Goal: Answer question/provide support

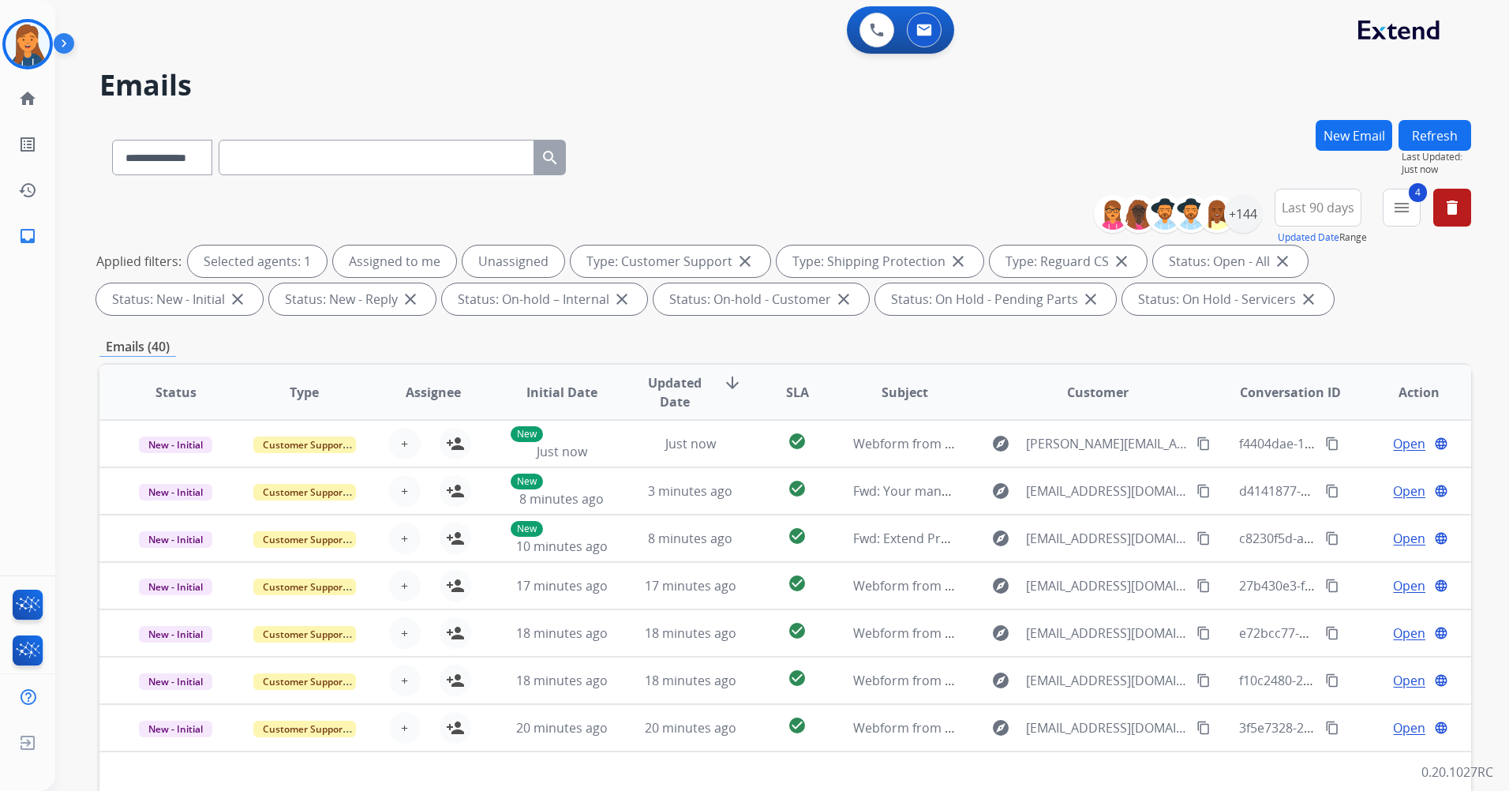
select select "**********"
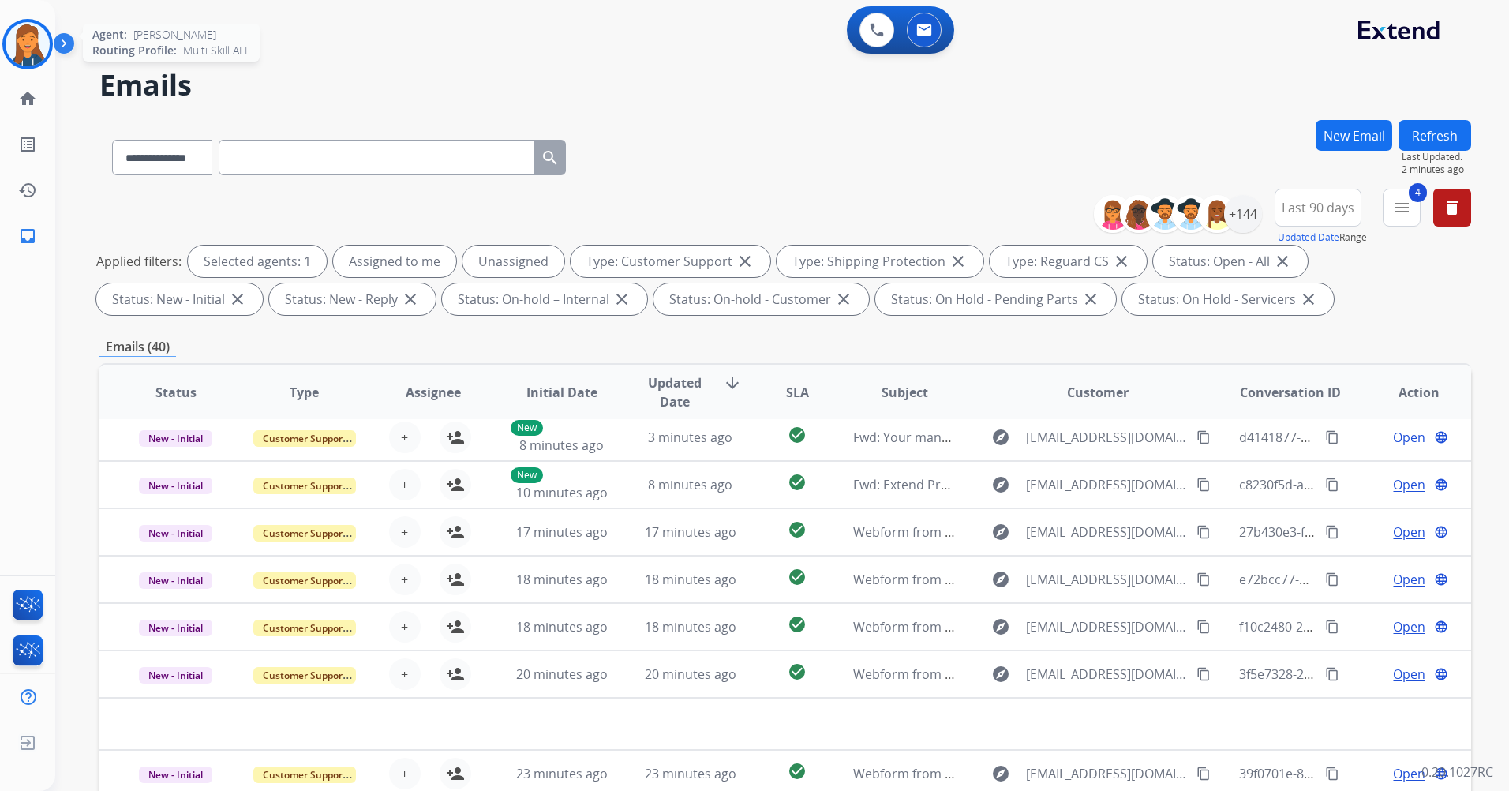
click at [30, 36] on img at bounding box center [28, 44] width 44 height 44
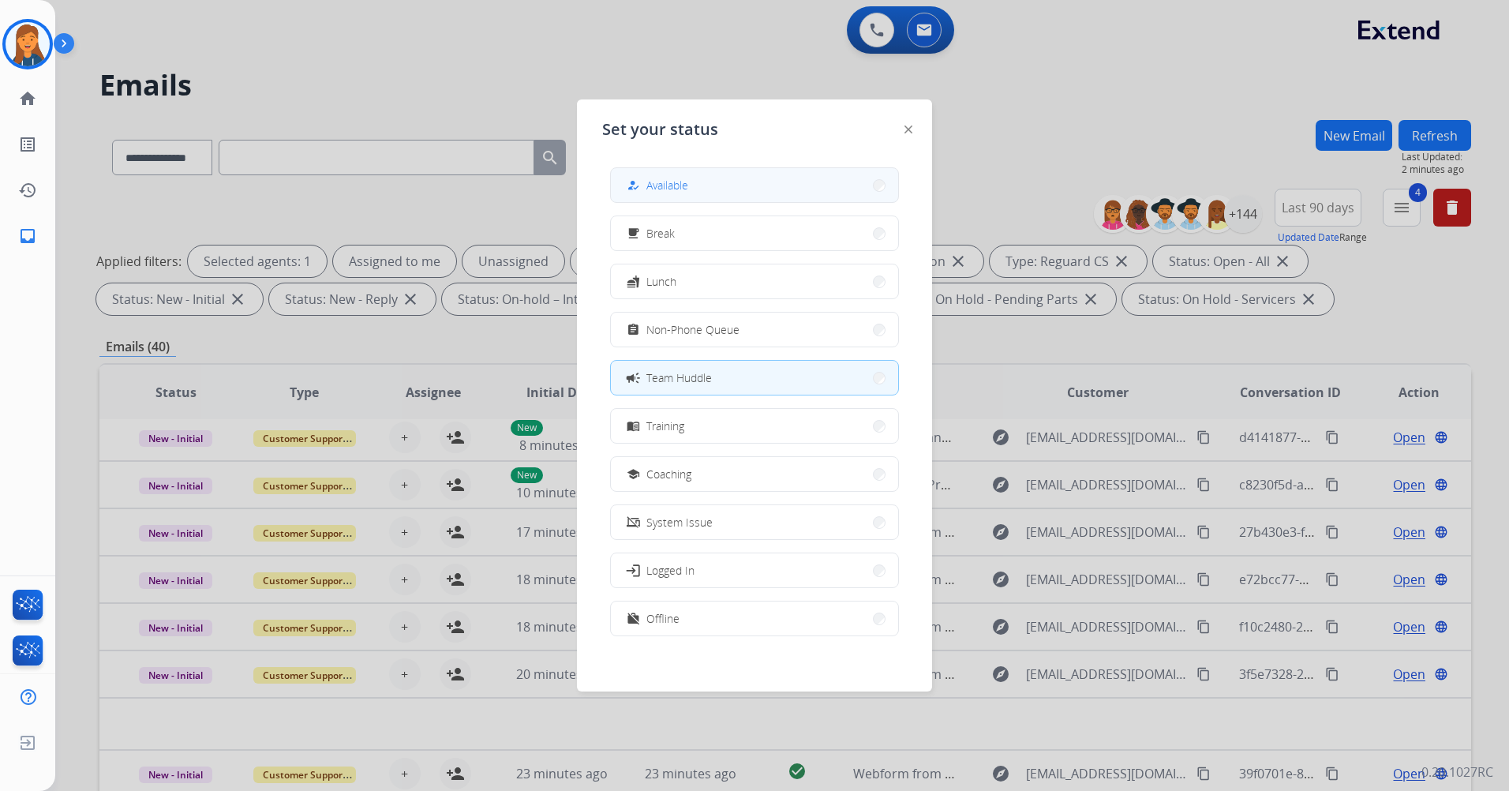
click at [650, 192] on div "how_to_reg Available" at bounding box center [656, 185] width 65 height 19
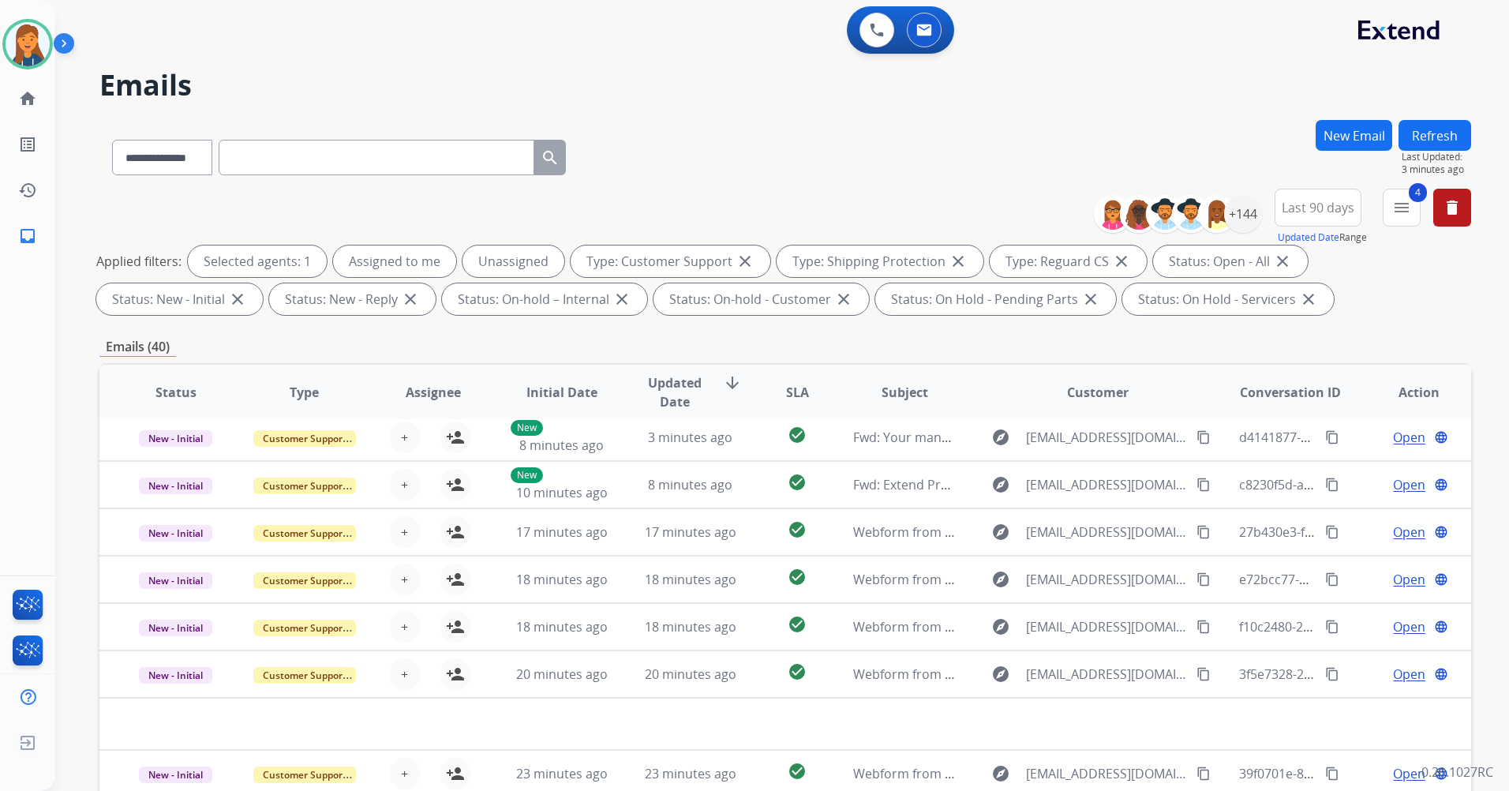
click at [1441, 148] on button "Refresh" at bounding box center [1435, 135] width 73 height 31
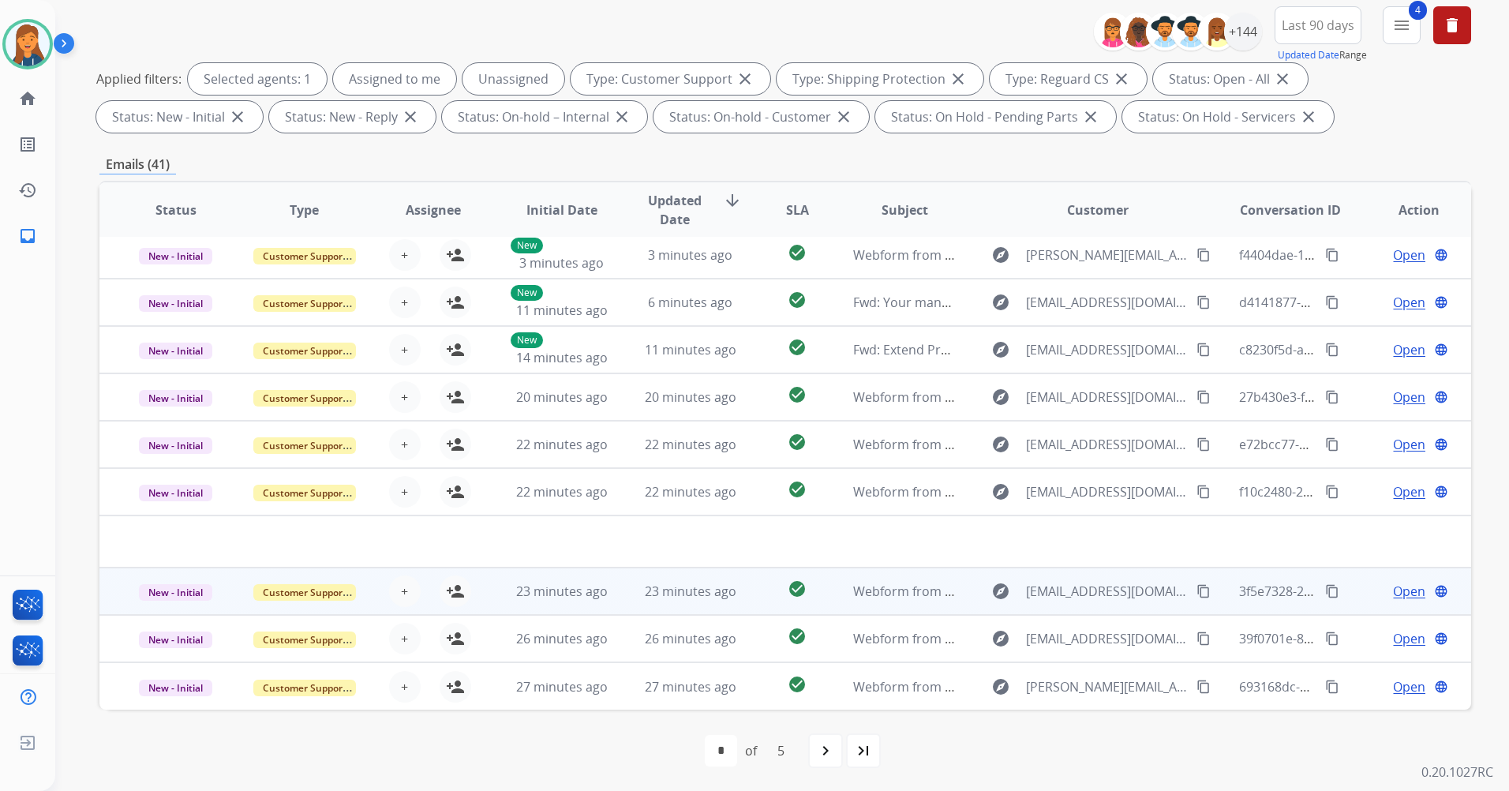
scroll to position [183, 0]
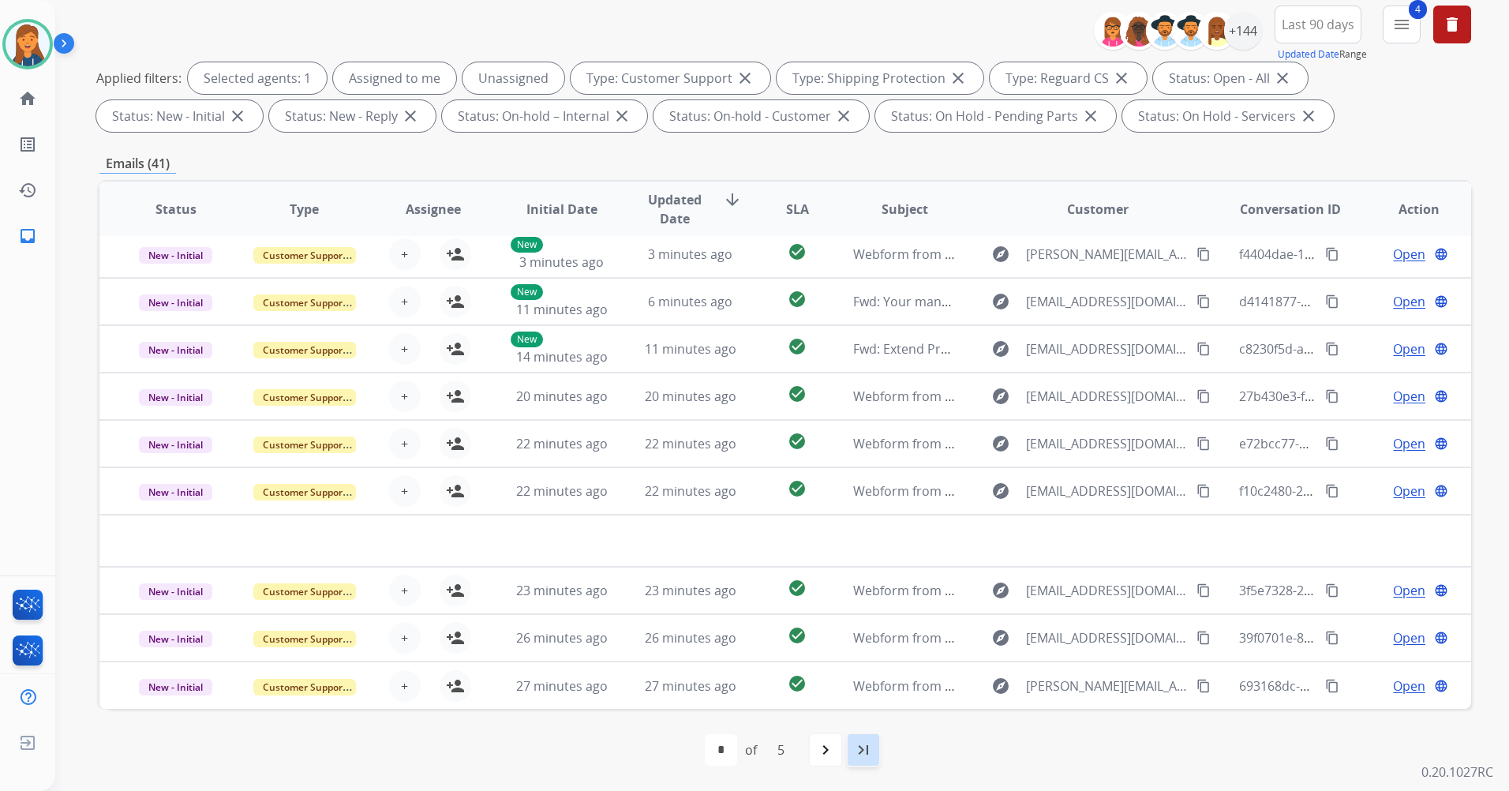
drag, startPoint x: 857, startPoint y: 757, endPoint x: 850, endPoint y: 752, distance: 8.5
click at [856, 756] on mat-icon "last_page" at bounding box center [863, 749] width 19 height 19
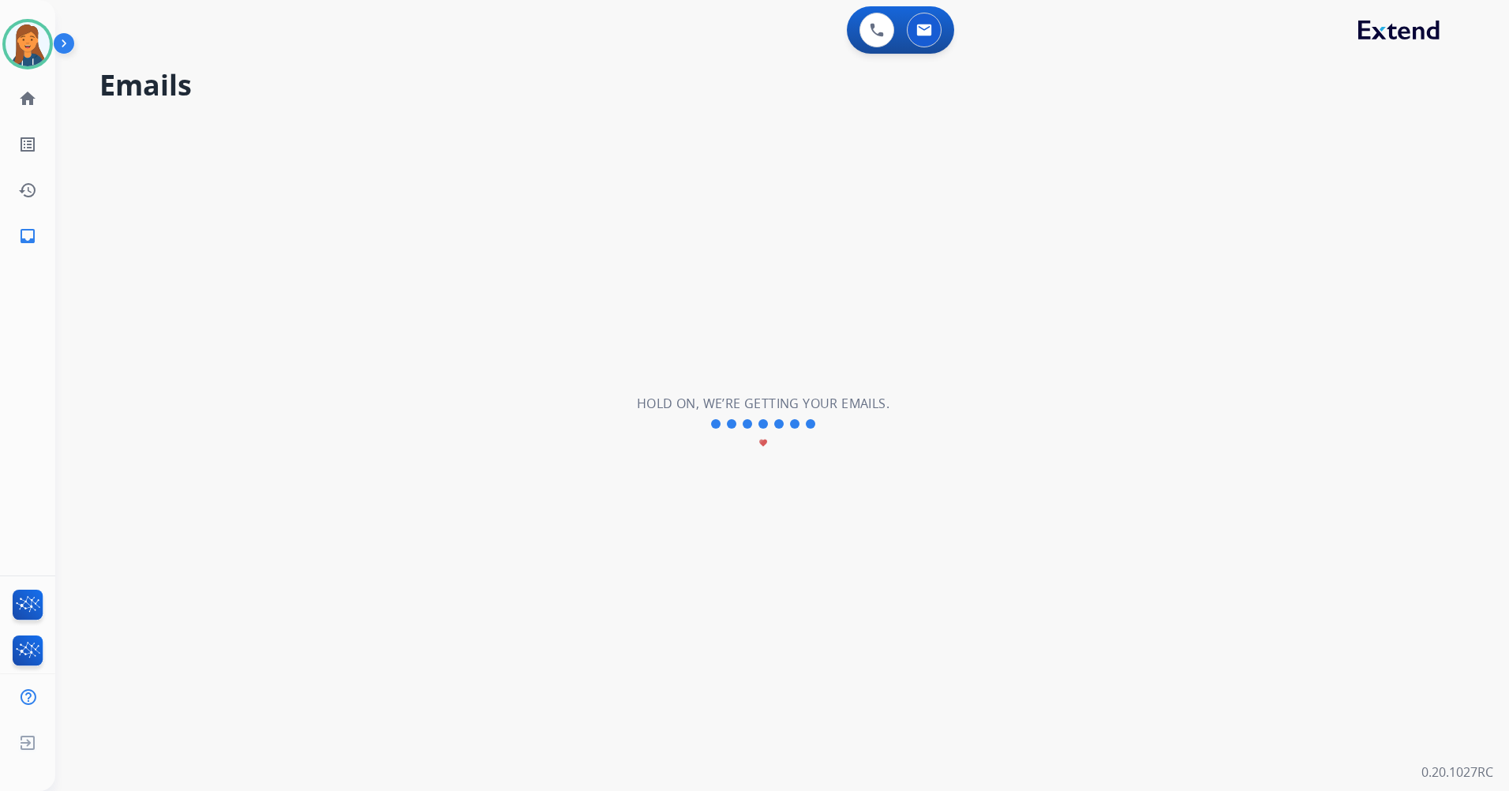
scroll to position [0, 0]
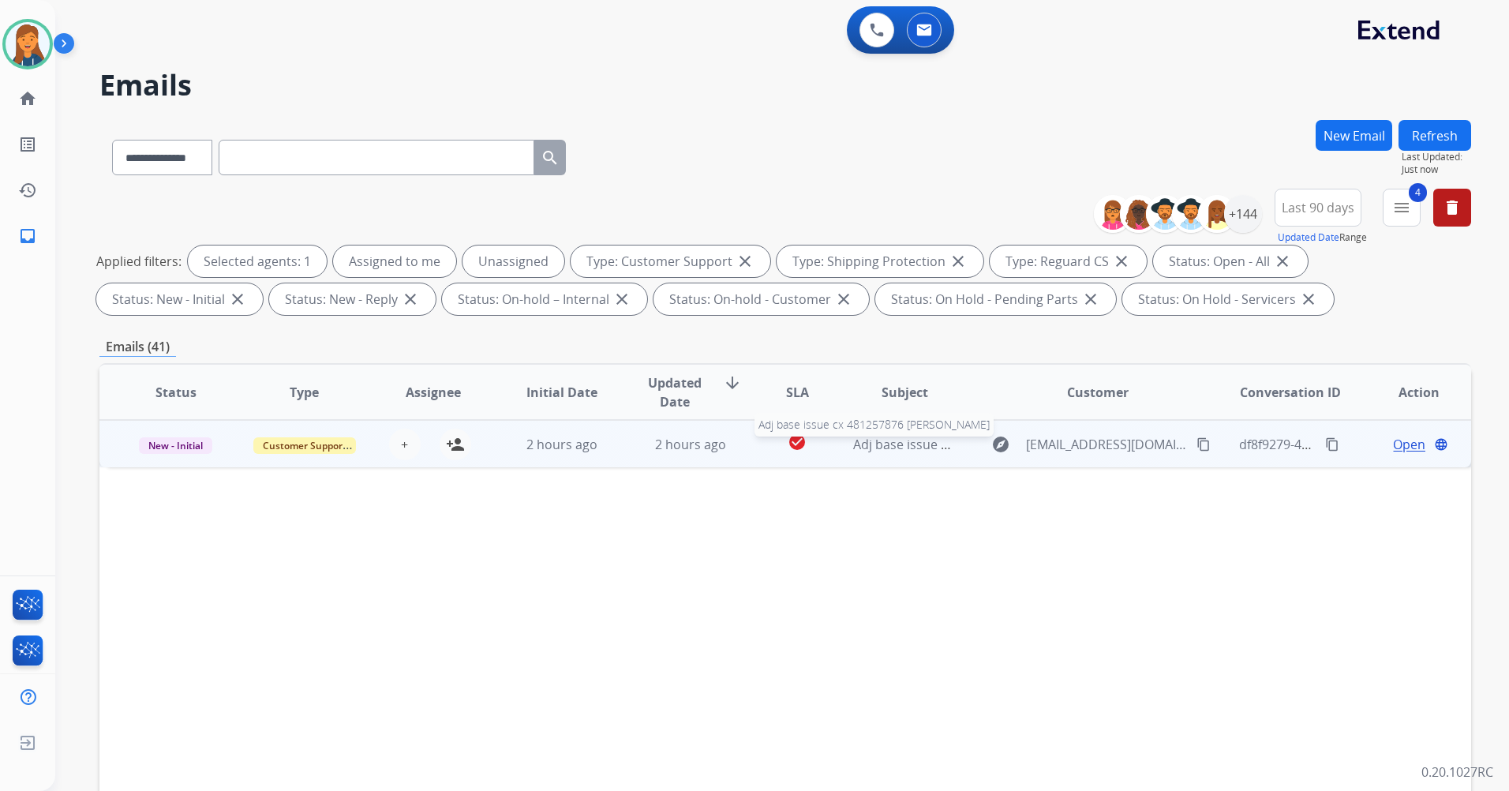
click at [891, 444] on span "Adj base issue cx 481257876 [PERSON_NAME]" at bounding box center [987, 444] width 268 height 17
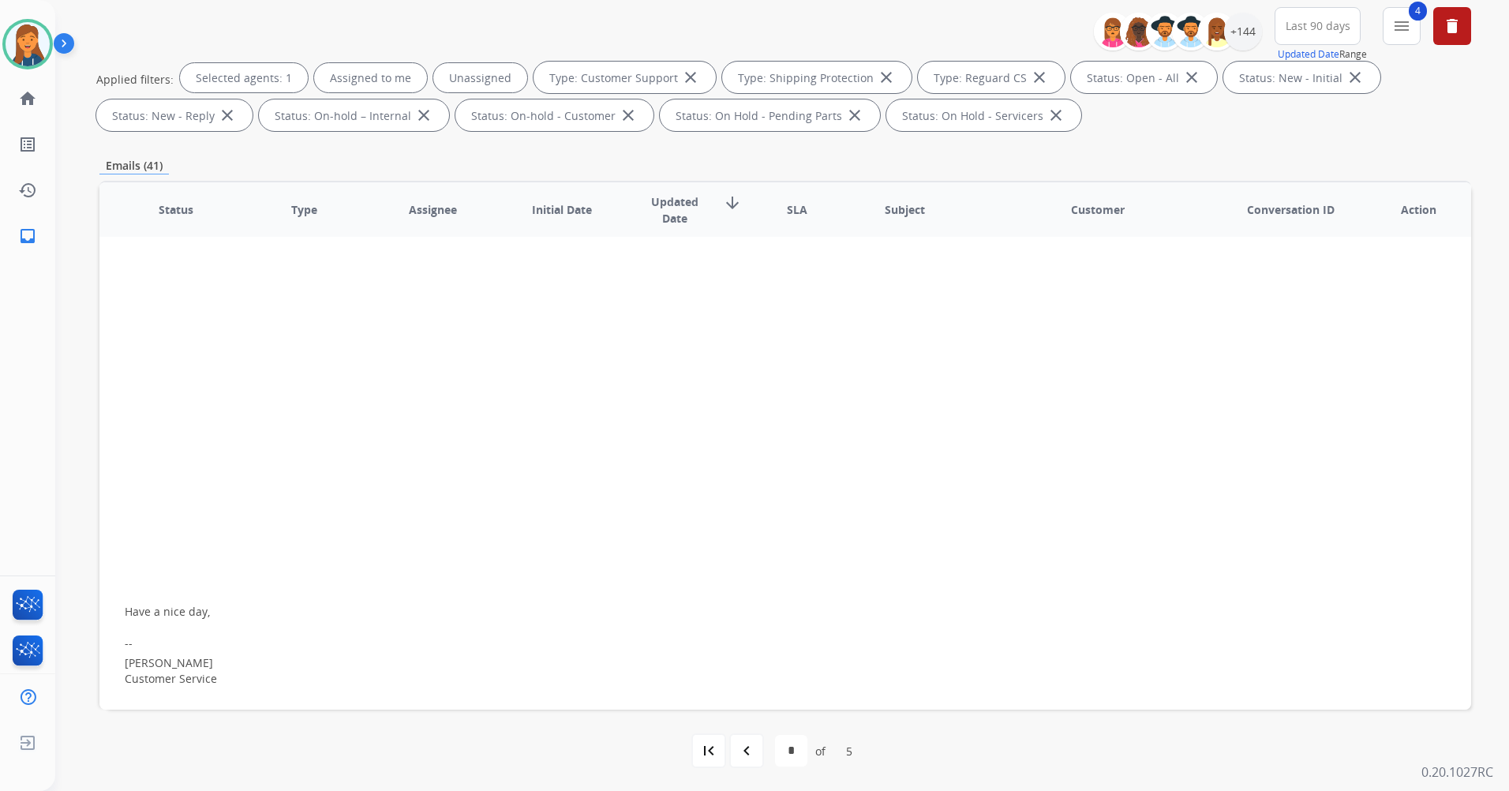
scroll to position [175, 0]
click at [749, 753] on mat-icon "navigate_before" at bounding box center [746, 749] width 19 height 19
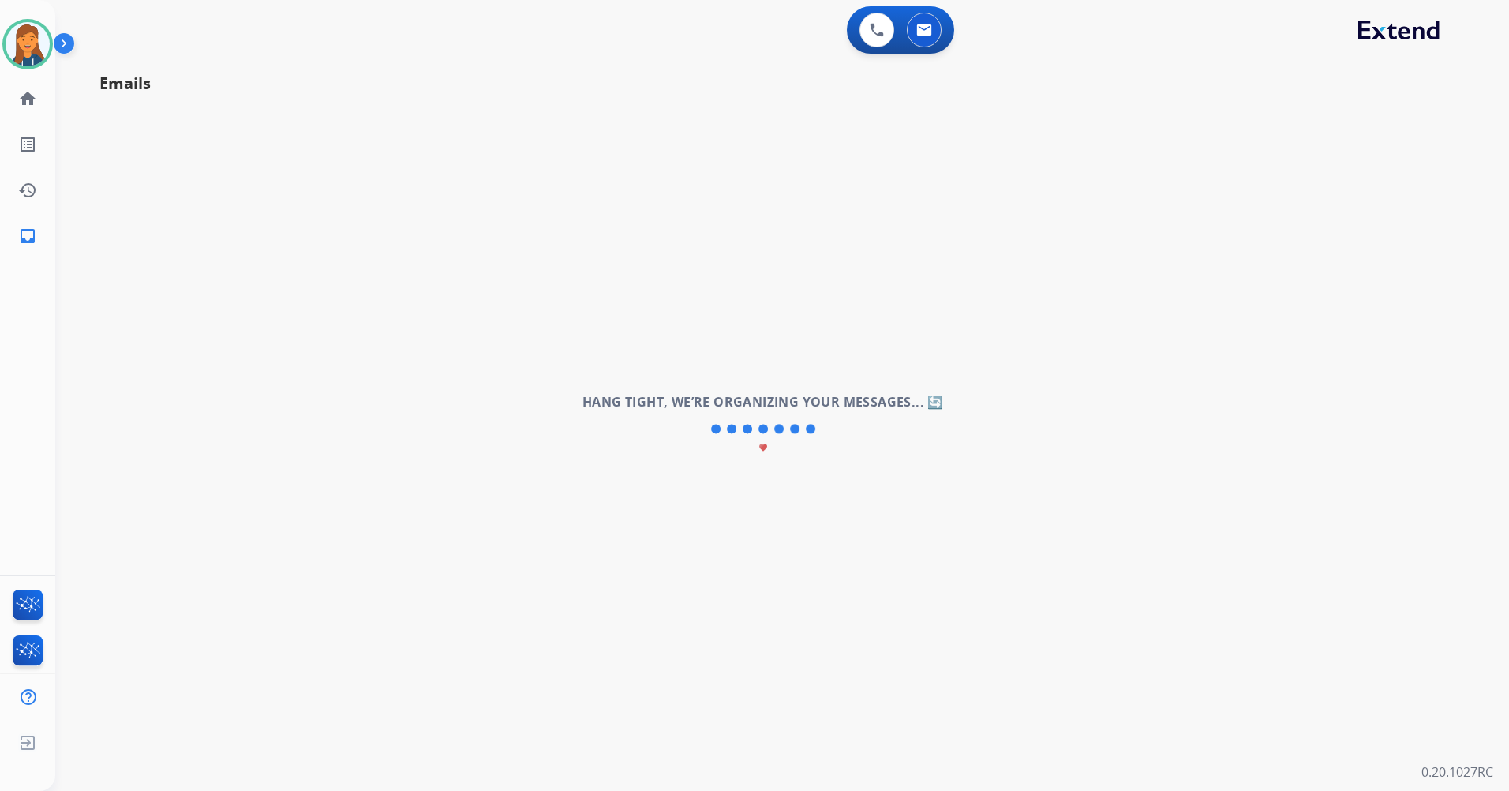
scroll to position [54, 0]
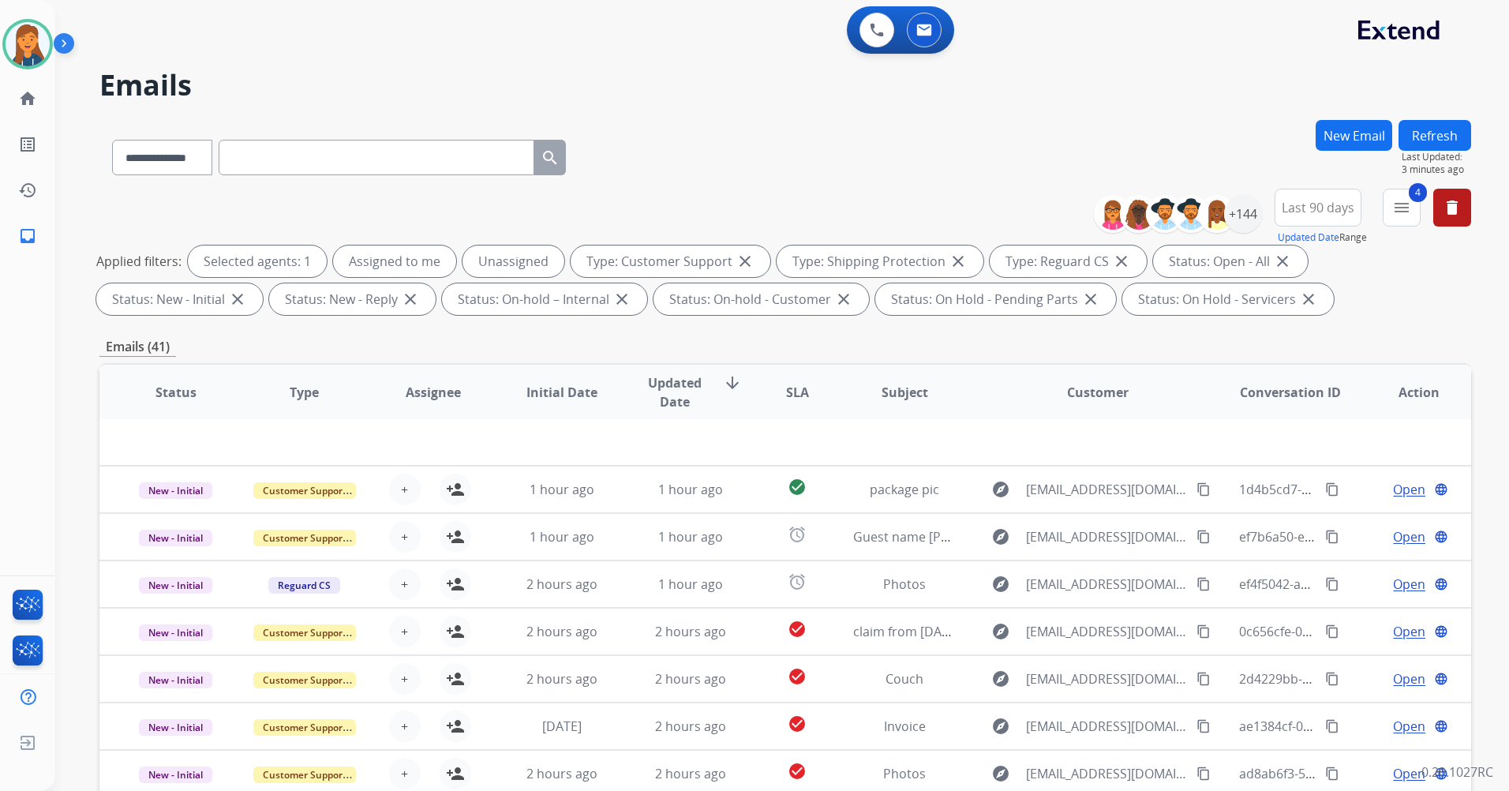
click at [706, 121] on div "**********" at bounding box center [785, 154] width 1372 height 69
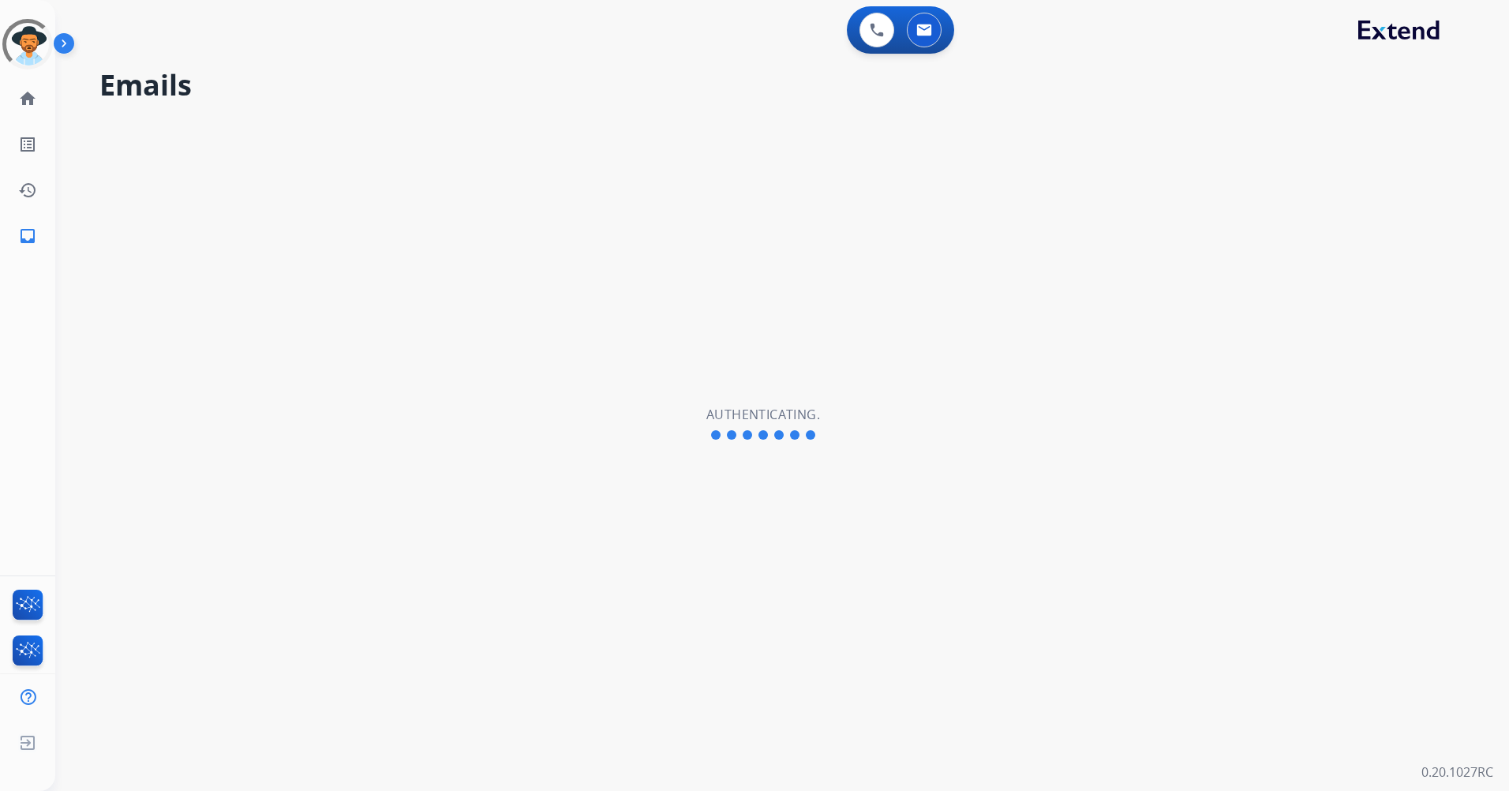
select select "**********"
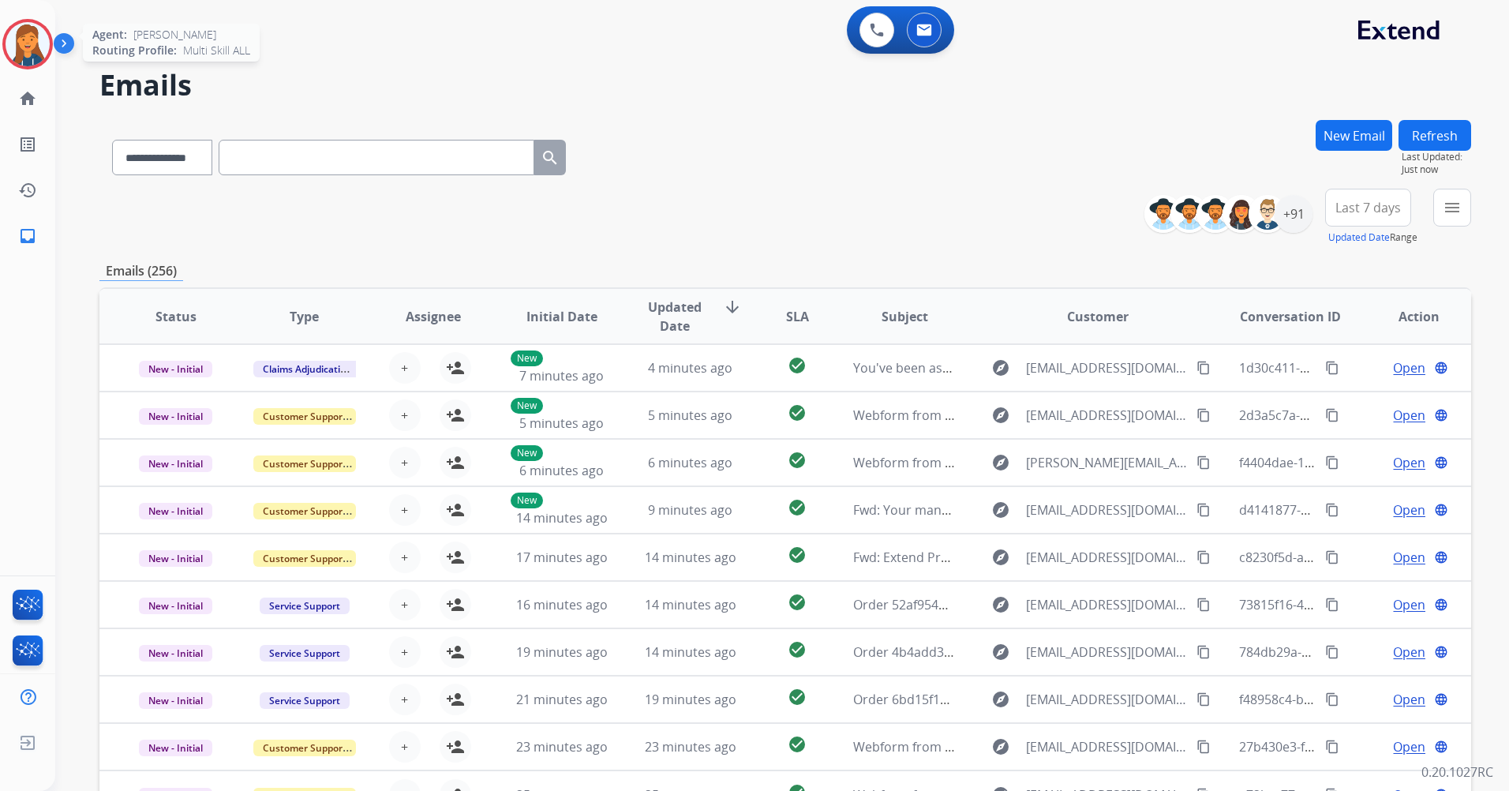
click at [27, 47] on img at bounding box center [28, 44] width 44 height 44
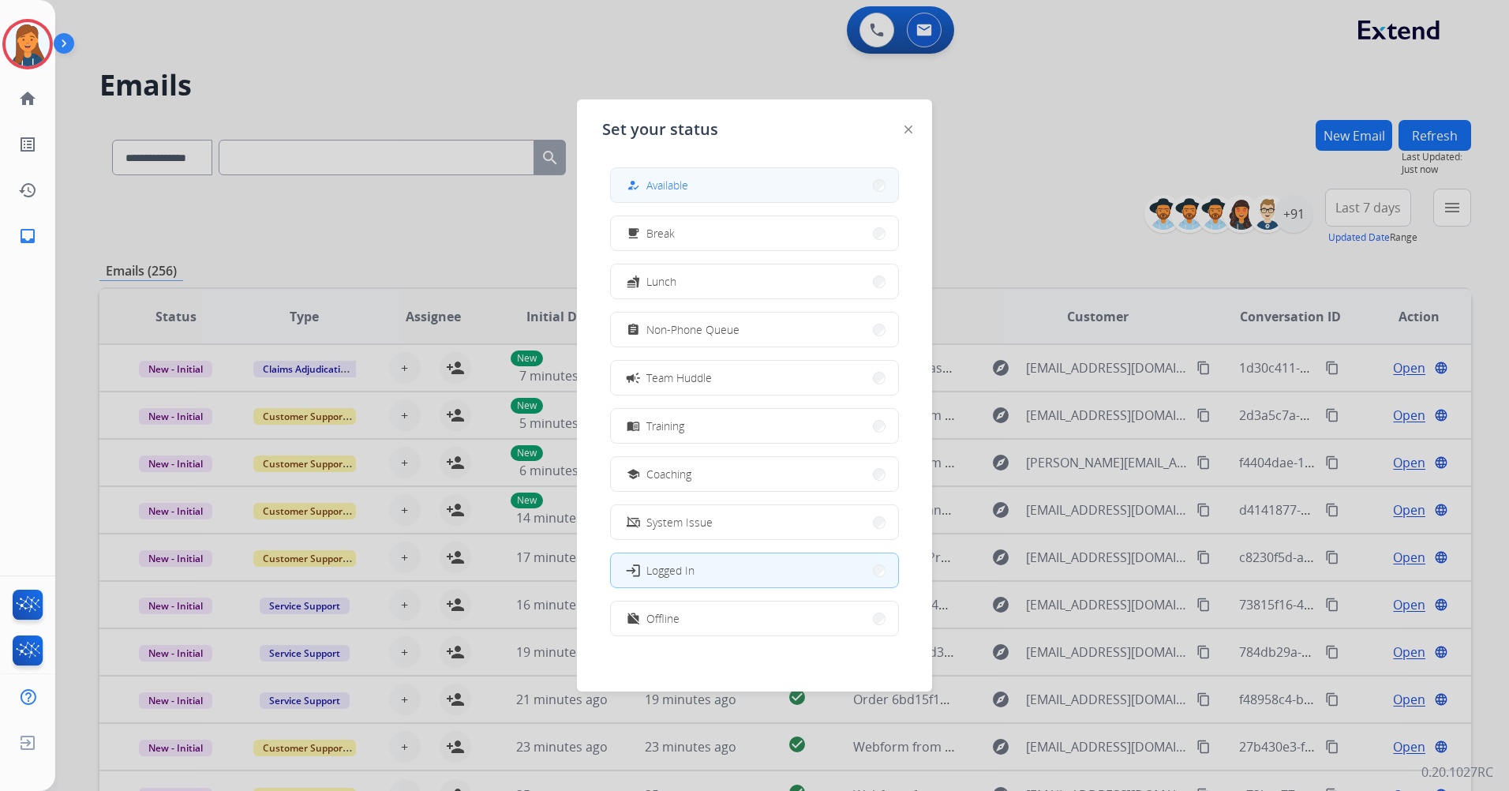
click at [765, 194] on button "how_to_reg Available" at bounding box center [754, 185] width 287 height 34
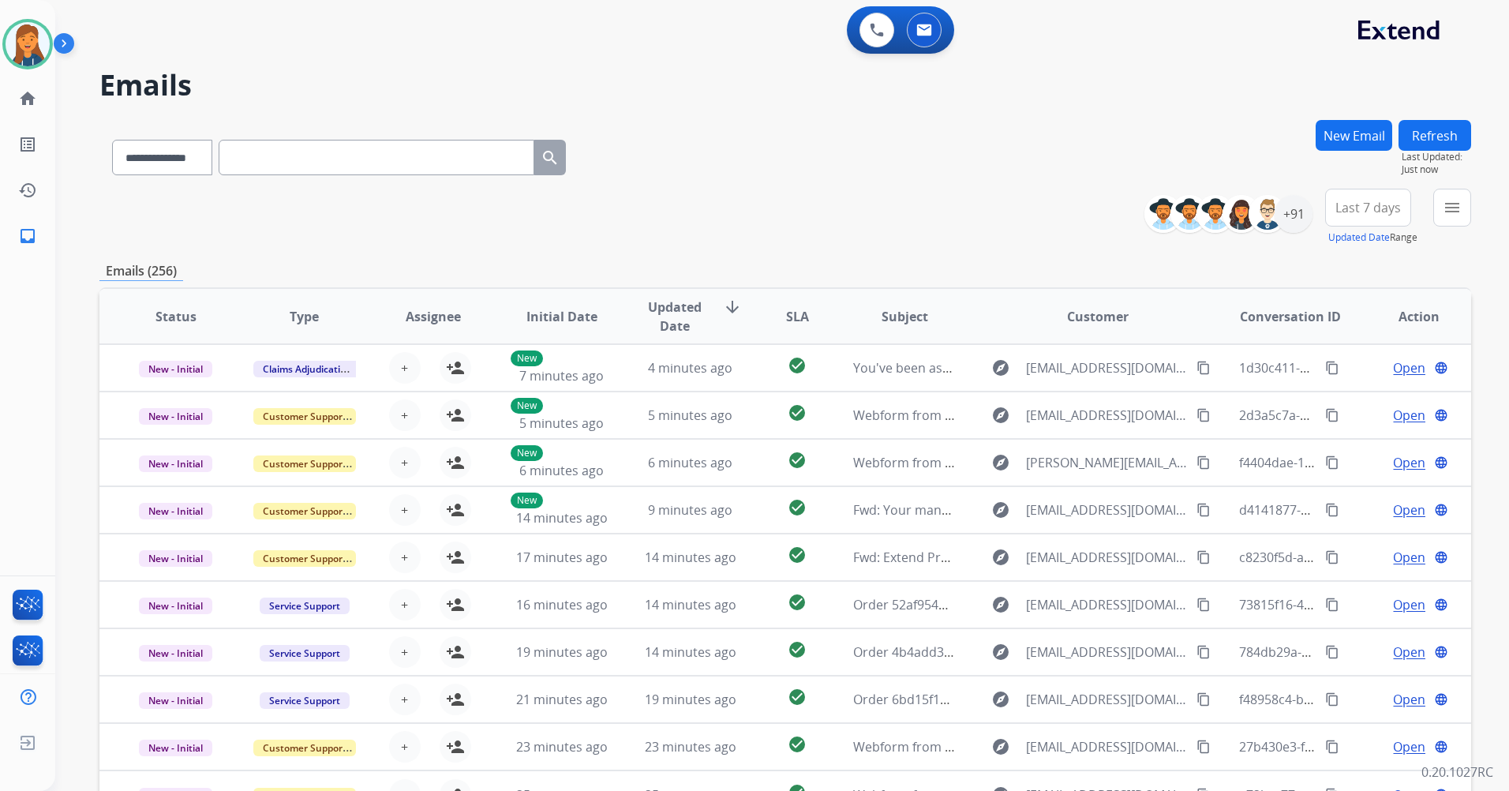
click at [1357, 204] on span "Last 7 days" at bounding box center [1369, 207] width 66 height 6
click at [1355, 217] on button "Last 7 days" at bounding box center [1368, 208] width 86 height 38
click at [1352, 217] on button "Last 7 days" at bounding box center [1368, 208] width 86 height 38
click at [1328, 388] on div "Last 90 days" at bounding box center [1363, 400] width 87 height 24
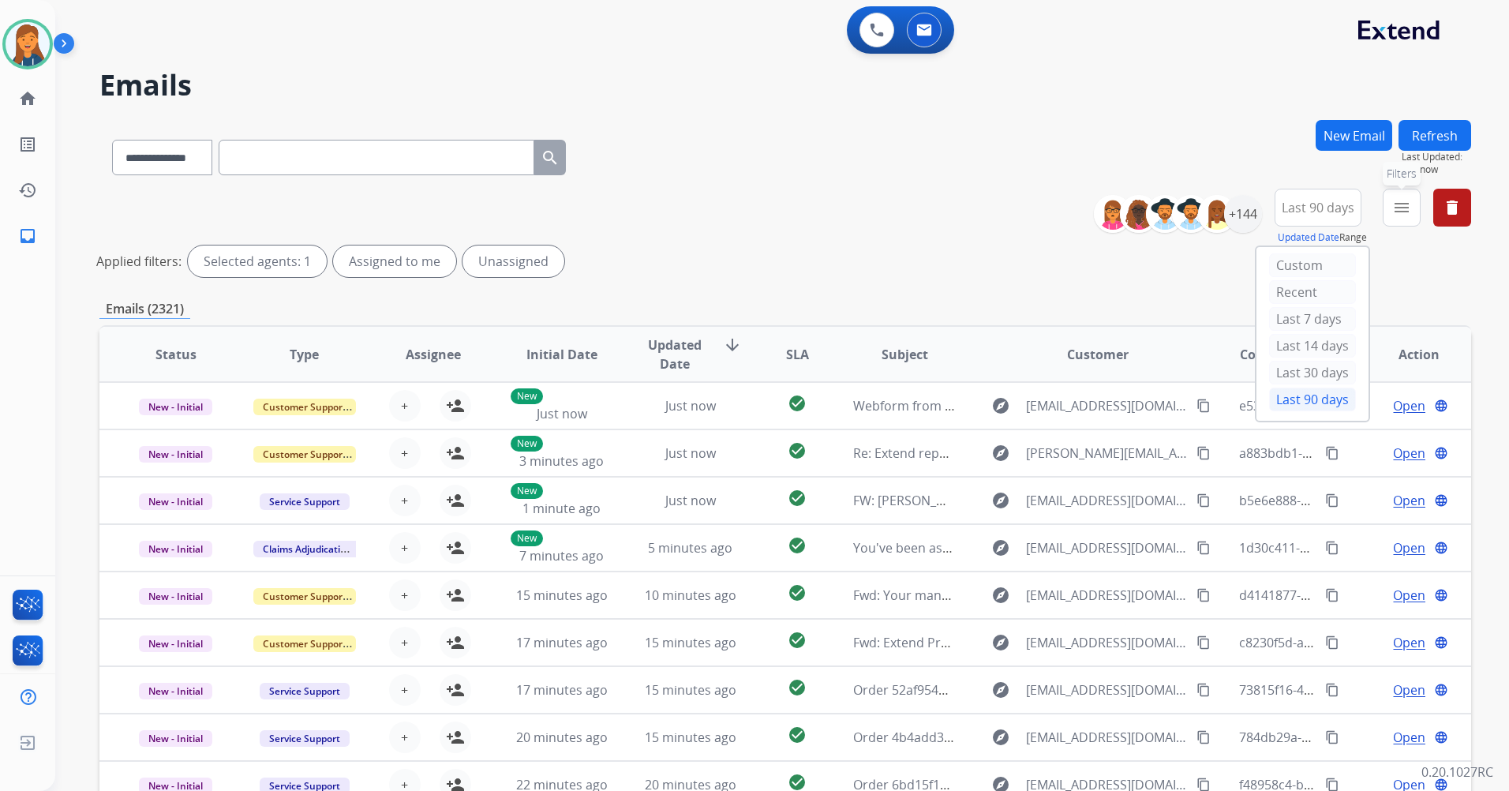
click at [1388, 205] on button "menu Filters" at bounding box center [1402, 208] width 38 height 38
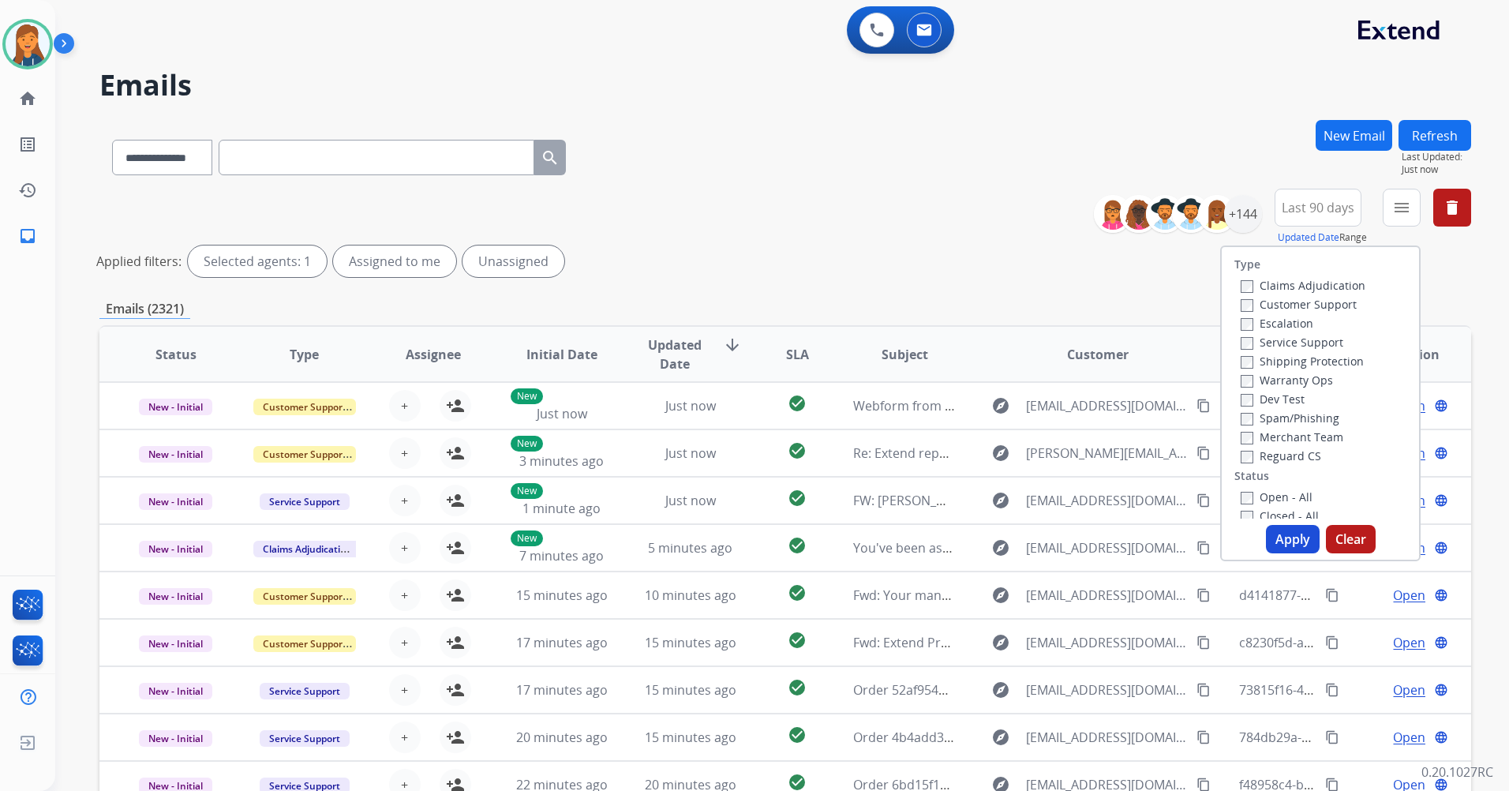
click at [1287, 308] on label "Customer Support" at bounding box center [1299, 304] width 116 height 15
click at [1275, 358] on label "Shipping Protection" at bounding box center [1302, 361] width 123 height 15
click at [1283, 464] on div "Reguard CS" at bounding box center [1303, 455] width 125 height 19
click at [1282, 454] on label "Reguard CS" at bounding box center [1281, 455] width 81 height 15
click at [1263, 504] on label "Open - All" at bounding box center [1277, 496] width 72 height 15
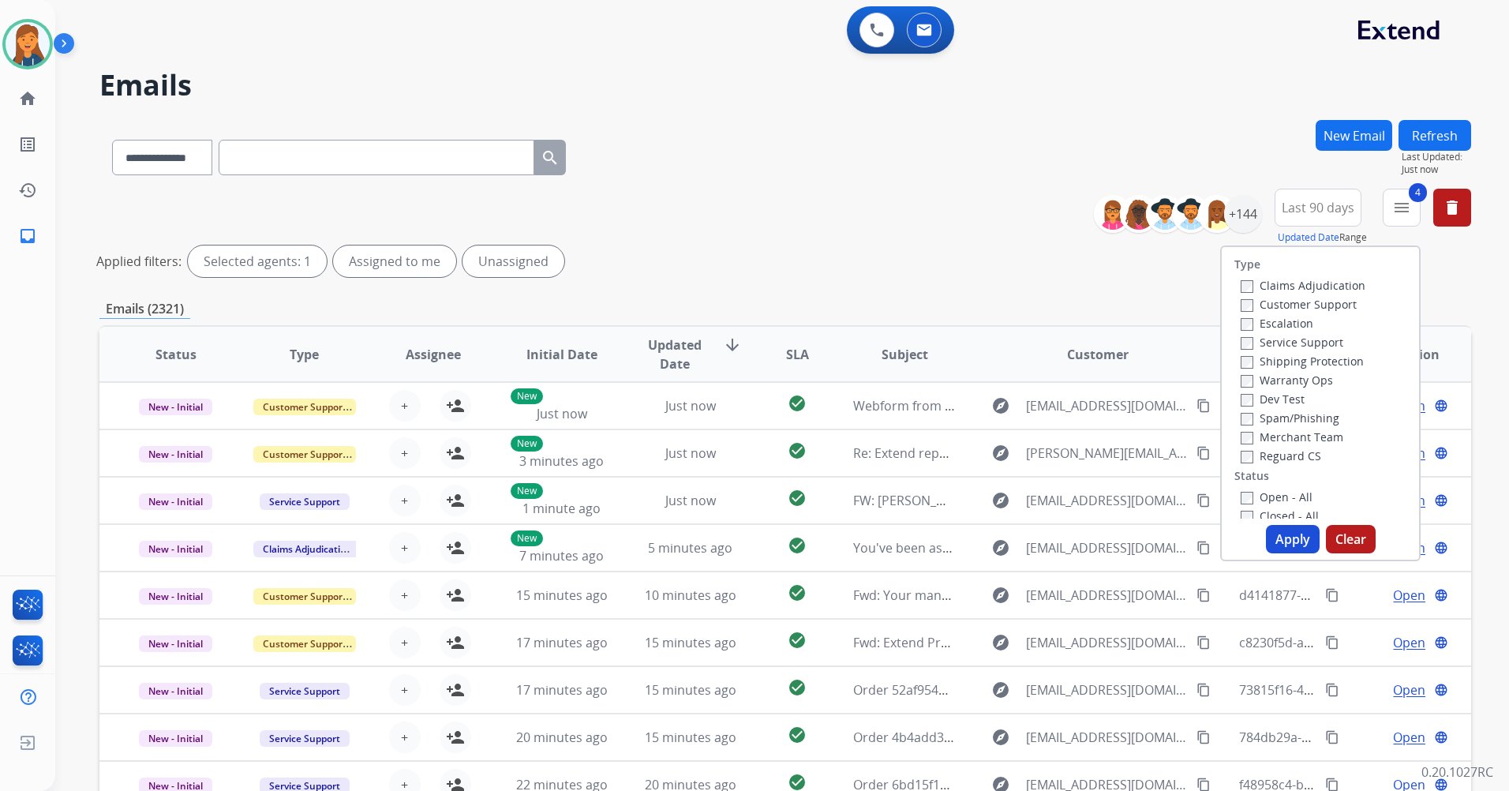
click at [1280, 542] on button "Apply" at bounding box center [1293, 539] width 54 height 28
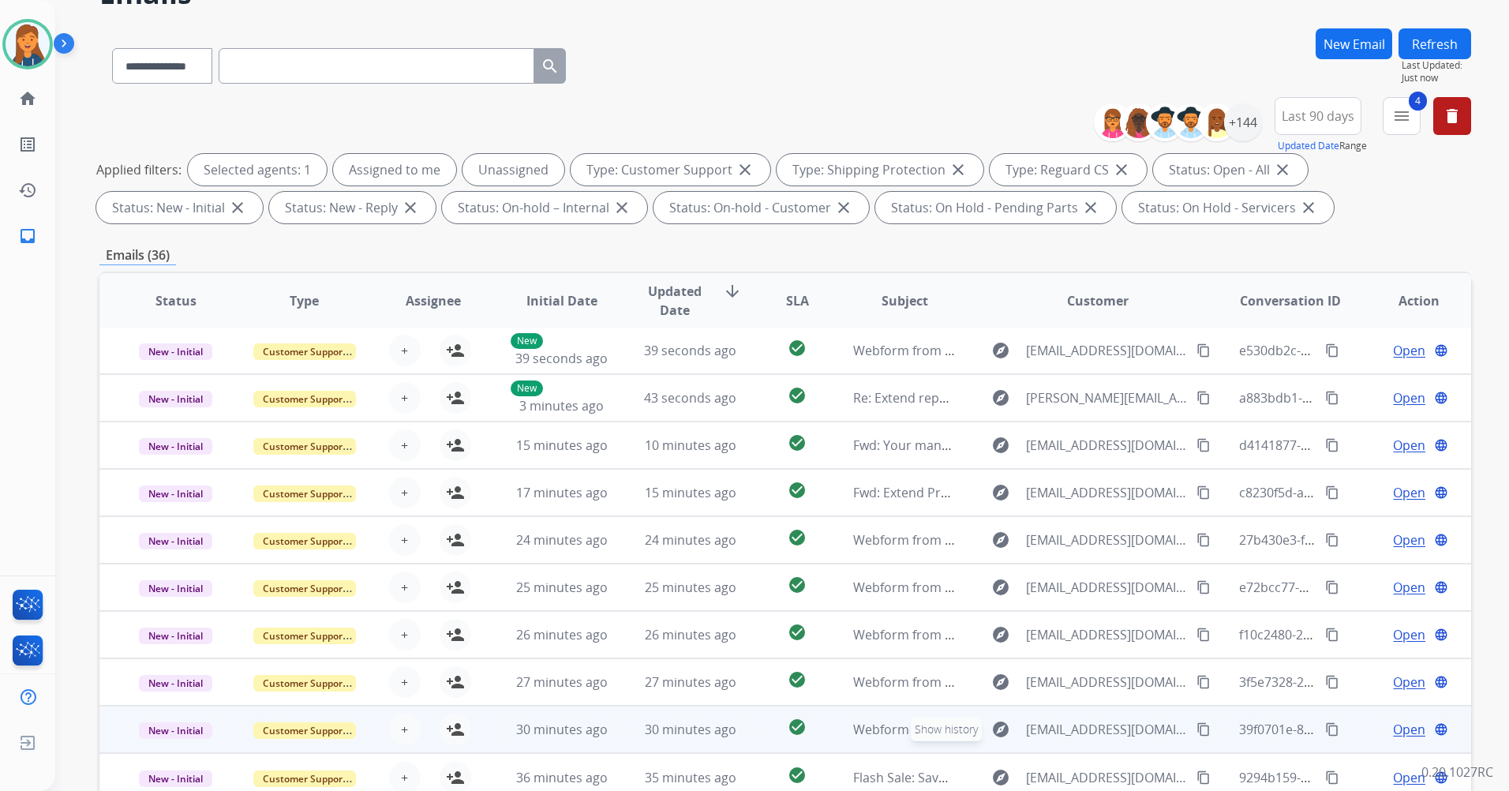
scroll to position [183, 0]
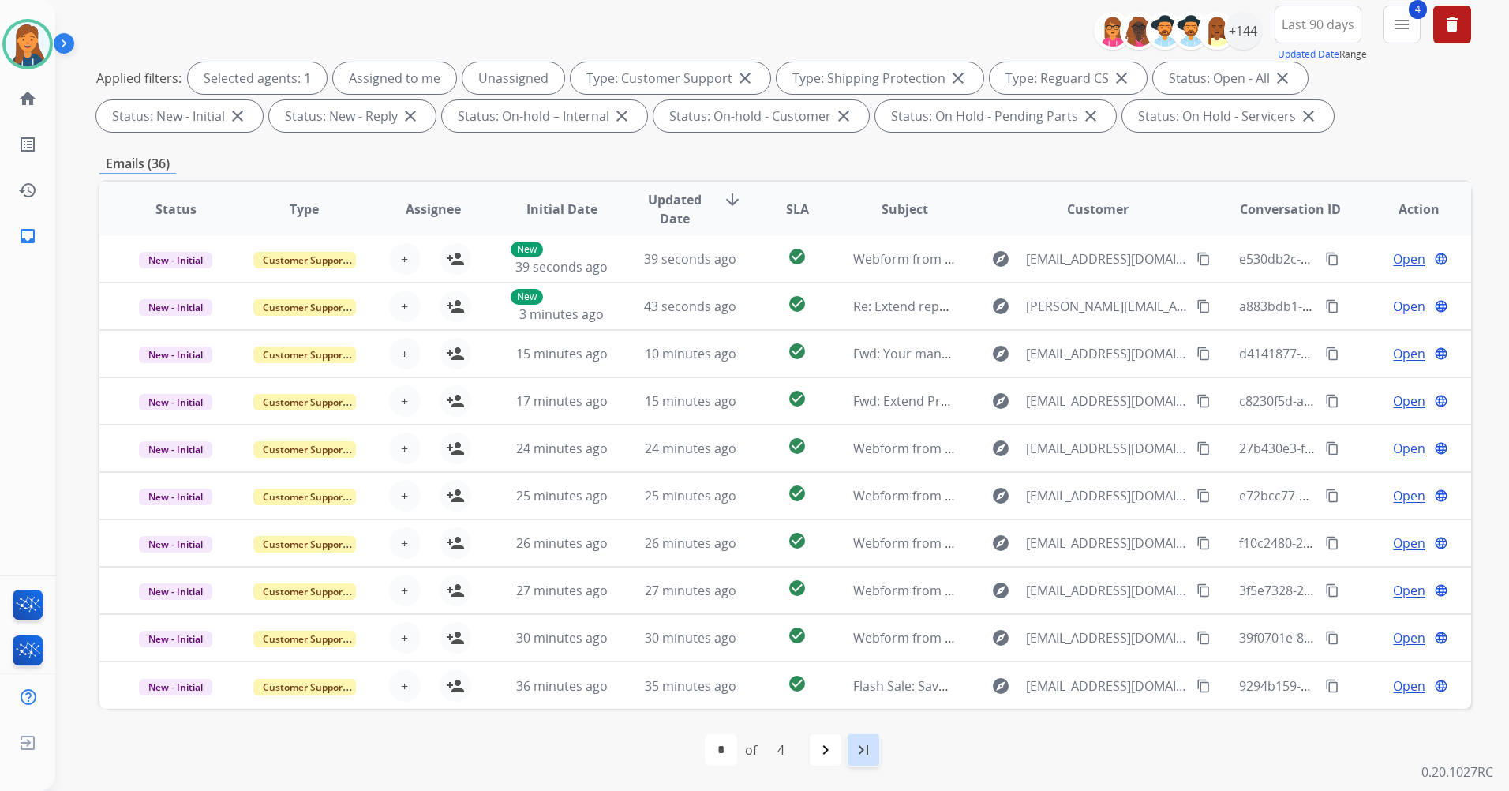
click at [853, 750] on div "last_page" at bounding box center [863, 750] width 35 height 35
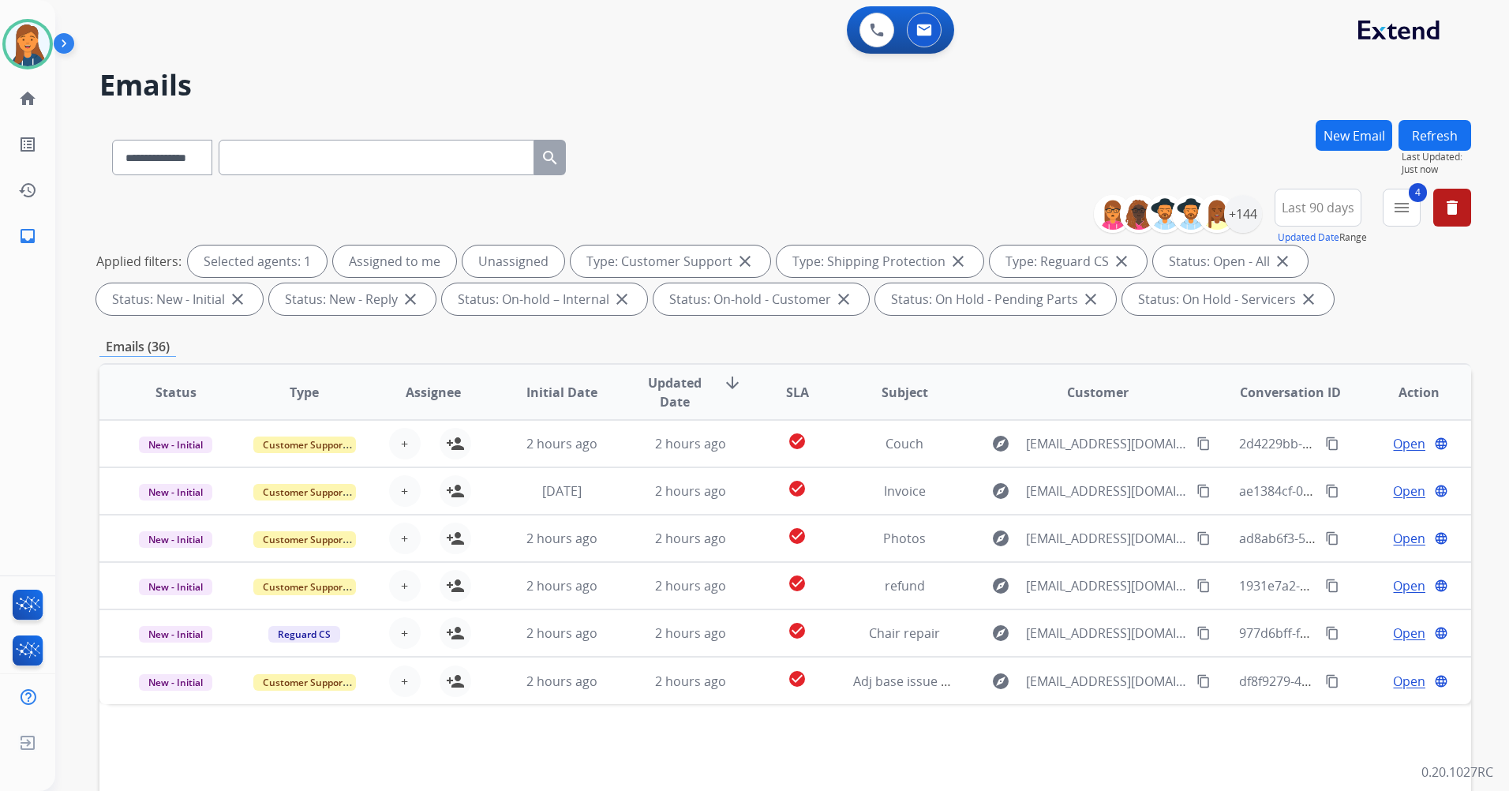
scroll to position [0, 0]
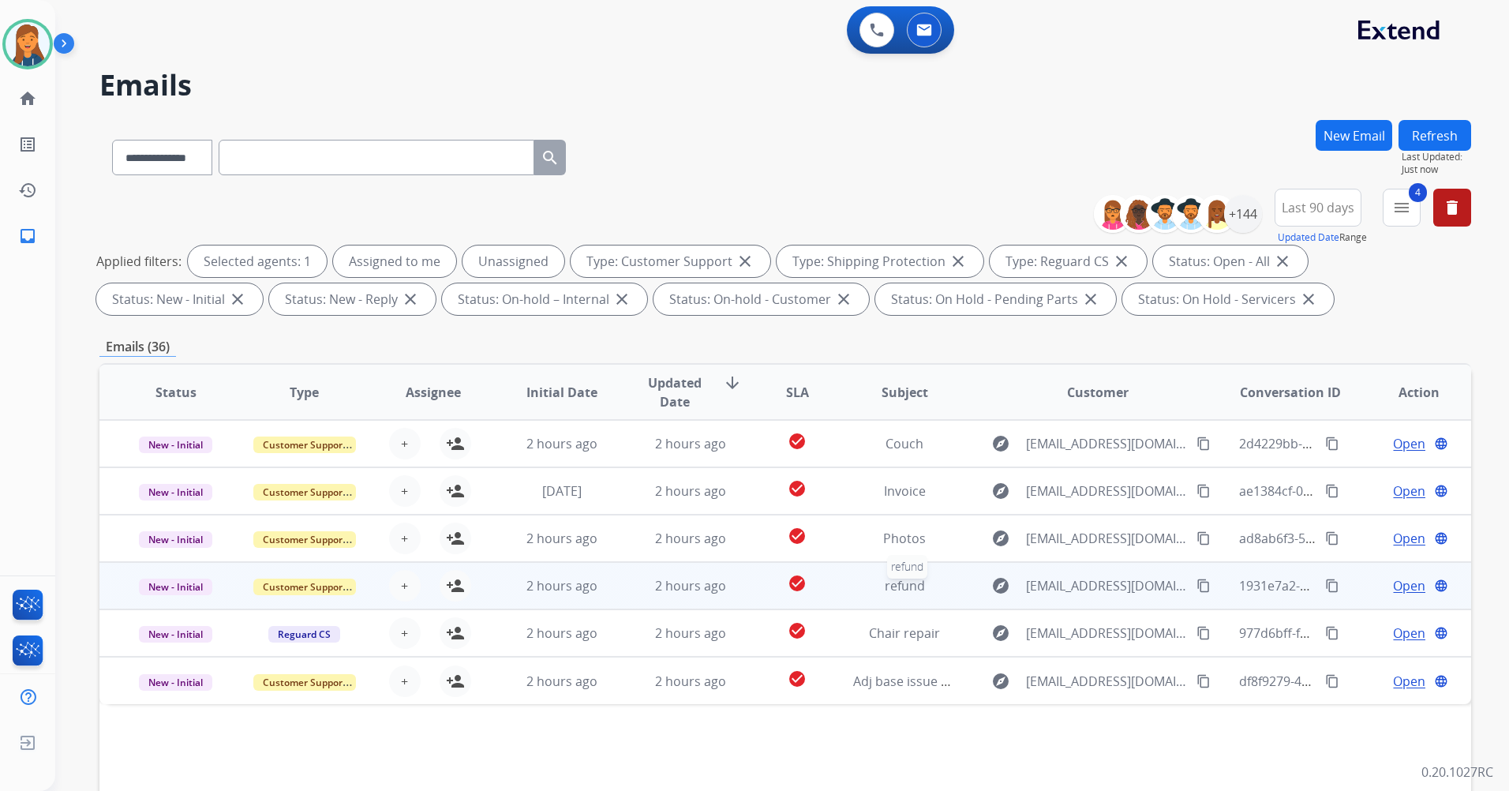
click at [899, 581] on span "refund" at bounding box center [905, 585] width 40 height 17
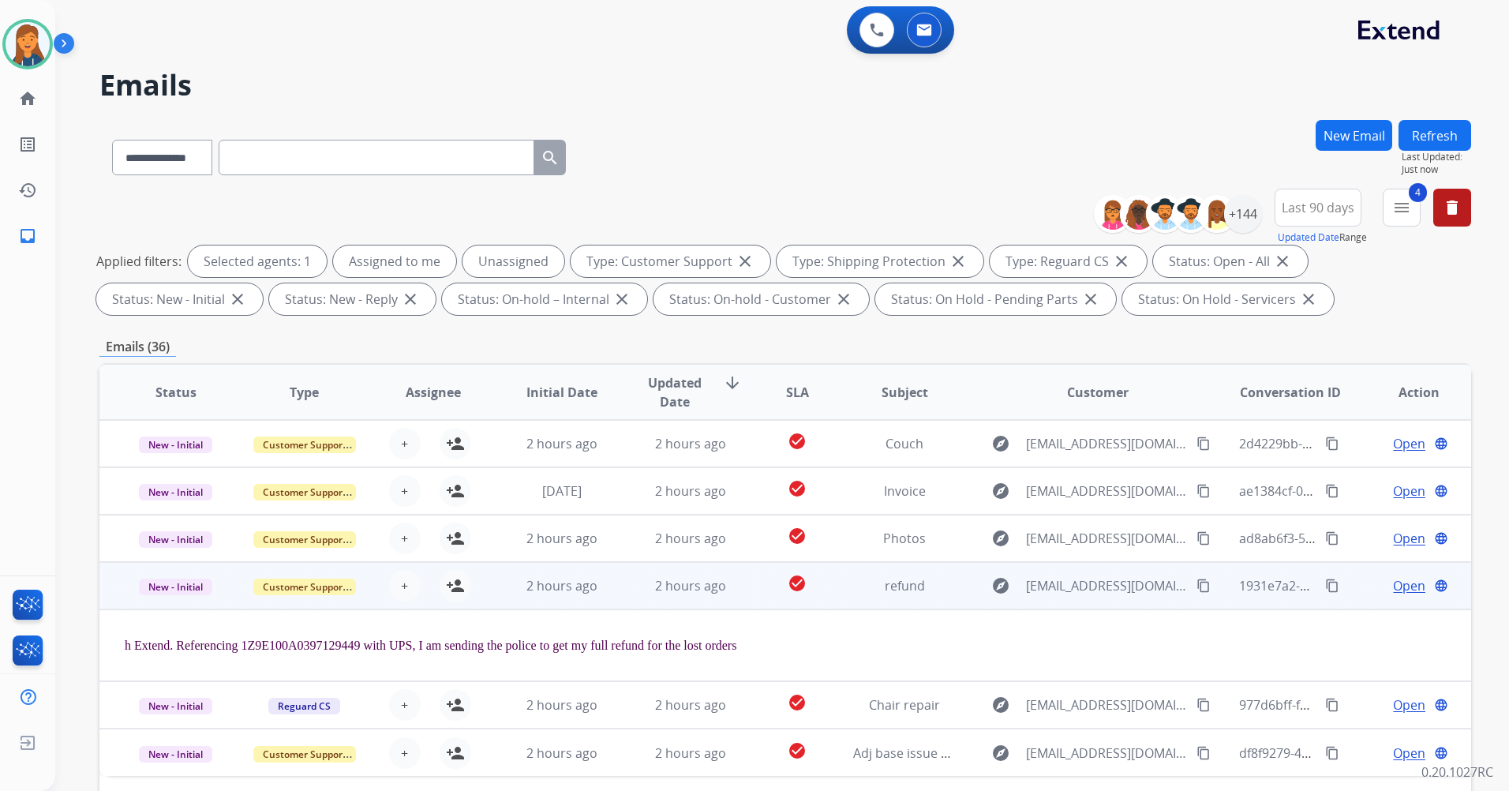
click at [1197, 584] on mat-icon "content_copy" at bounding box center [1204, 586] width 14 height 14
click at [895, 593] on span "refund" at bounding box center [905, 585] width 40 height 17
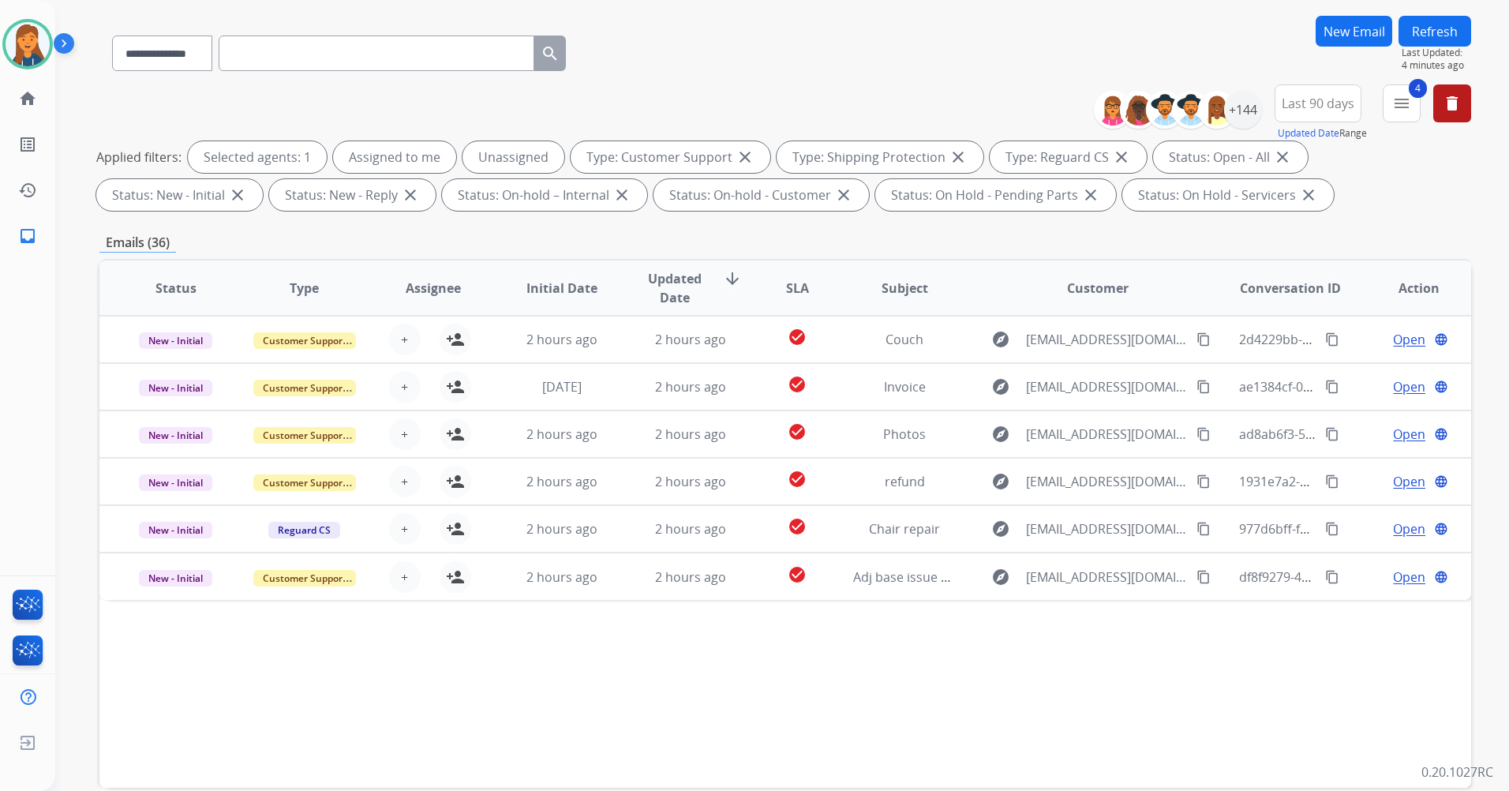
scroll to position [183, 0]
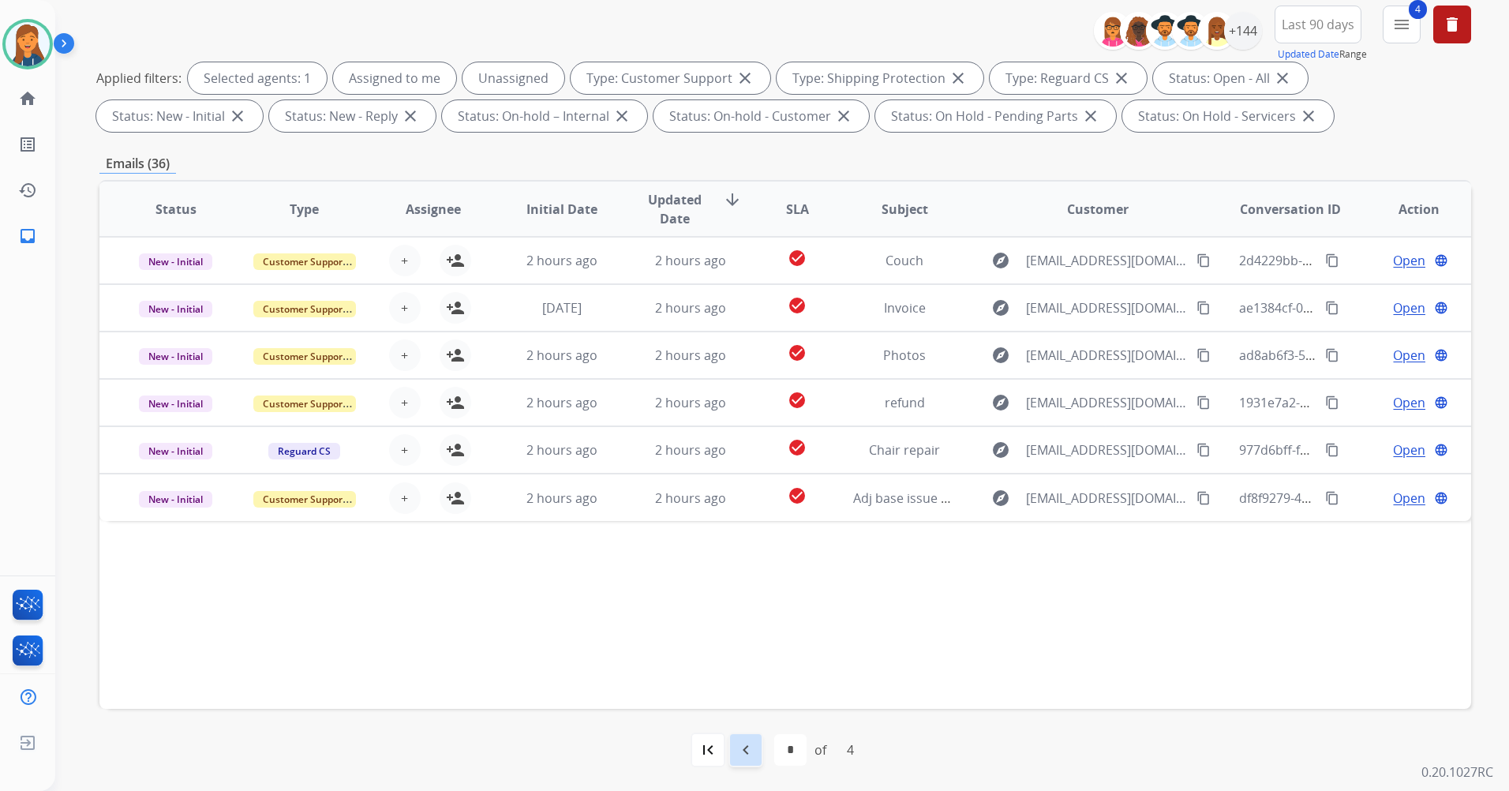
click at [752, 750] on mat-icon "navigate_before" at bounding box center [745, 749] width 19 height 19
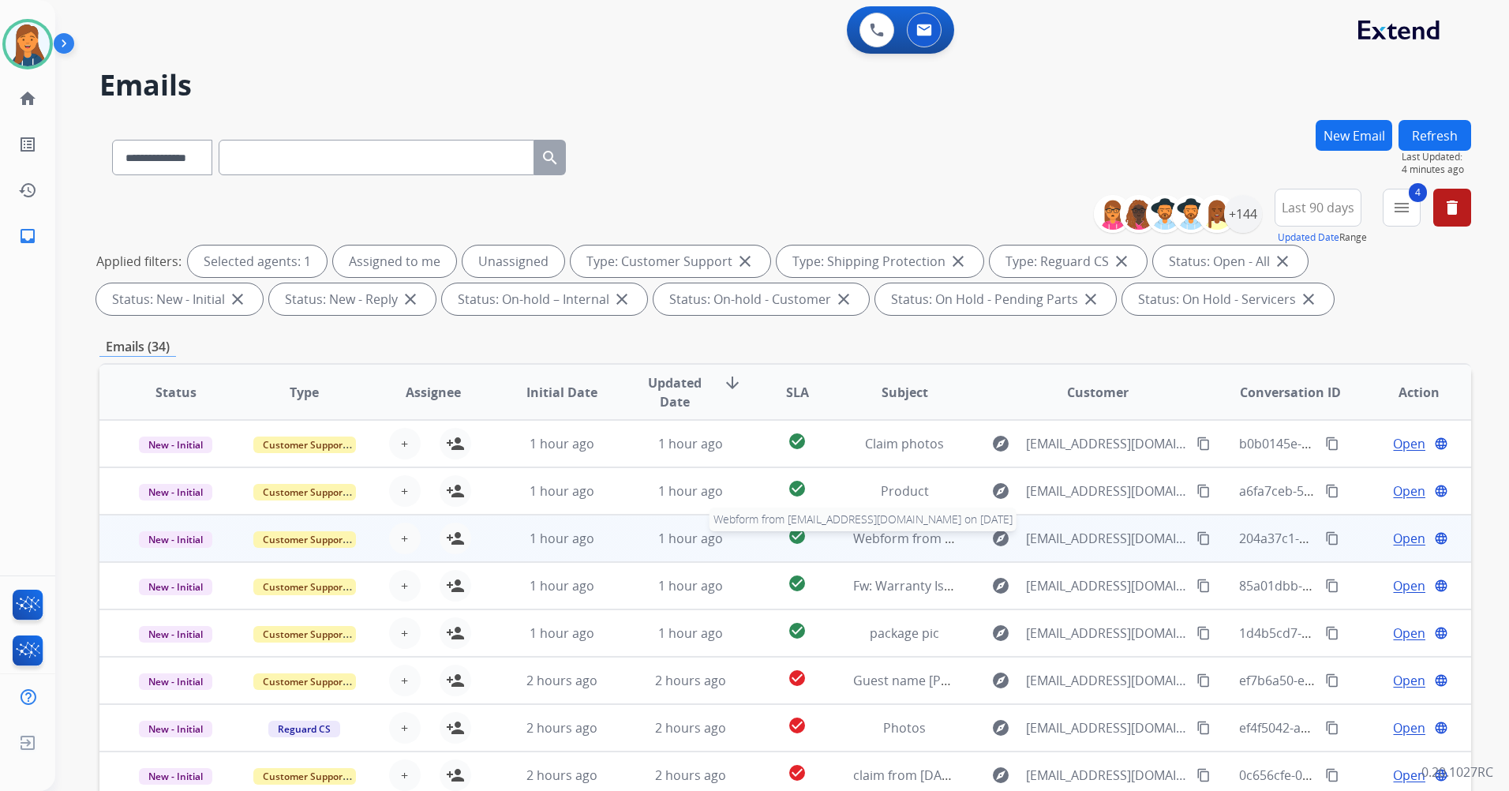
click at [907, 536] on span "Webform from [EMAIL_ADDRESS][DOMAIN_NAME] on [DATE]" at bounding box center [1032, 538] width 358 height 17
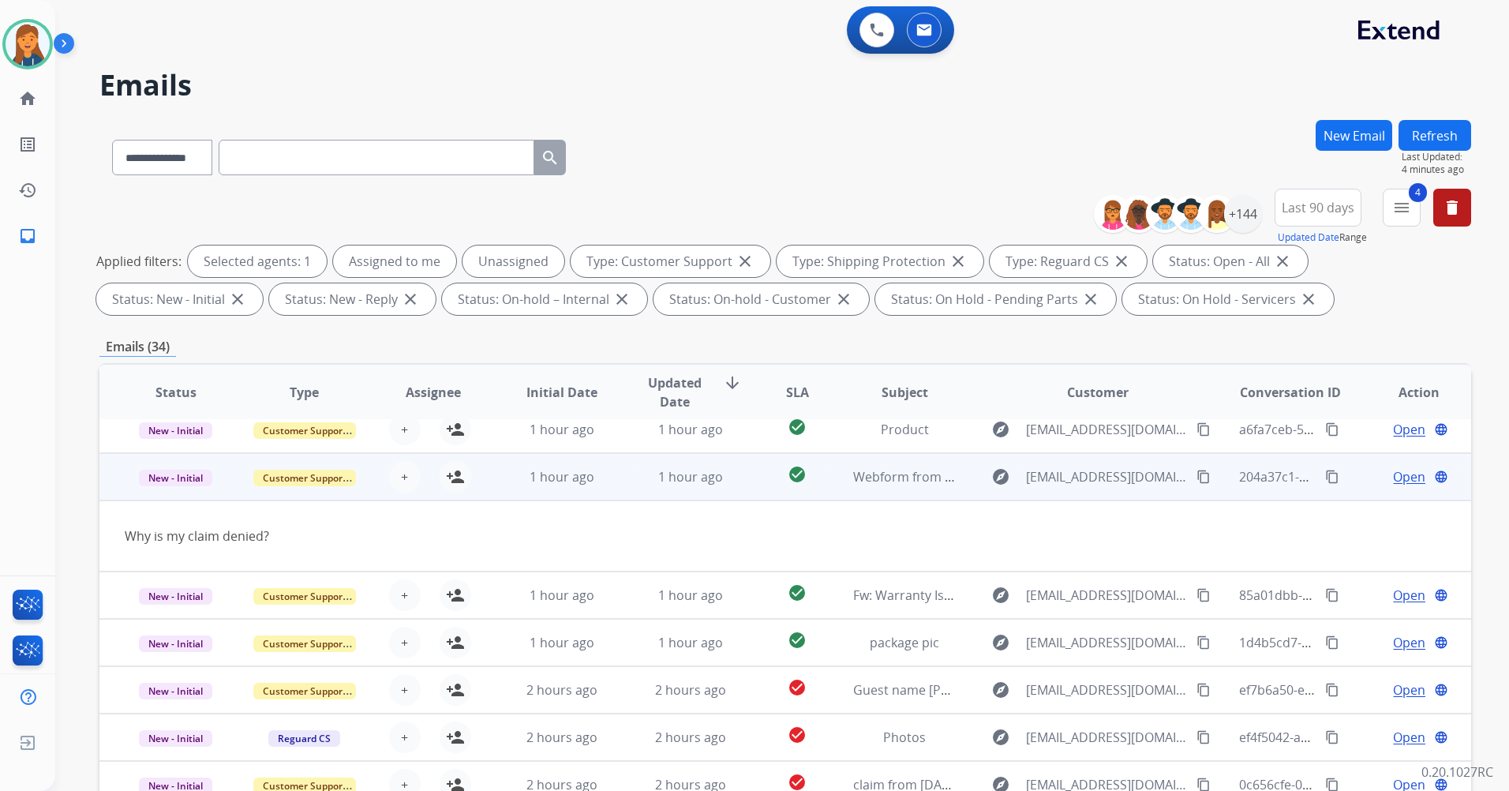
scroll to position [73, 0]
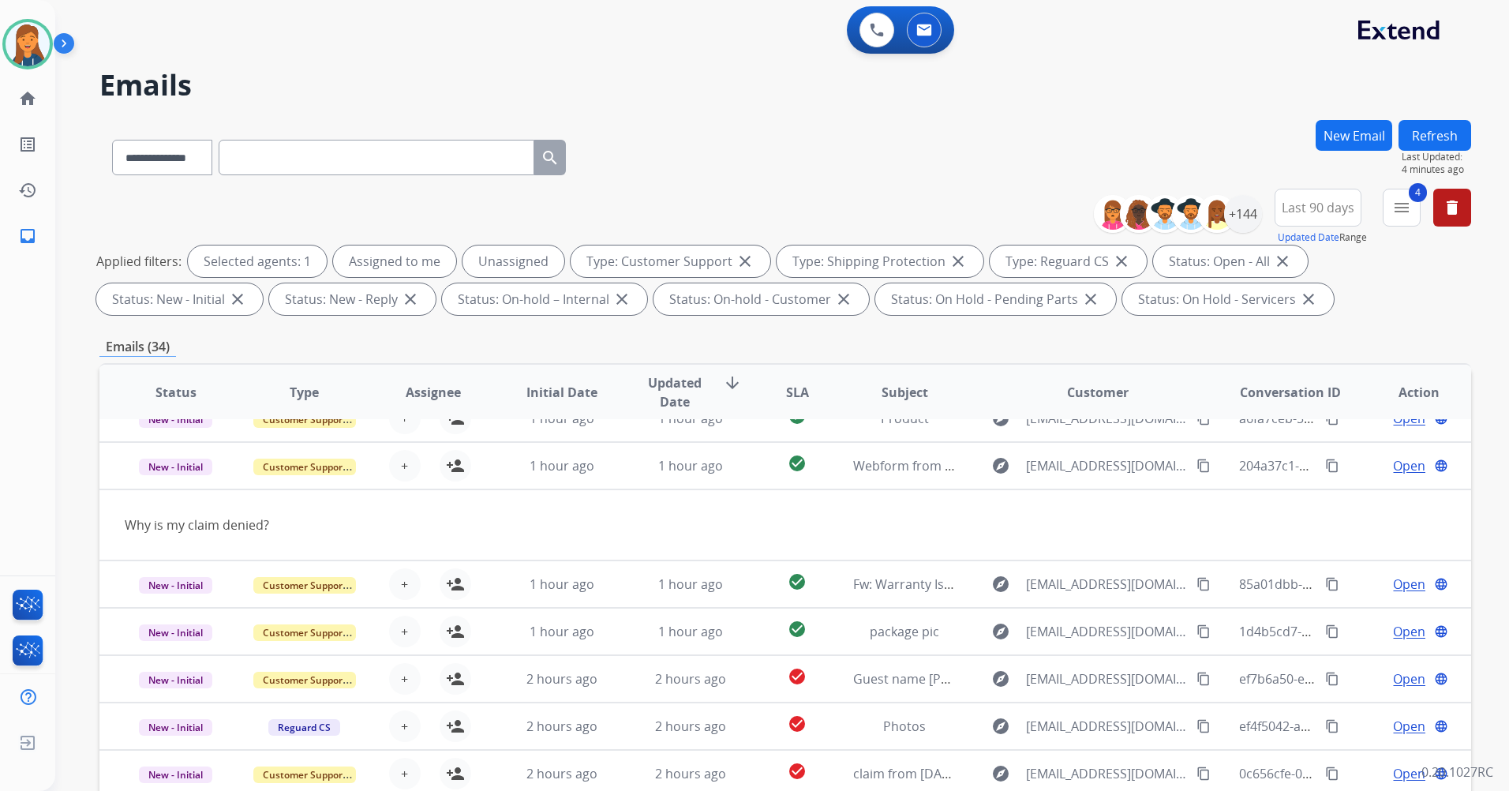
drag, startPoint x: 1196, startPoint y: 465, endPoint x: 991, endPoint y: 217, distance: 321.3
click at [1197, 465] on mat-icon "content_copy" at bounding box center [1204, 466] width 14 height 14
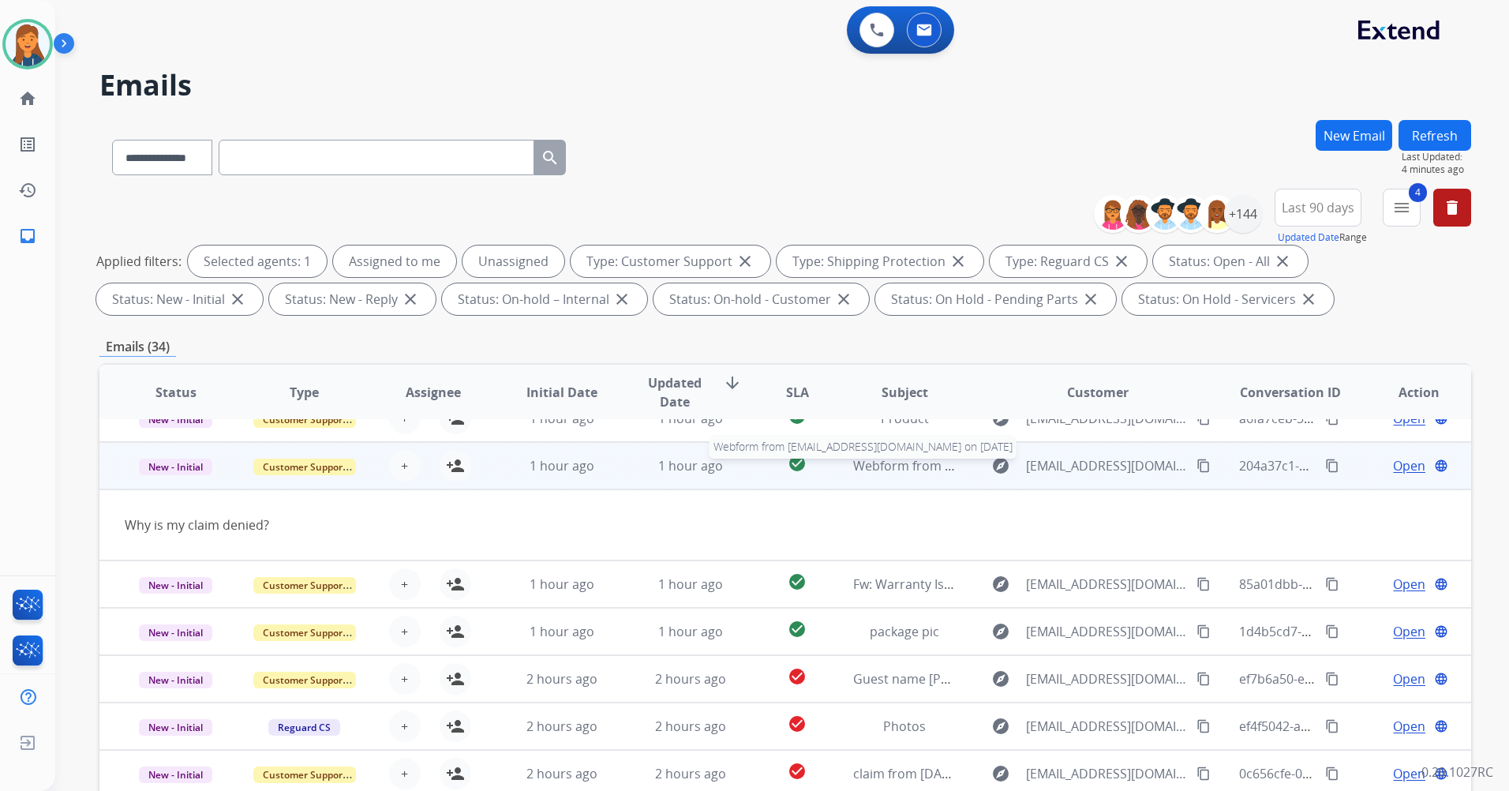
click at [931, 467] on span "Webform from [EMAIL_ADDRESS][DOMAIN_NAME] on [DATE]" at bounding box center [1032, 465] width 358 height 17
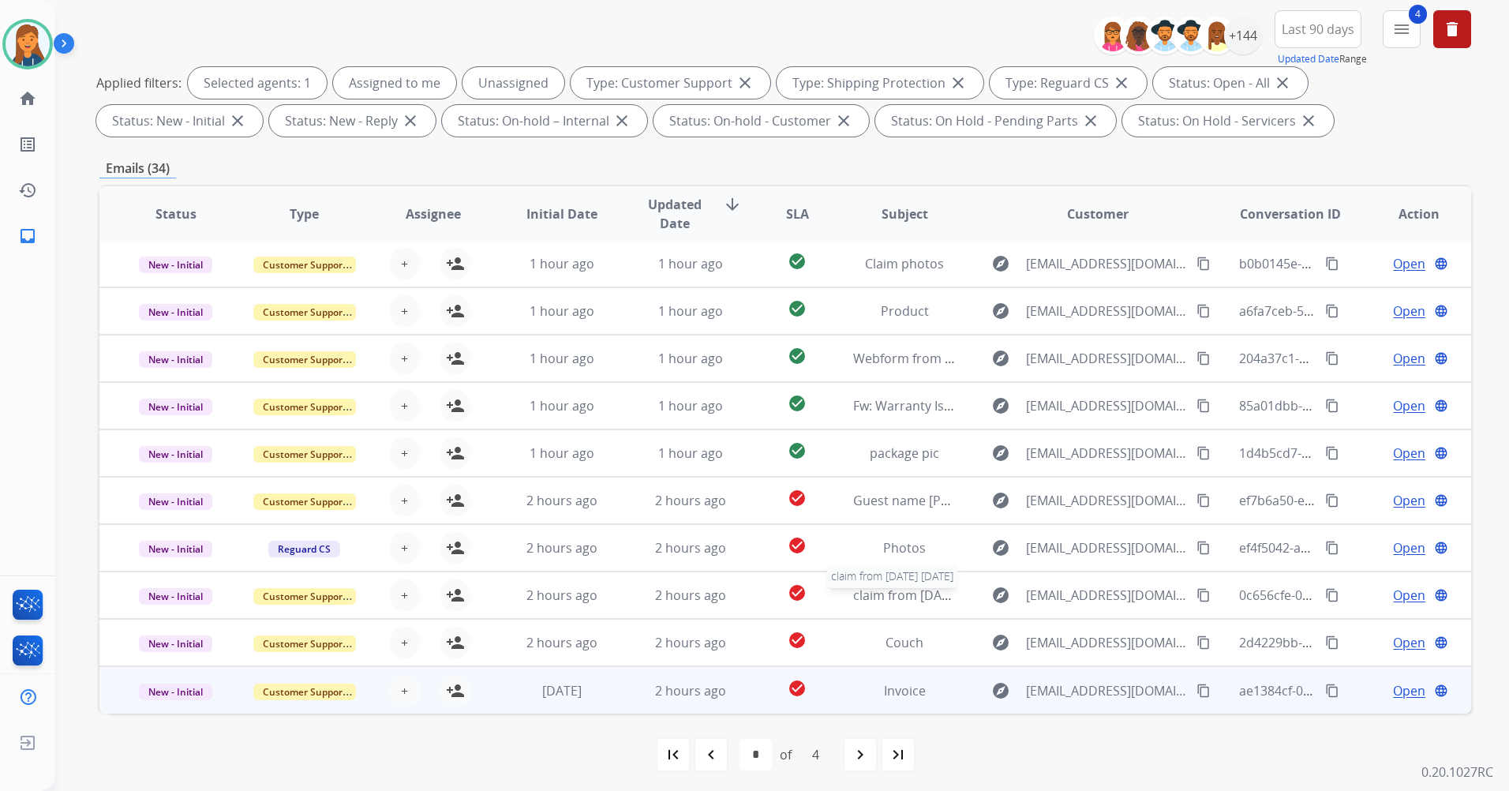
scroll to position [183, 0]
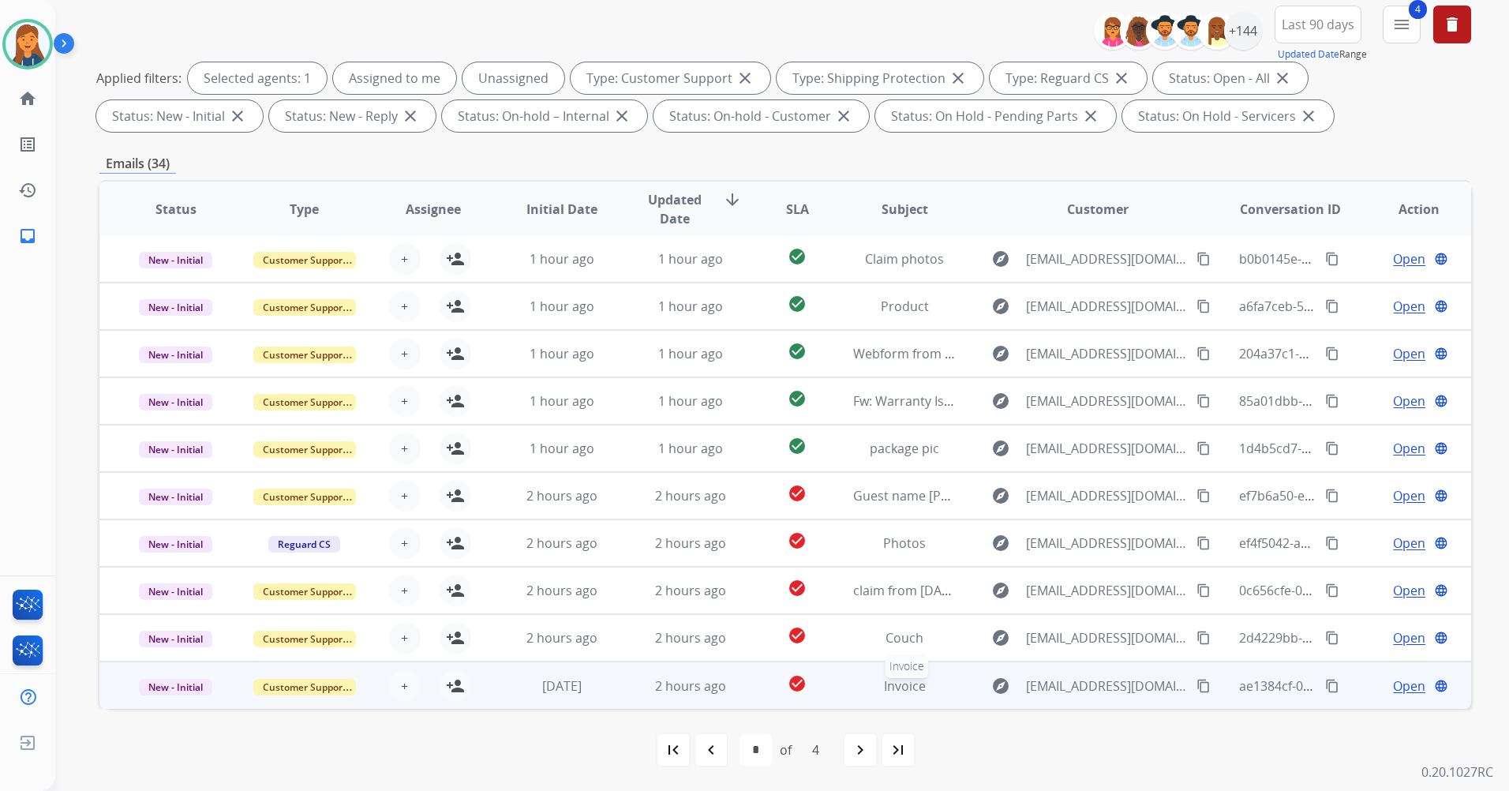
click at [896, 686] on span "Invoice" at bounding box center [905, 685] width 42 height 17
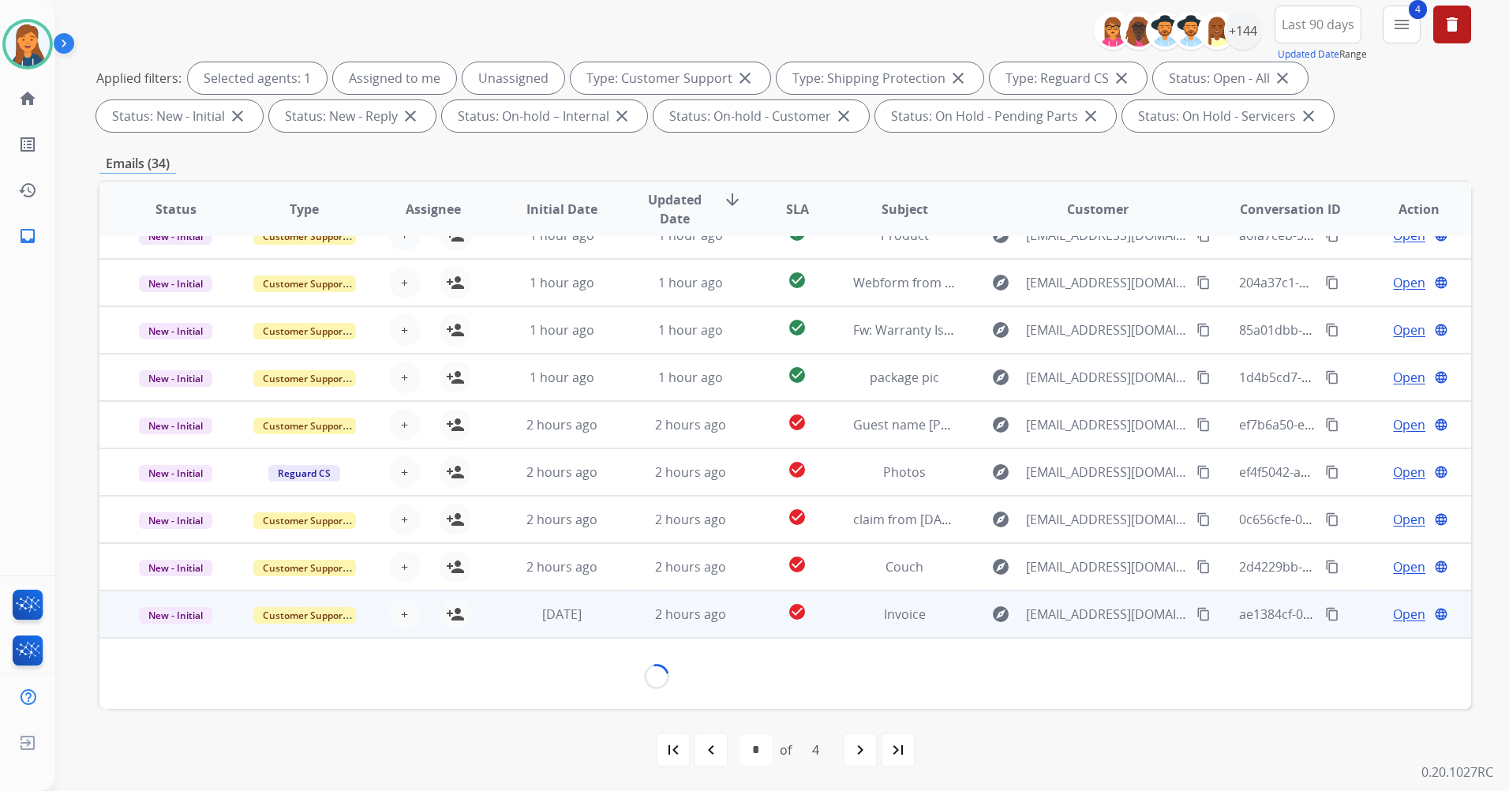
scroll to position [72, 0]
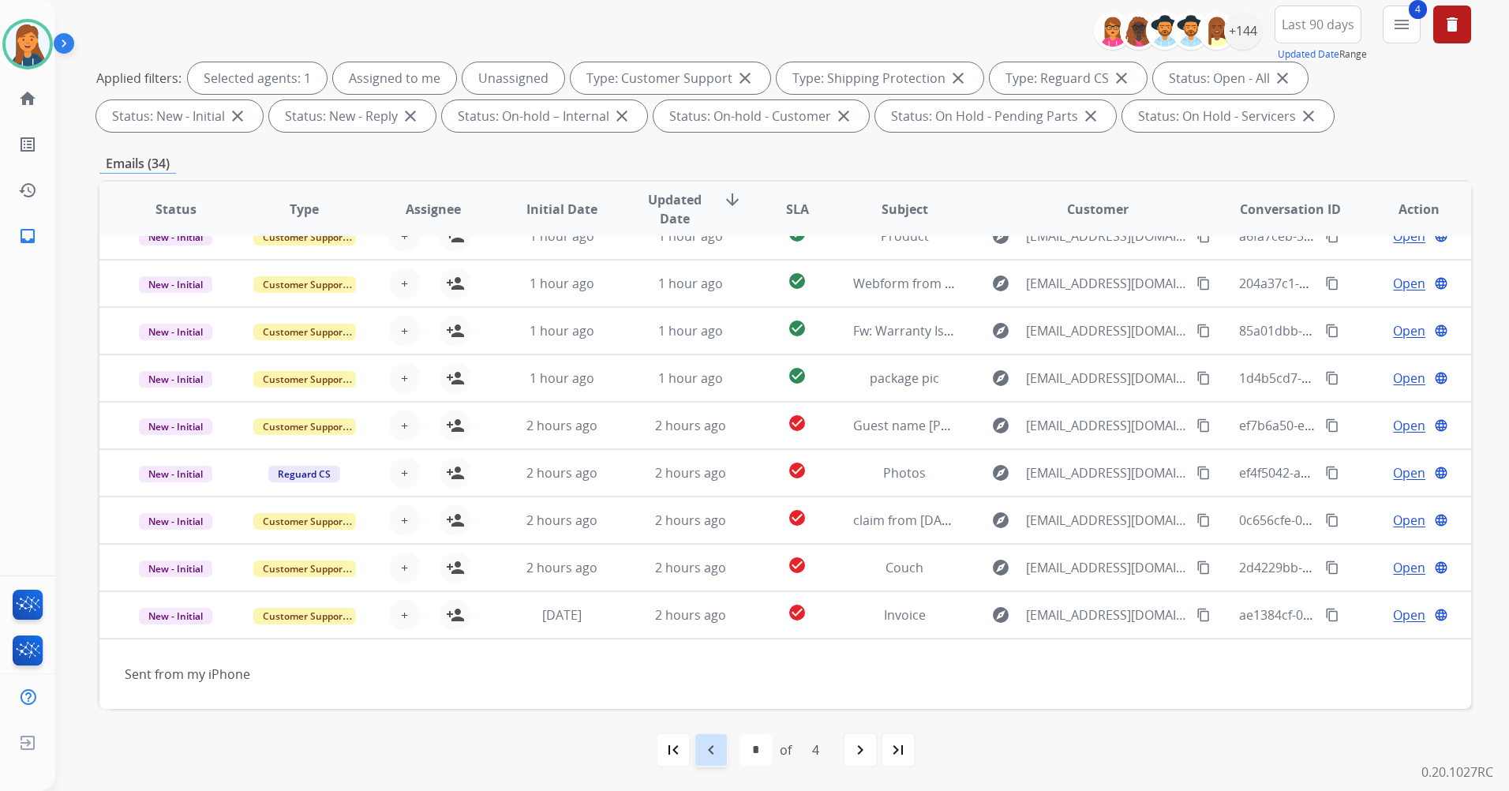
click at [709, 751] on mat-icon "navigate_before" at bounding box center [711, 749] width 19 height 19
select select "*"
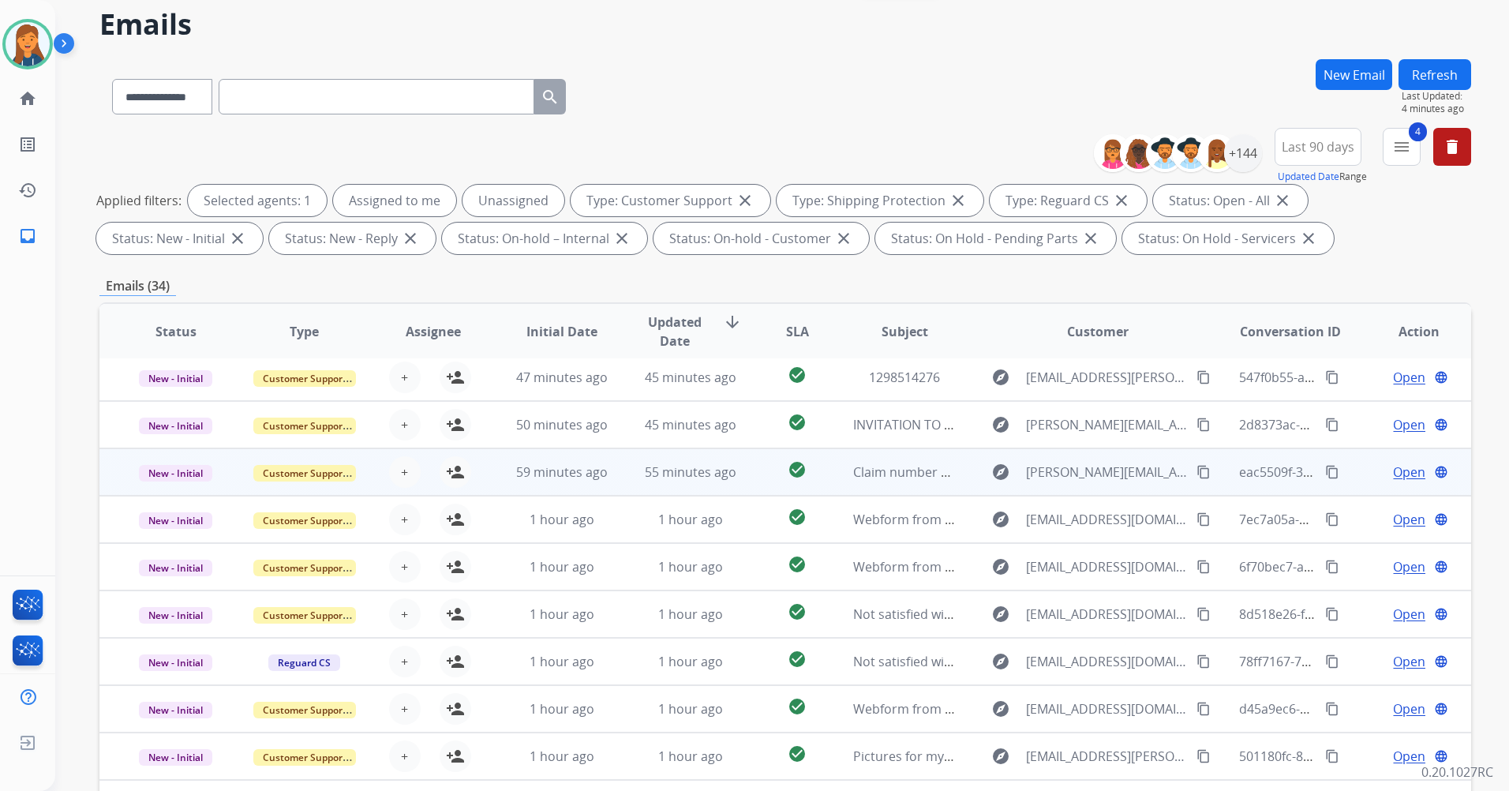
scroll to position [183, 0]
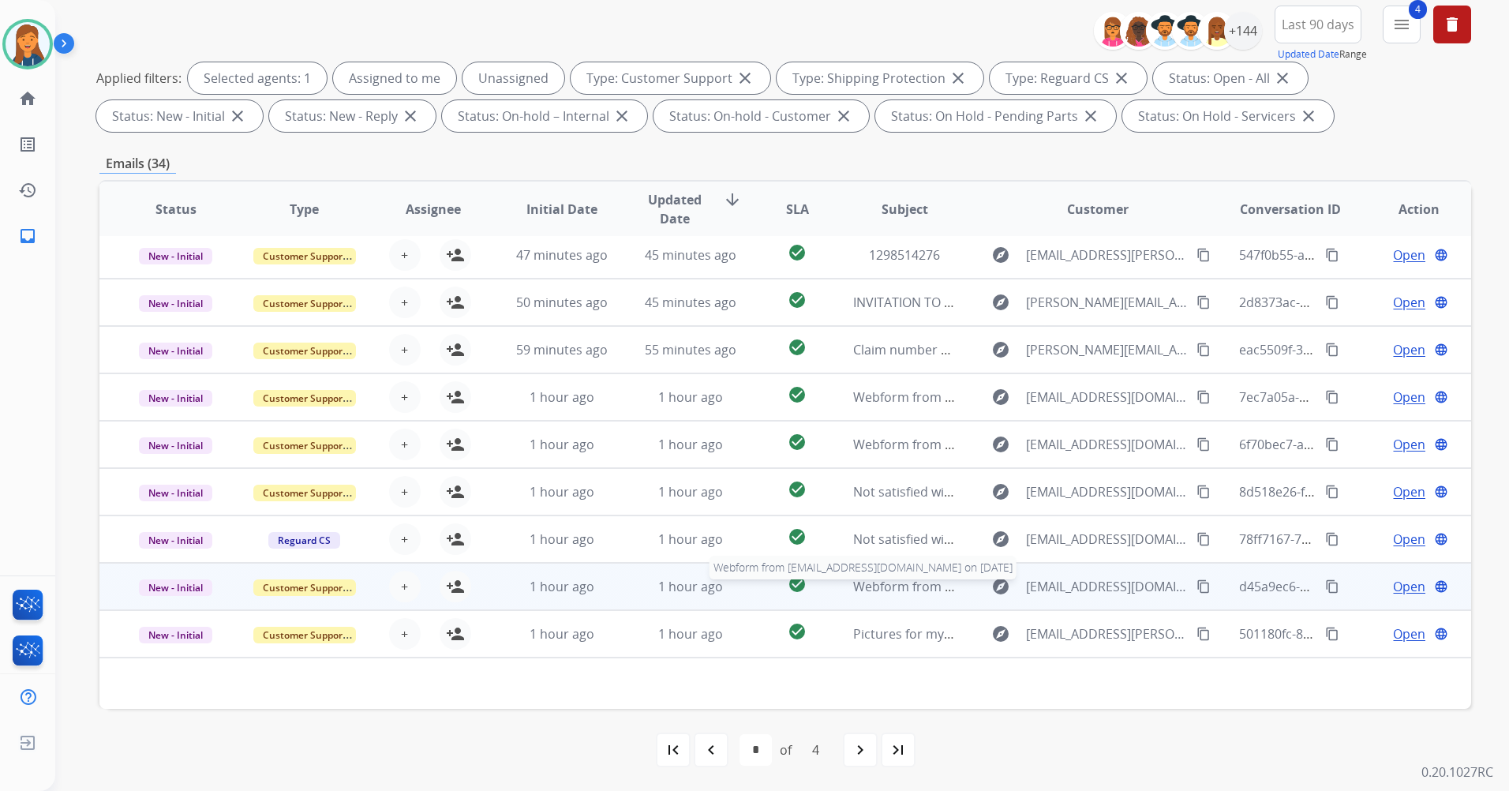
click at [871, 584] on span "Webform from [EMAIL_ADDRESS][DOMAIN_NAME] on [DATE]" at bounding box center [1032, 586] width 358 height 17
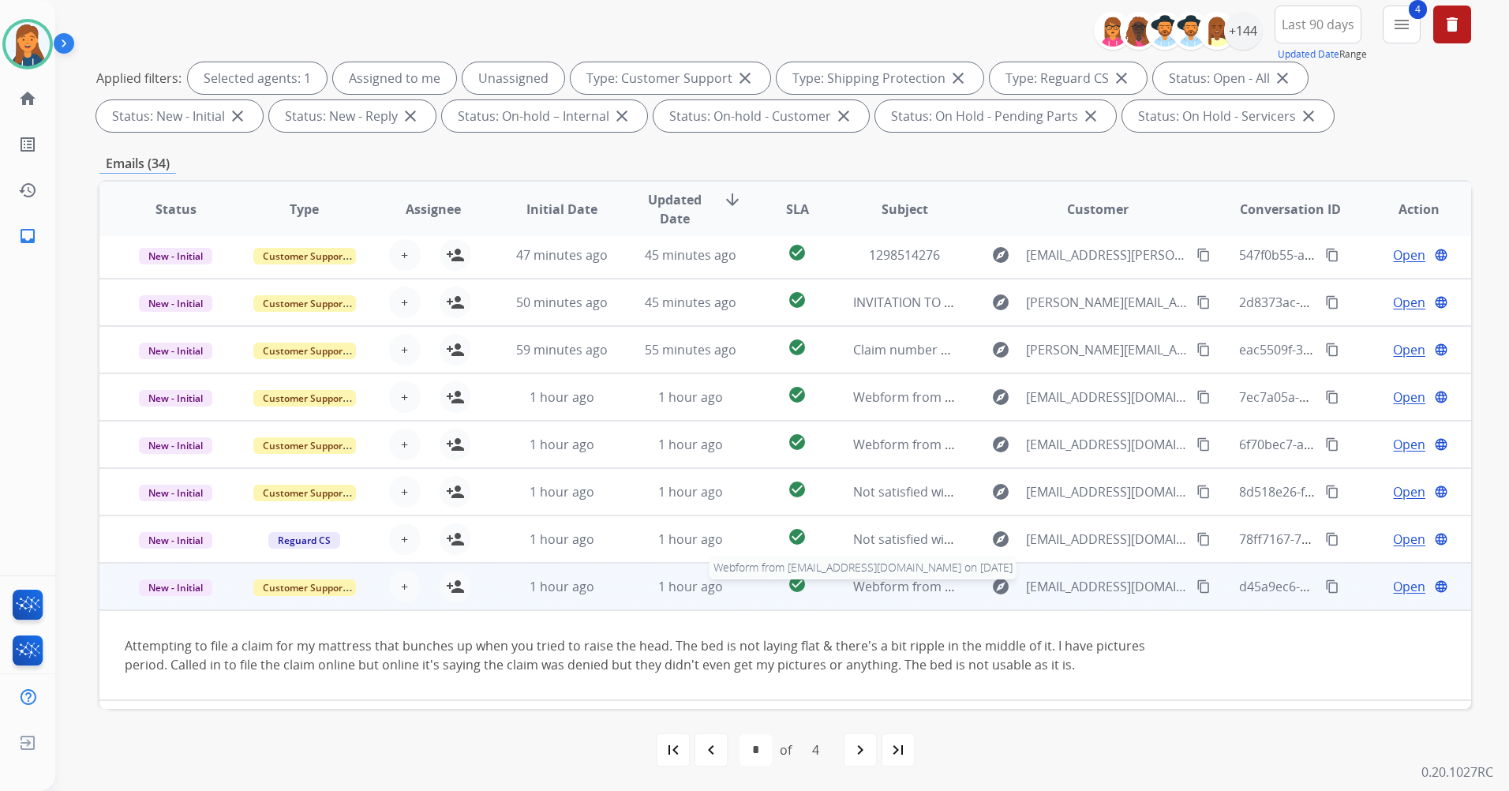
scroll to position [92, 0]
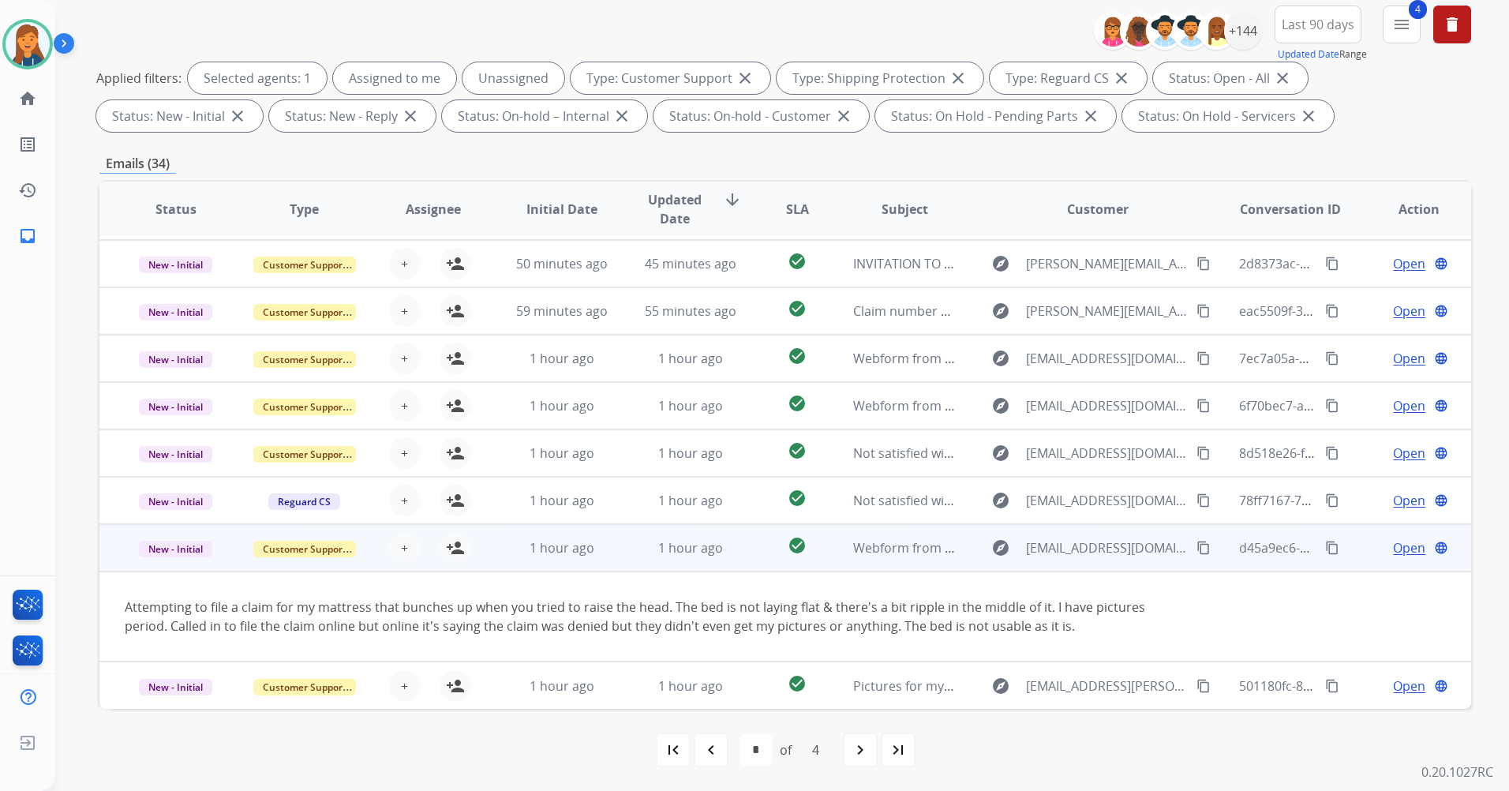
click at [1197, 546] on mat-icon "content_copy" at bounding box center [1204, 548] width 14 height 14
click at [452, 552] on mat-icon "person_add" at bounding box center [455, 547] width 19 height 19
click at [1393, 550] on span "Open" at bounding box center [1409, 547] width 32 height 19
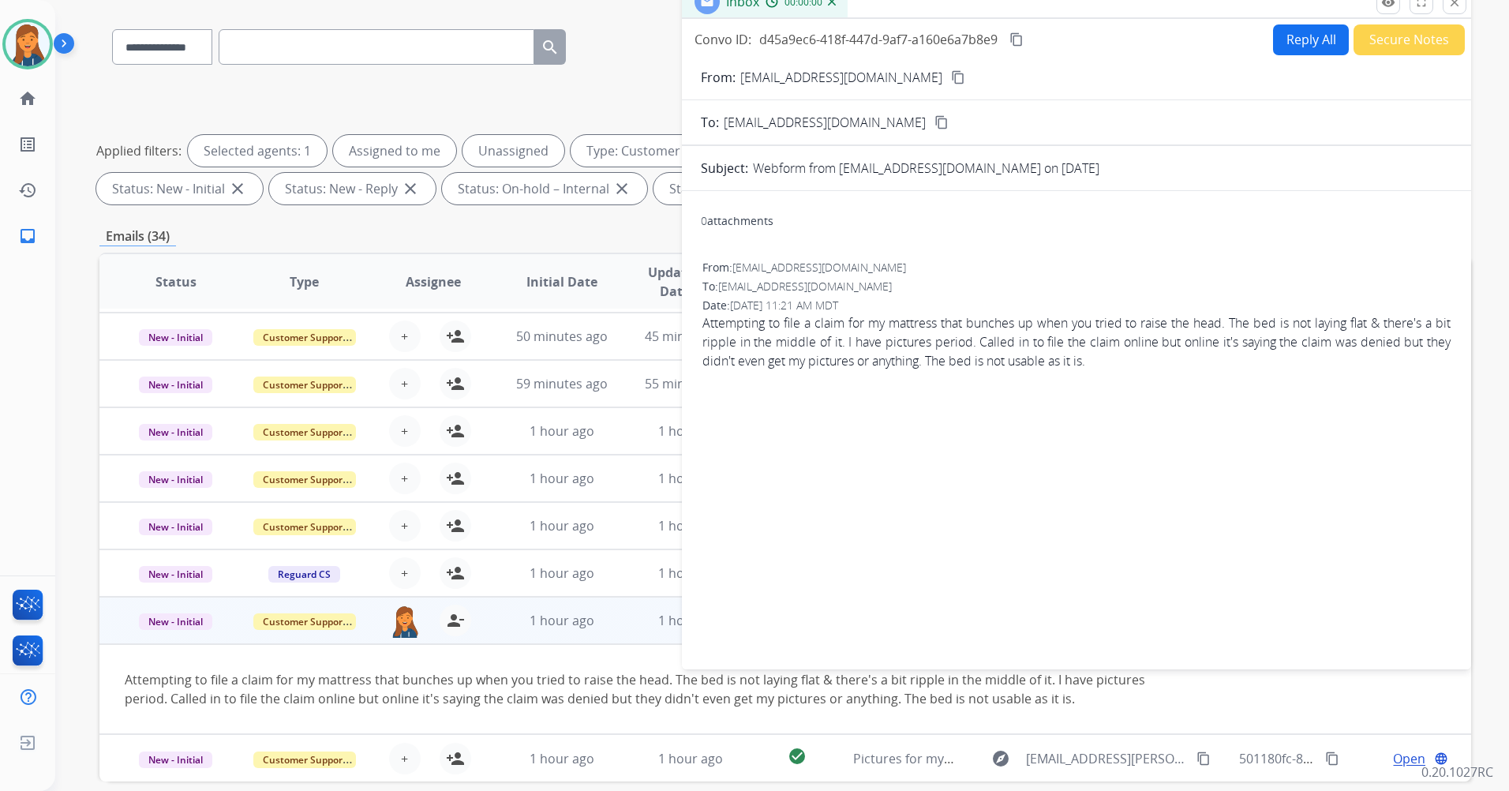
scroll to position [0, 0]
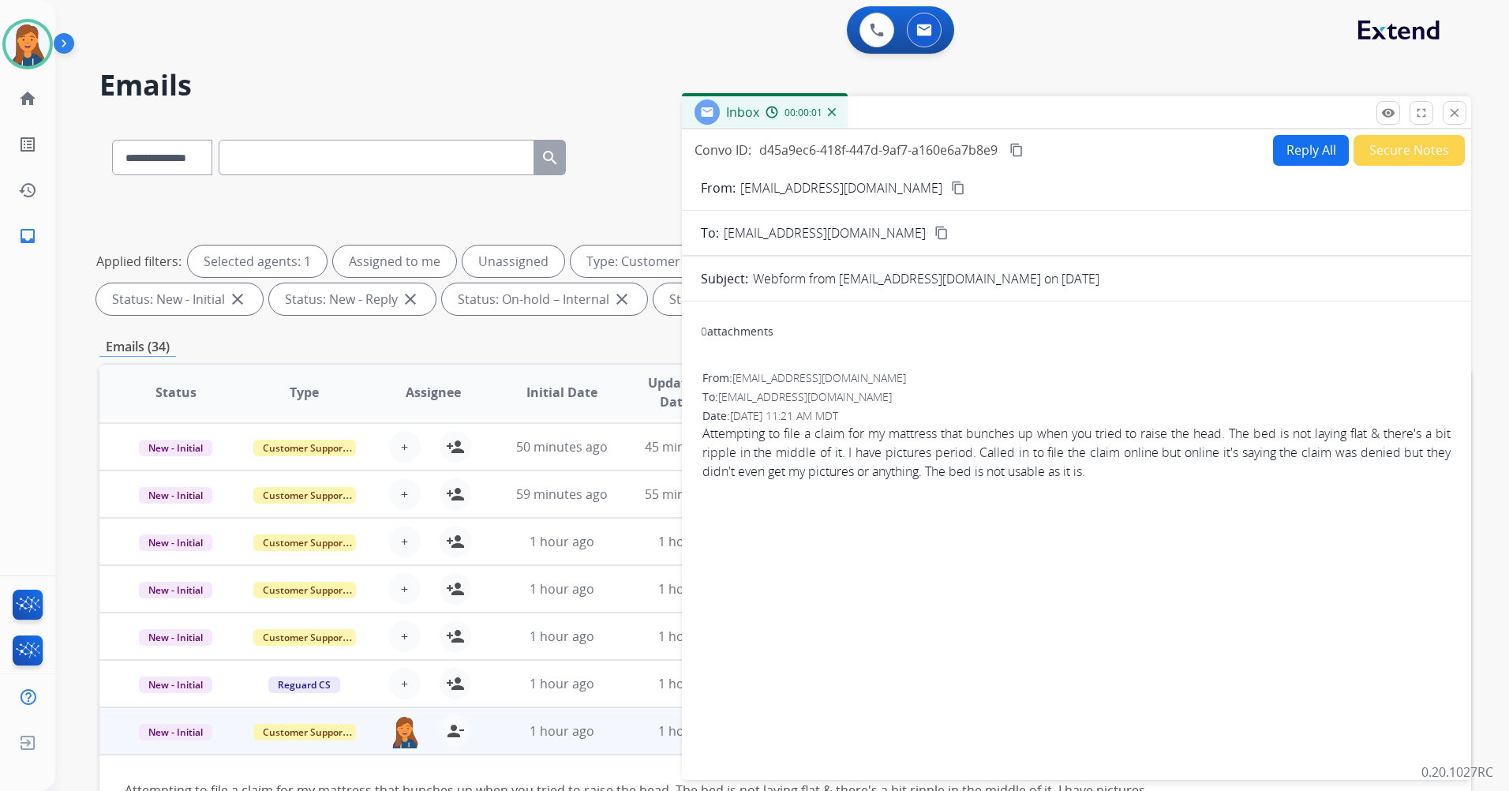
click at [1293, 154] on button "Reply All" at bounding box center [1311, 150] width 76 height 31
select select "**********"
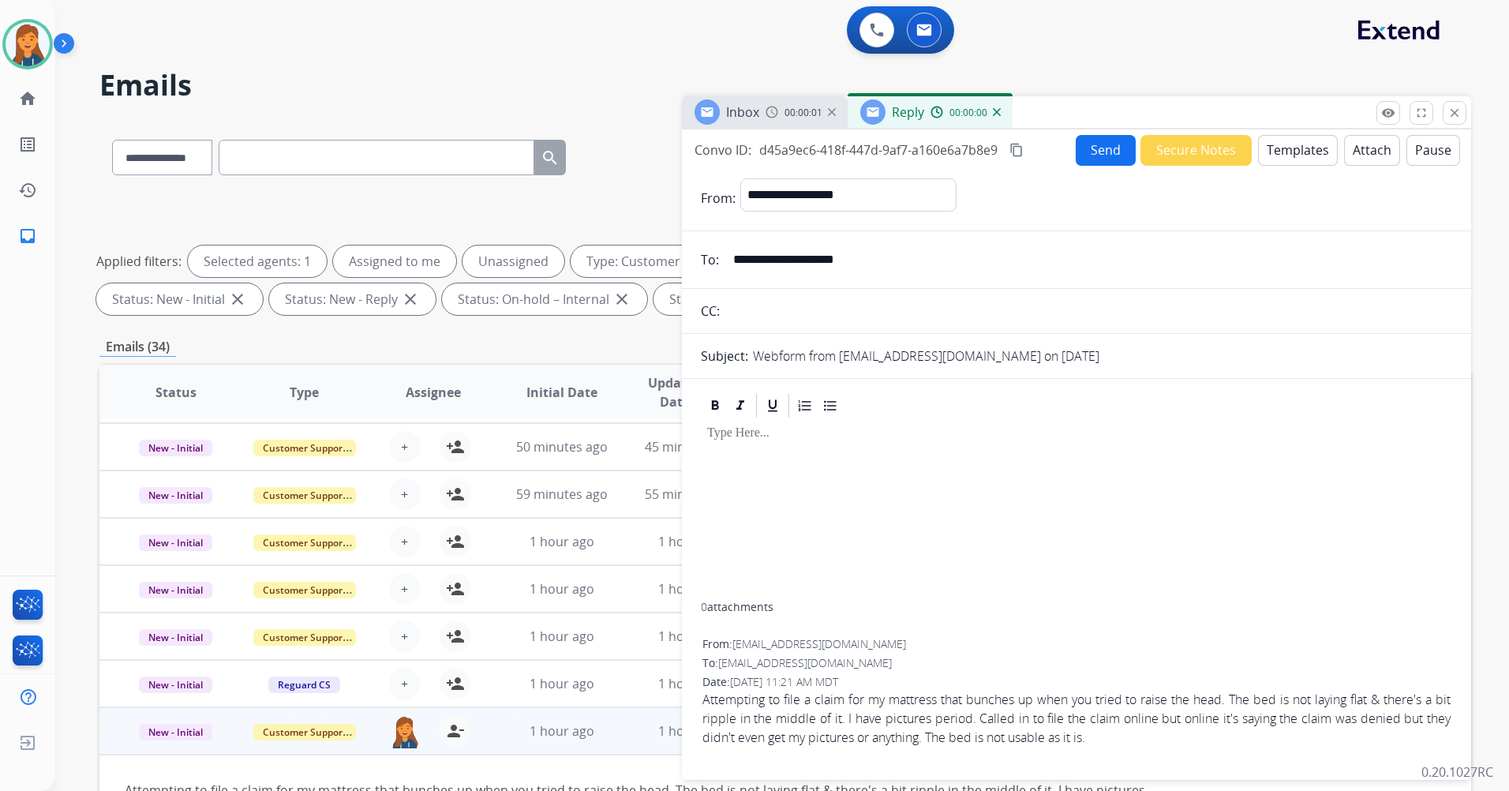
click at [1277, 145] on button "Templates" at bounding box center [1298, 150] width 80 height 31
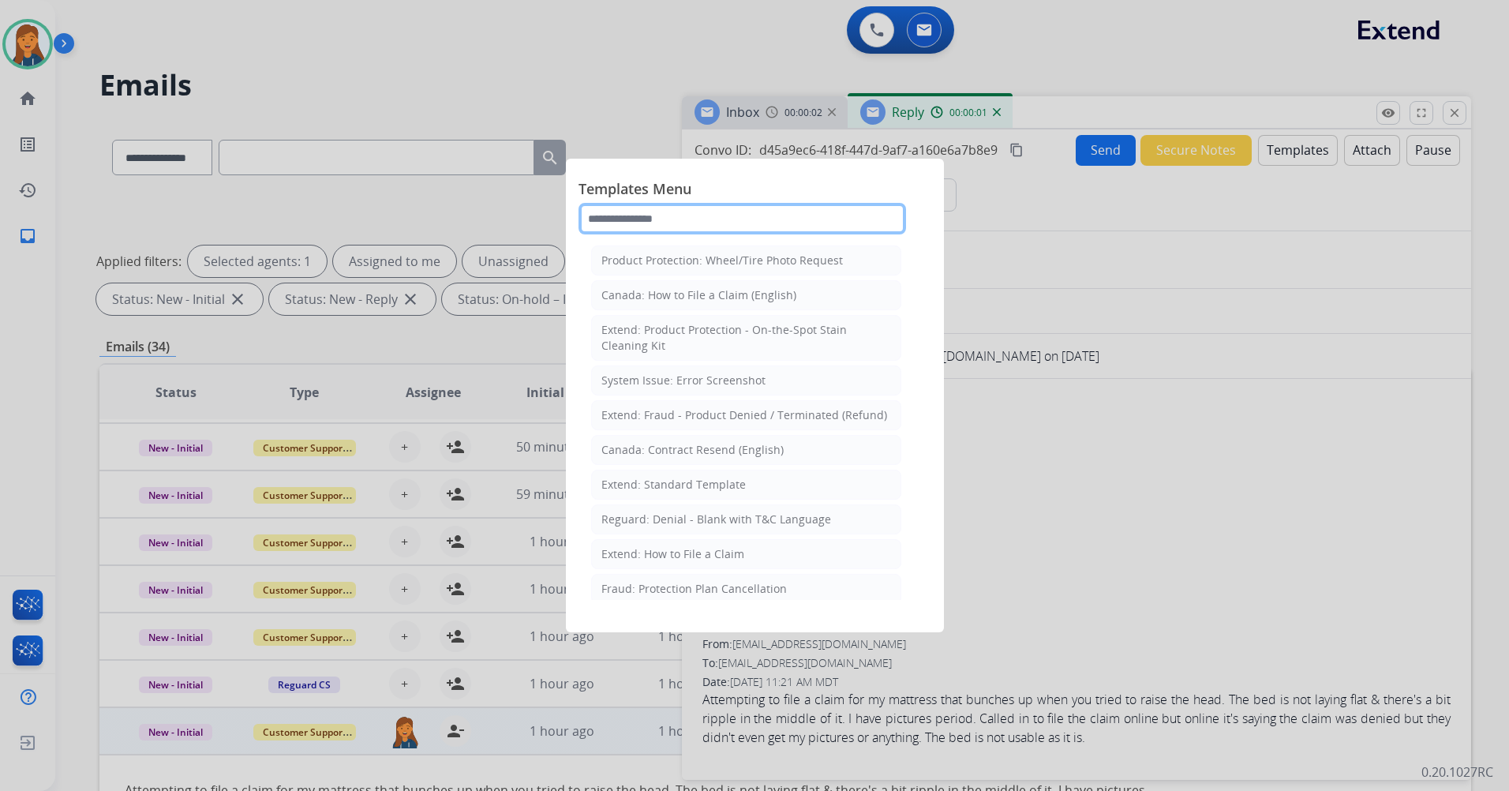
click at [643, 214] on input "text" at bounding box center [743, 219] width 328 height 32
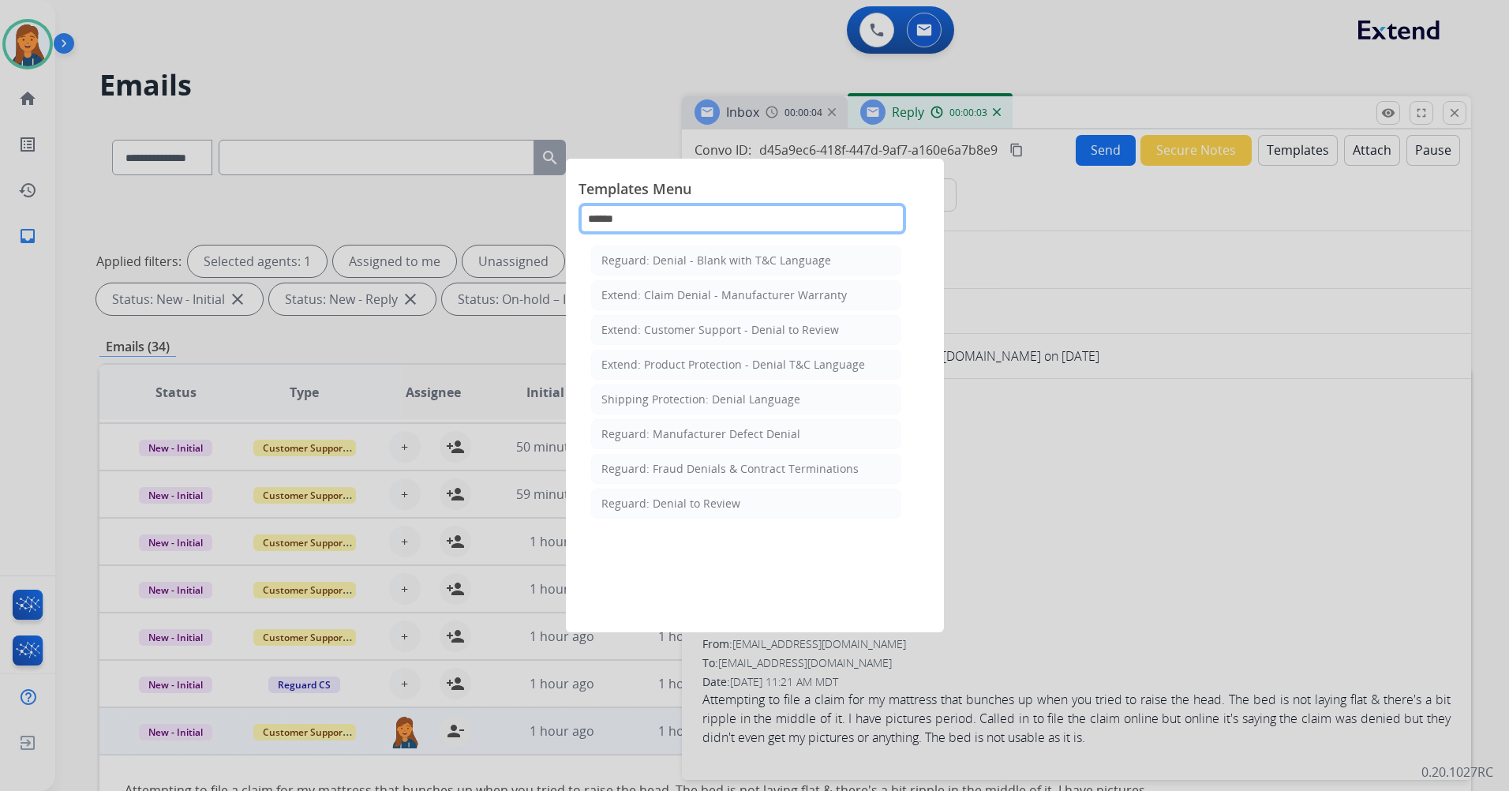
type input "******"
click at [708, 348] on ul "Reguard: Denial - Blank with T&C Language Extend: Claim Denial - Manufacturer W…" at bounding box center [746, 381] width 310 height 273
click at [704, 354] on li "Extend: Product Protection - Denial T&C Language" at bounding box center [746, 365] width 310 height 30
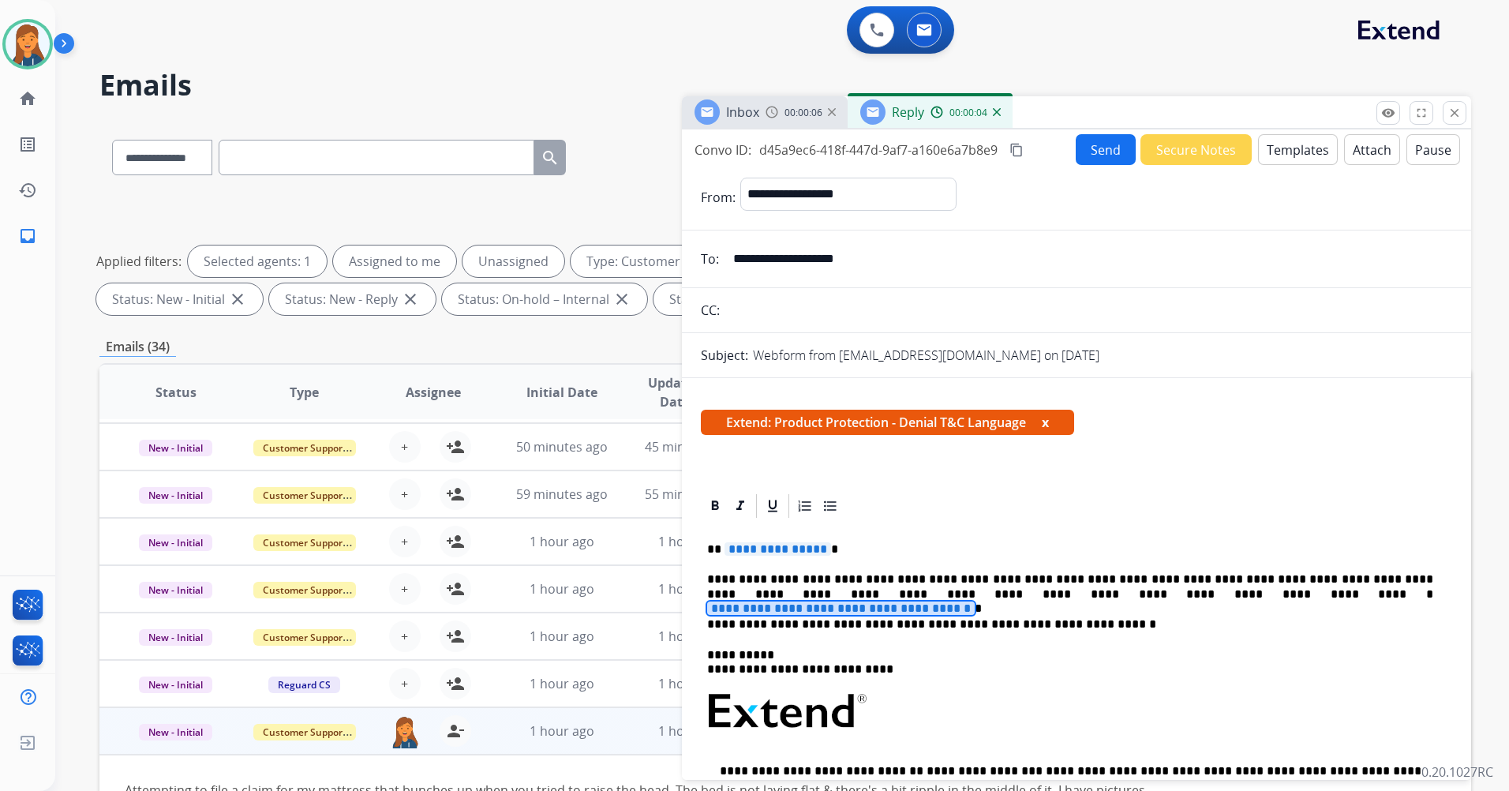
click at [975, 601] on span "**********" at bounding box center [841, 607] width 268 height 13
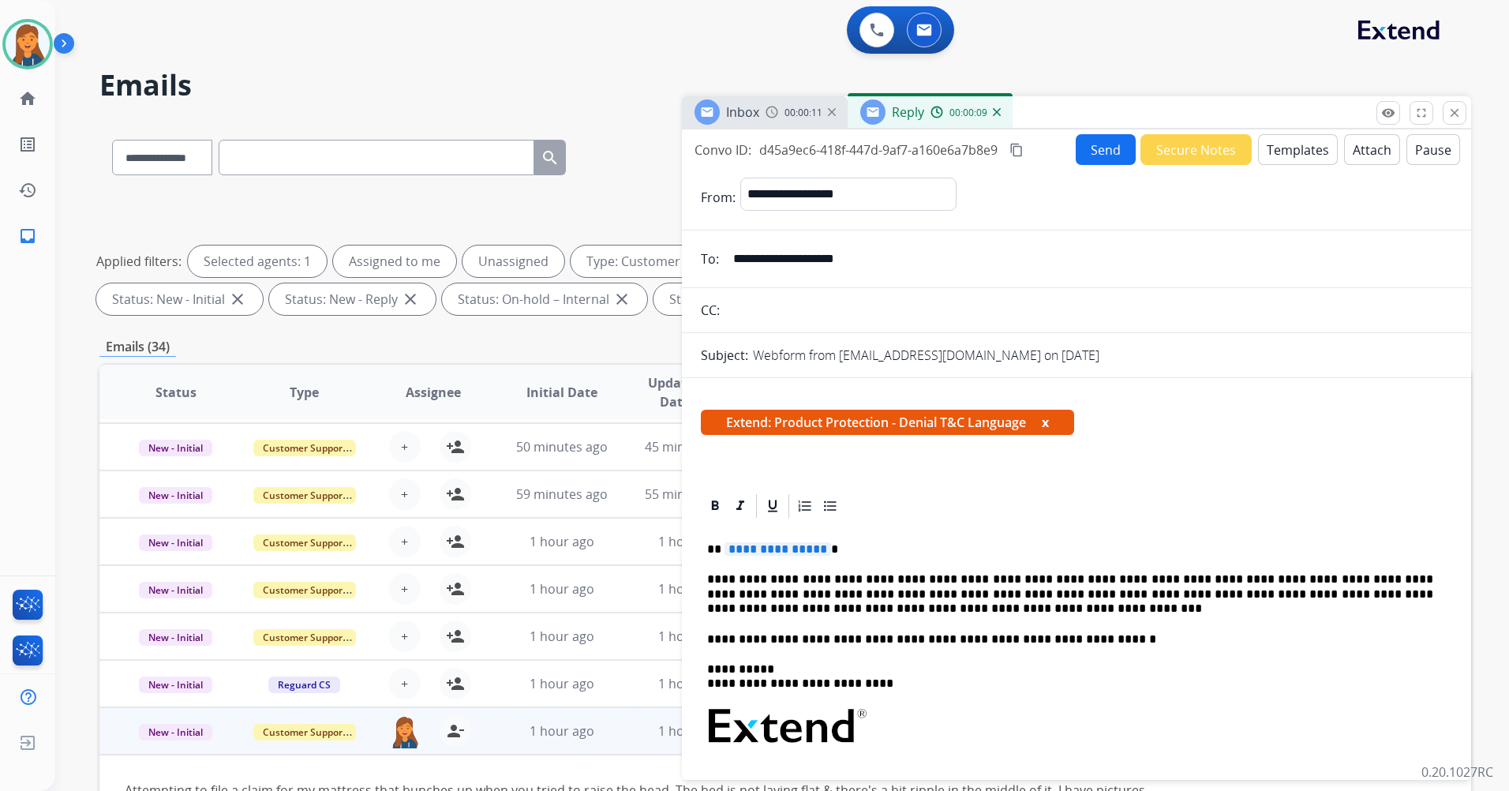
click at [763, 545] on span "**********" at bounding box center [778, 548] width 107 height 13
click at [1023, 152] on mat-icon "content_copy" at bounding box center [1017, 150] width 14 height 14
click at [1082, 146] on button "Send" at bounding box center [1106, 149] width 60 height 31
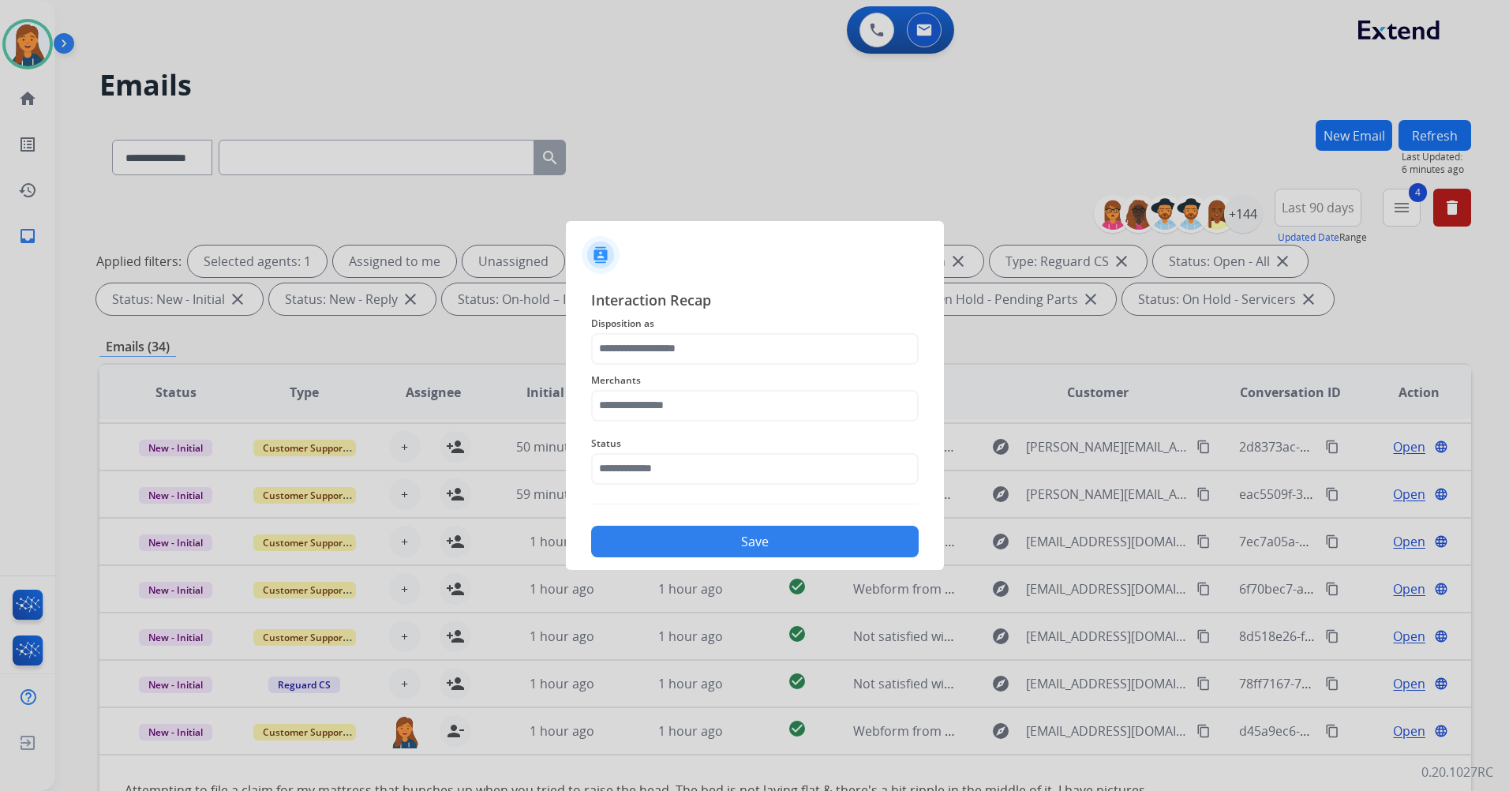
click at [717, 425] on div "Merchants" at bounding box center [755, 396] width 328 height 63
drag, startPoint x: 705, startPoint y: 406, endPoint x: 706, endPoint y: 418, distance: 11.9
click at [706, 417] on input "text" at bounding box center [755, 406] width 328 height 32
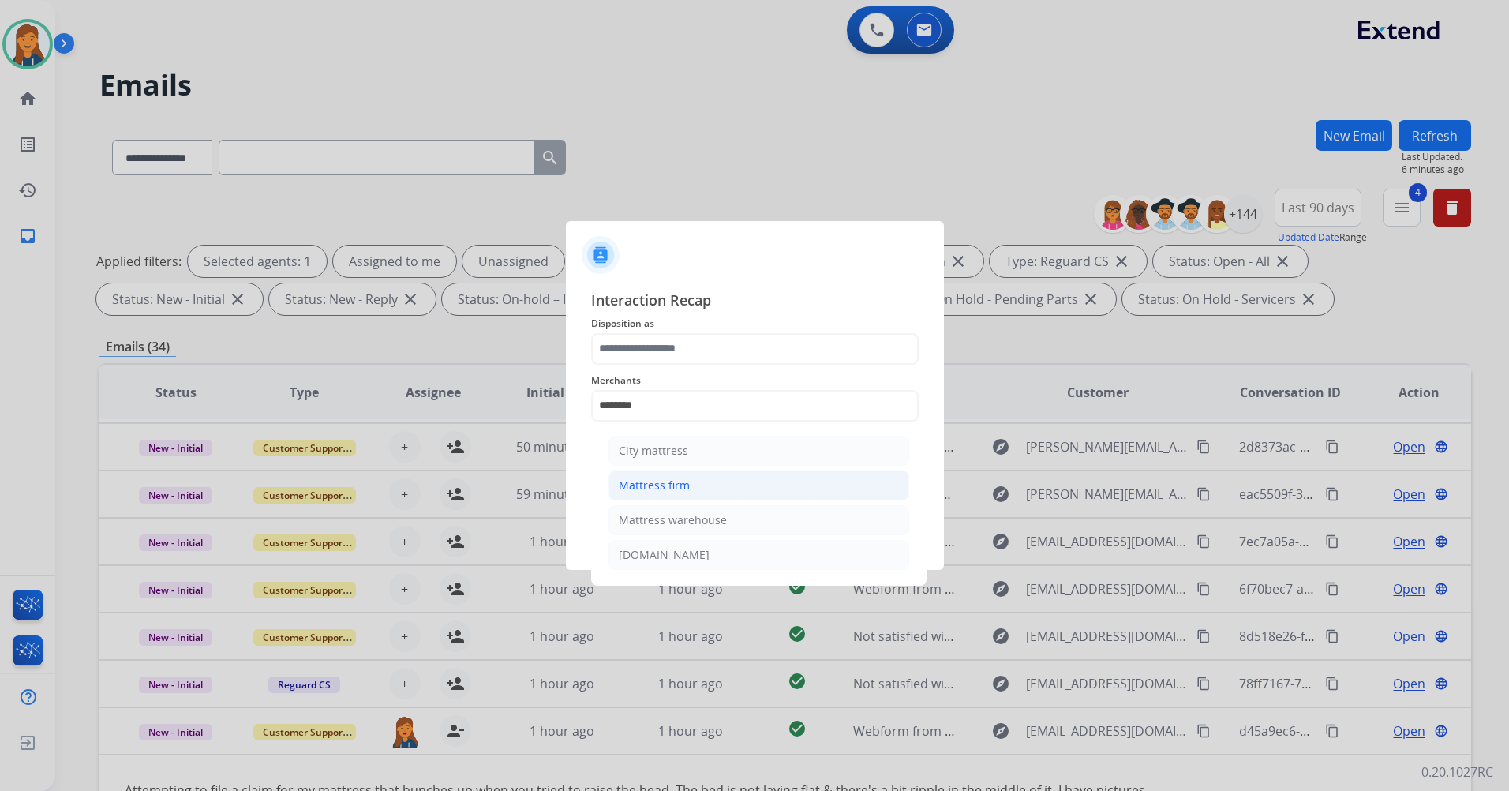
click at [668, 495] on li "Mattress firm" at bounding box center [759, 485] width 301 height 30
type input "**********"
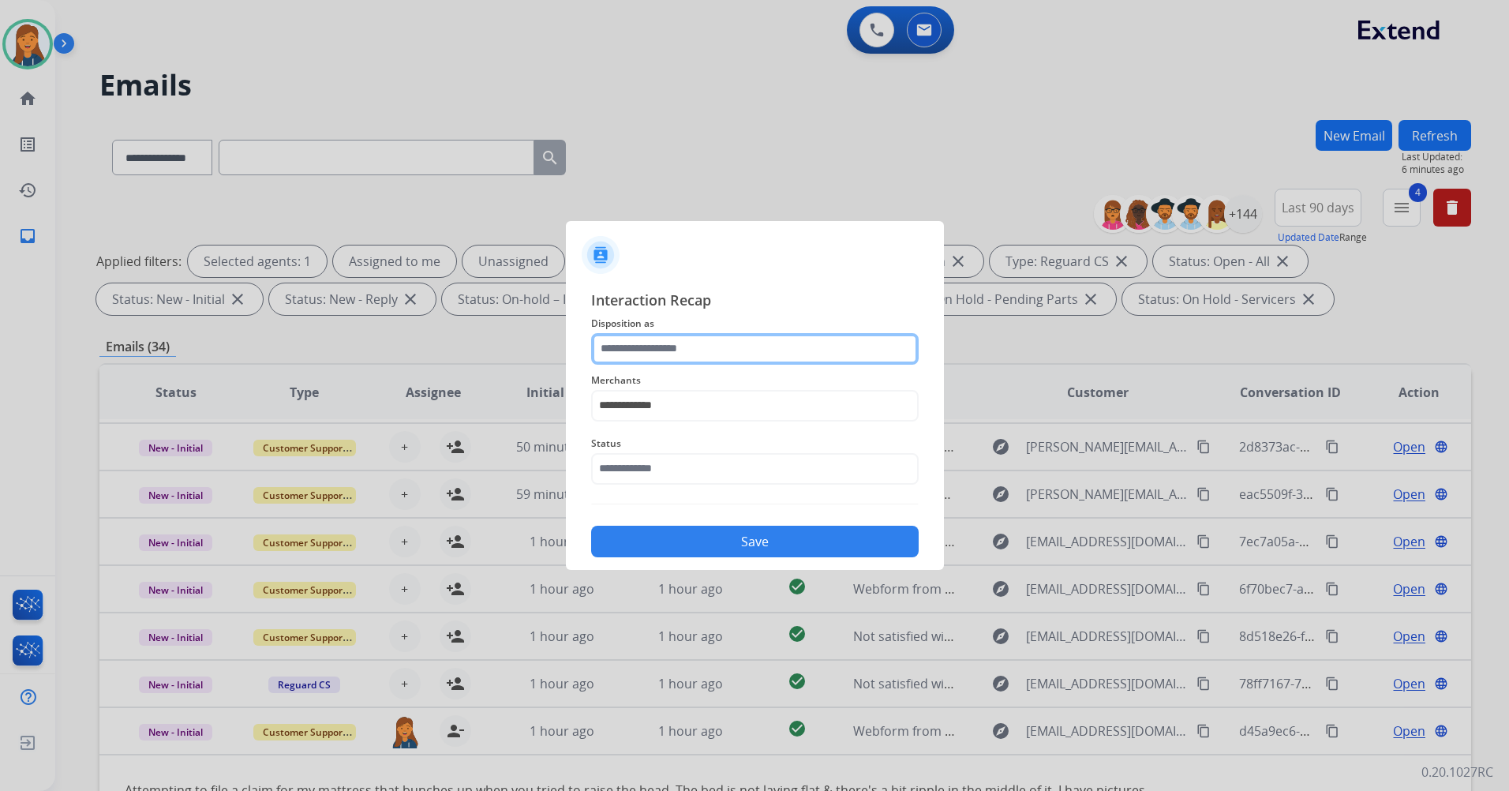
click at [635, 342] on input "text" at bounding box center [755, 349] width 328 height 32
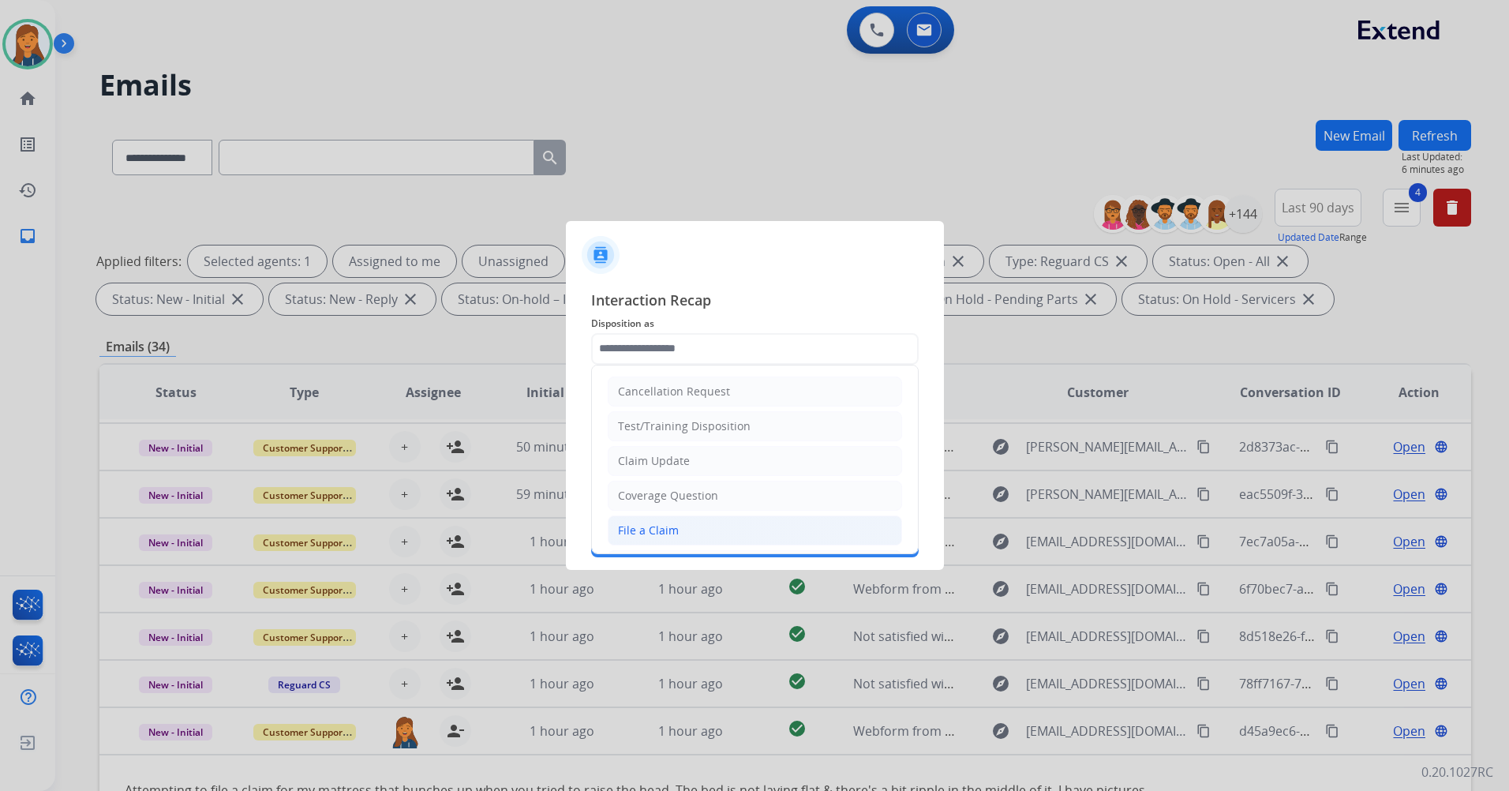
click at [637, 532] on div "File a Claim" at bounding box center [648, 531] width 61 height 16
type input "**********"
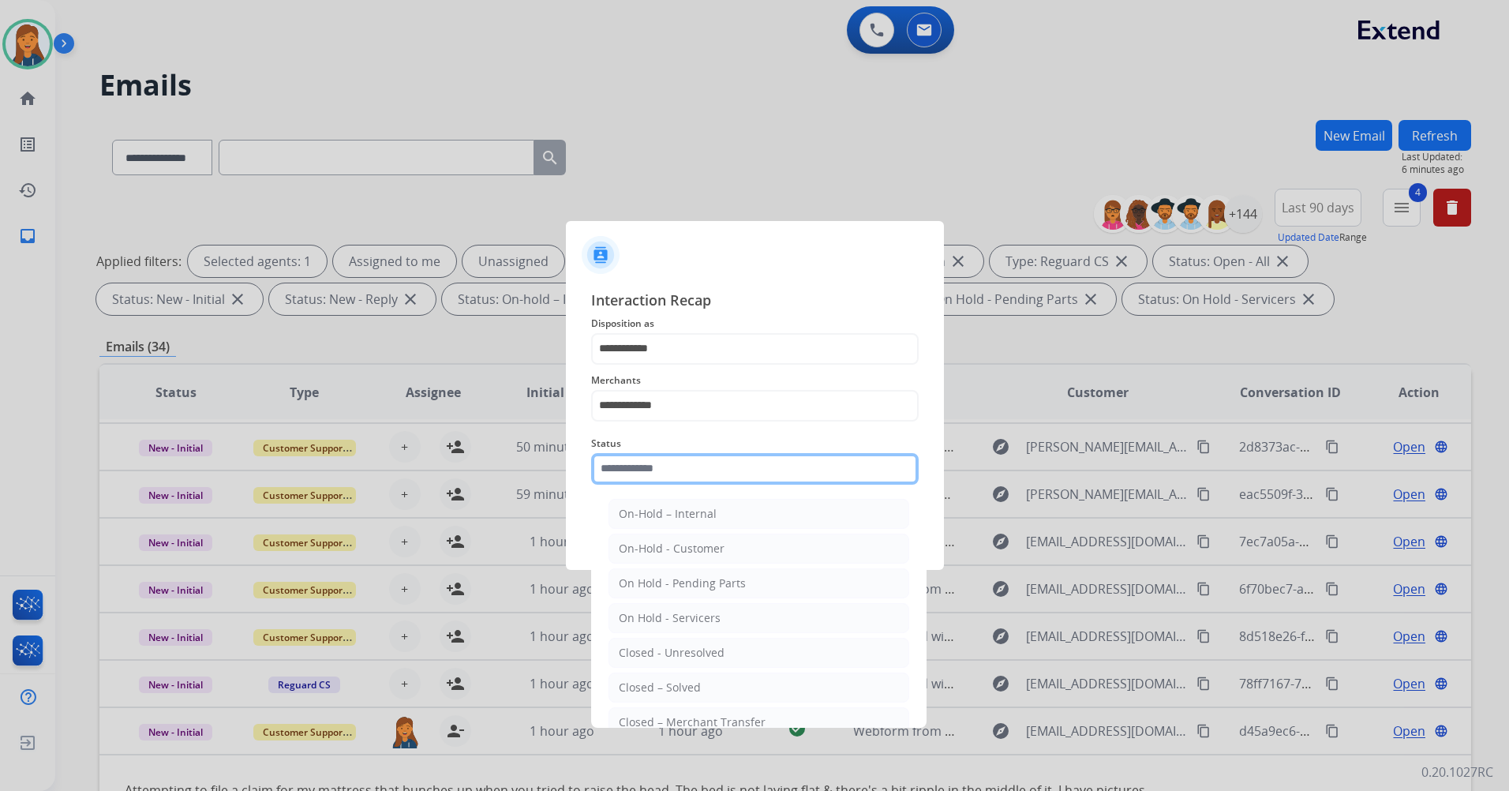
click at [624, 462] on input "text" at bounding box center [755, 469] width 328 height 32
click at [630, 684] on div "Closed – Solved" at bounding box center [660, 688] width 82 height 16
type input "**********"
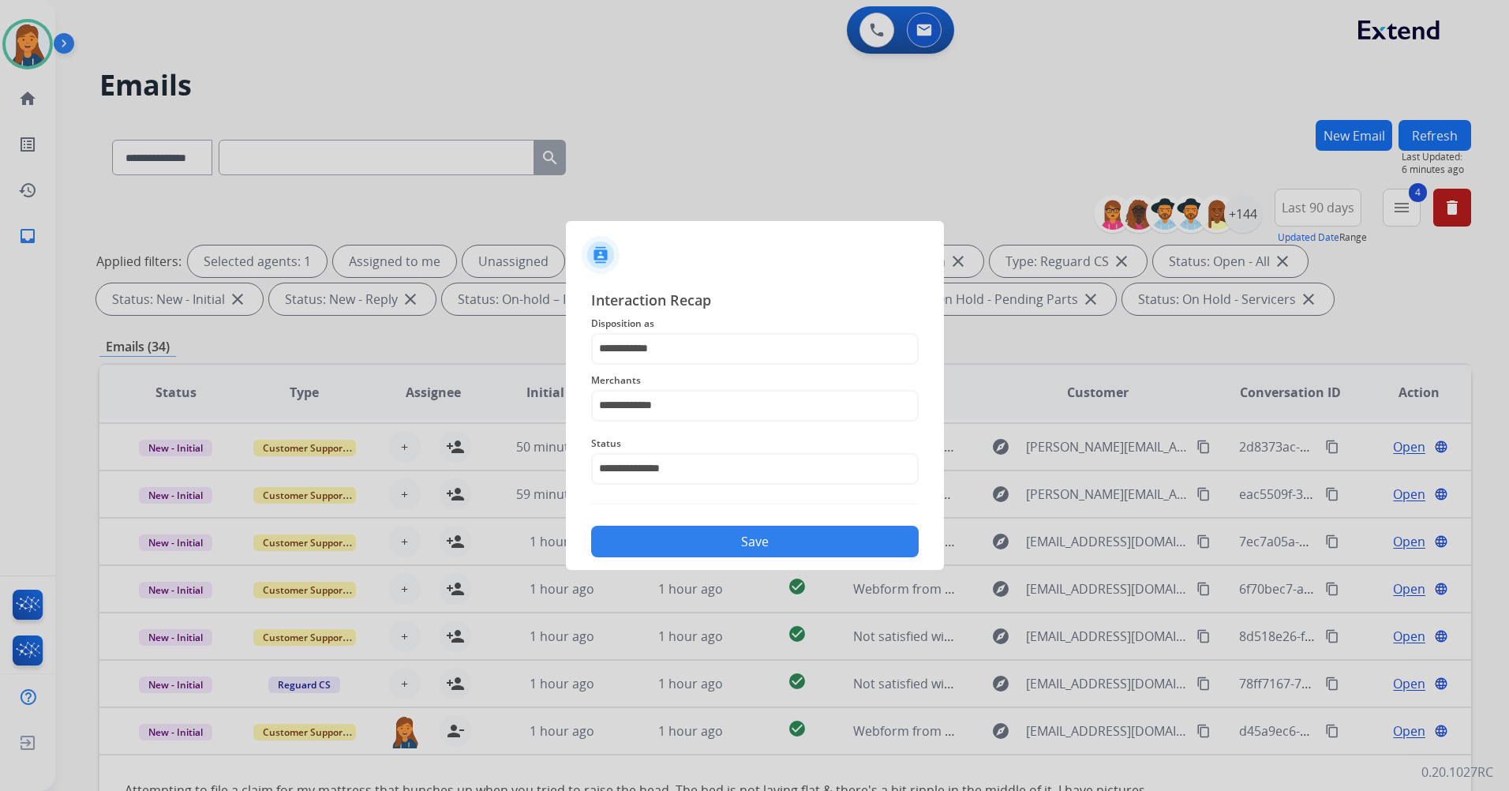
click at [662, 560] on div "**********" at bounding box center [755, 423] width 378 height 294
click at [664, 545] on button "Save" at bounding box center [755, 542] width 328 height 32
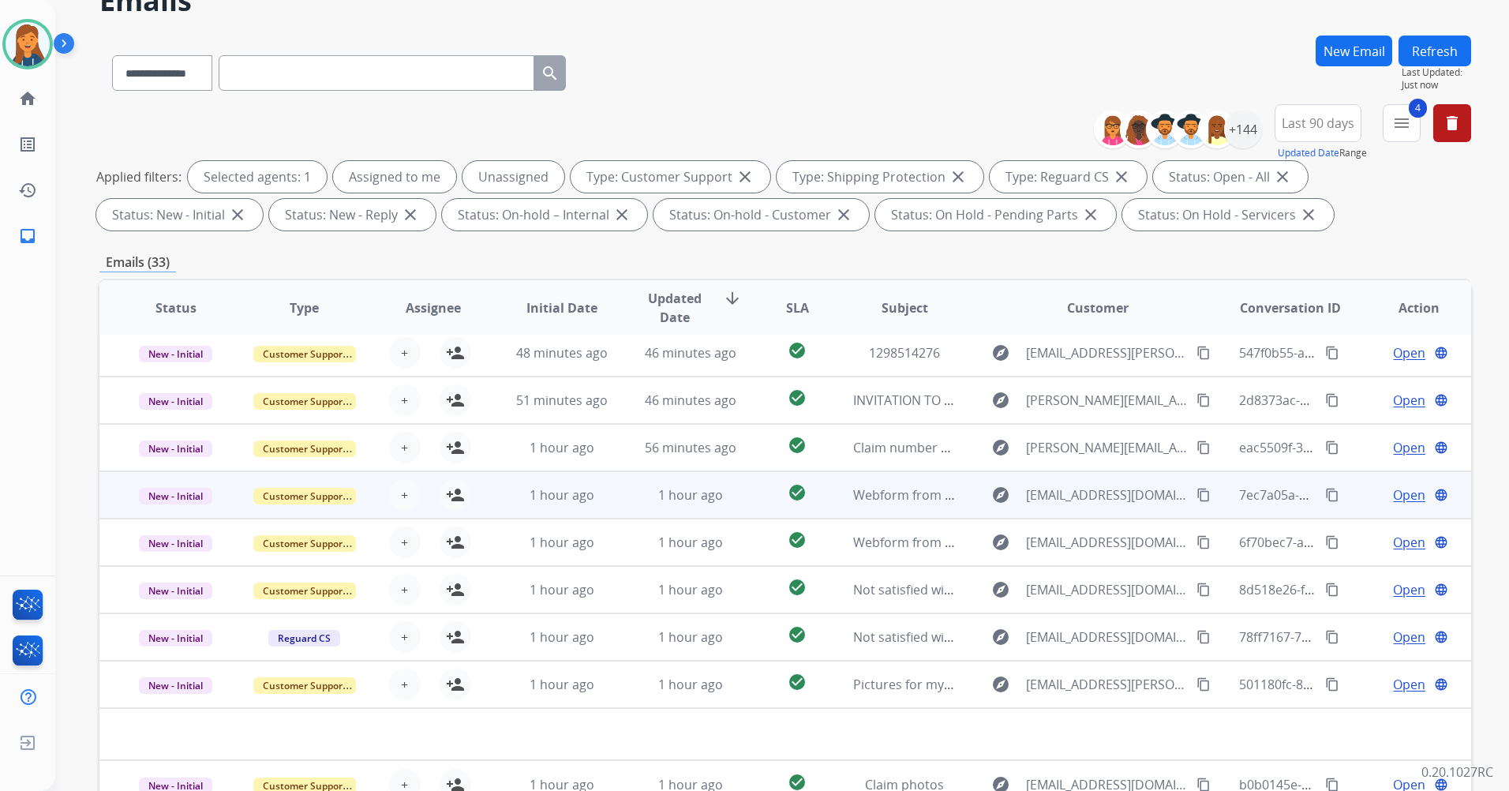
scroll to position [183, 0]
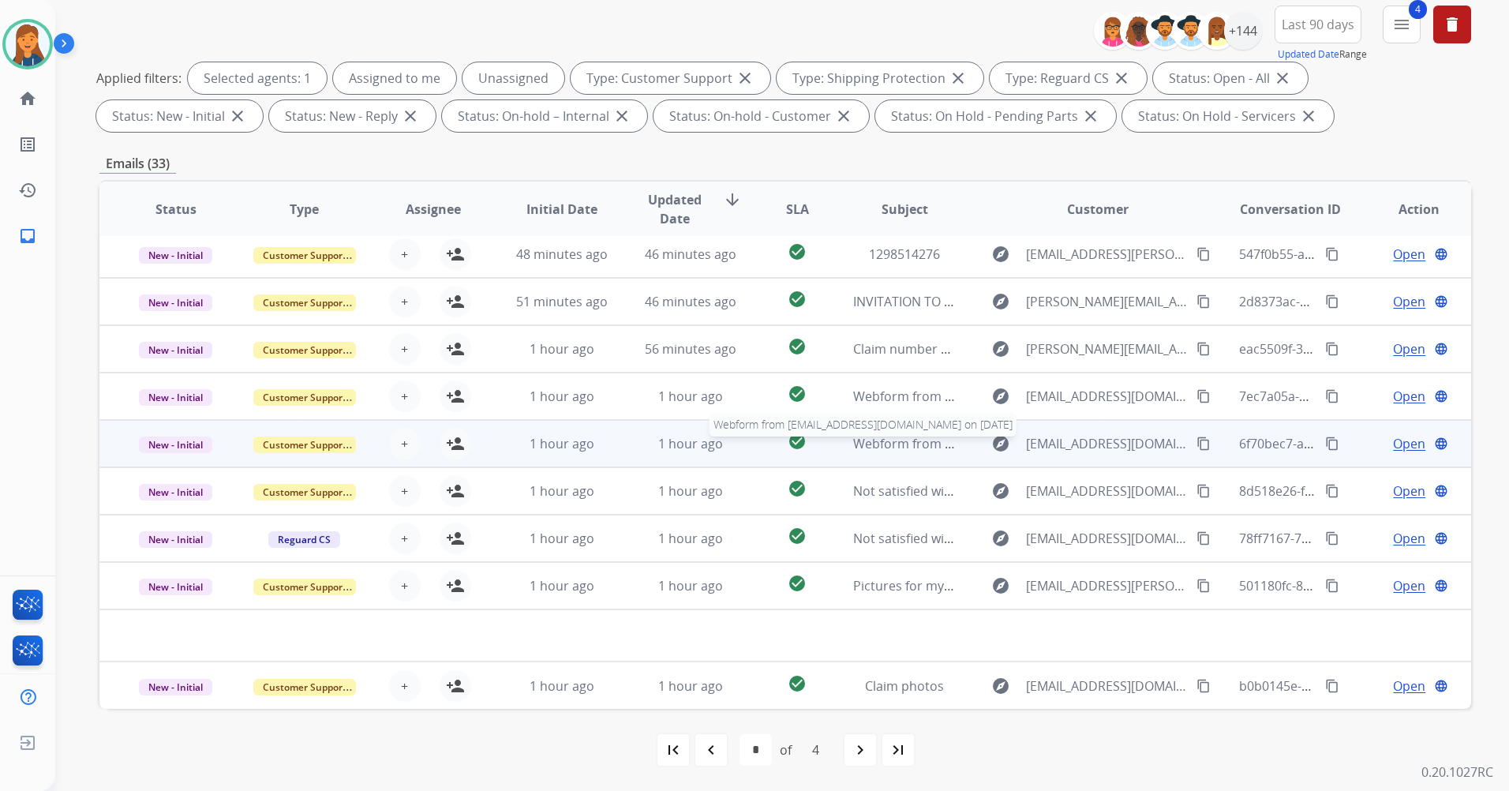
click at [893, 443] on span "Webform from [EMAIL_ADDRESS][DOMAIN_NAME] on [DATE]" at bounding box center [1032, 443] width 358 height 17
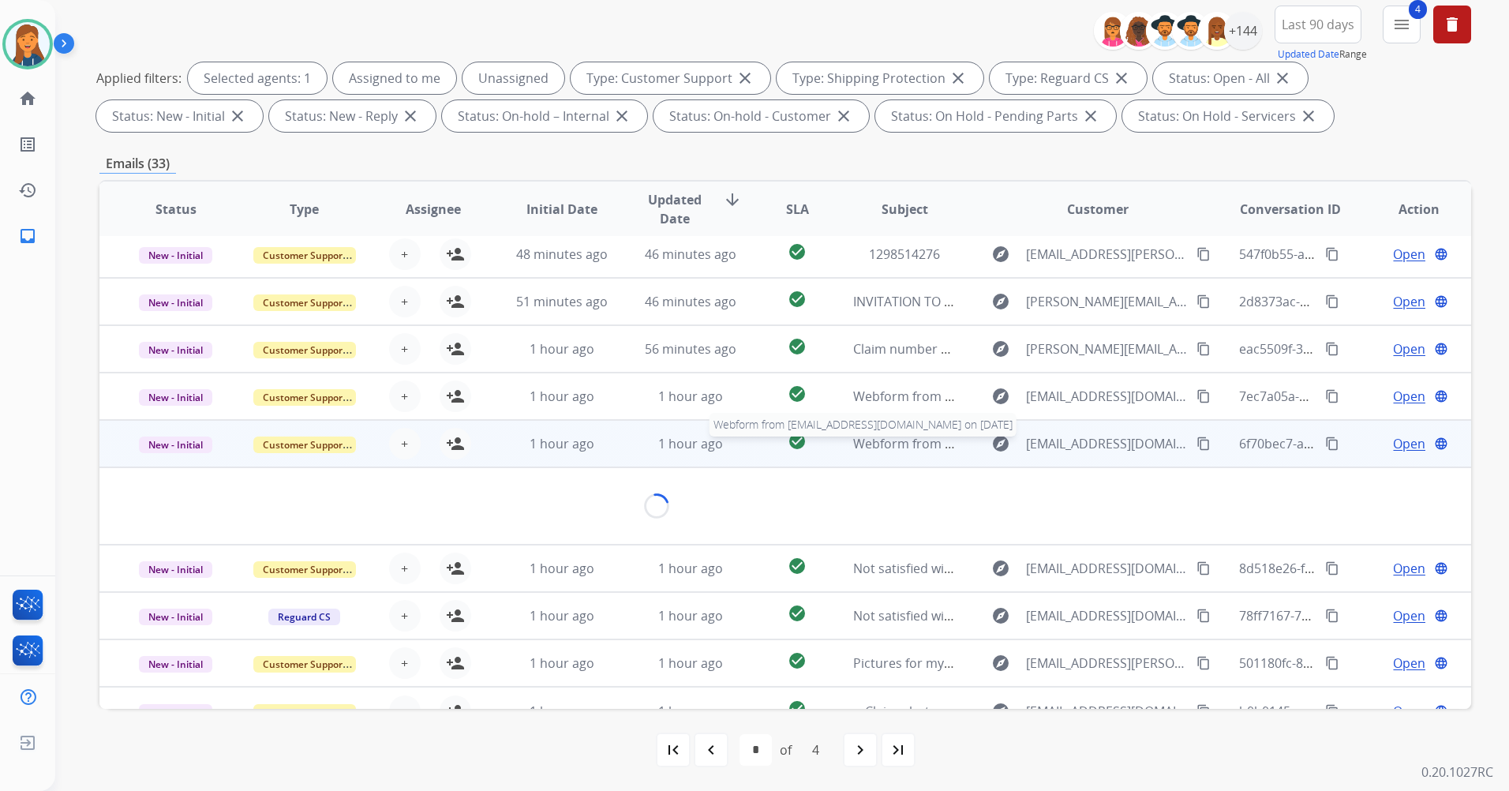
scroll to position [92, 0]
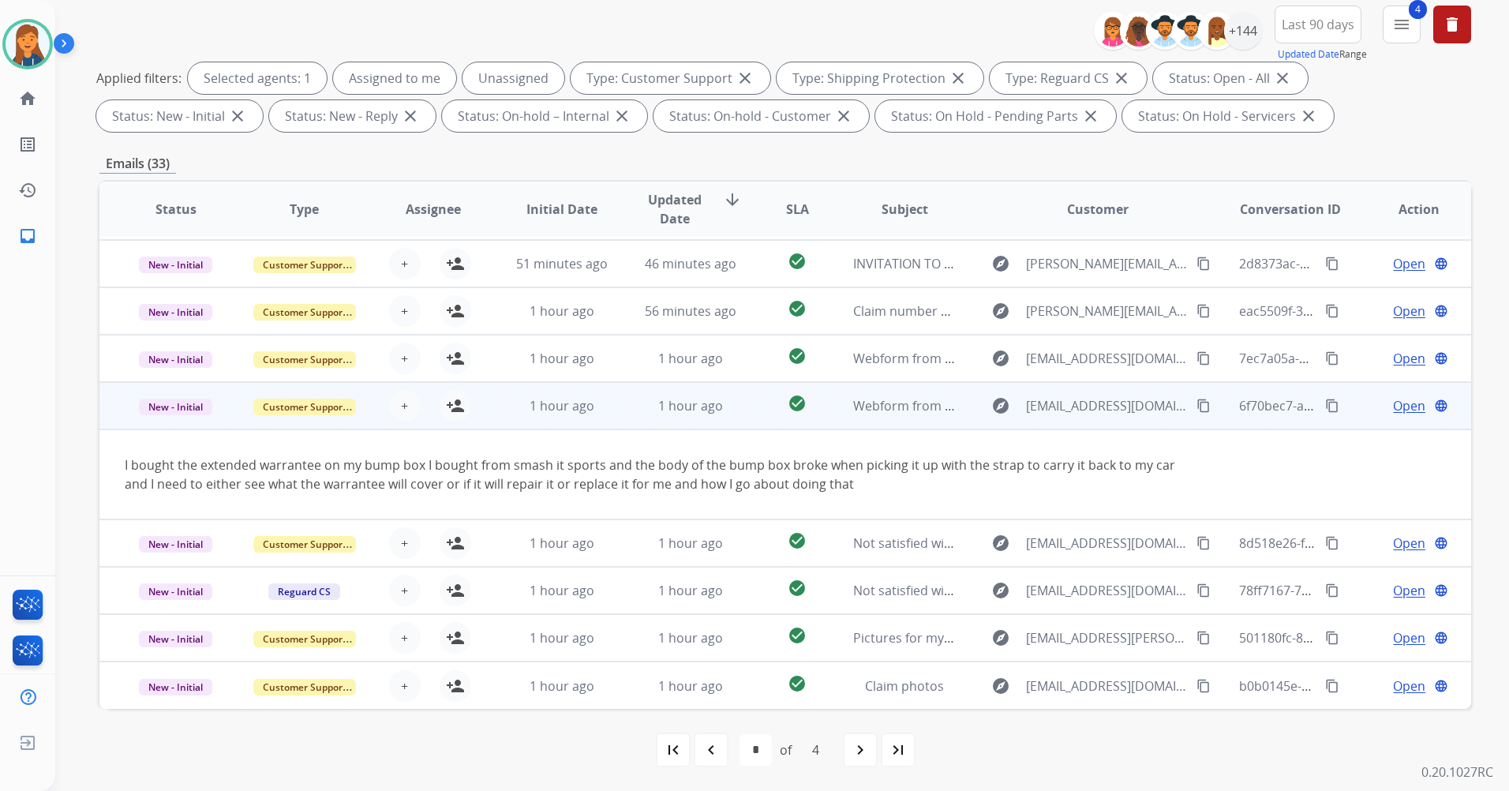
click at [1197, 404] on mat-icon "content_copy" at bounding box center [1204, 406] width 14 height 14
click at [462, 409] on button "person_add Assign to Me" at bounding box center [456, 406] width 32 height 32
click at [1394, 403] on span "Open" at bounding box center [1409, 405] width 32 height 19
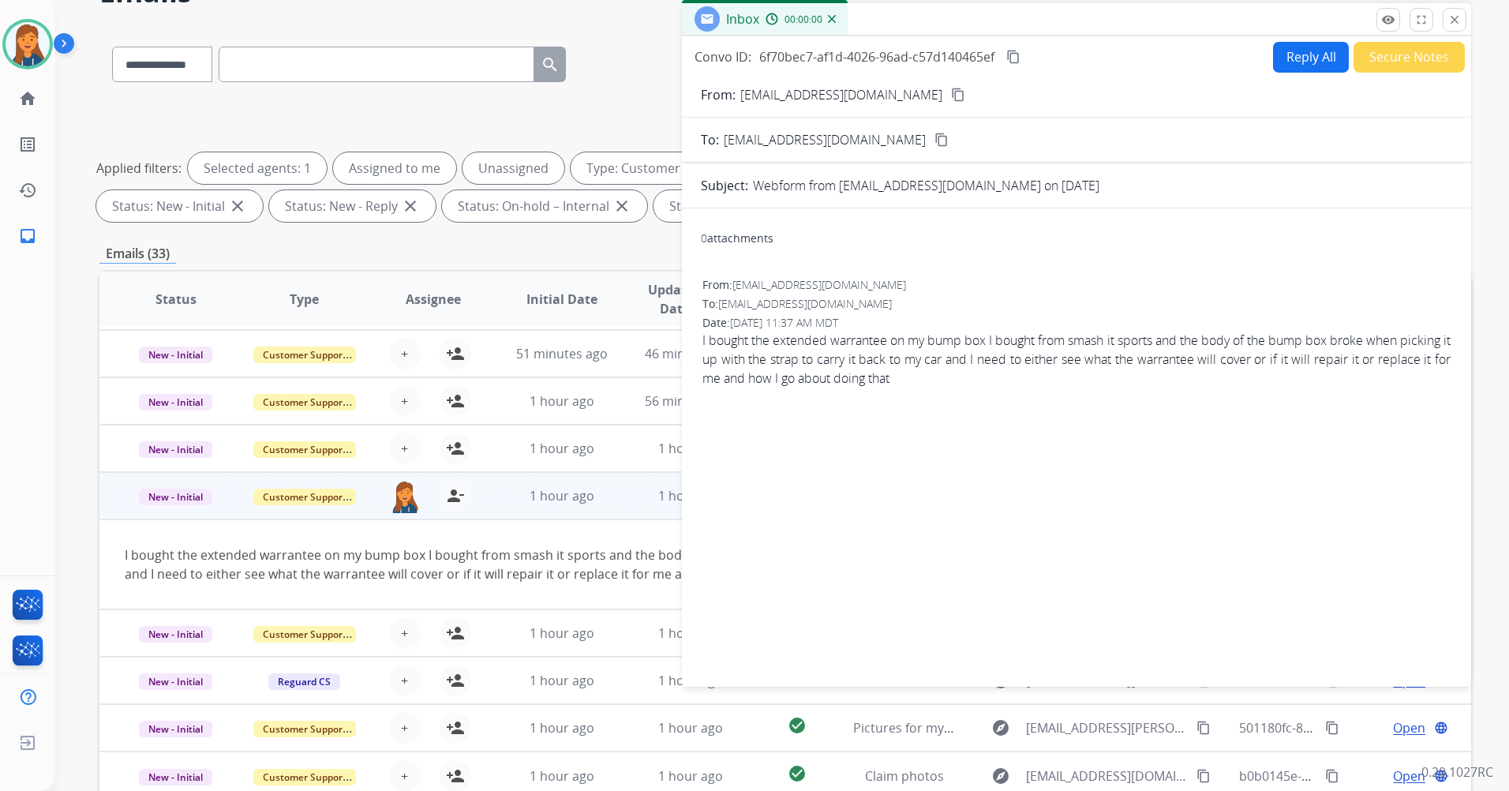
scroll to position [0, 0]
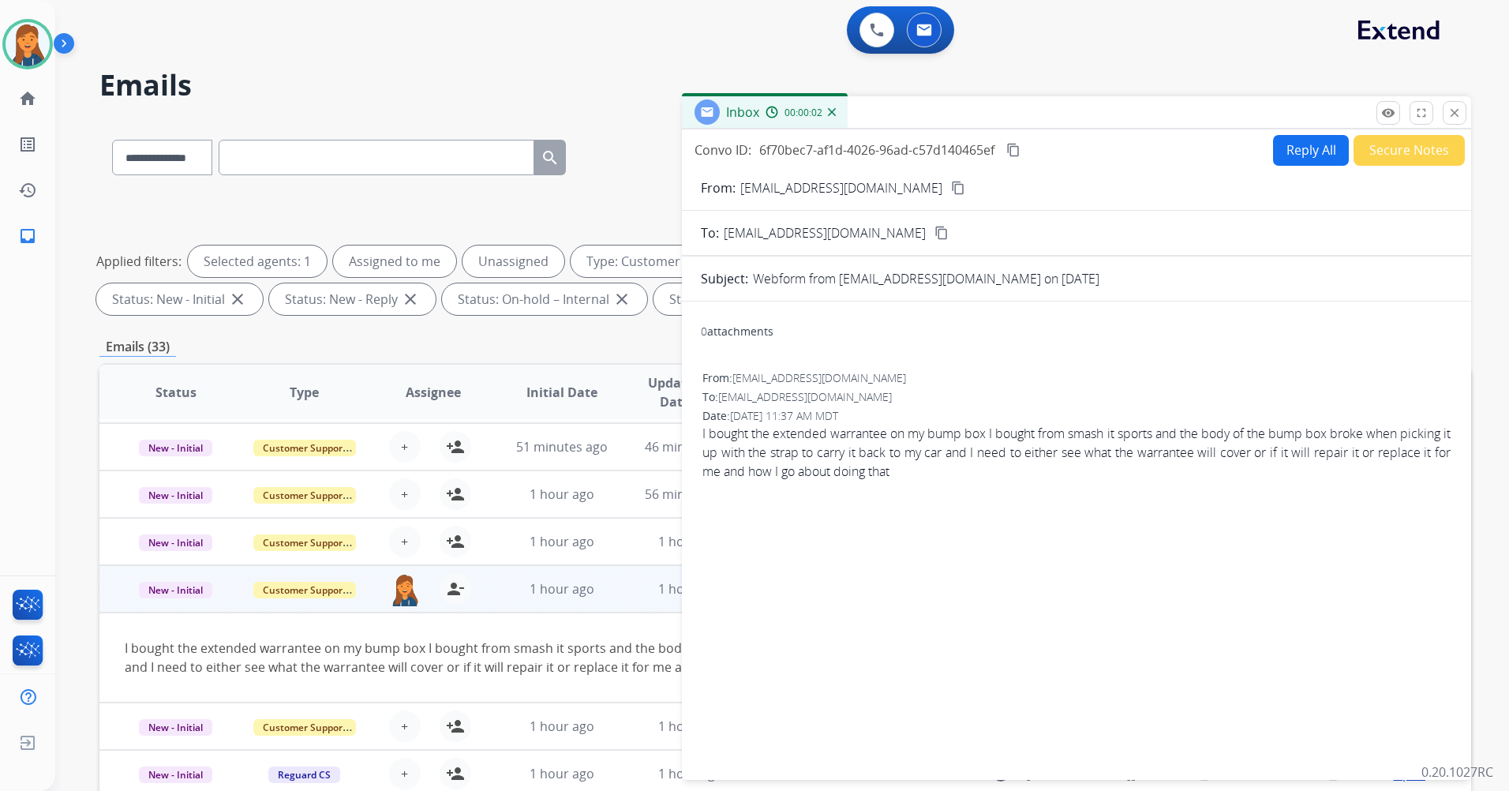
click at [1269, 164] on div "Reply All Secure Notes" at bounding box center [1367, 150] width 197 height 31
click at [1273, 163] on button "Reply All" at bounding box center [1311, 150] width 76 height 31
select select "**********"
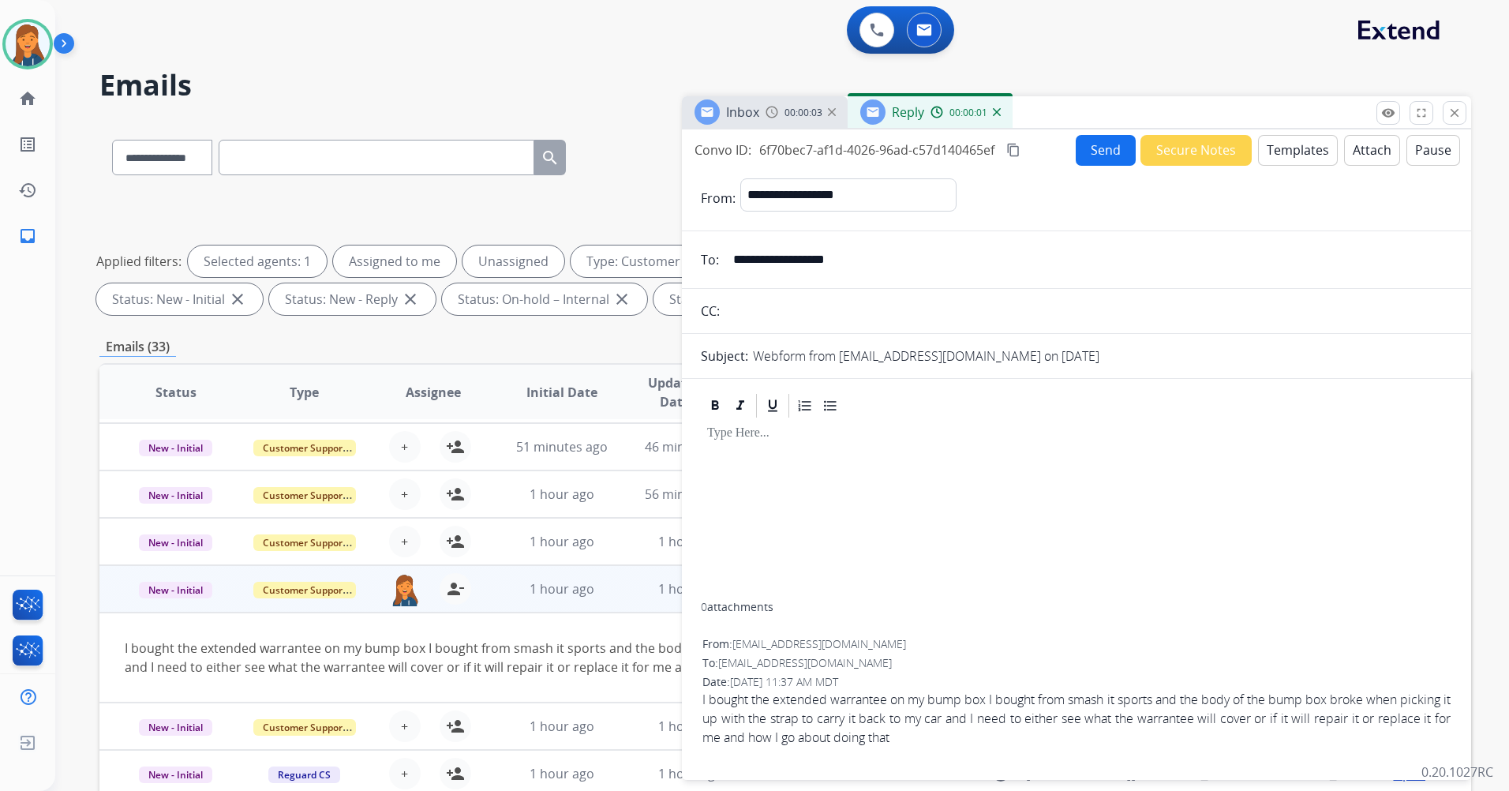
click at [1271, 163] on button "Templates" at bounding box center [1298, 150] width 80 height 31
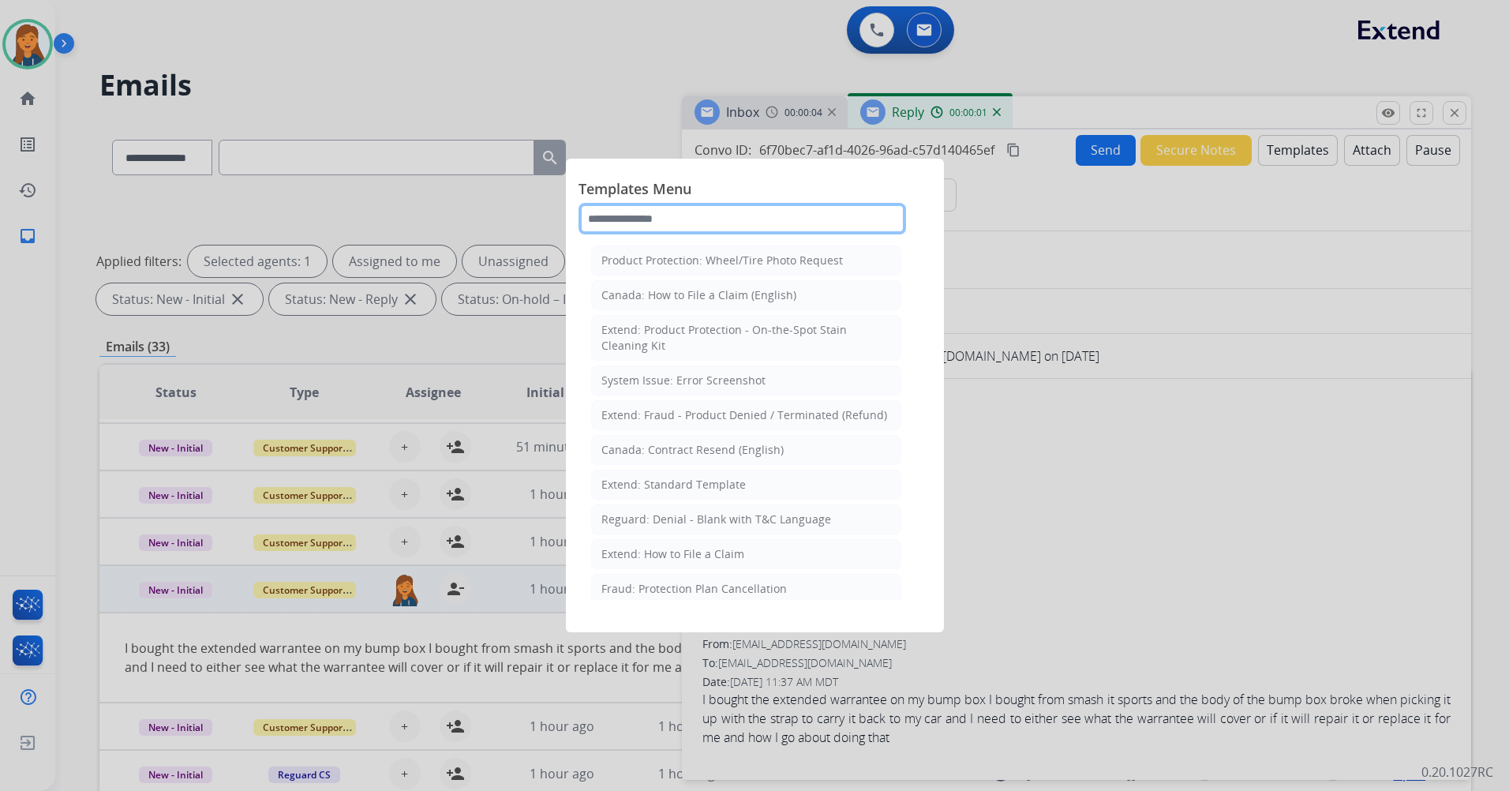
click at [671, 231] on input "text" at bounding box center [743, 219] width 328 height 32
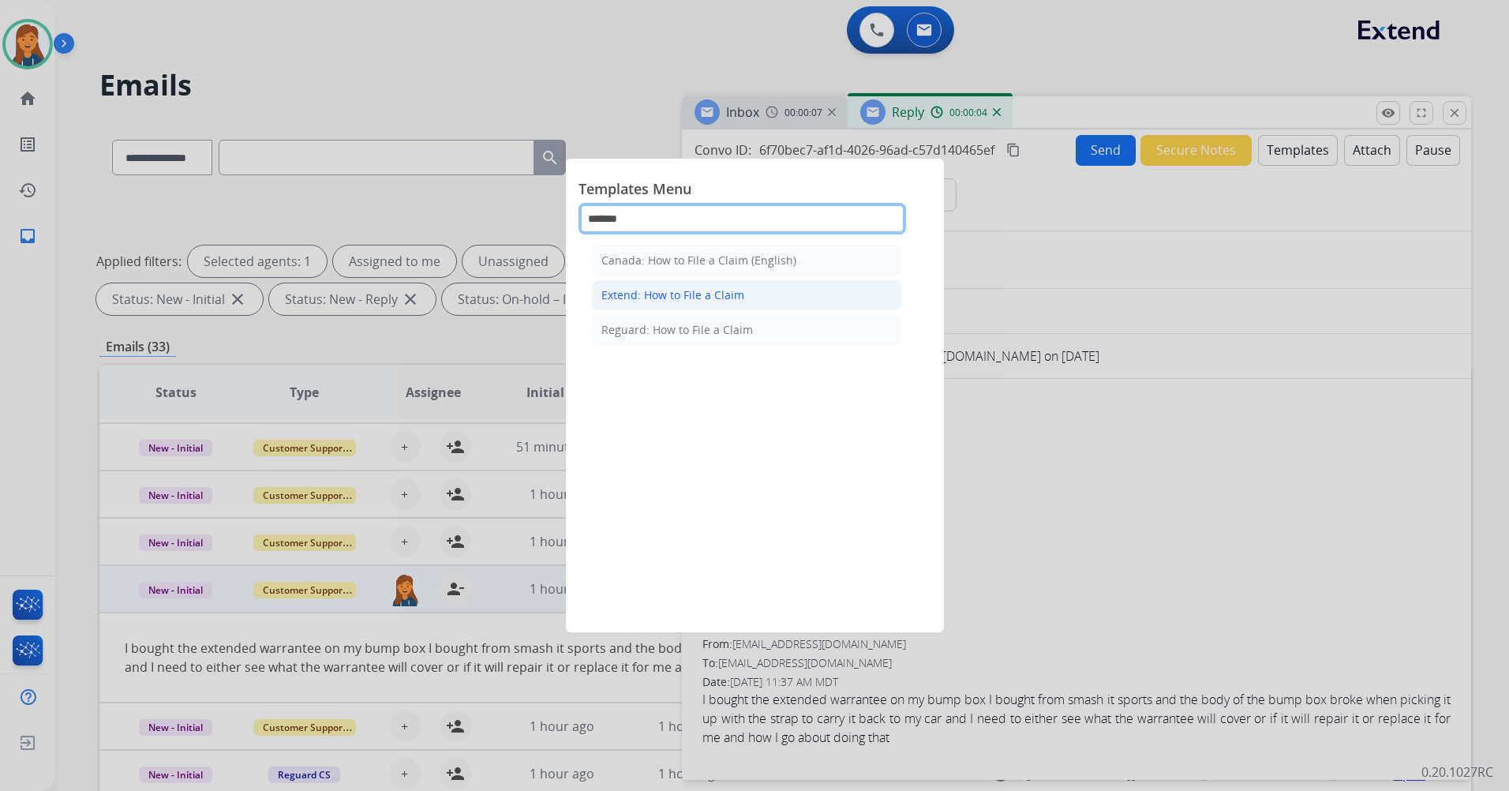
type input "******"
click at [680, 295] on div "Extend: How to File a Claim" at bounding box center [672, 295] width 143 height 16
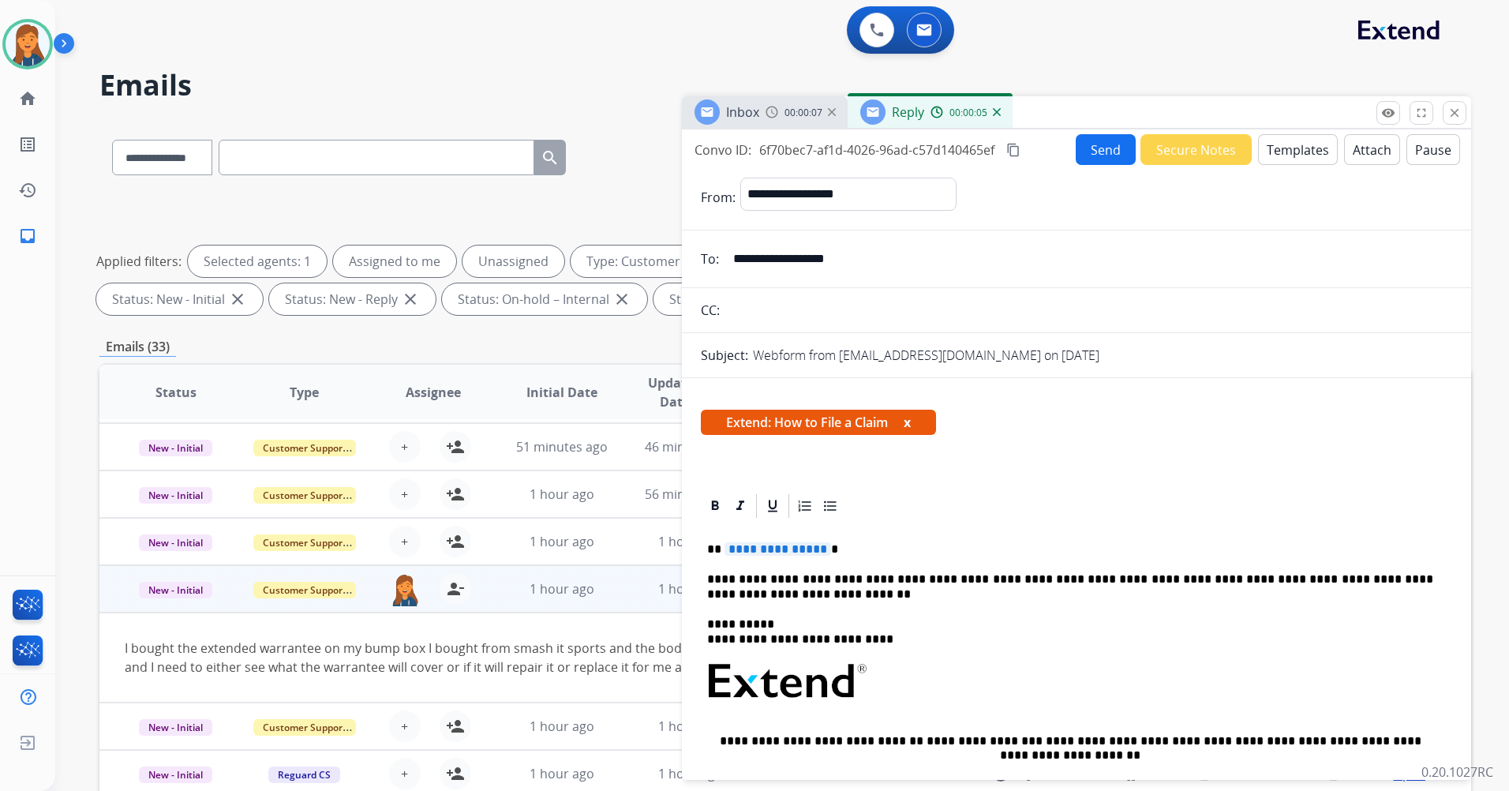
click at [759, 539] on div "**********" at bounding box center [1076, 739] width 751 height 438
click at [1021, 150] on mat-icon "content_copy" at bounding box center [1013, 150] width 14 height 14
click at [1121, 141] on button "Send" at bounding box center [1106, 149] width 60 height 31
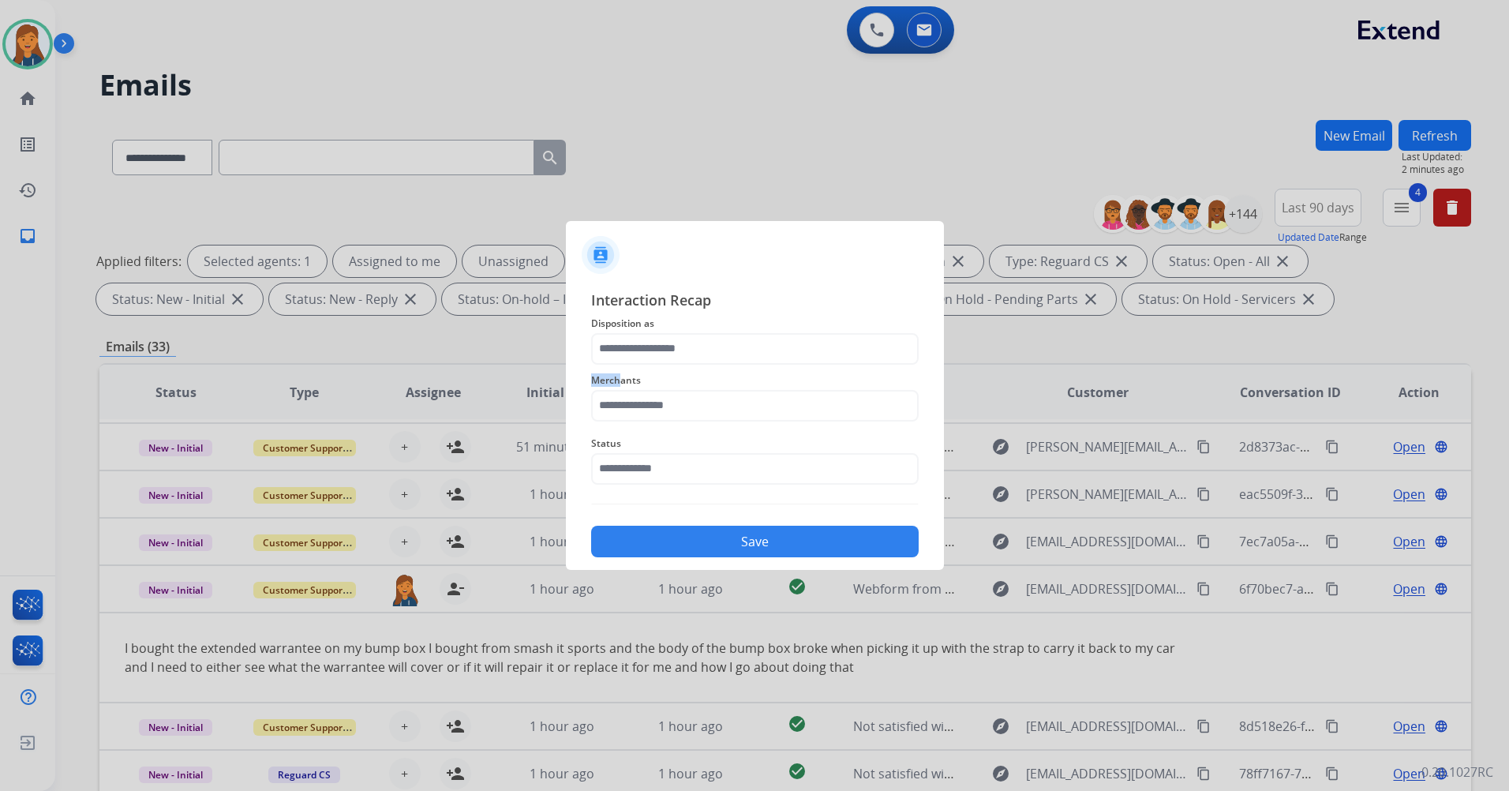
drag, startPoint x: 621, startPoint y: 384, endPoint x: 619, endPoint y: 410, distance: 25.4
click at [619, 406] on div "Merchants" at bounding box center [755, 396] width 328 height 63
click at [619, 410] on input "text" at bounding box center [755, 406] width 328 height 32
click at [654, 453] on div "Smash it sports" at bounding box center [660, 451] width 82 height 16
type input "**********"
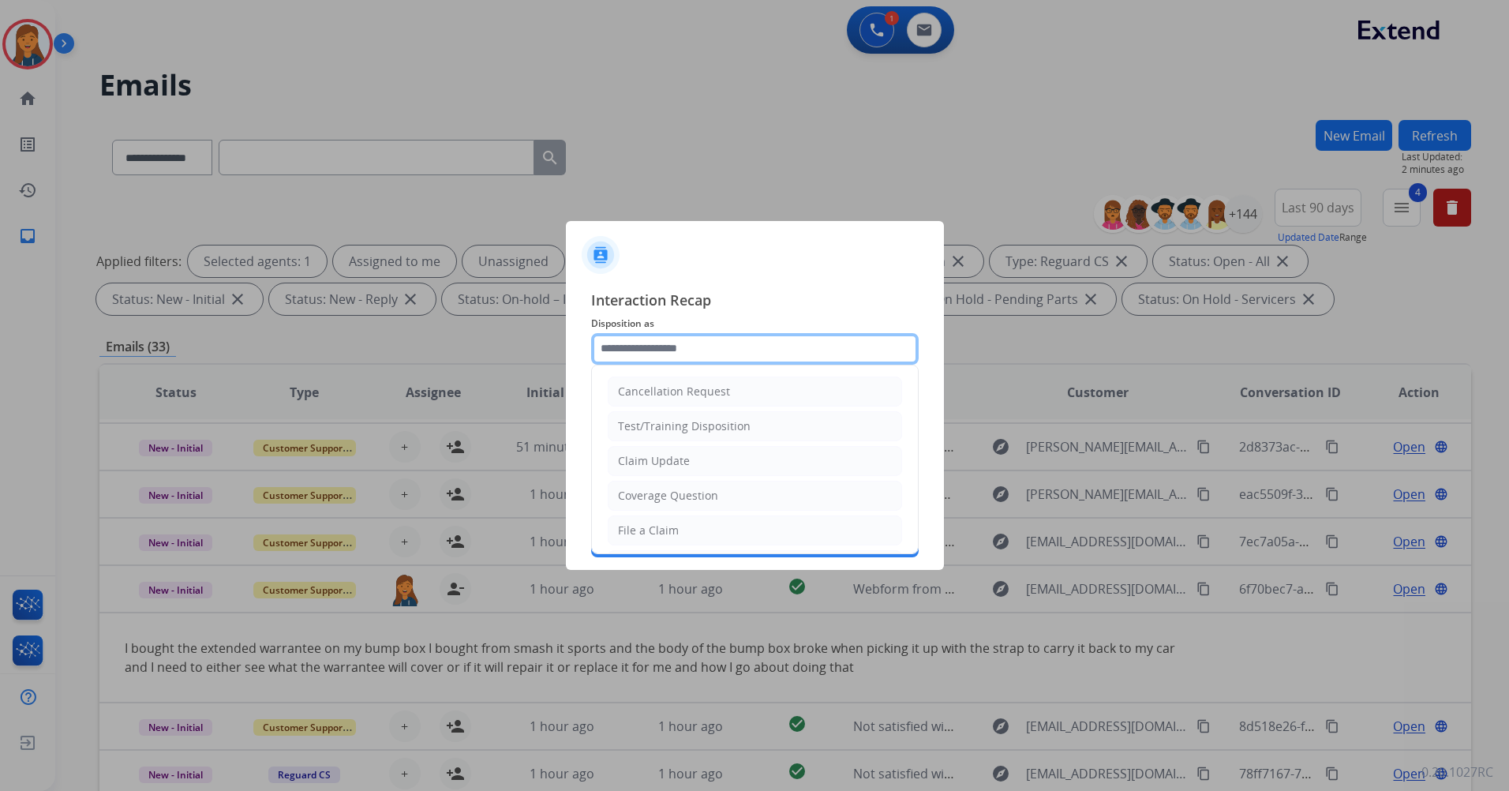
click at [662, 336] on input "text" at bounding box center [755, 349] width 328 height 32
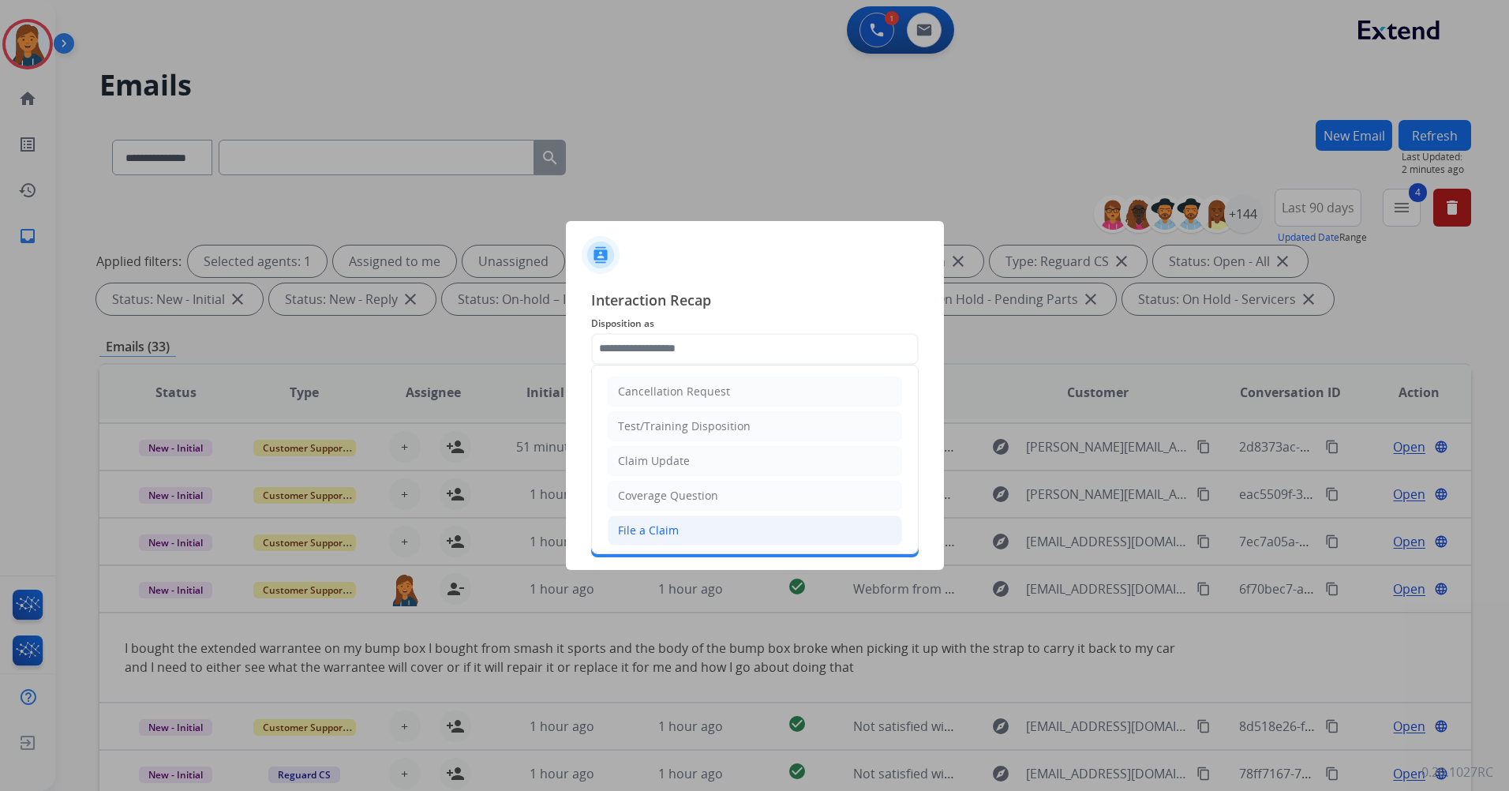
click at [645, 527] on div "File a Claim" at bounding box center [648, 531] width 61 height 16
type input "**********"
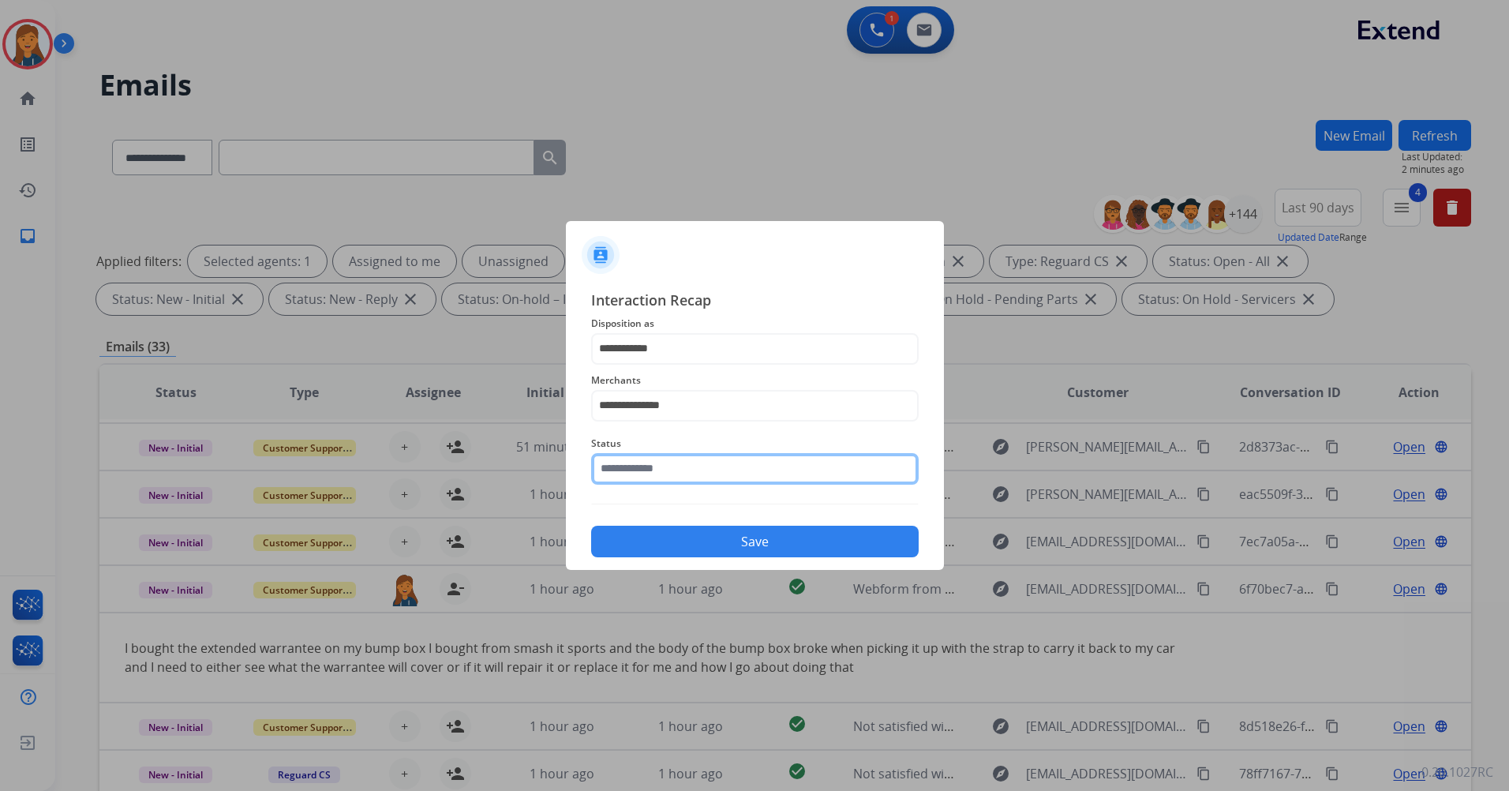
click at [643, 468] on input "text" at bounding box center [755, 469] width 328 height 32
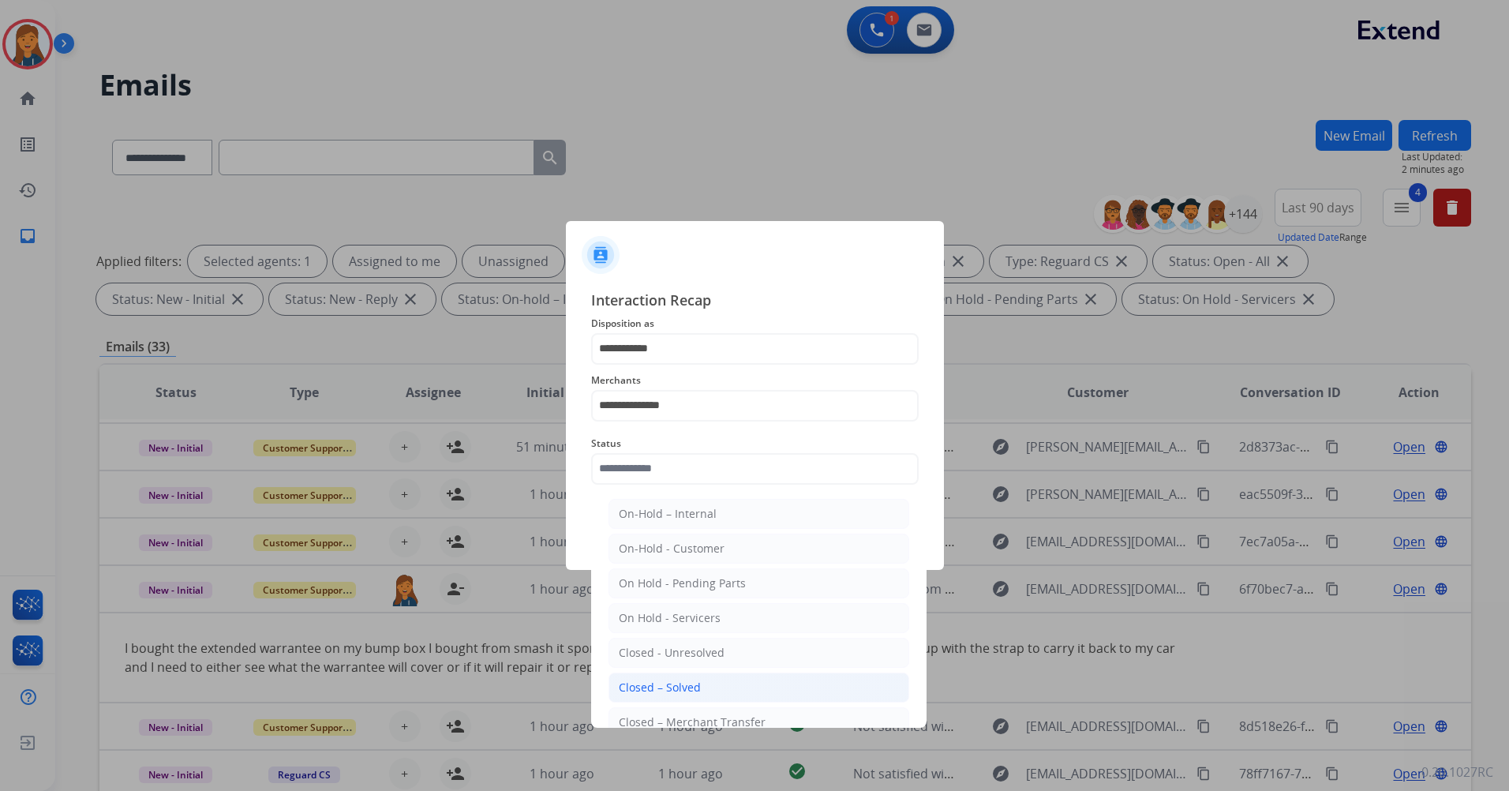
click at [667, 691] on div "Closed – Solved" at bounding box center [660, 688] width 82 height 16
type input "**********"
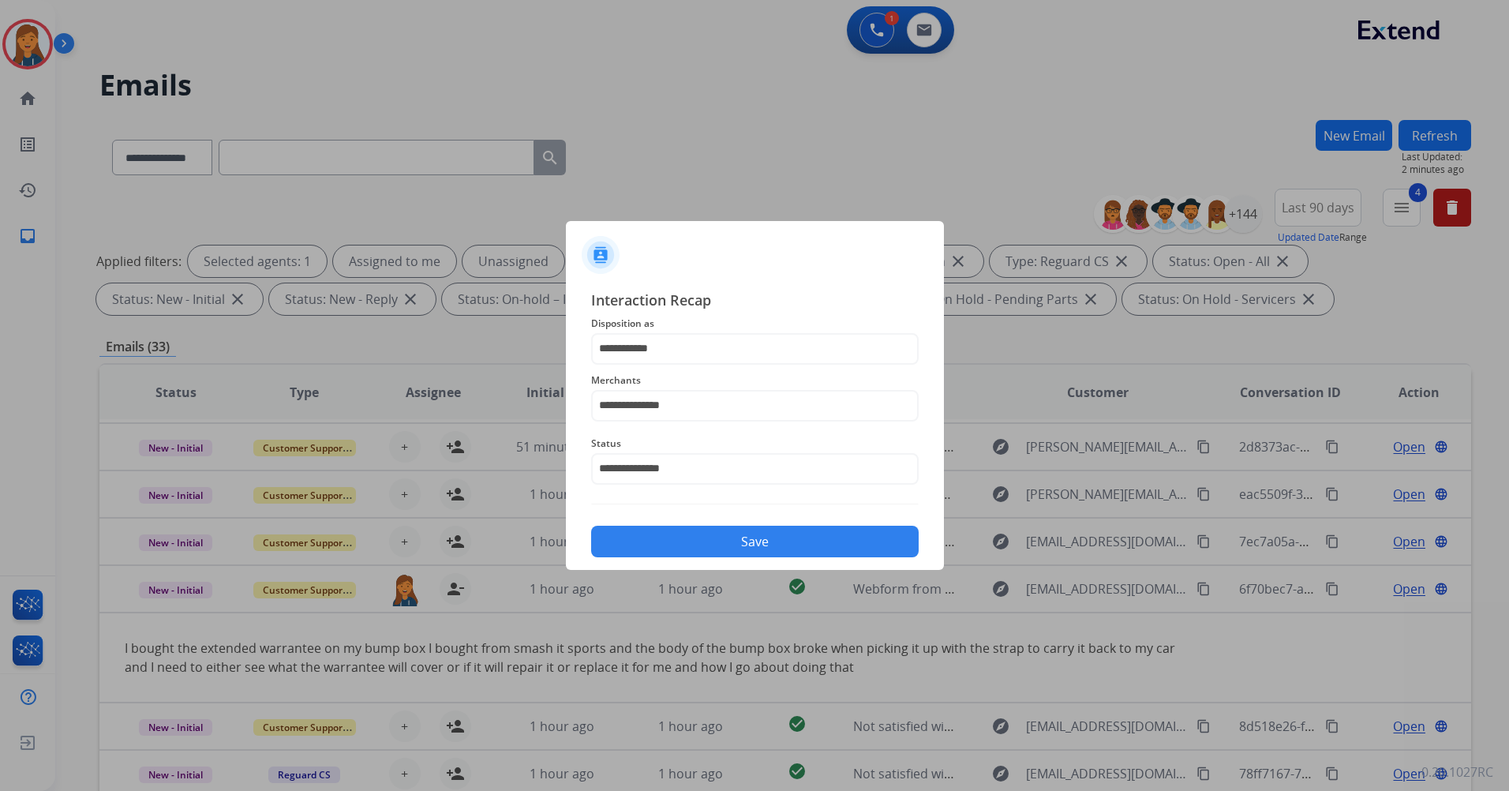
click at [686, 538] on button "Save" at bounding box center [755, 542] width 328 height 32
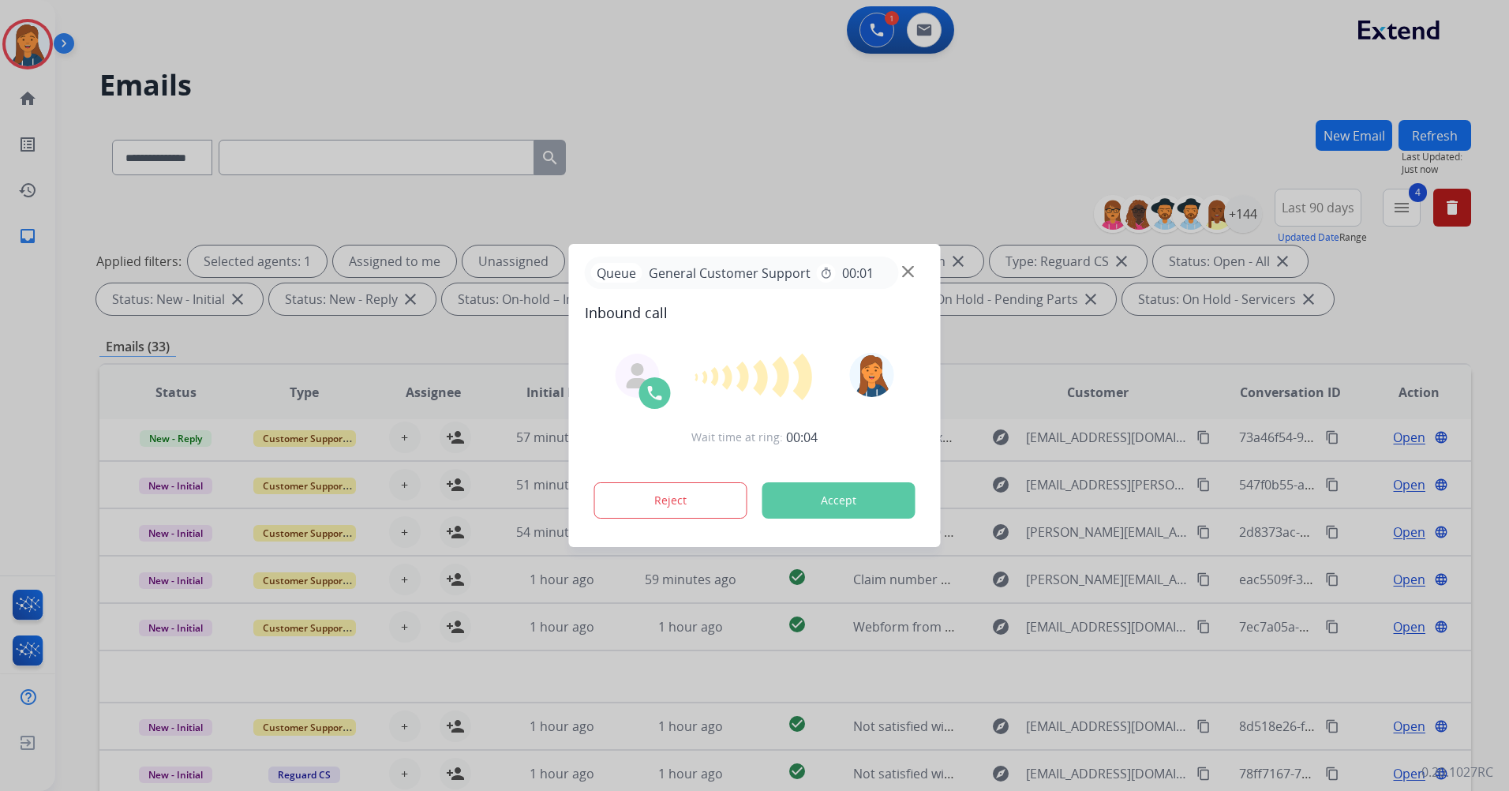
scroll to position [54, 0]
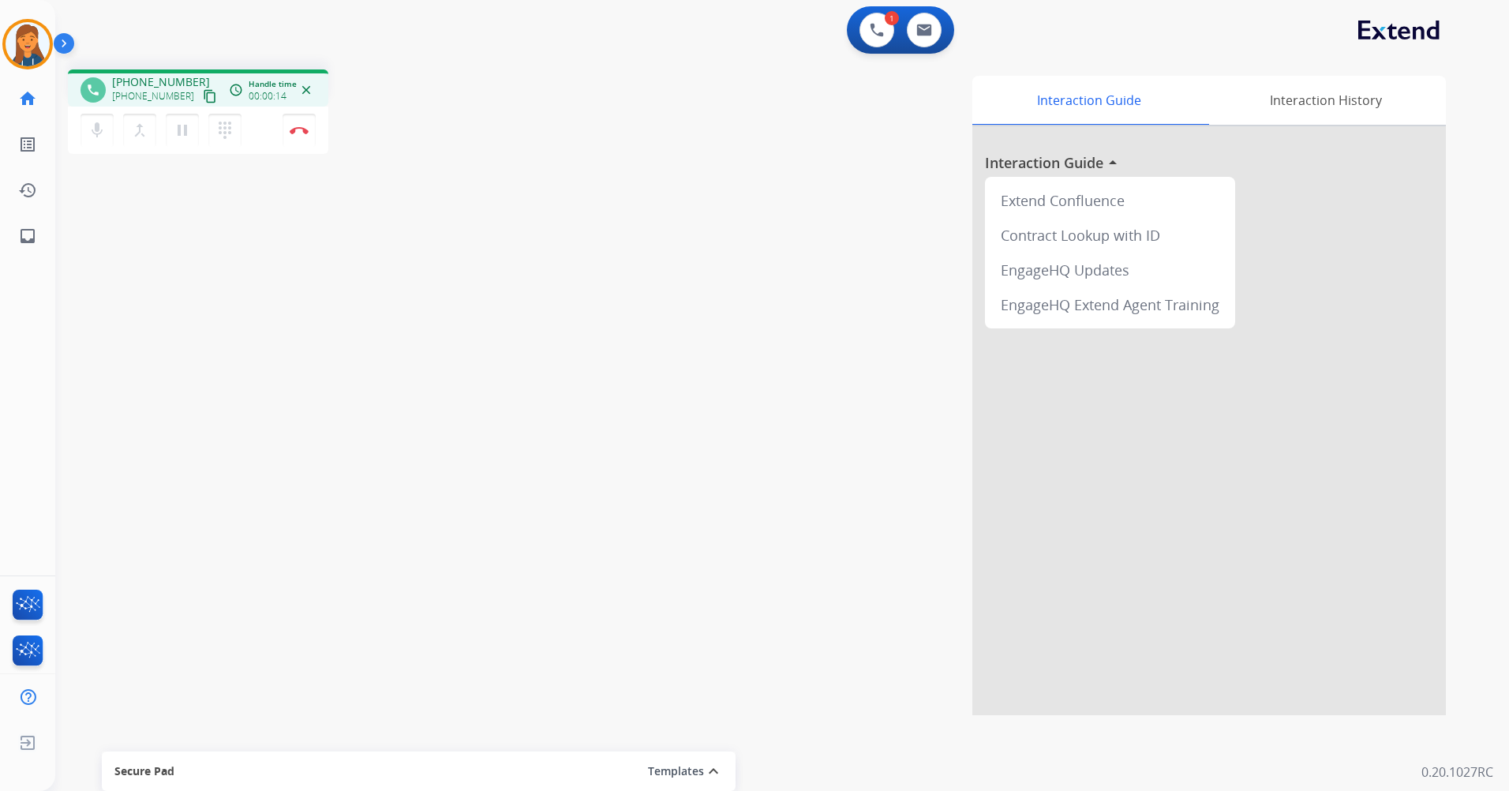
click at [203, 97] on mat-icon "content_copy" at bounding box center [210, 96] width 14 height 14
click at [298, 129] on img at bounding box center [299, 130] width 19 height 8
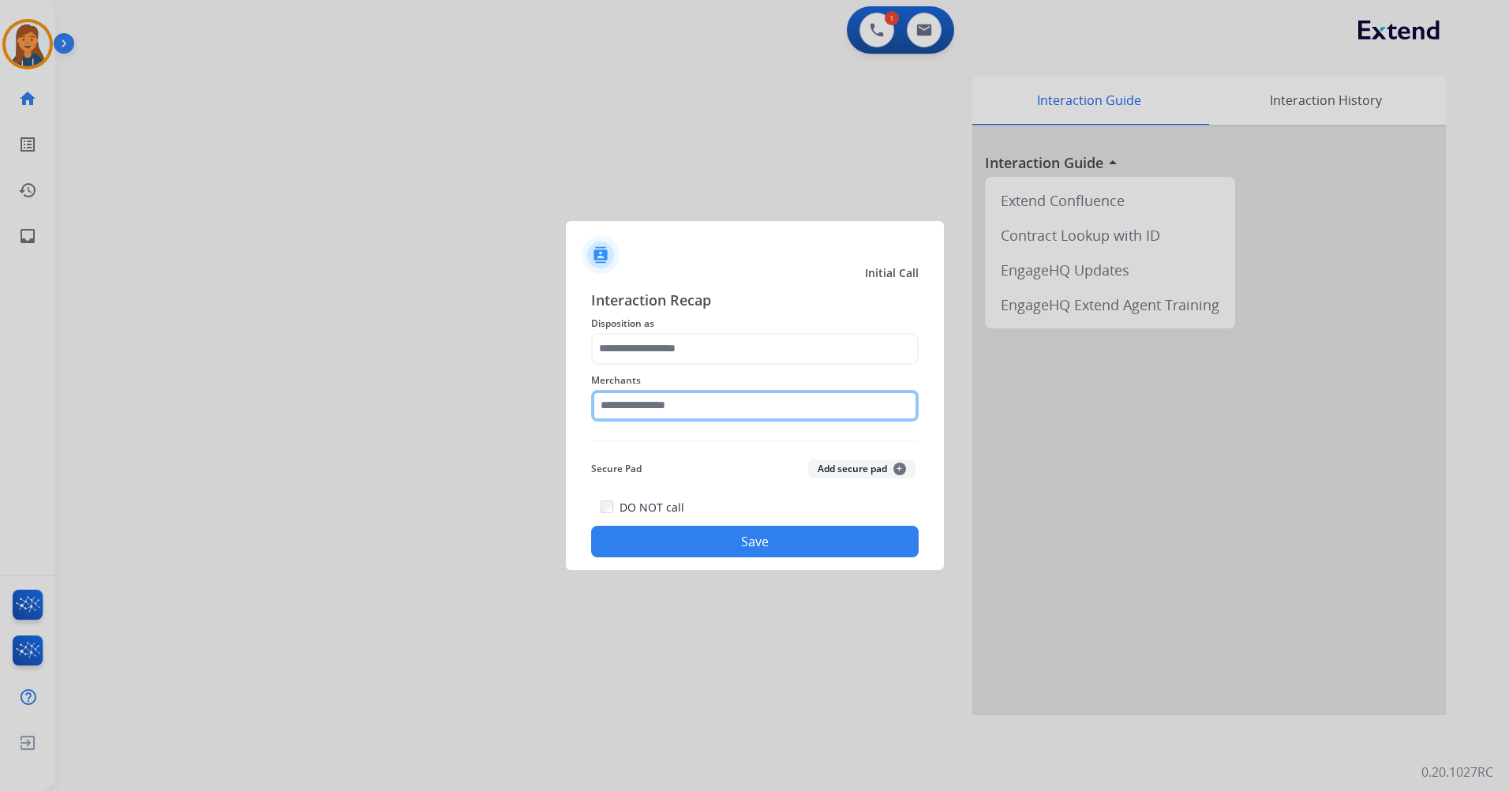
click at [729, 402] on input "text" at bounding box center [755, 406] width 328 height 32
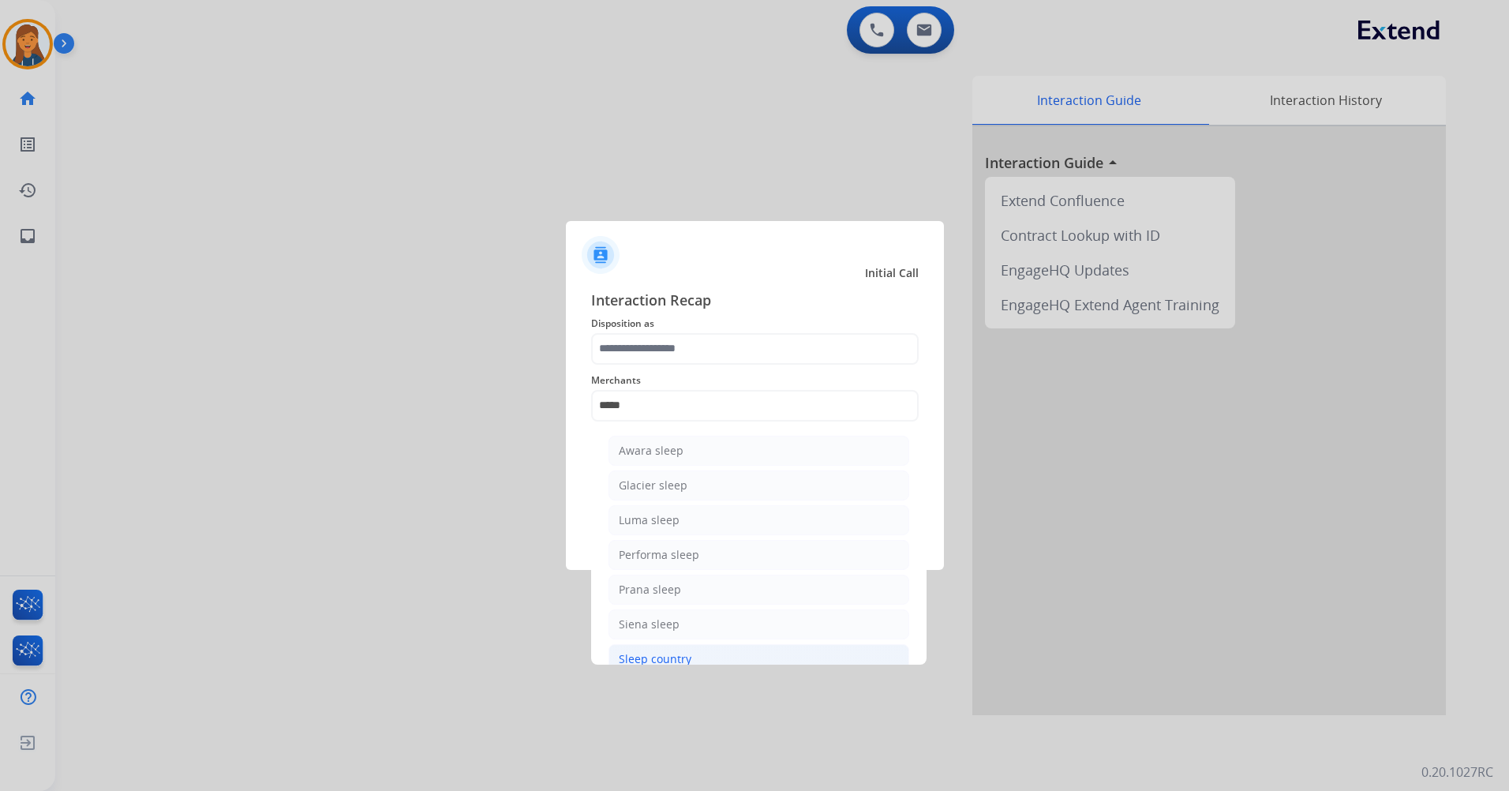
click at [671, 654] on div "Sleep country" at bounding box center [655, 659] width 73 height 16
type input "**********"
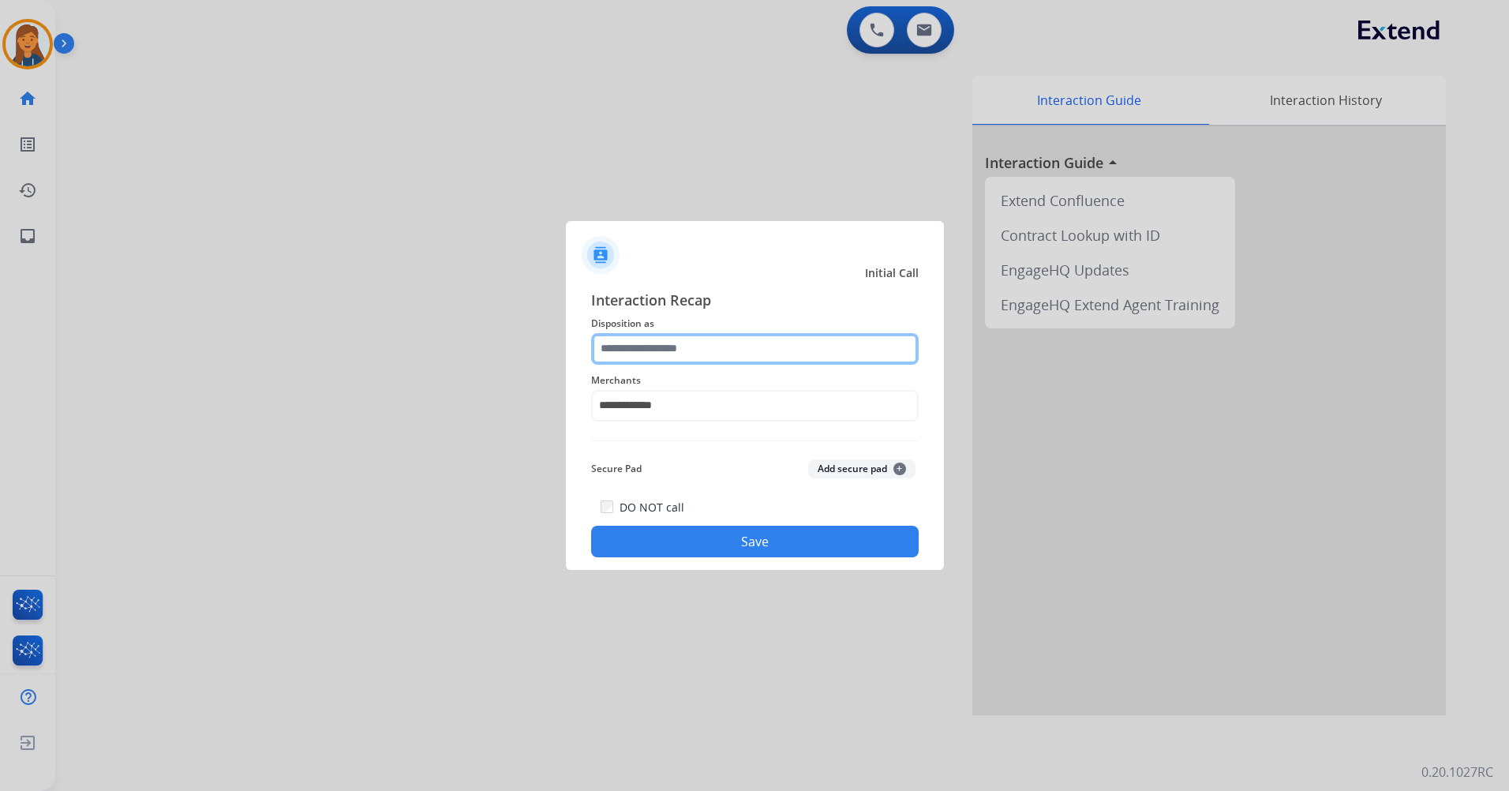
click at [654, 354] on input "text" at bounding box center [755, 349] width 328 height 32
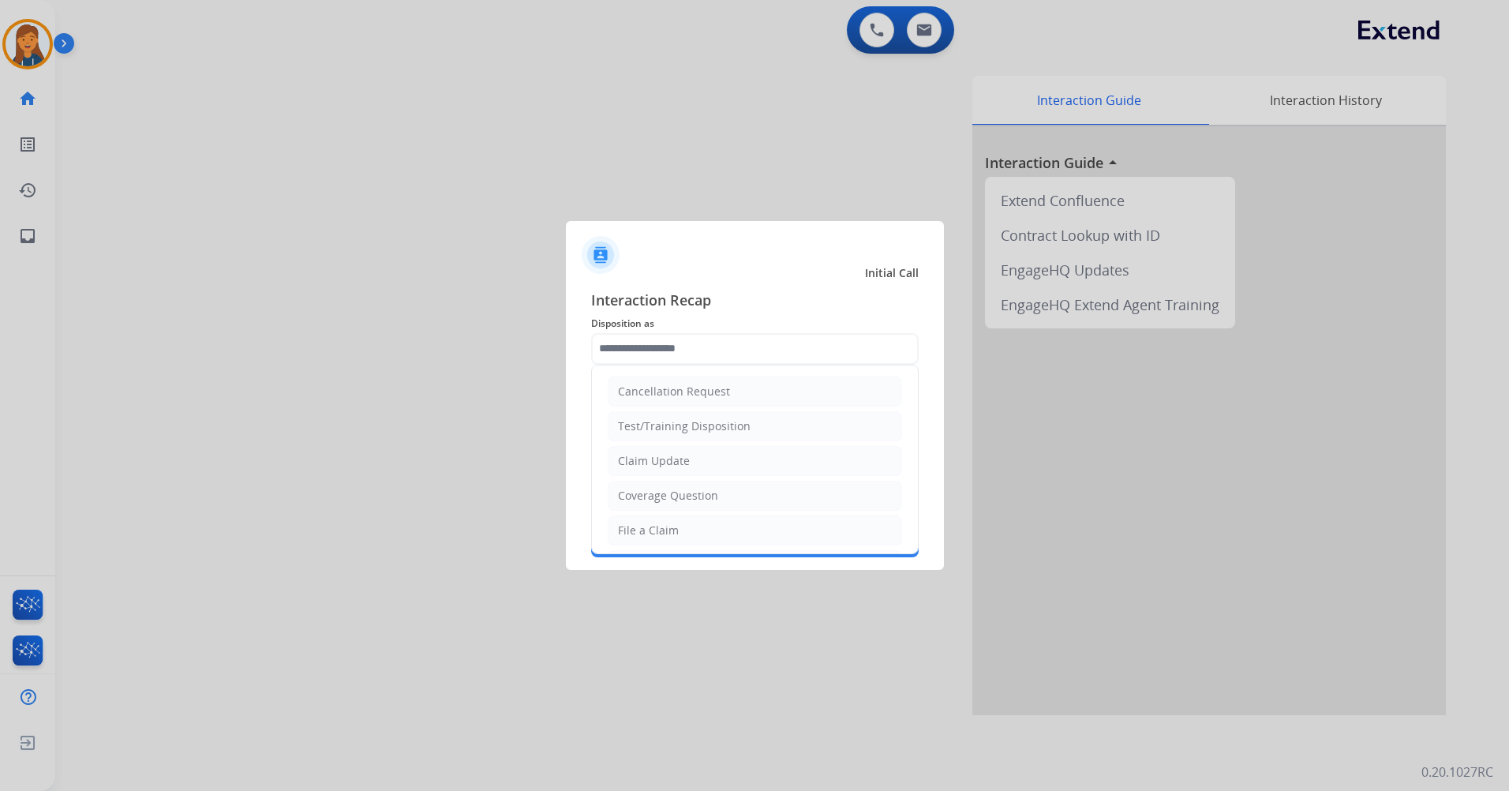
click at [659, 535] on div "File a Claim" at bounding box center [648, 531] width 61 height 16
type input "**********"
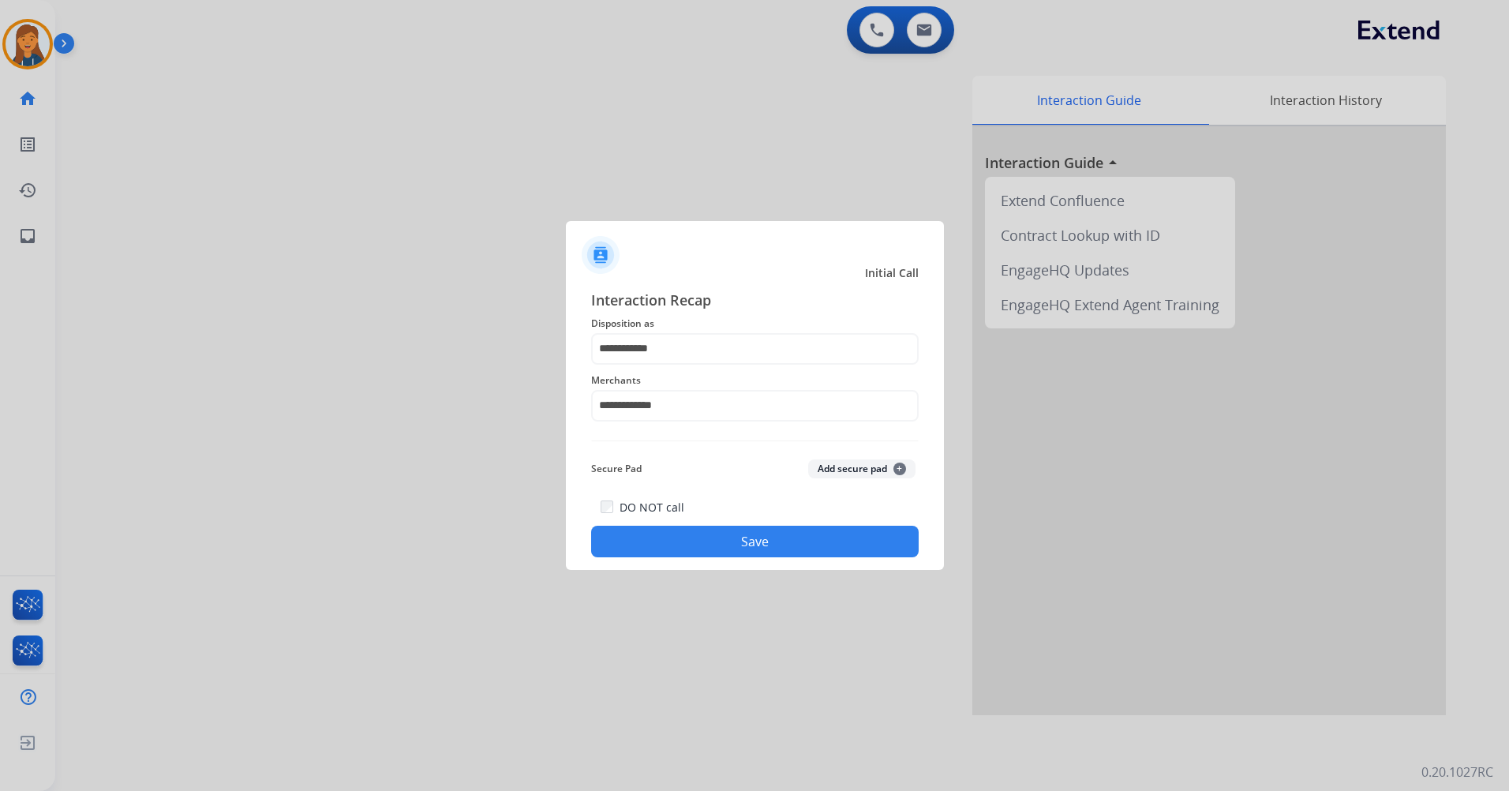
click at [667, 530] on button "Save" at bounding box center [755, 542] width 328 height 32
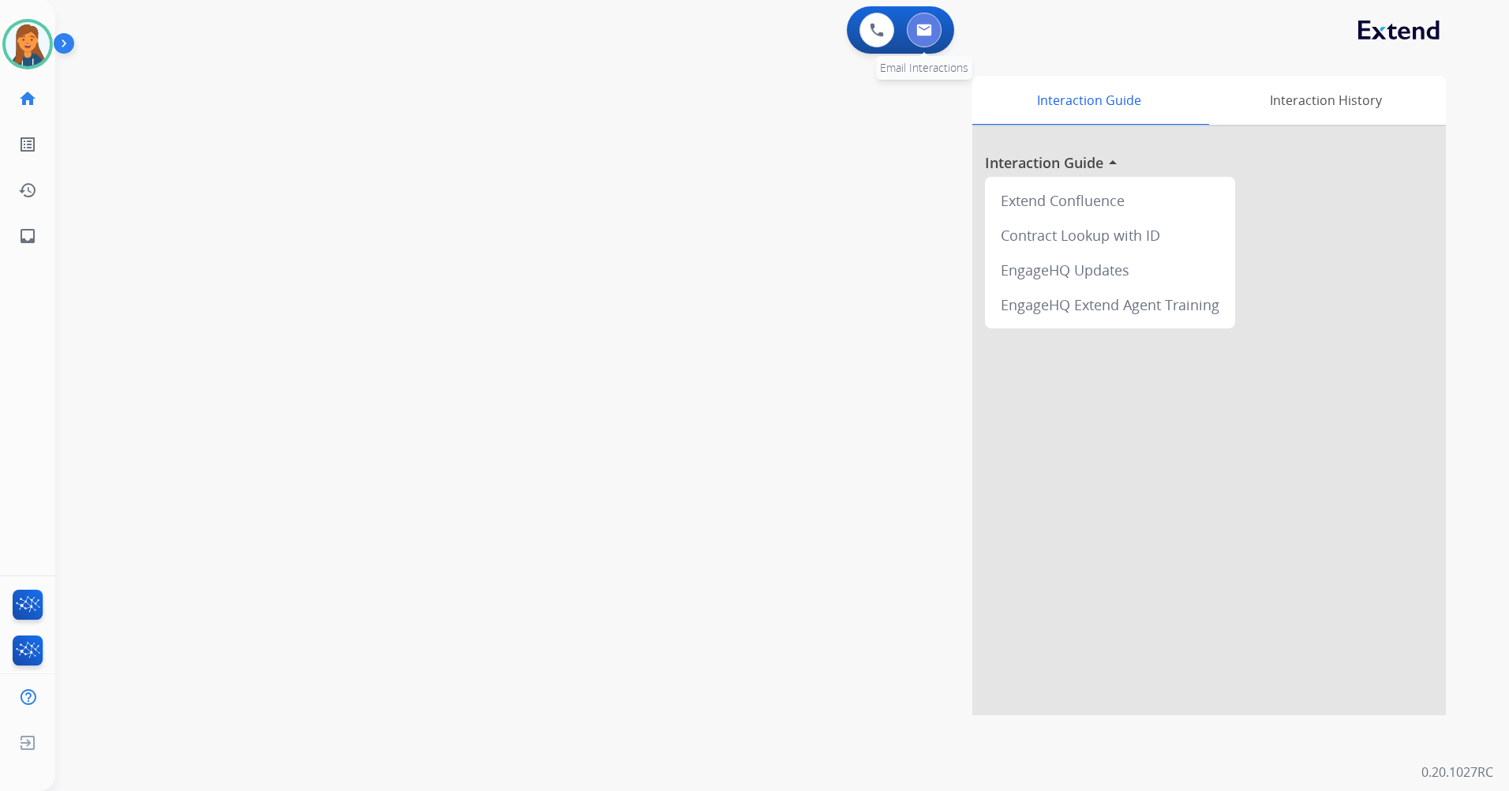
click at [922, 26] on img at bounding box center [924, 30] width 16 height 13
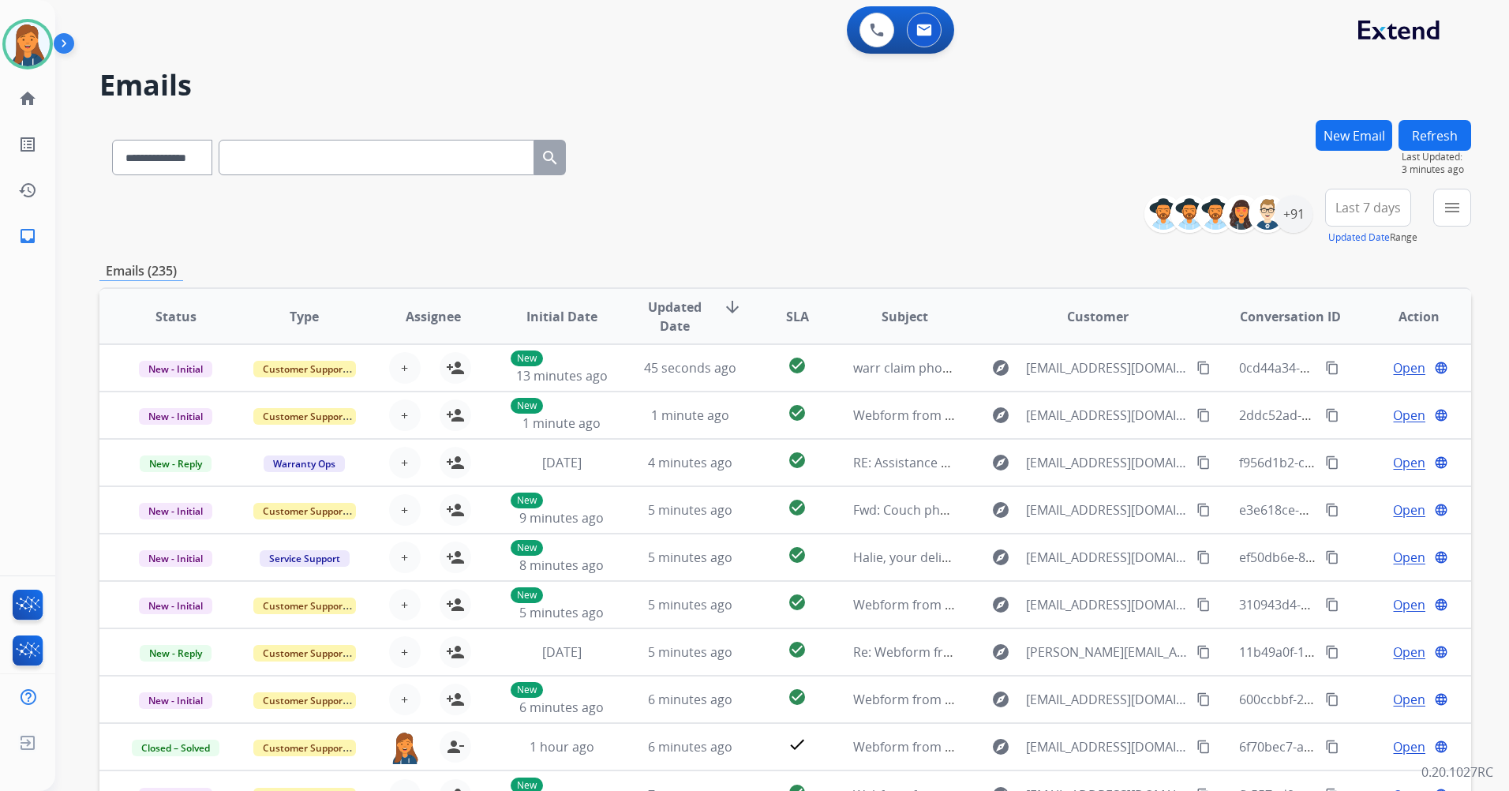
click at [1364, 208] on span "Last 7 days" at bounding box center [1369, 207] width 66 height 6
click at [1323, 394] on div "Last 90 days" at bounding box center [1363, 400] width 87 height 24
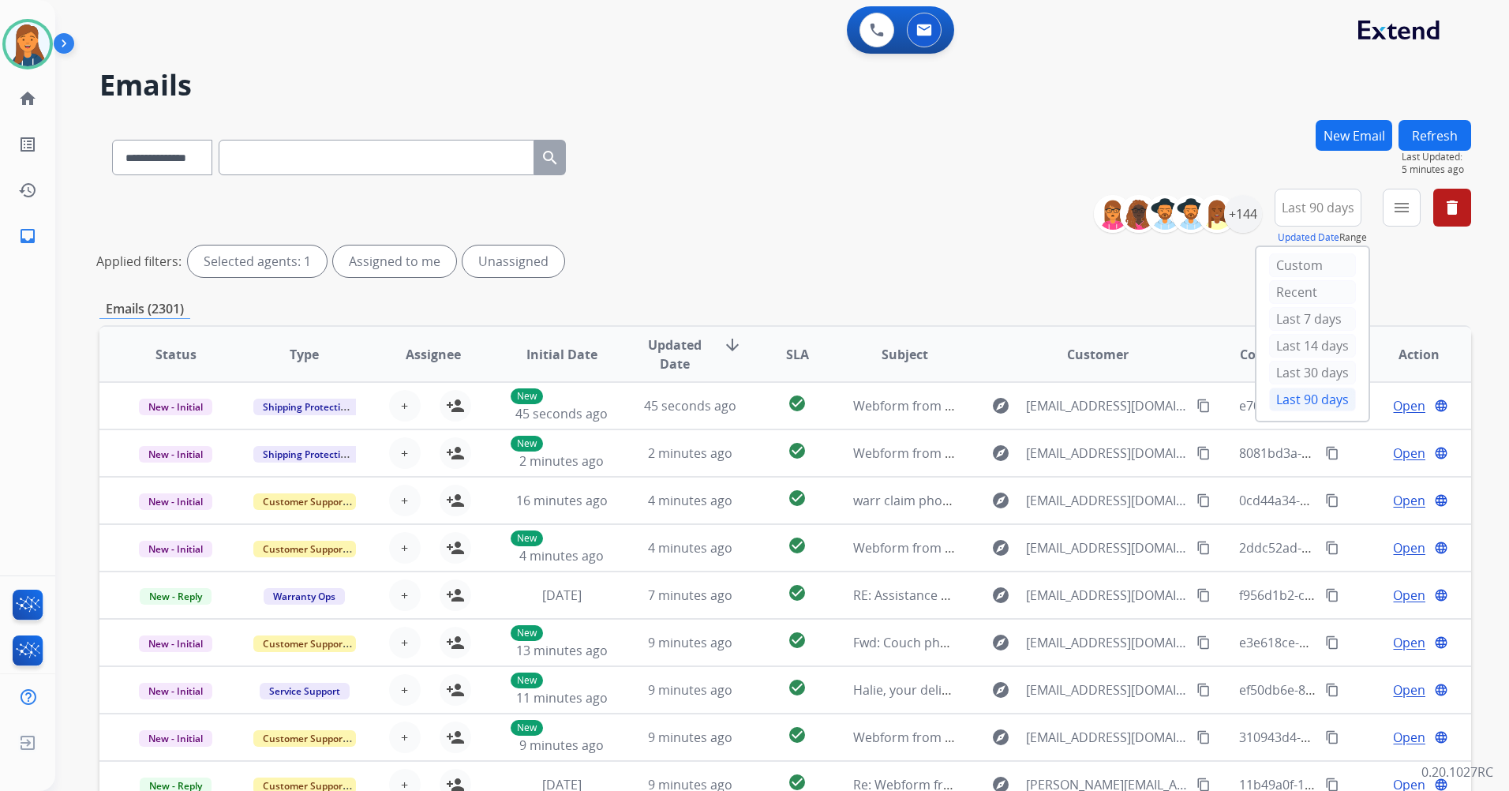
click at [417, 102] on div "**********" at bounding box center [763, 452] width 1416 height 791
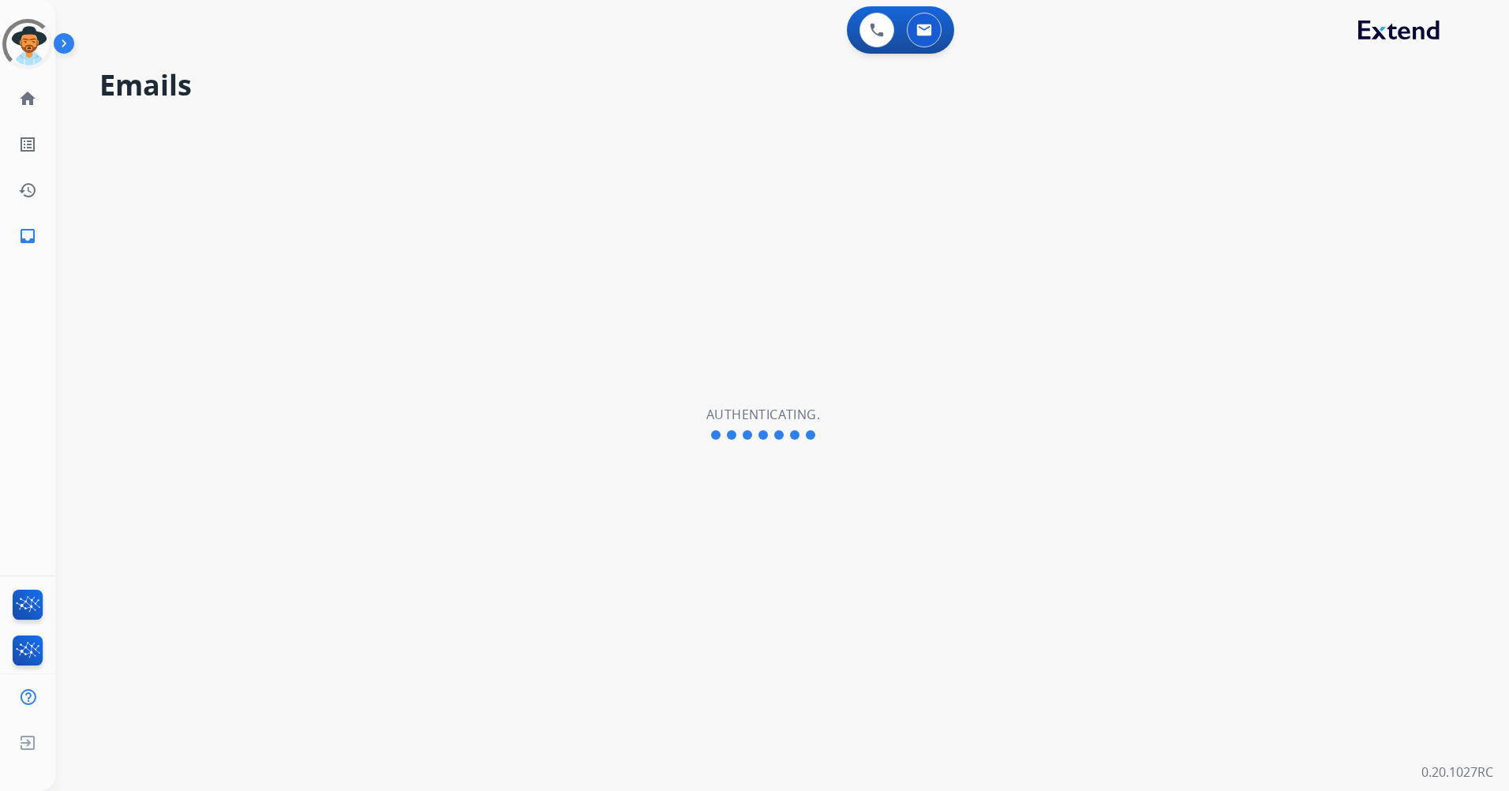
select select "**********"
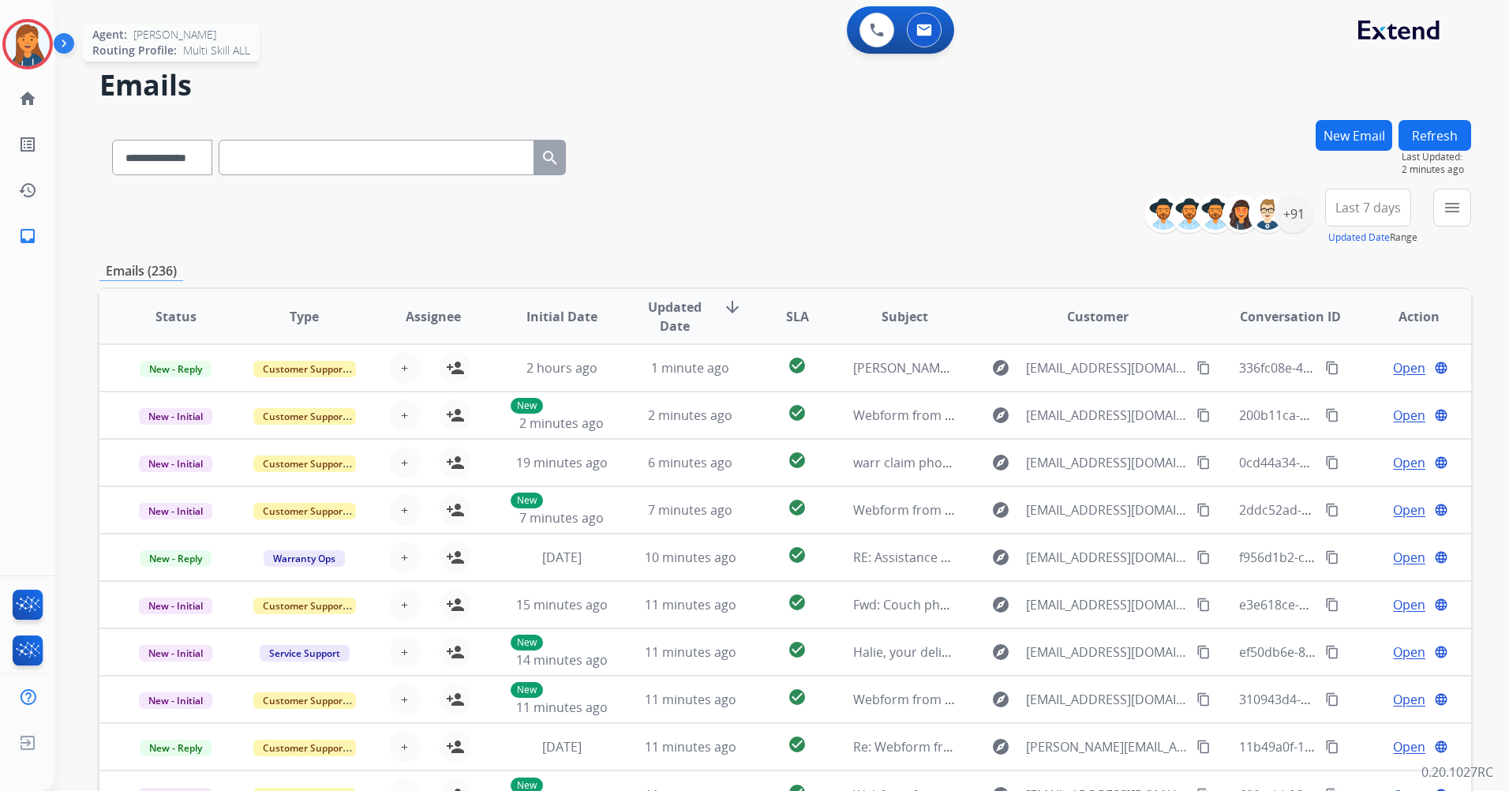
click at [28, 33] on img at bounding box center [28, 44] width 44 height 44
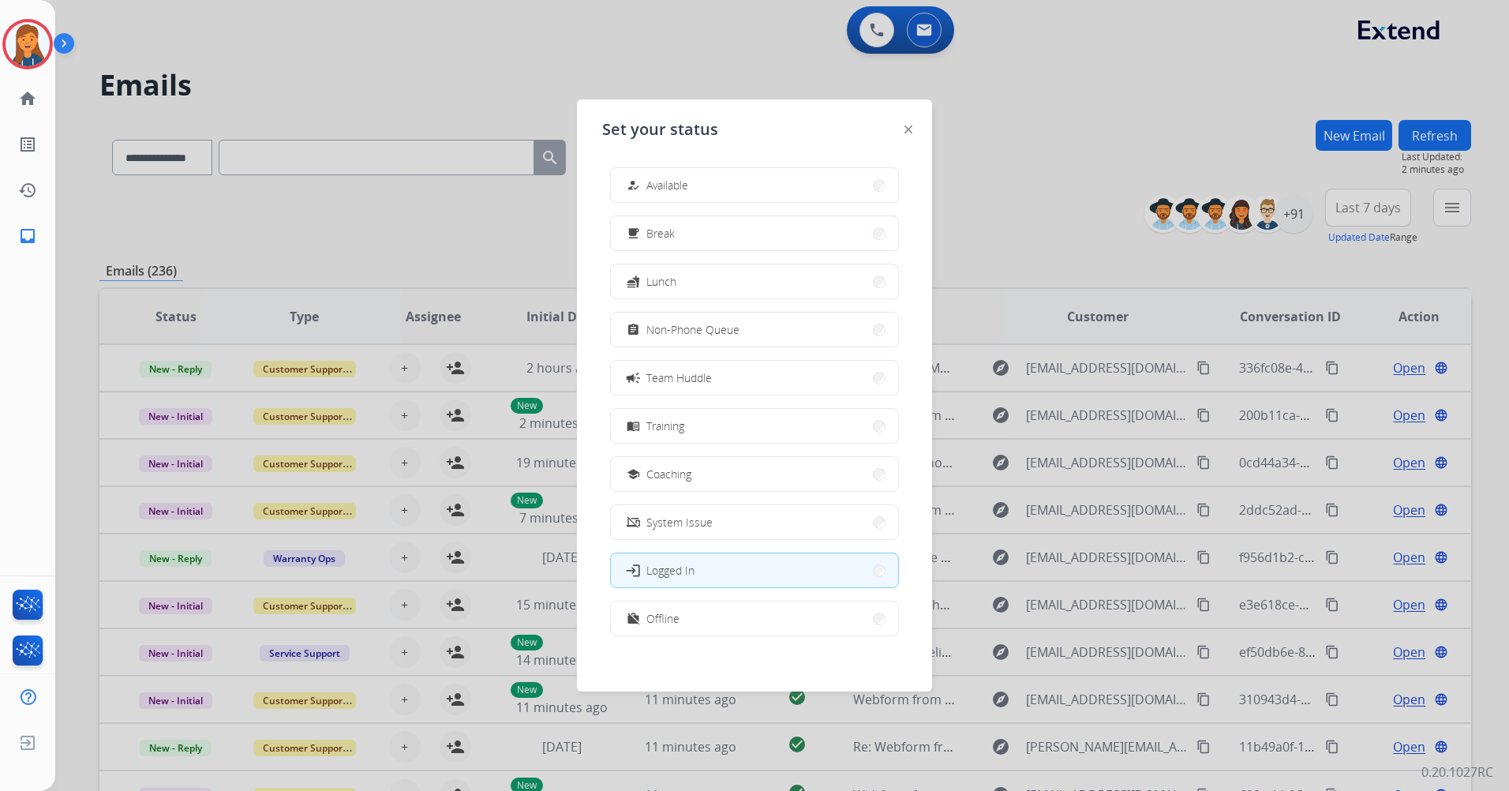
click at [661, 163] on div "how_to_reg Available free_breakfast Break fastfood Lunch assignment Non-Phone Q…" at bounding box center [754, 403] width 305 height 497
click at [651, 175] on button "how_to_reg Available" at bounding box center [754, 185] width 287 height 34
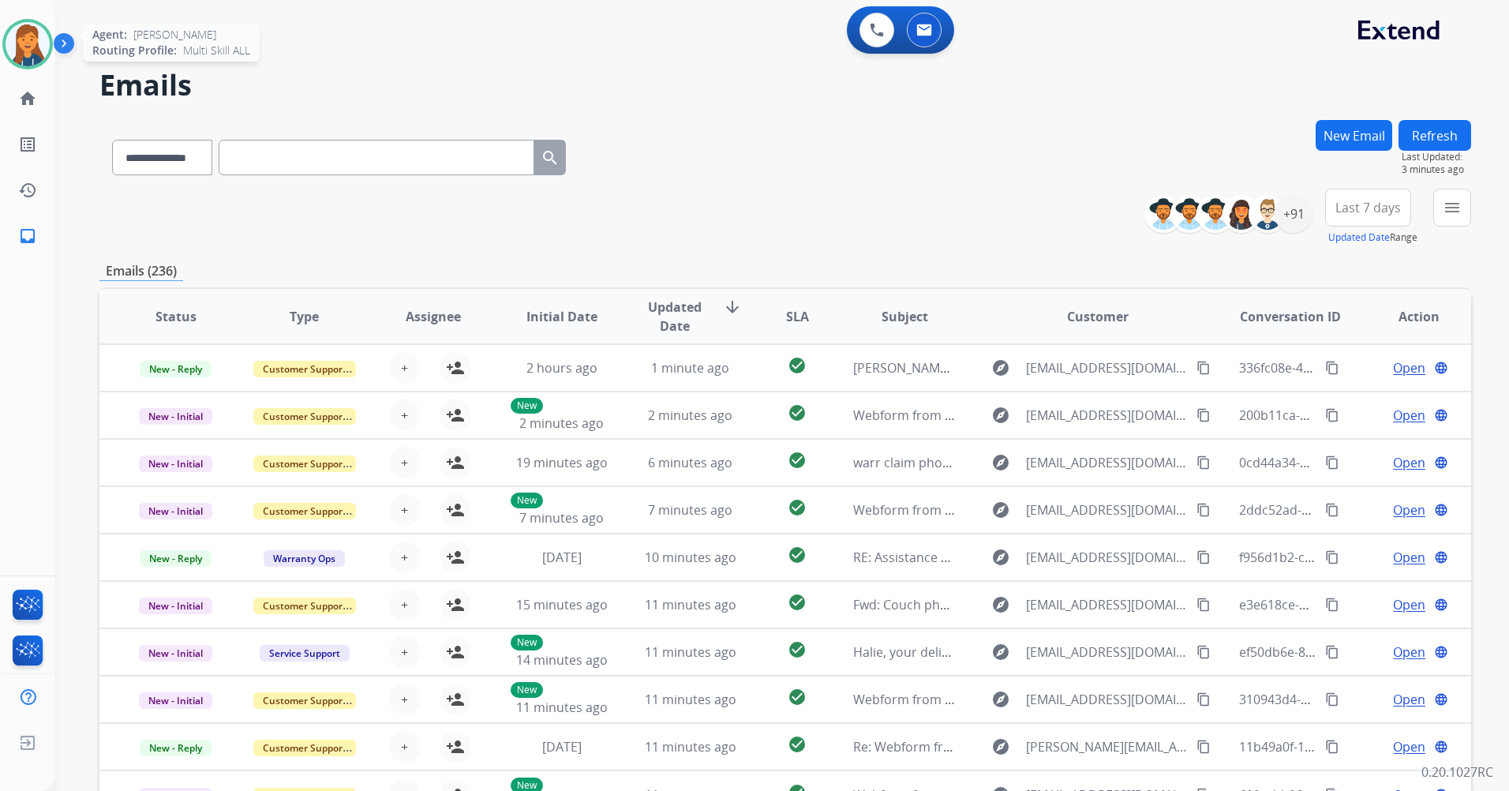
click at [25, 44] on img at bounding box center [28, 44] width 44 height 44
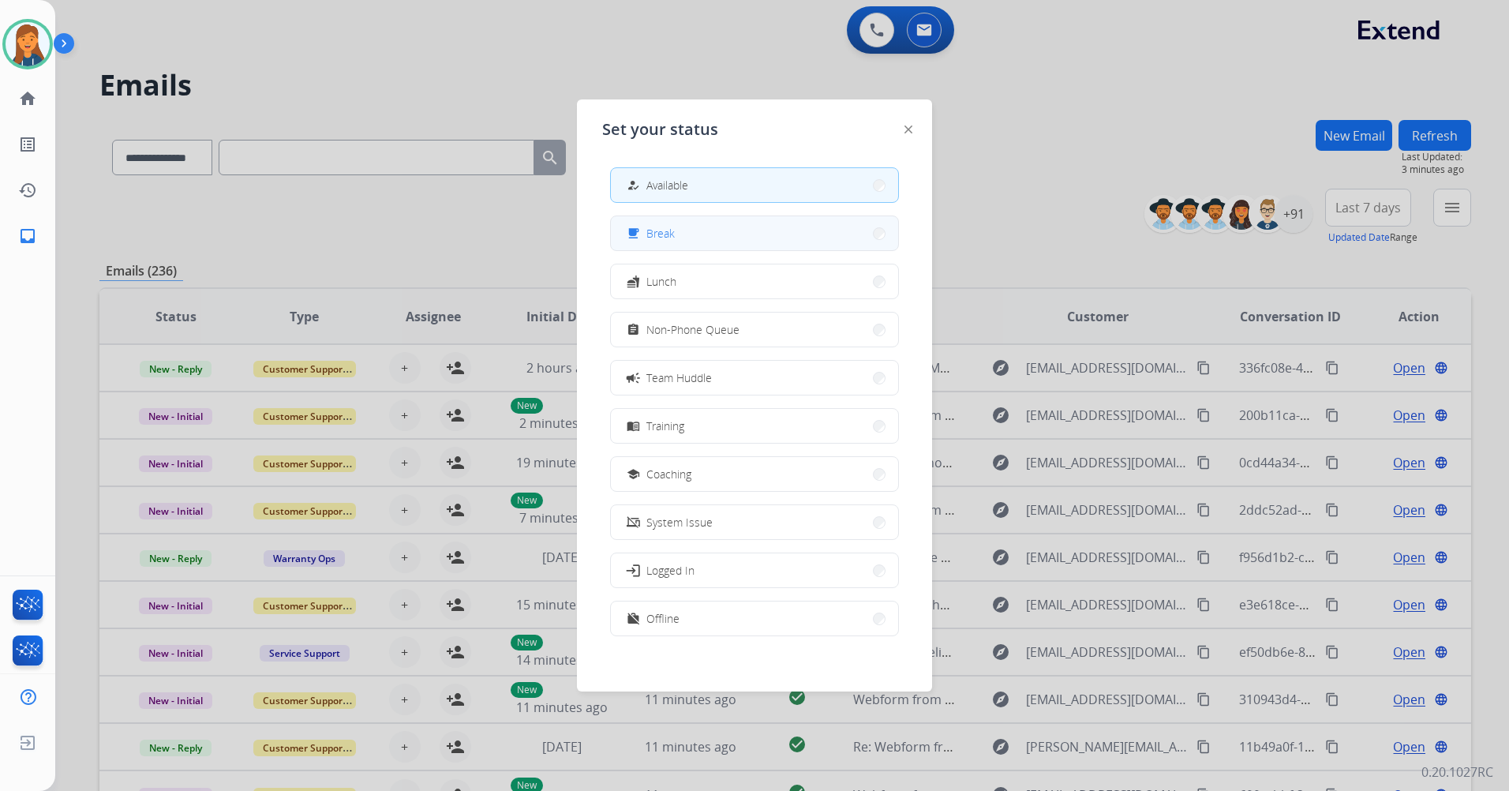
click at [719, 236] on button "free_breakfast Break" at bounding box center [754, 233] width 287 height 34
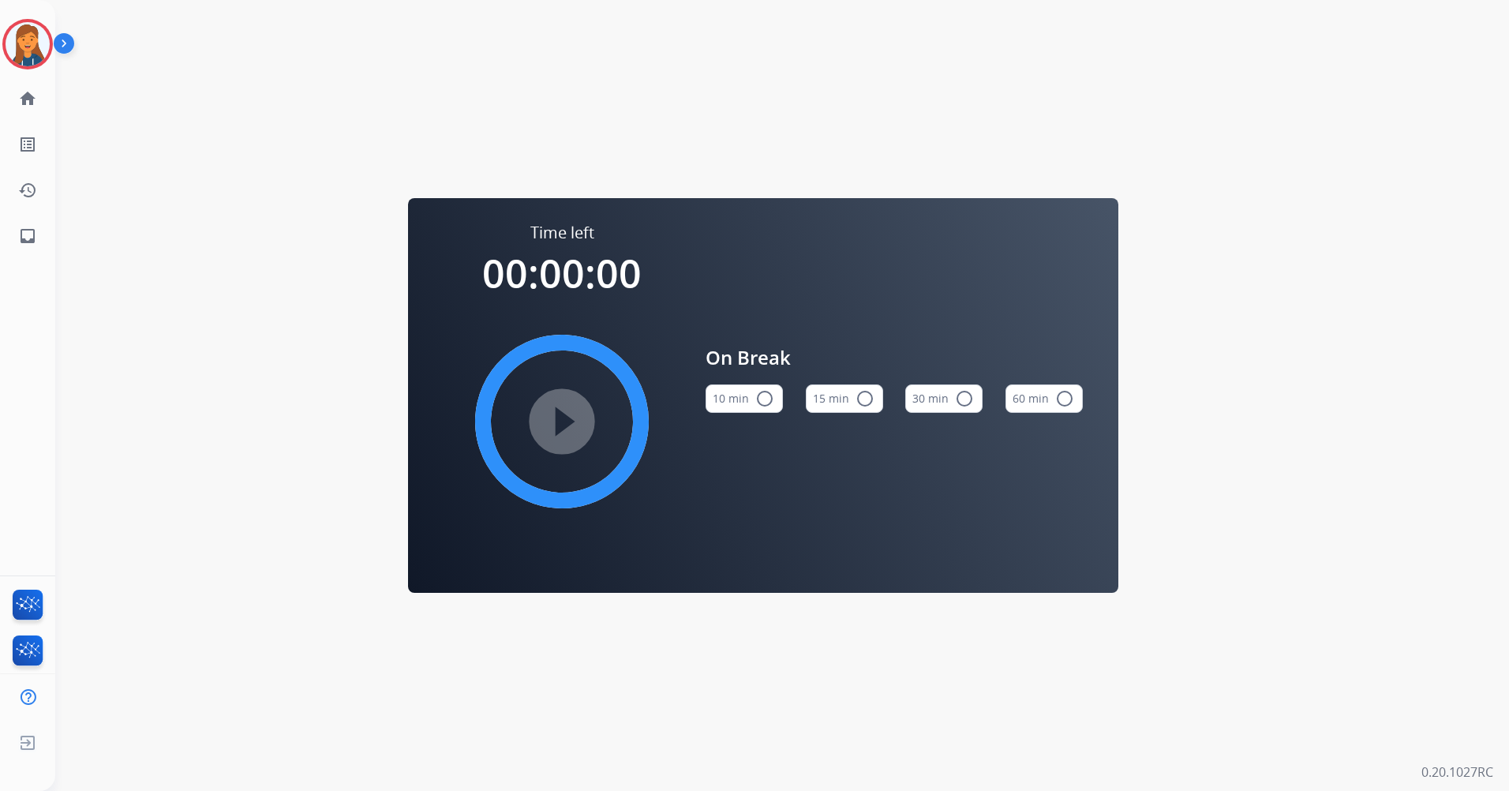
click at [826, 404] on button "15 min radio_button_unchecked" at bounding box center [844, 398] width 77 height 28
click at [572, 430] on mat-icon "play_circle_filled" at bounding box center [562, 421] width 19 height 19
click at [38, 28] on img at bounding box center [28, 44] width 44 height 44
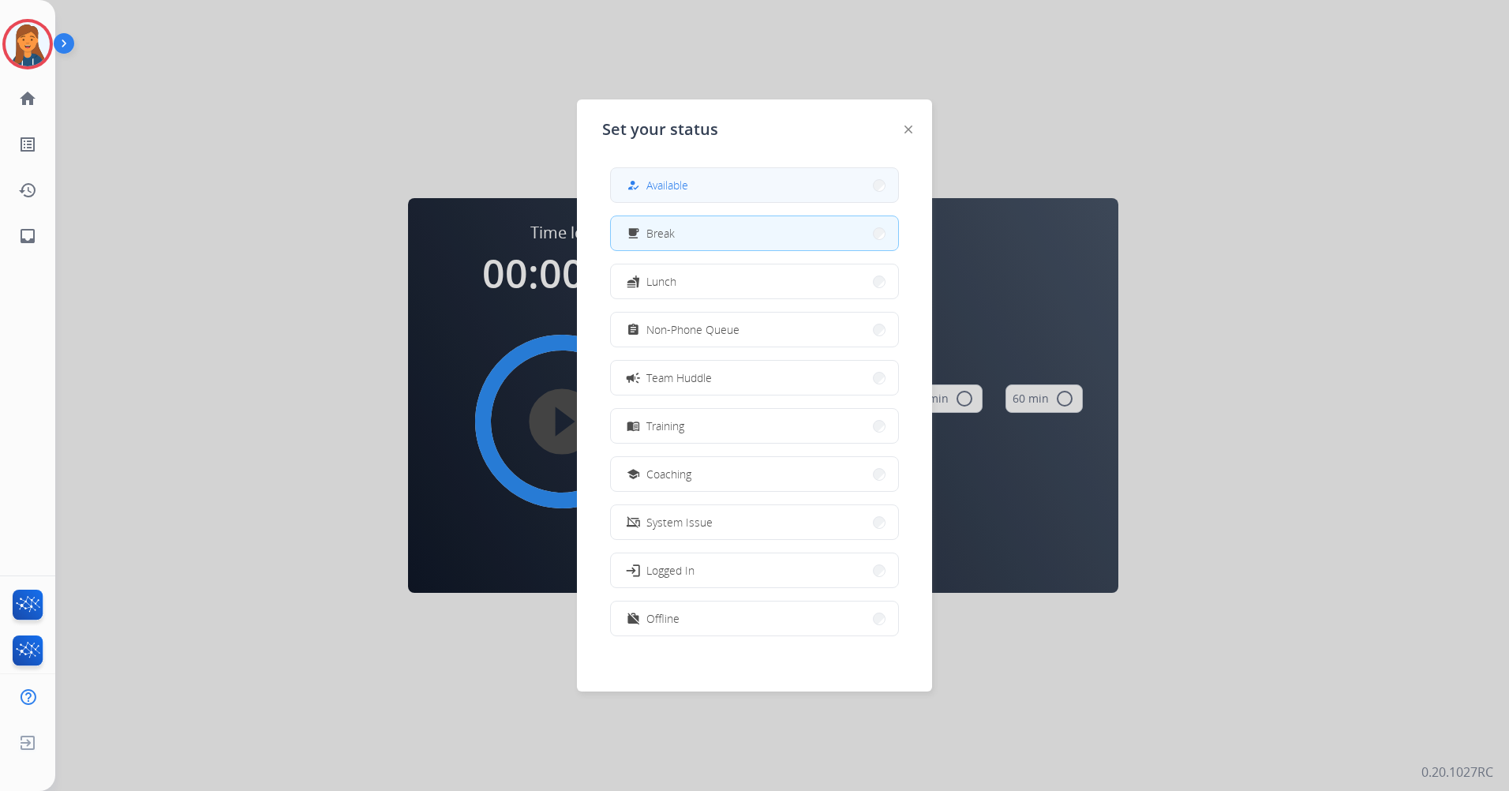
click at [777, 193] on button "how_to_reg Available" at bounding box center [754, 185] width 287 height 34
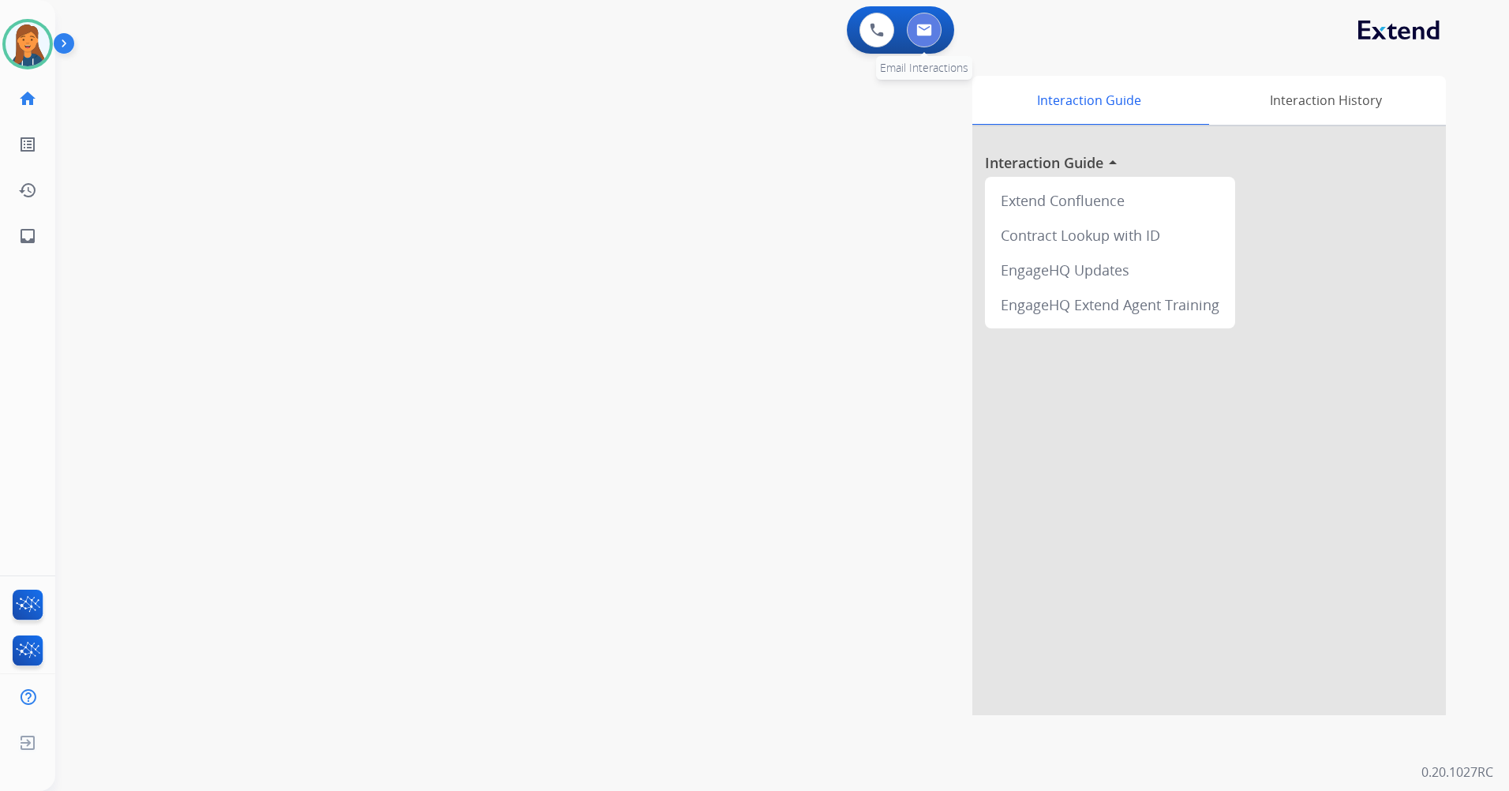
click at [930, 35] on img at bounding box center [924, 30] width 16 height 13
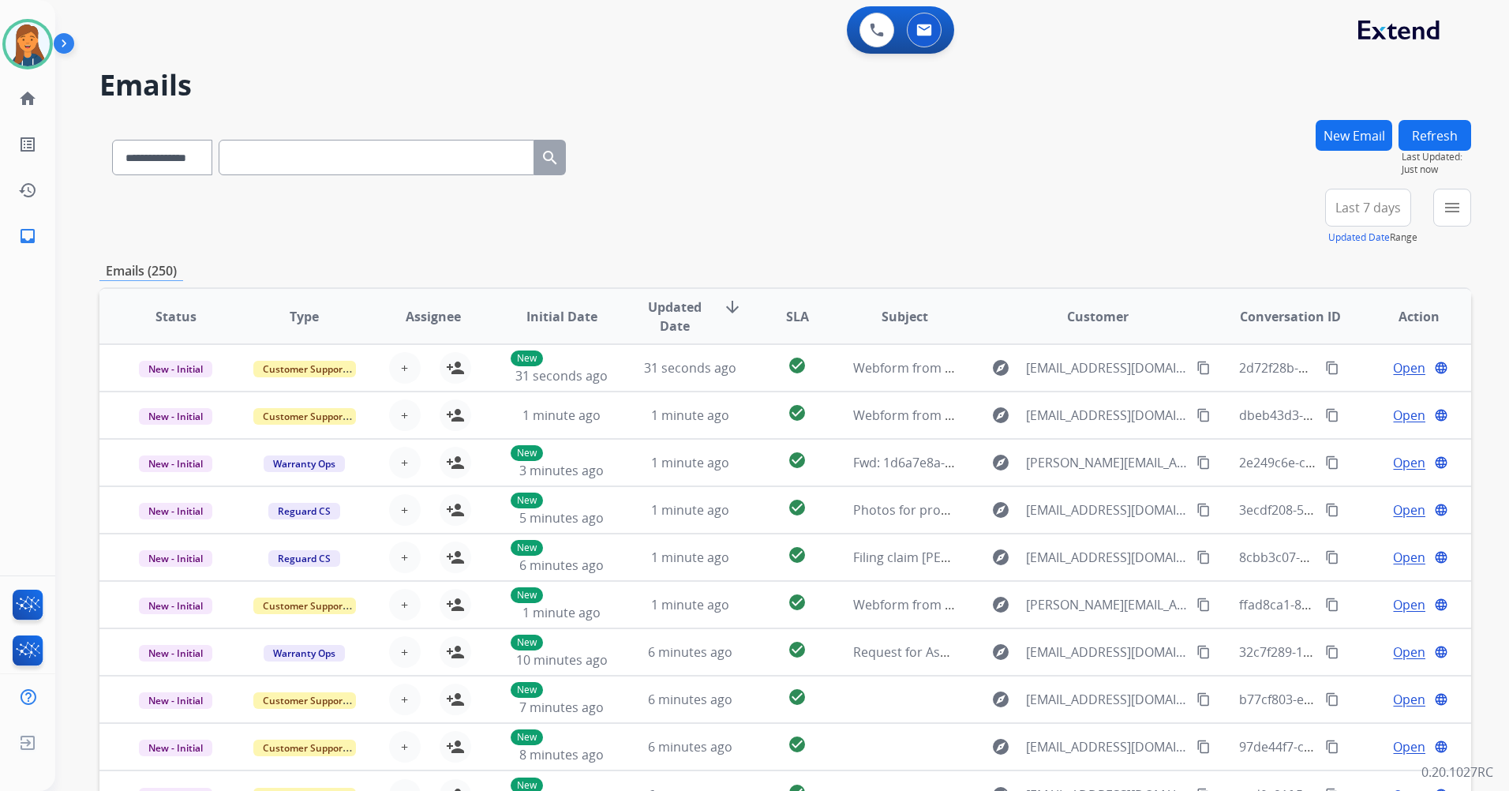
click at [1332, 219] on button "Last 7 days" at bounding box center [1368, 208] width 86 height 38
click at [1327, 399] on div "Last 90 days" at bounding box center [1363, 400] width 87 height 24
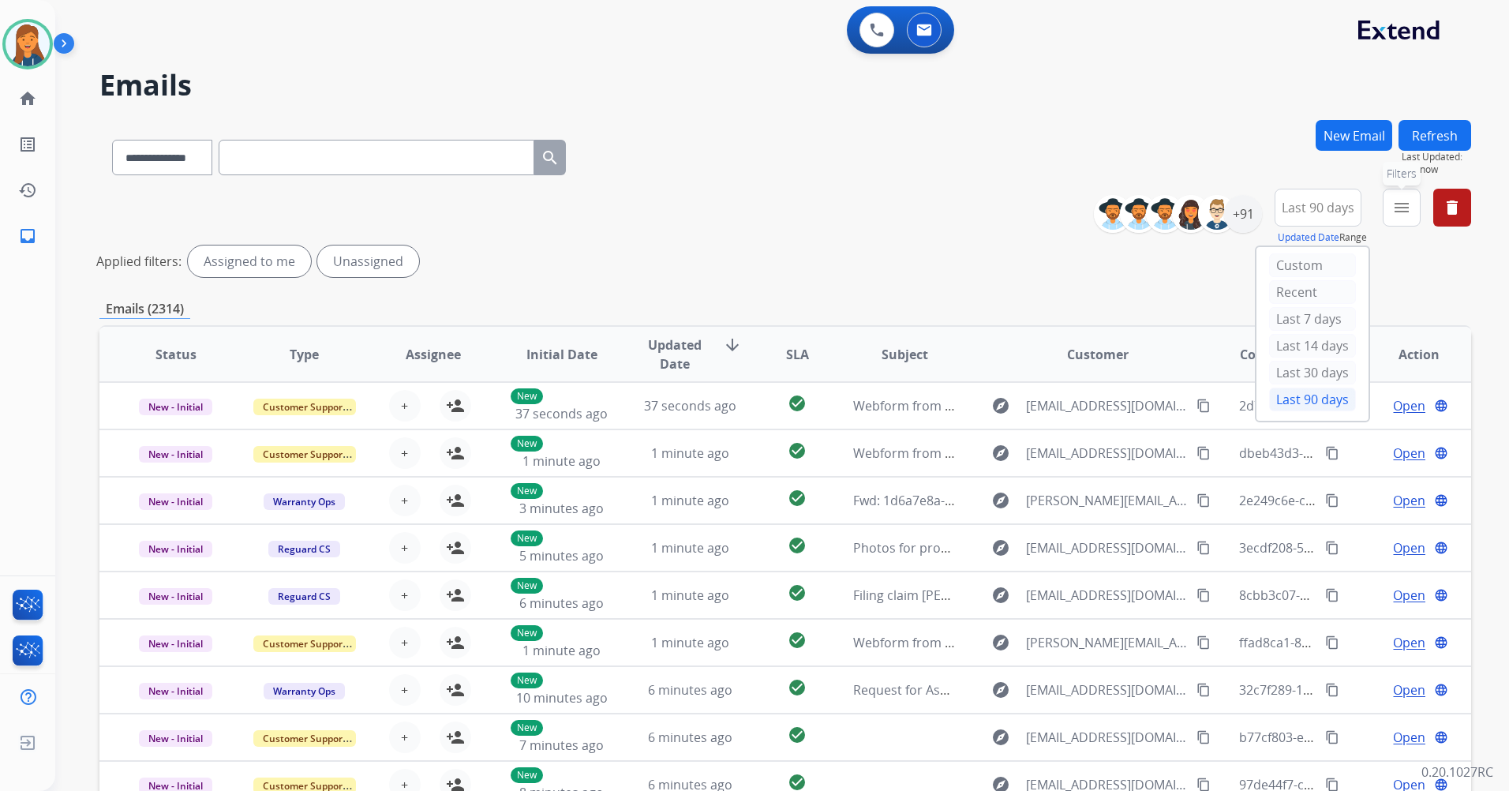
click at [1391, 198] on button "menu Filters" at bounding box center [1402, 208] width 38 height 38
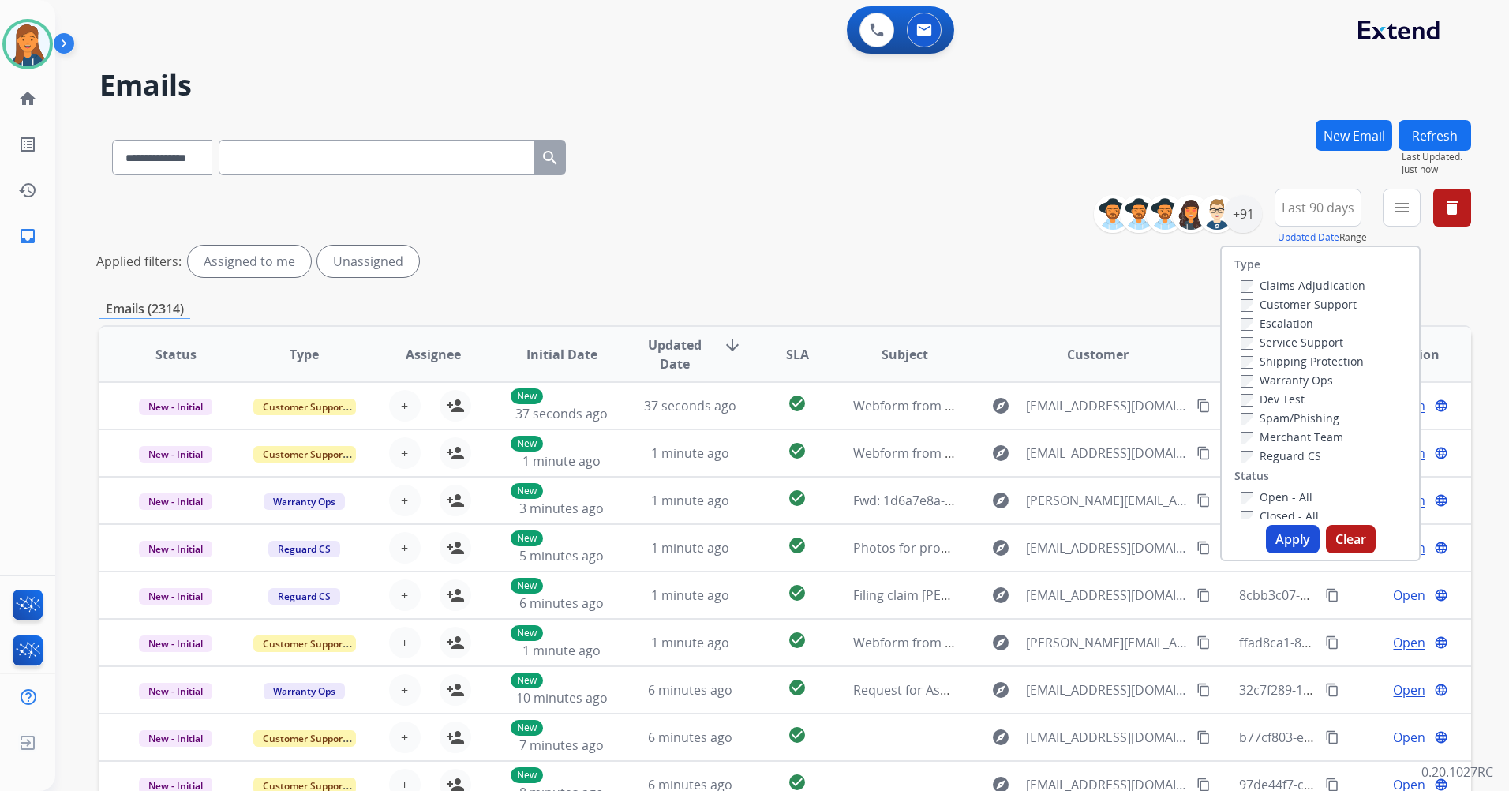
click at [1286, 309] on label "Customer Support" at bounding box center [1299, 304] width 116 height 15
click at [1272, 353] on div "Shipping Protection" at bounding box center [1303, 360] width 125 height 19
click at [1271, 362] on label "Shipping Protection" at bounding box center [1302, 361] width 123 height 15
click at [1276, 528] on button "Apply" at bounding box center [1293, 539] width 54 height 28
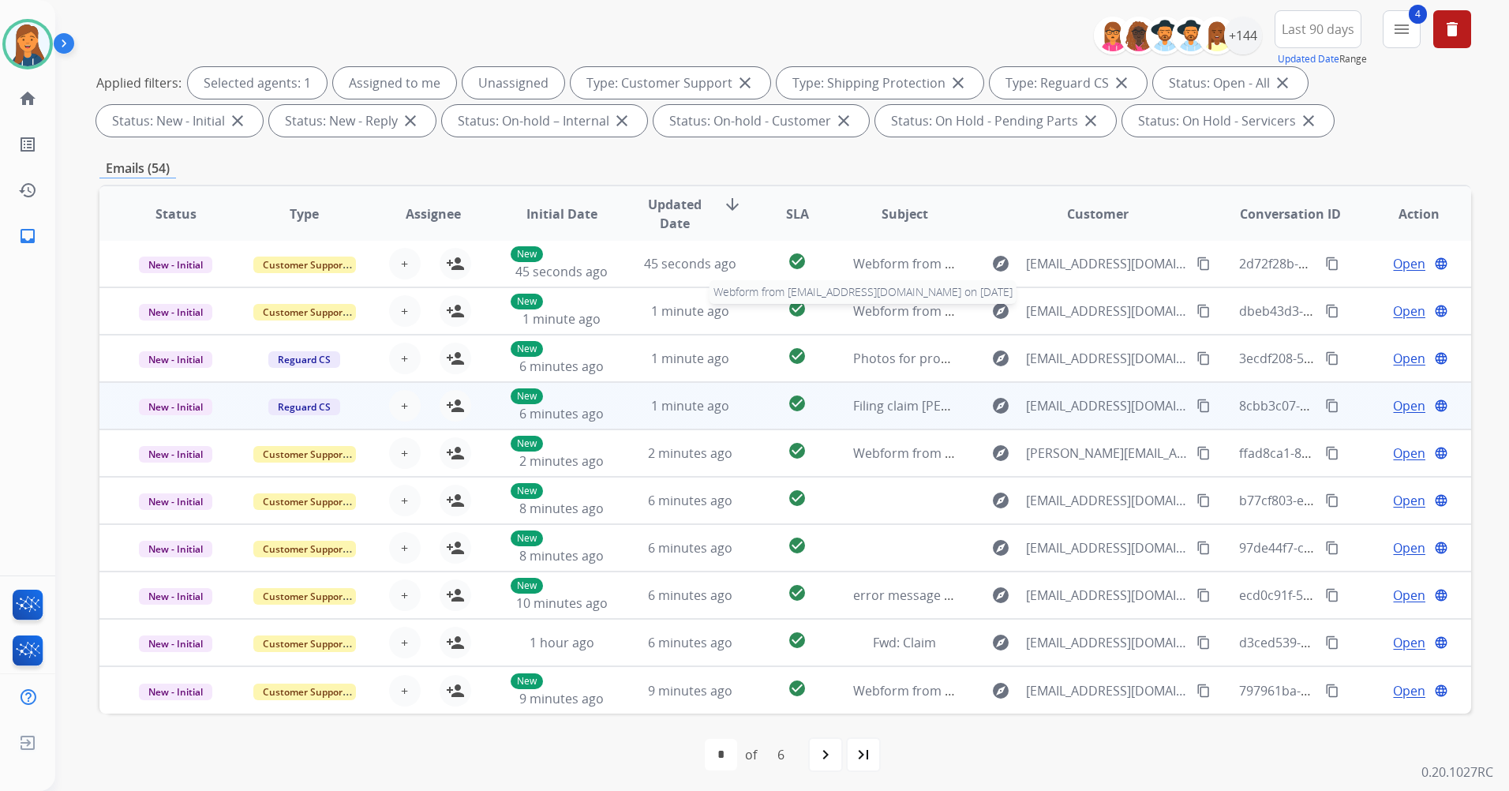
scroll to position [183, 0]
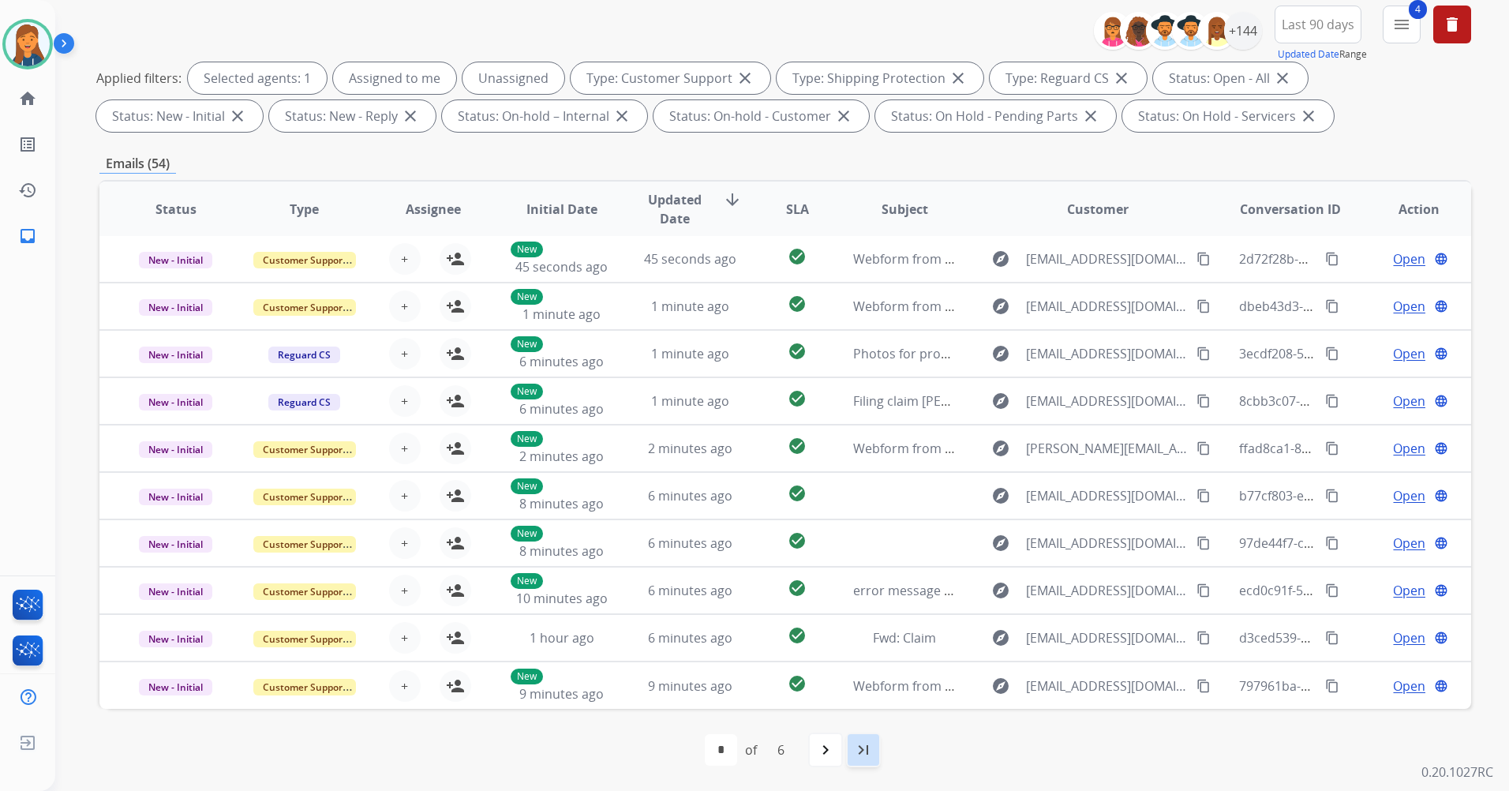
click at [872, 751] on mat-icon "last_page" at bounding box center [863, 749] width 19 height 19
select select "*"
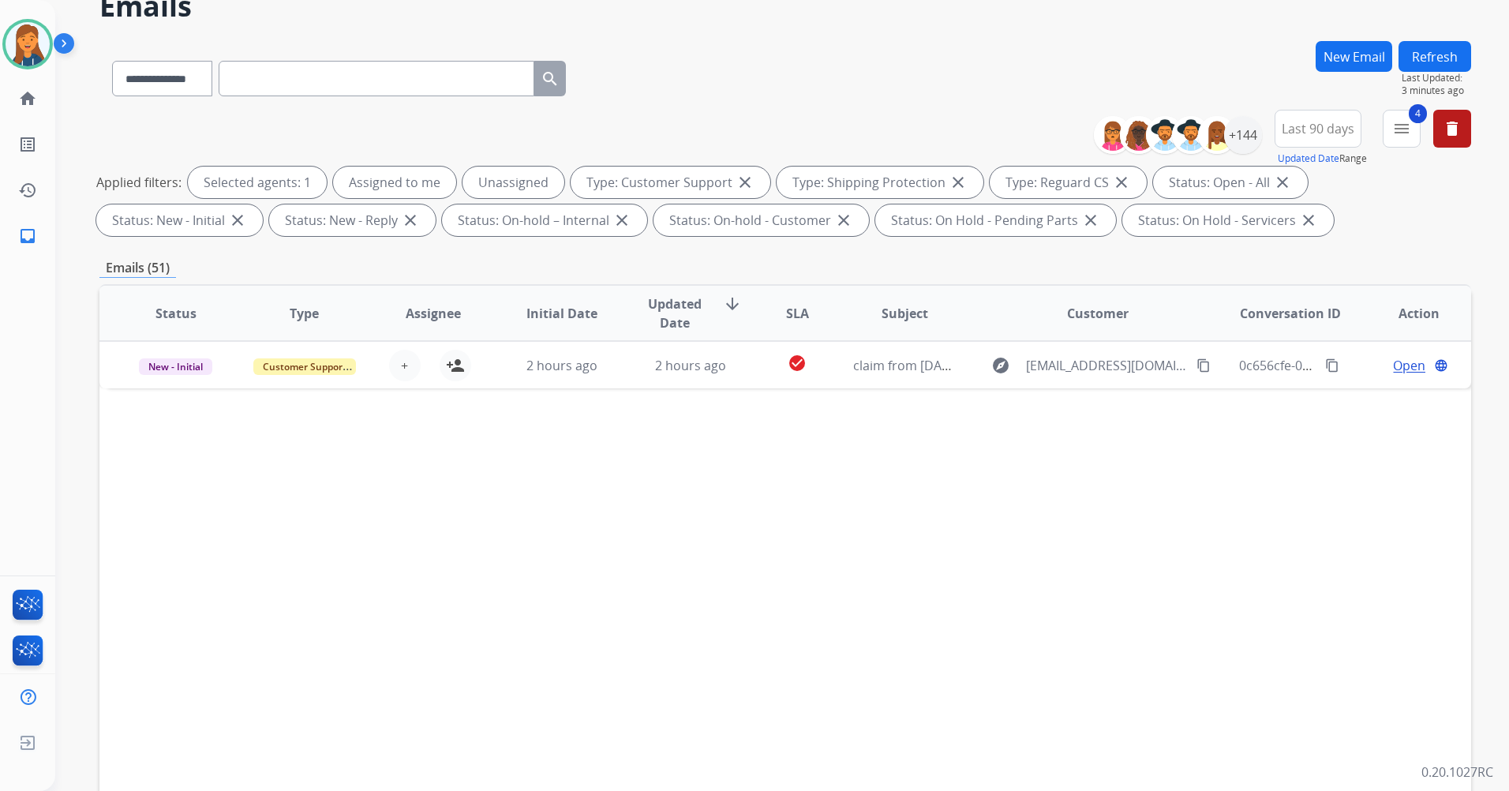
scroll to position [158, 0]
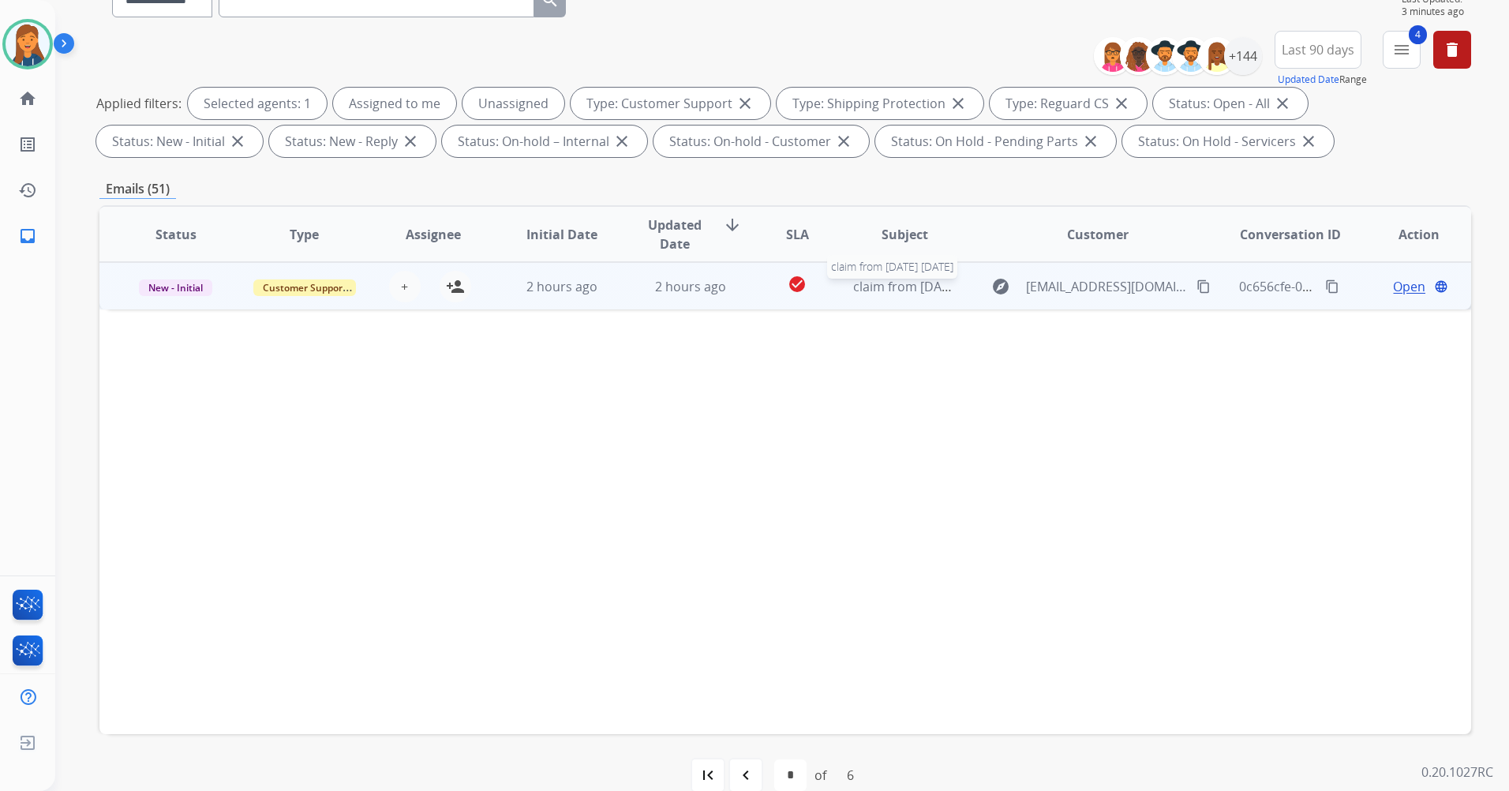
click at [900, 287] on span "claim from [DATE] [DATE]" at bounding box center [927, 286] width 149 height 17
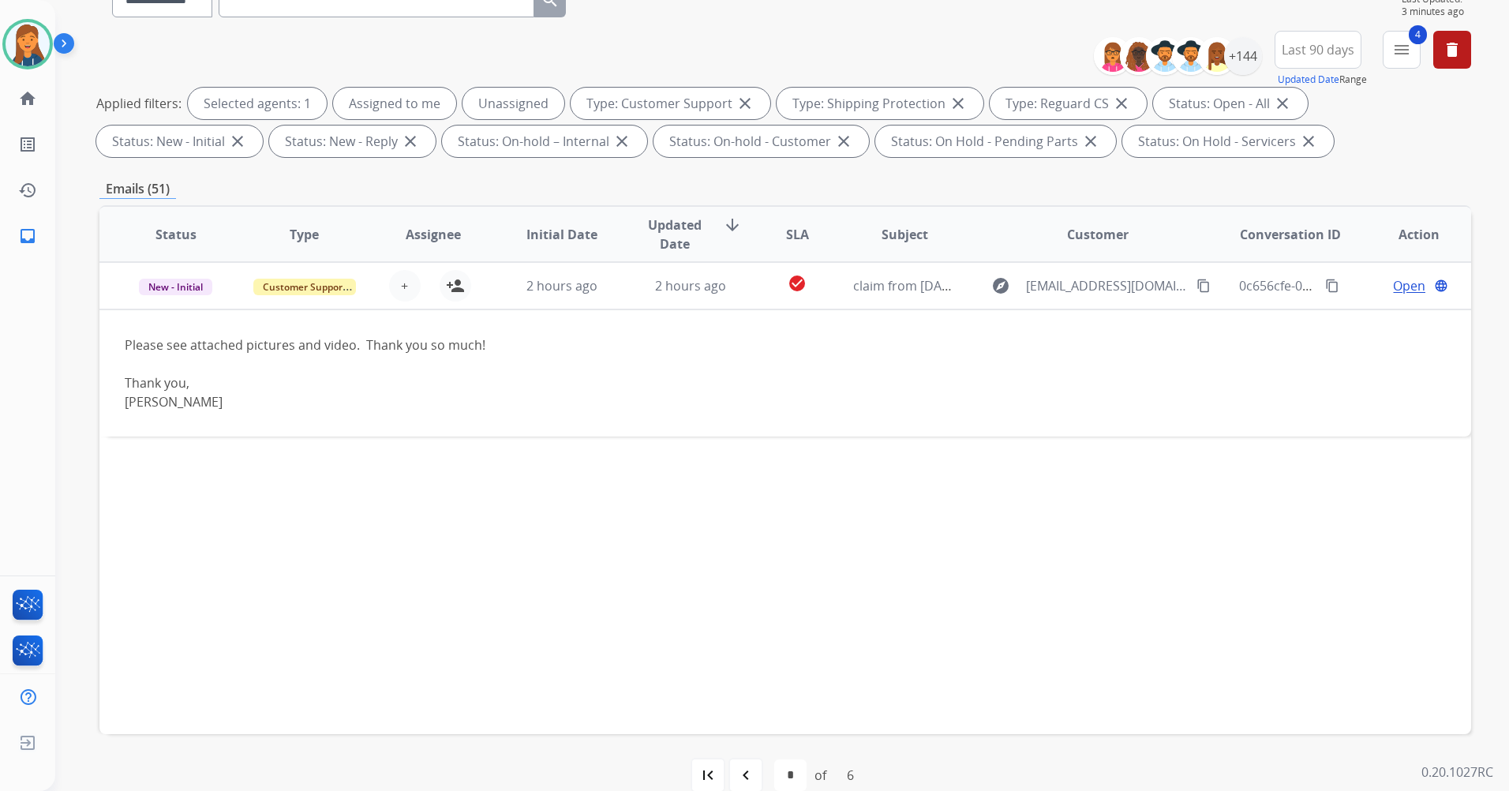
scroll to position [183, 0]
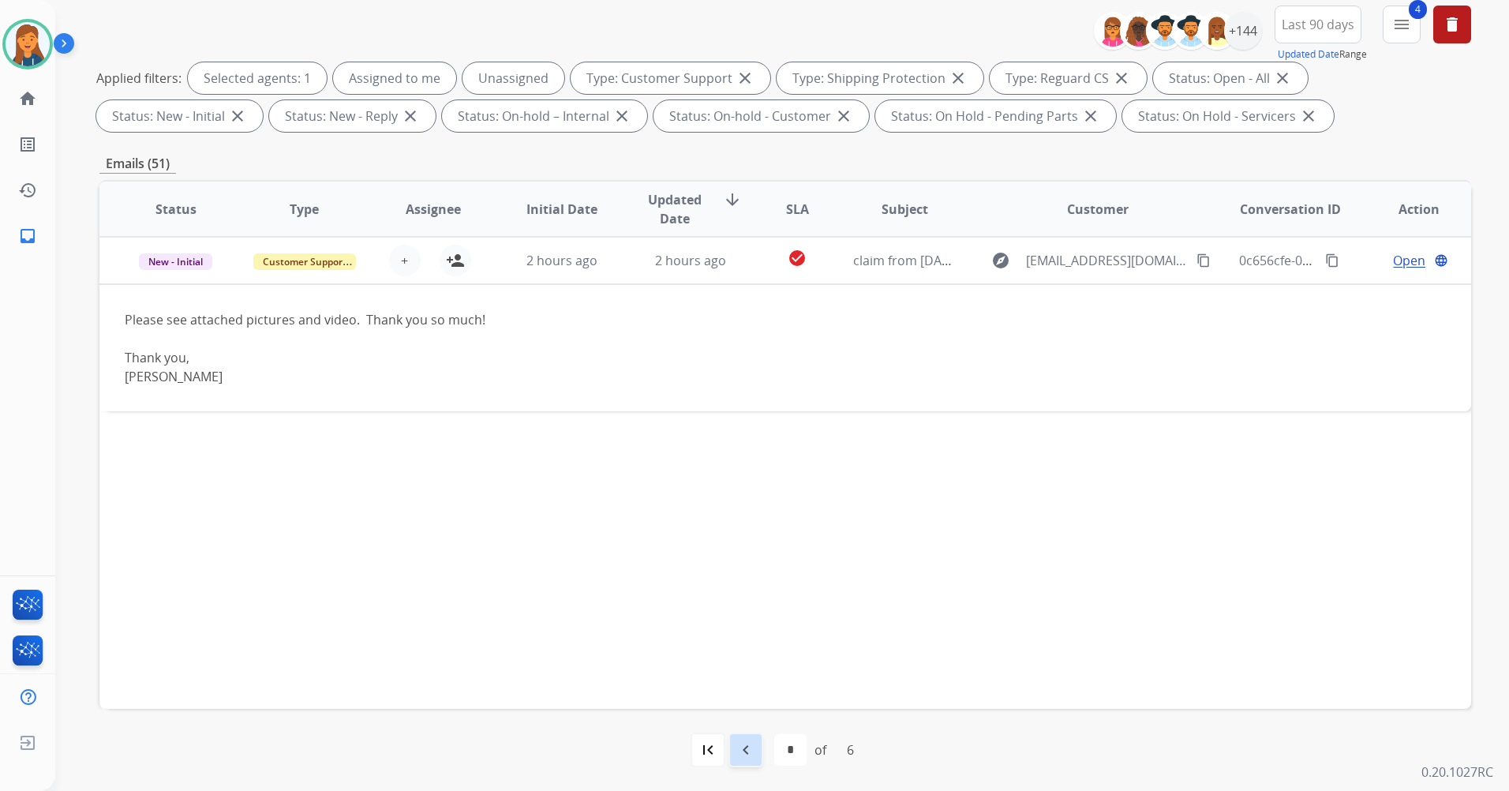
click at [748, 750] on mat-icon "navigate_before" at bounding box center [745, 749] width 19 height 19
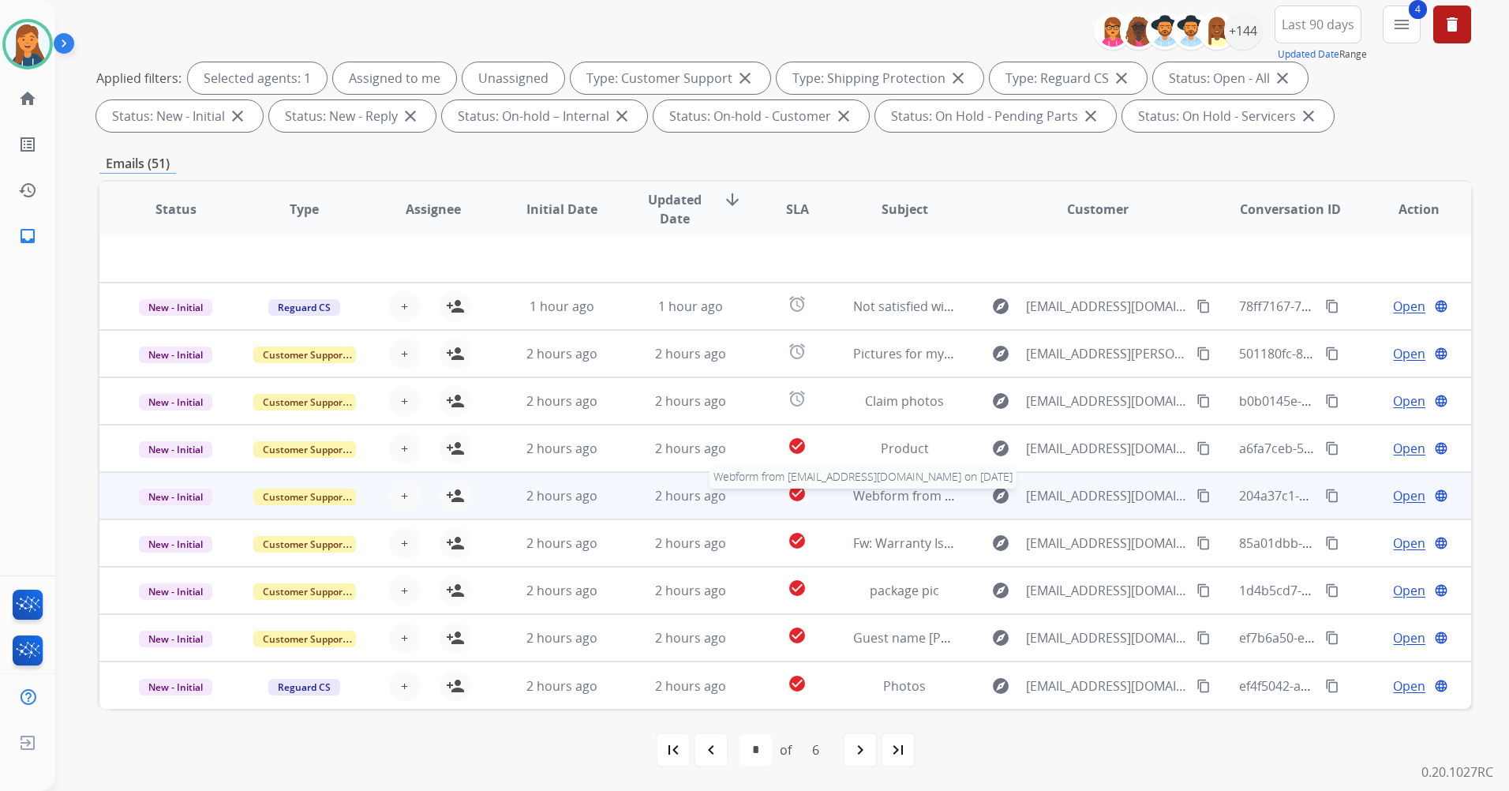
click at [883, 489] on span "Webform from [EMAIL_ADDRESS][DOMAIN_NAME] on [DATE]" at bounding box center [1032, 495] width 358 height 17
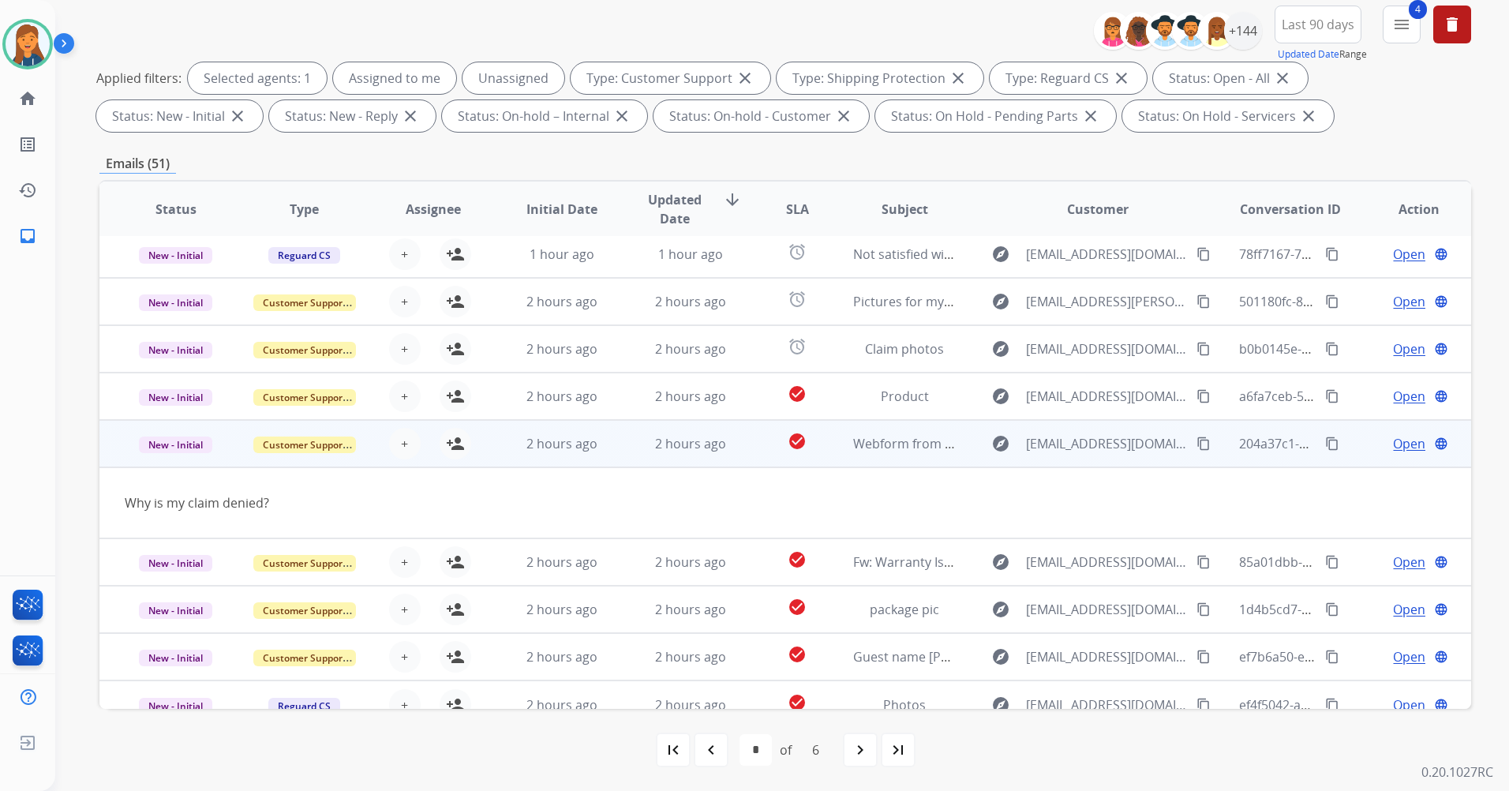
scroll to position [73, 0]
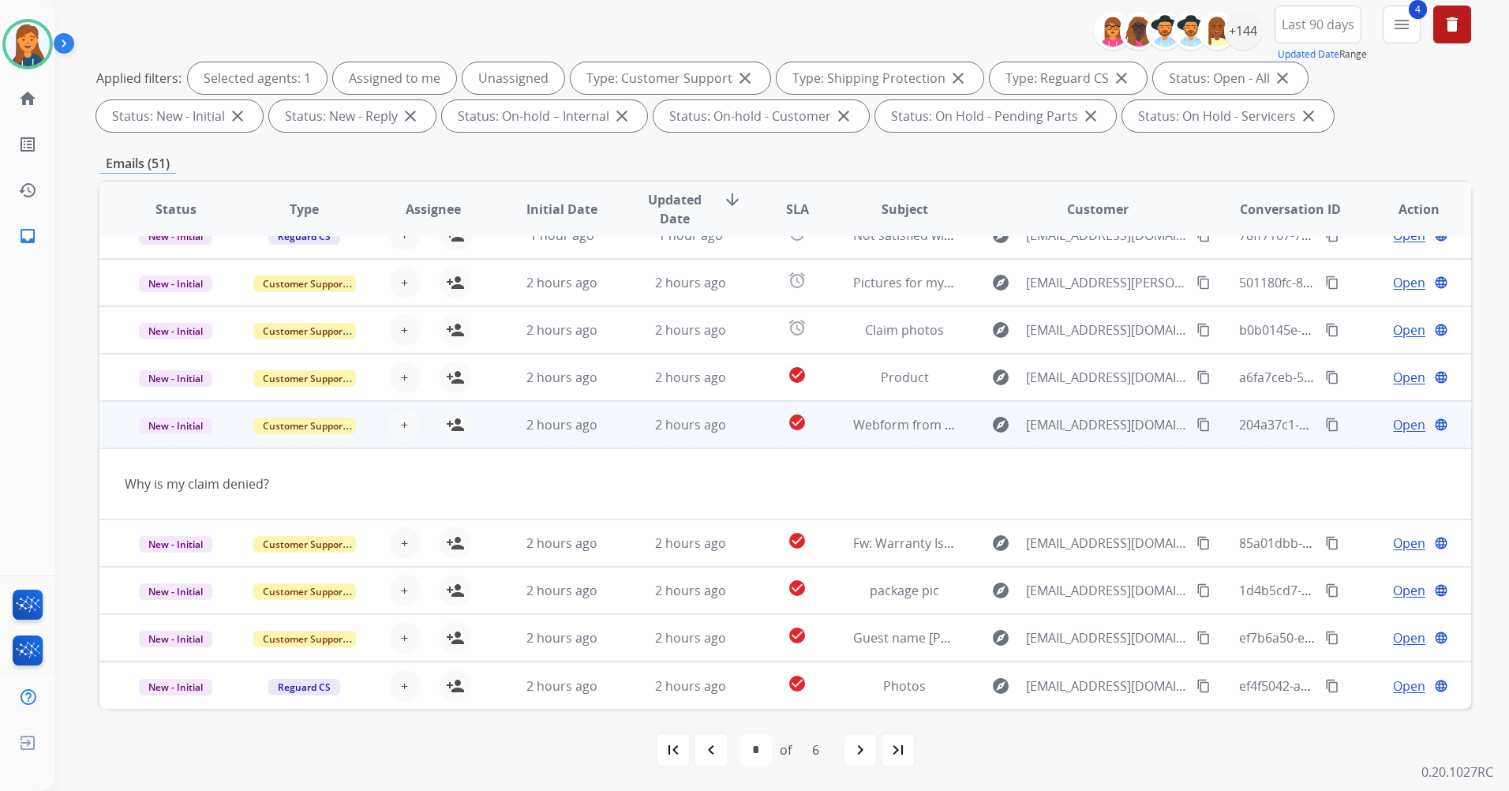
click at [1197, 422] on mat-icon "content_copy" at bounding box center [1204, 425] width 14 height 14
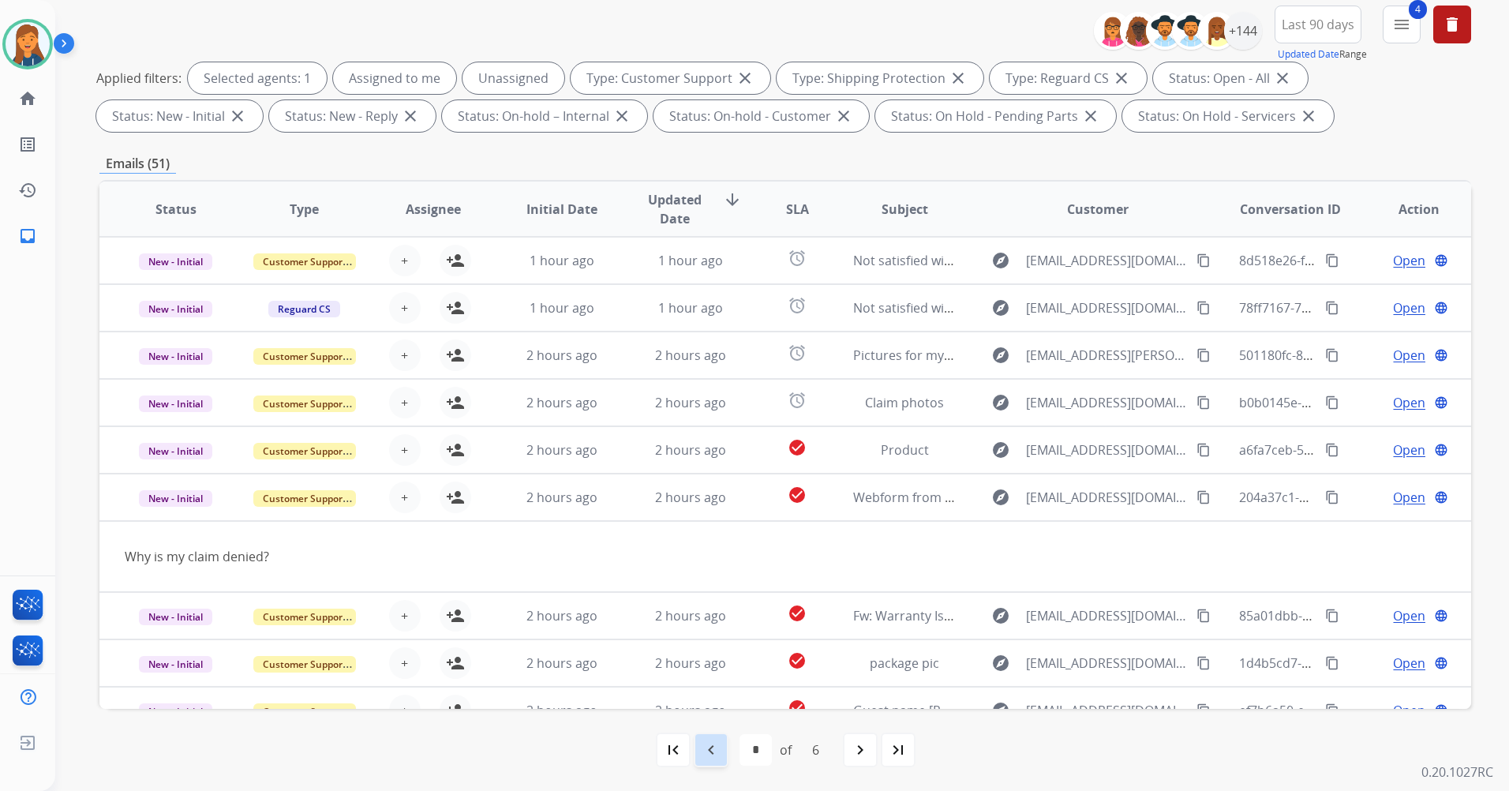
click at [712, 749] on mat-icon "navigate_before" at bounding box center [711, 749] width 19 height 19
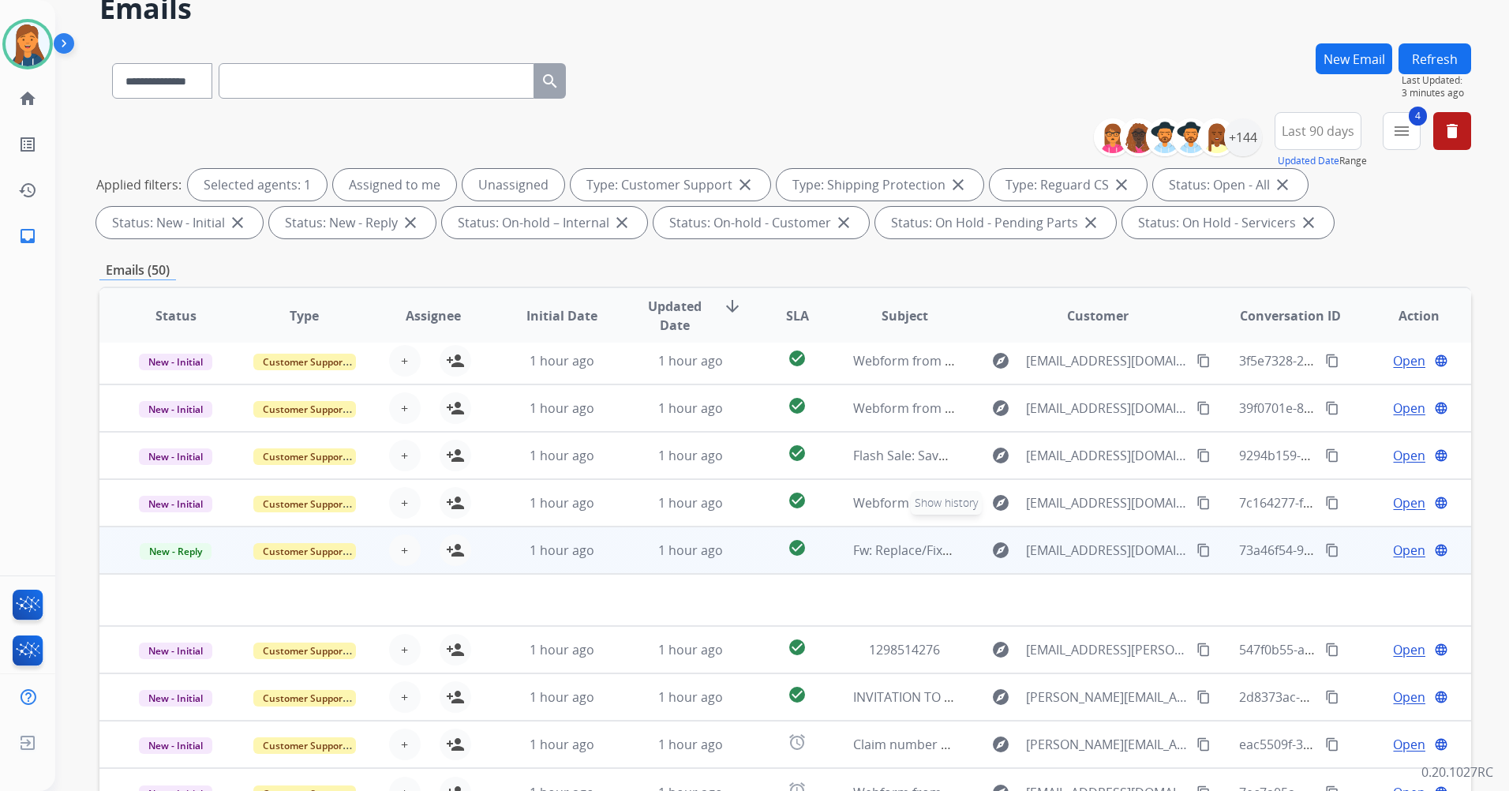
scroll to position [183, 0]
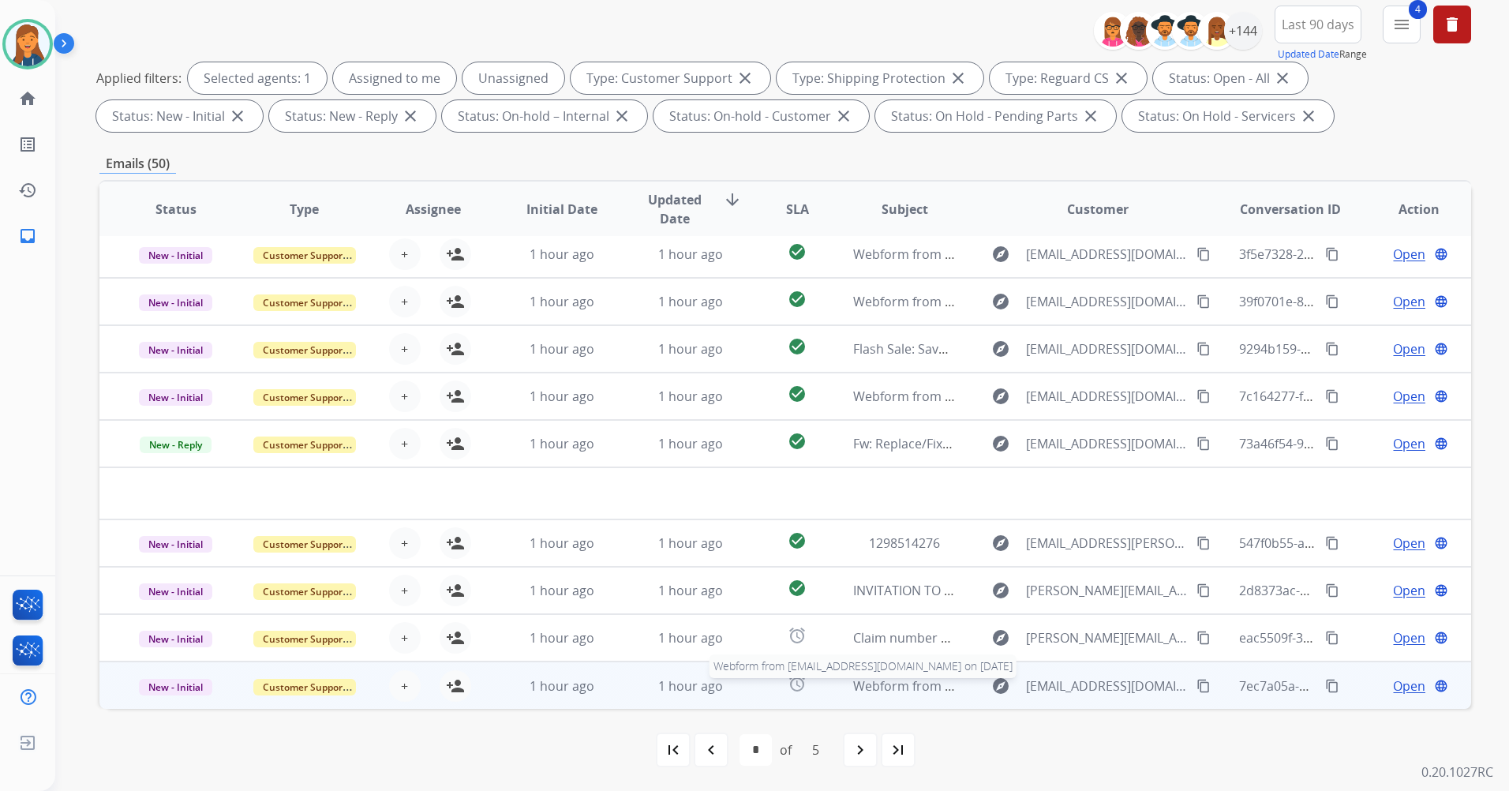
click at [898, 684] on span "Webform from [EMAIL_ADDRESS][DOMAIN_NAME] on [DATE]" at bounding box center [1032, 685] width 358 height 17
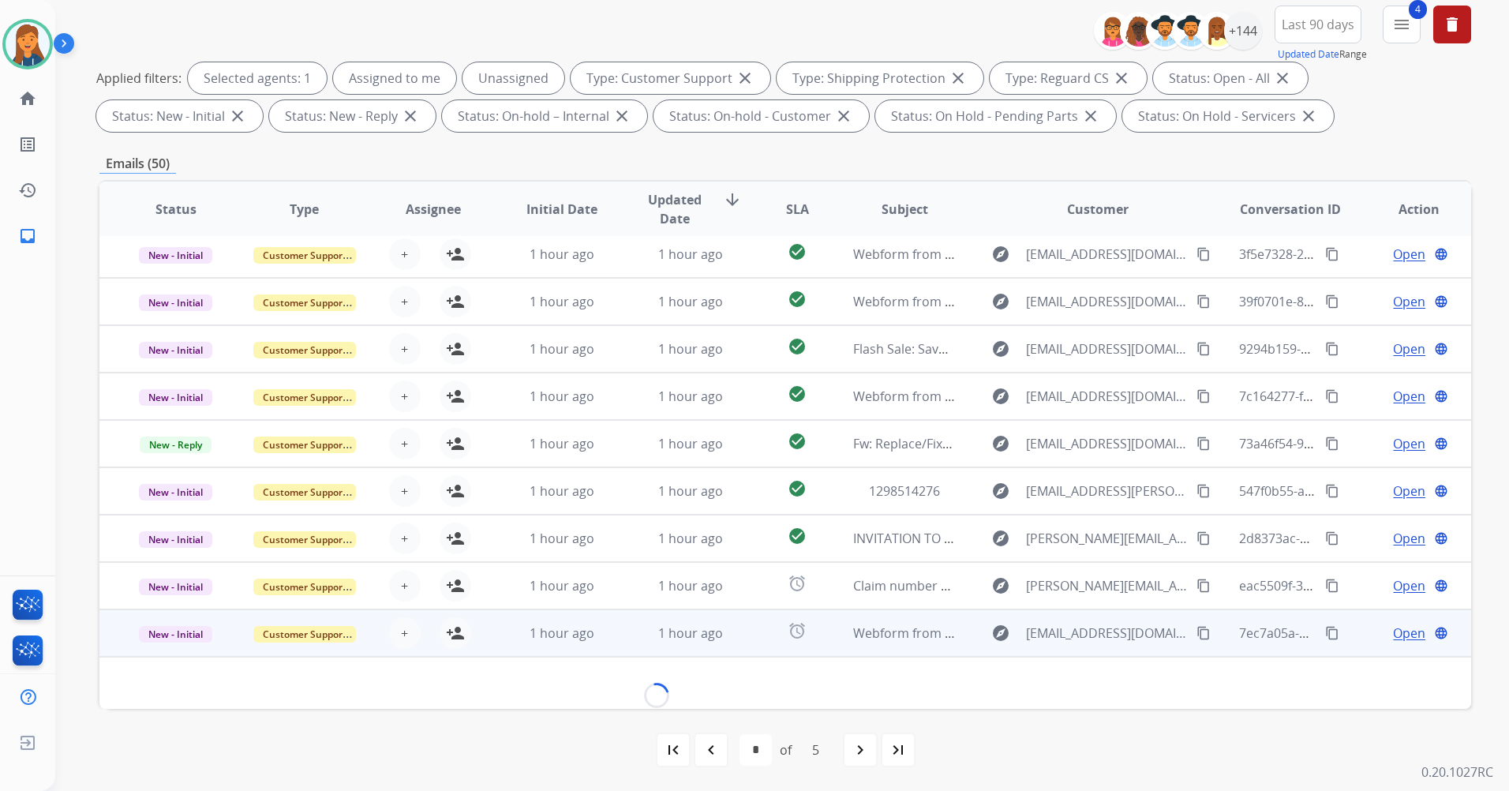
scroll to position [72, 0]
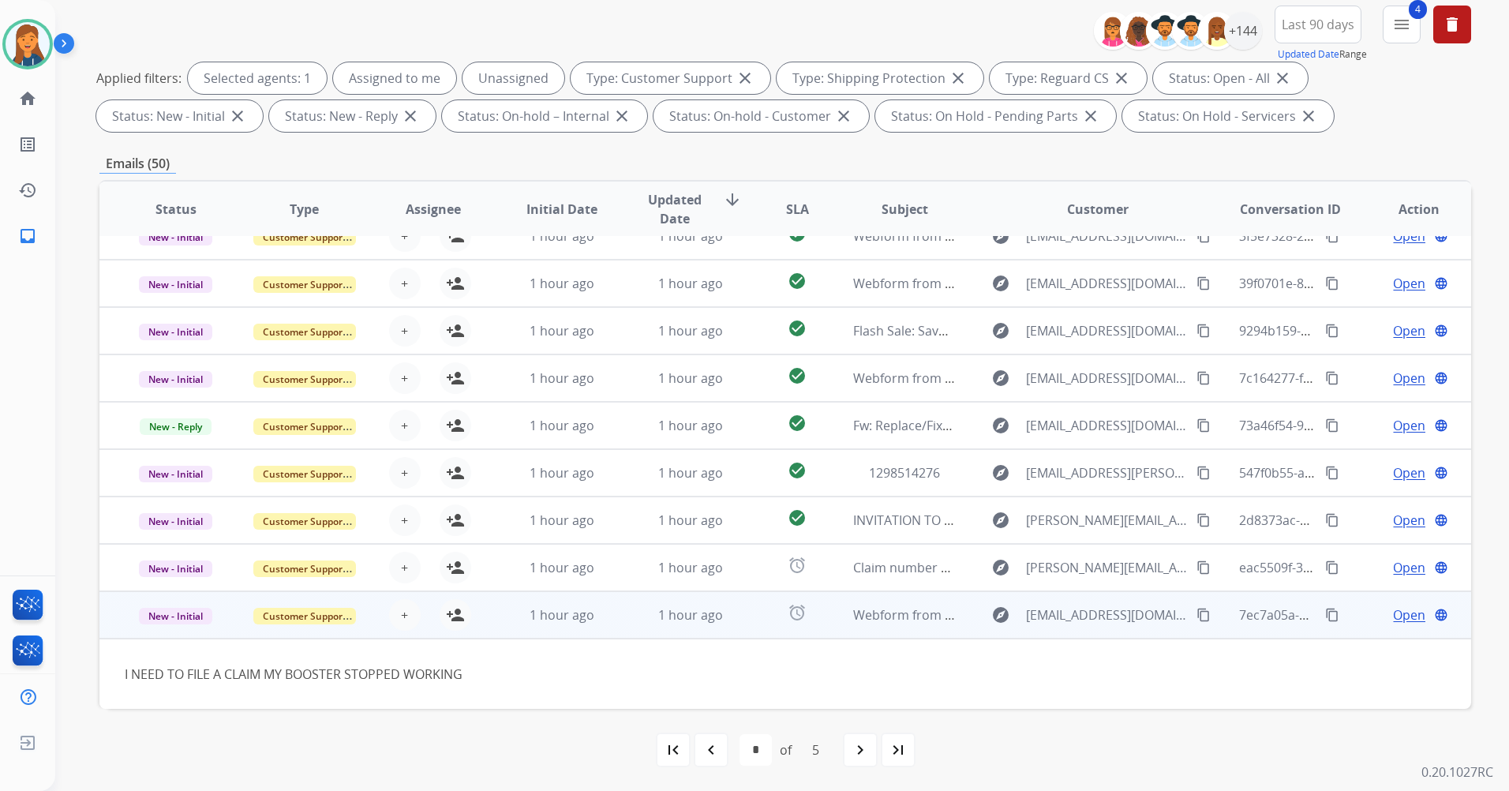
click at [1197, 613] on mat-icon "content_copy" at bounding box center [1204, 615] width 14 height 14
click at [460, 611] on mat-icon "person_add" at bounding box center [455, 614] width 19 height 19
click at [1394, 617] on span "Open" at bounding box center [1409, 614] width 32 height 19
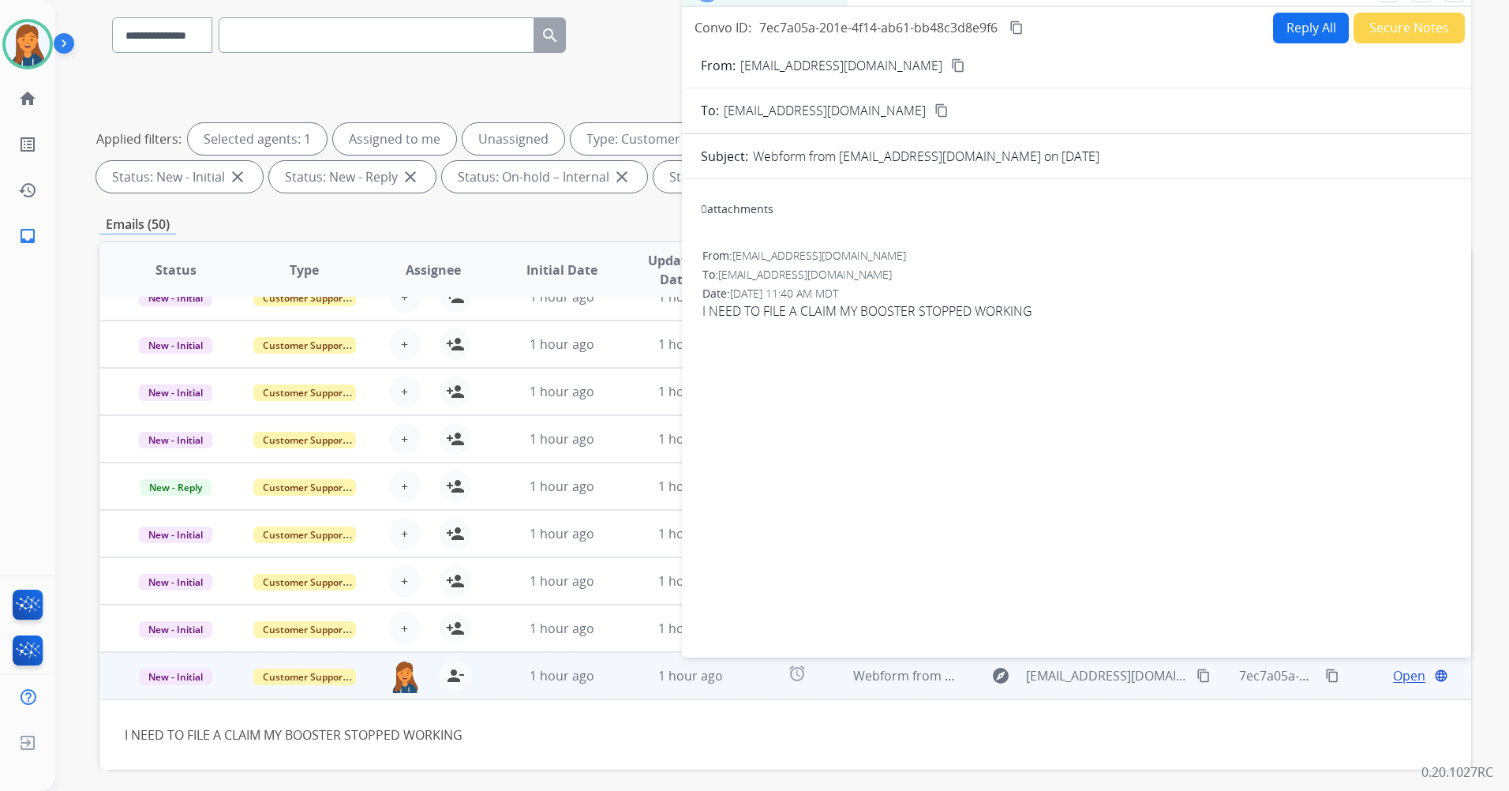
scroll to position [0, 0]
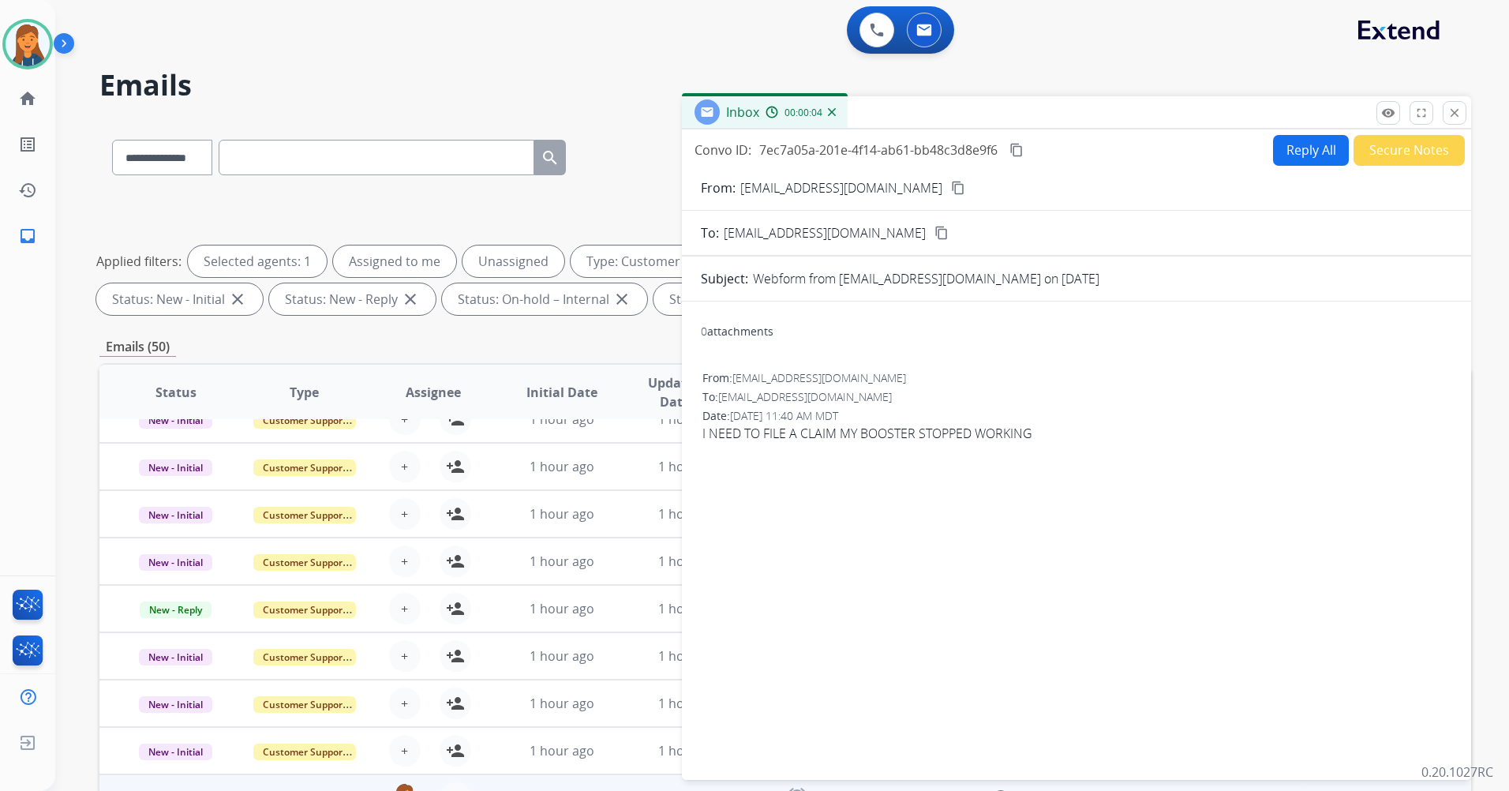
click at [1273, 142] on button "Reply All" at bounding box center [1311, 150] width 76 height 31
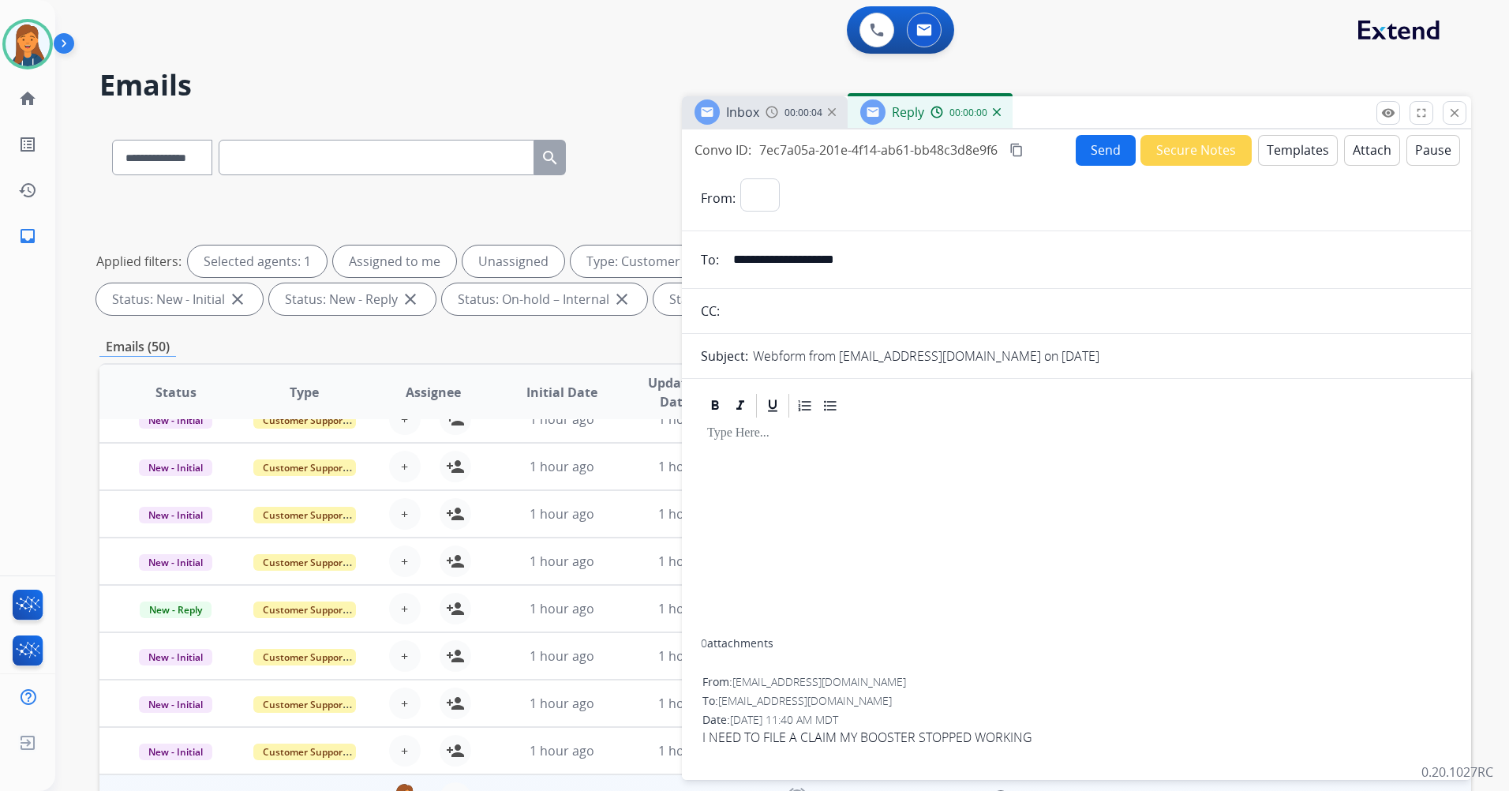
select select "**********"
click at [1277, 158] on button "Templates" at bounding box center [1298, 150] width 80 height 31
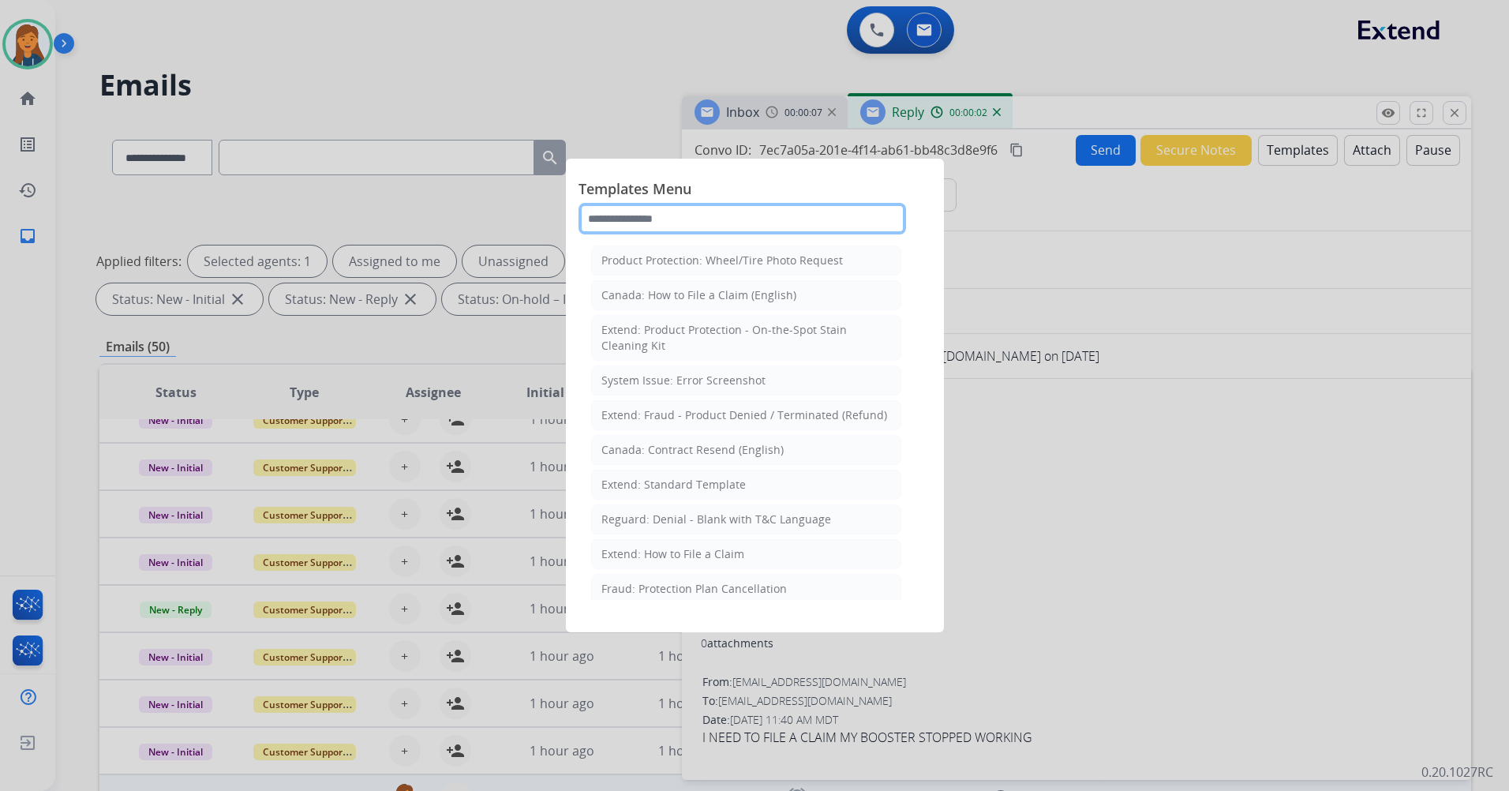
click at [729, 212] on input "text" at bounding box center [743, 219] width 328 height 32
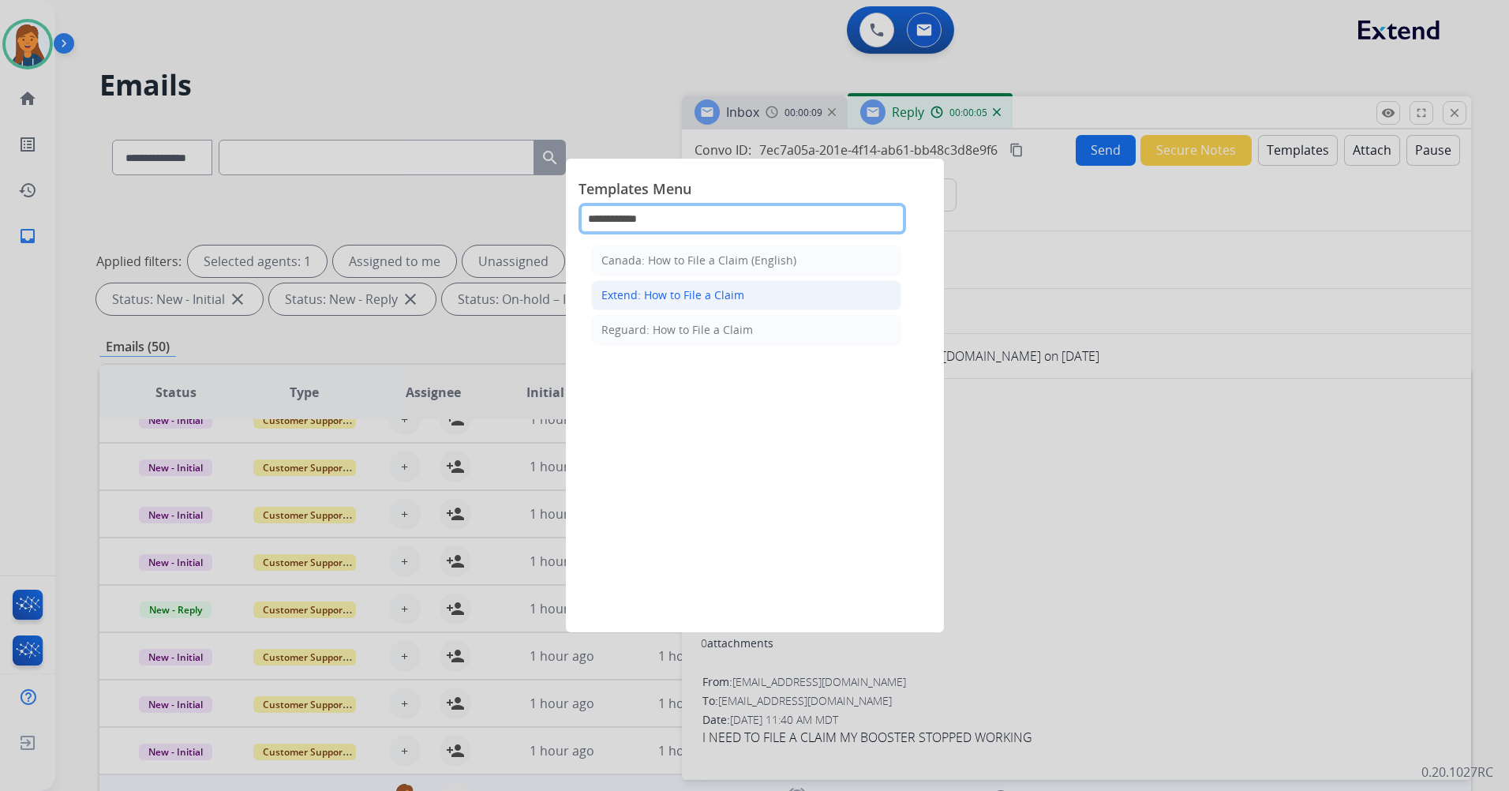
type input "**********"
click at [740, 302] on div "Extend: How to File a Claim" at bounding box center [672, 295] width 143 height 16
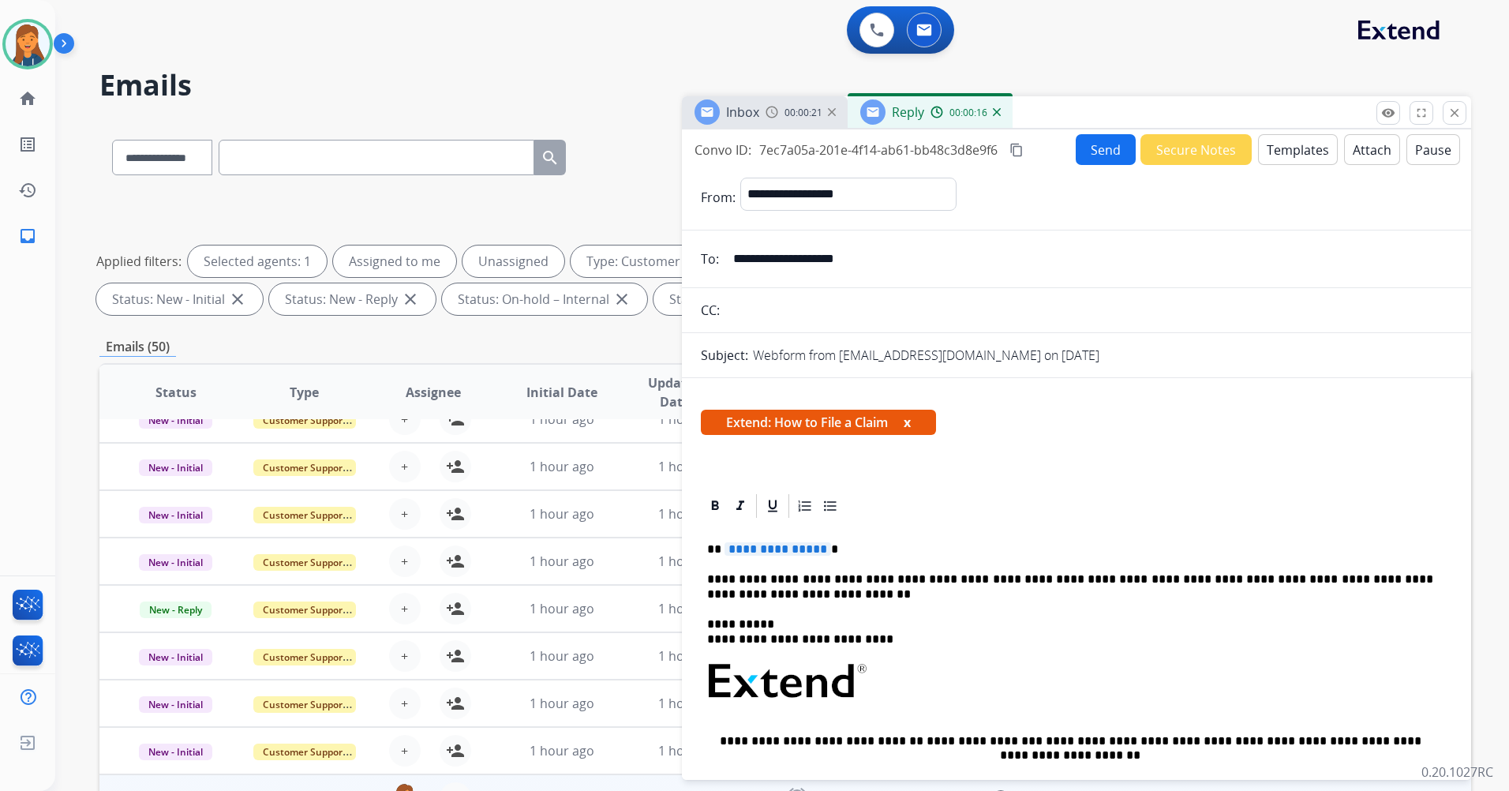
click at [776, 550] on span "**********" at bounding box center [778, 548] width 107 height 13
drag, startPoint x: 1020, startPoint y: 148, endPoint x: 859, endPoint y: 104, distance: 166.8
click at [1020, 148] on mat-icon "content_copy" at bounding box center [1017, 150] width 14 height 14
click at [1101, 152] on button "Send" at bounding box center [1106, 149] width 60 height 31
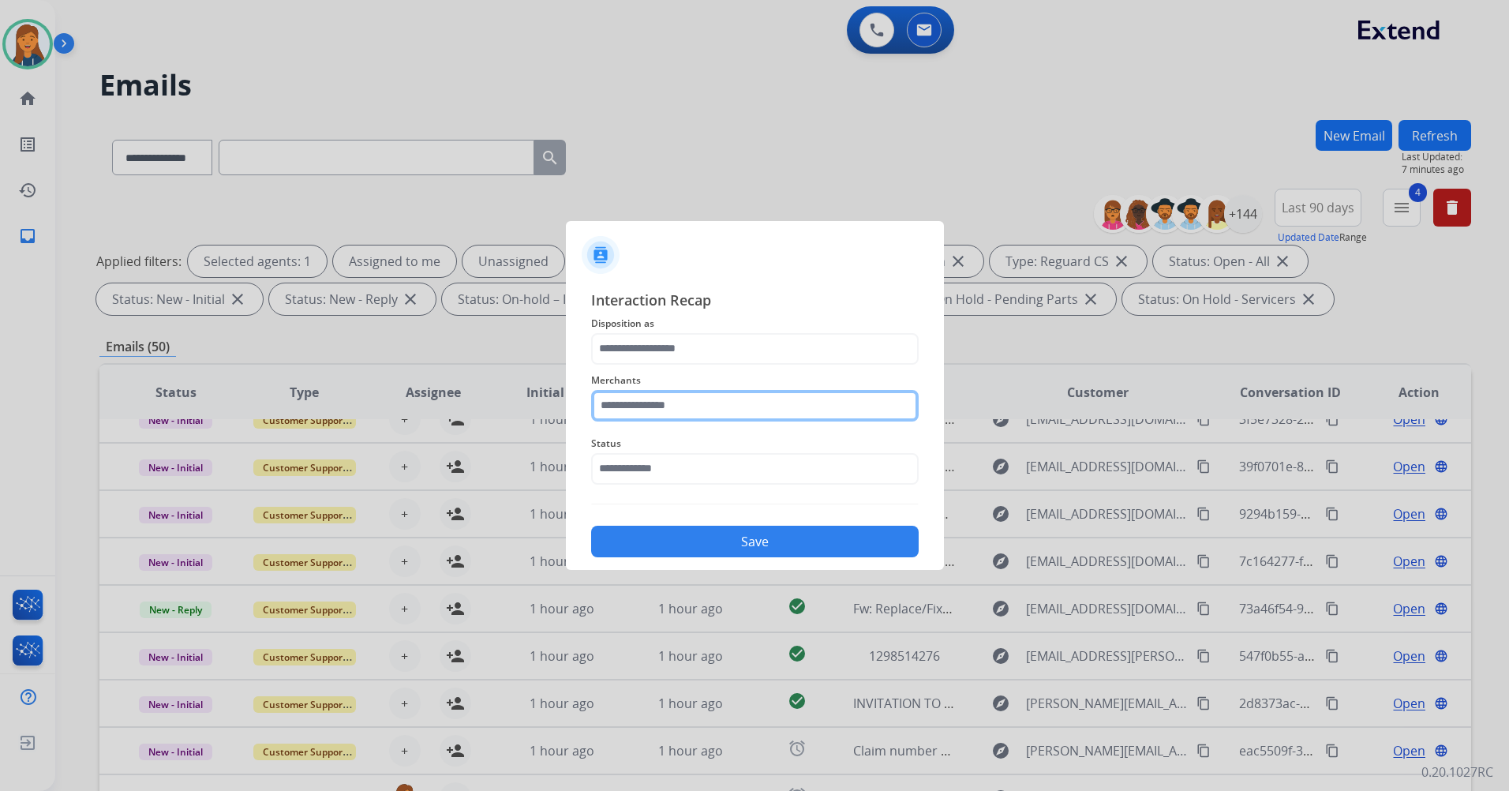
click at [684, 407] on input "text" at bounding box center [755, 406] width 328 height 32
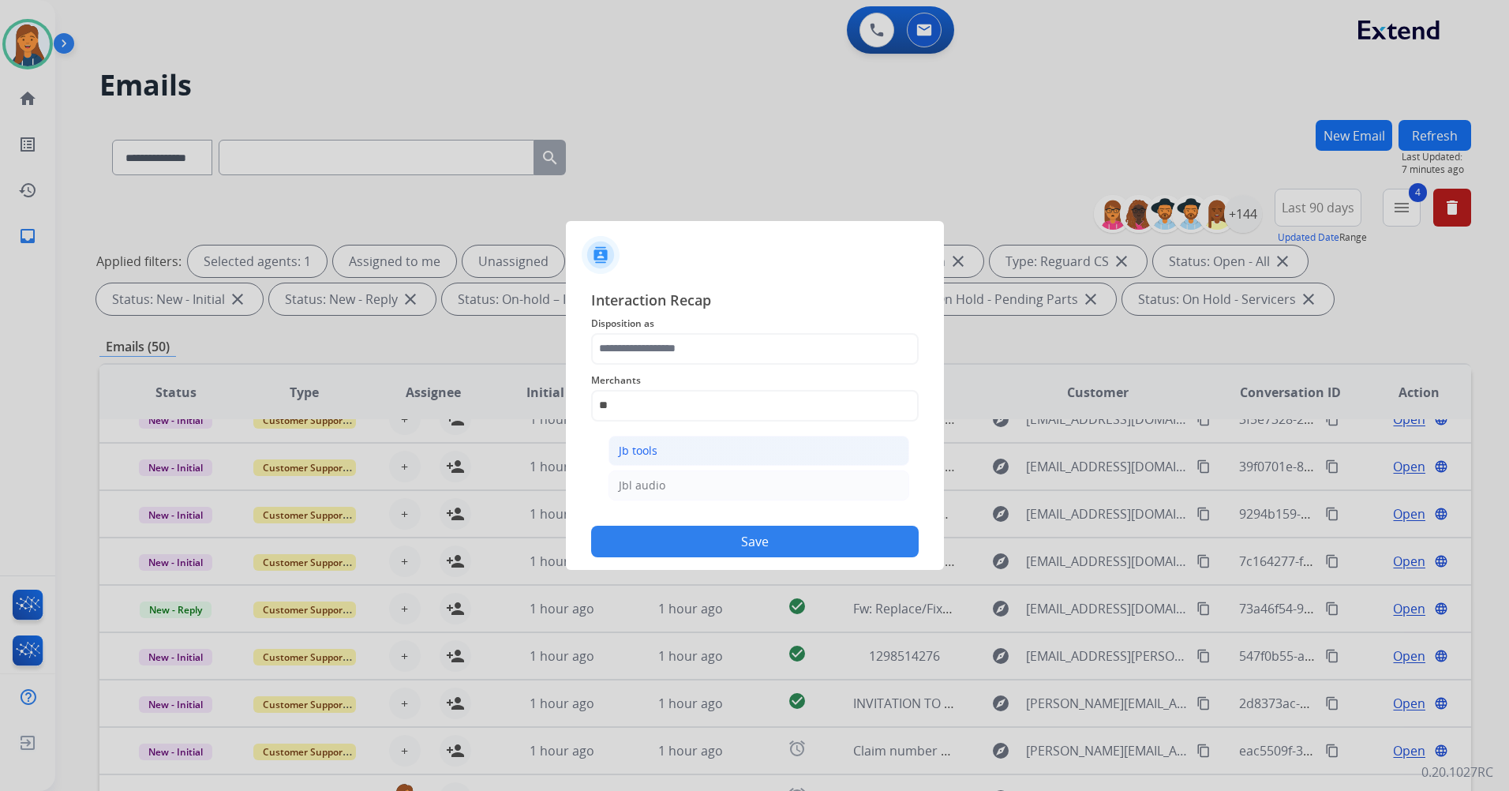
click at [661, 447] on li "Jb tools" at bounding box center [759, 451] width 301 height 30
type input "********"
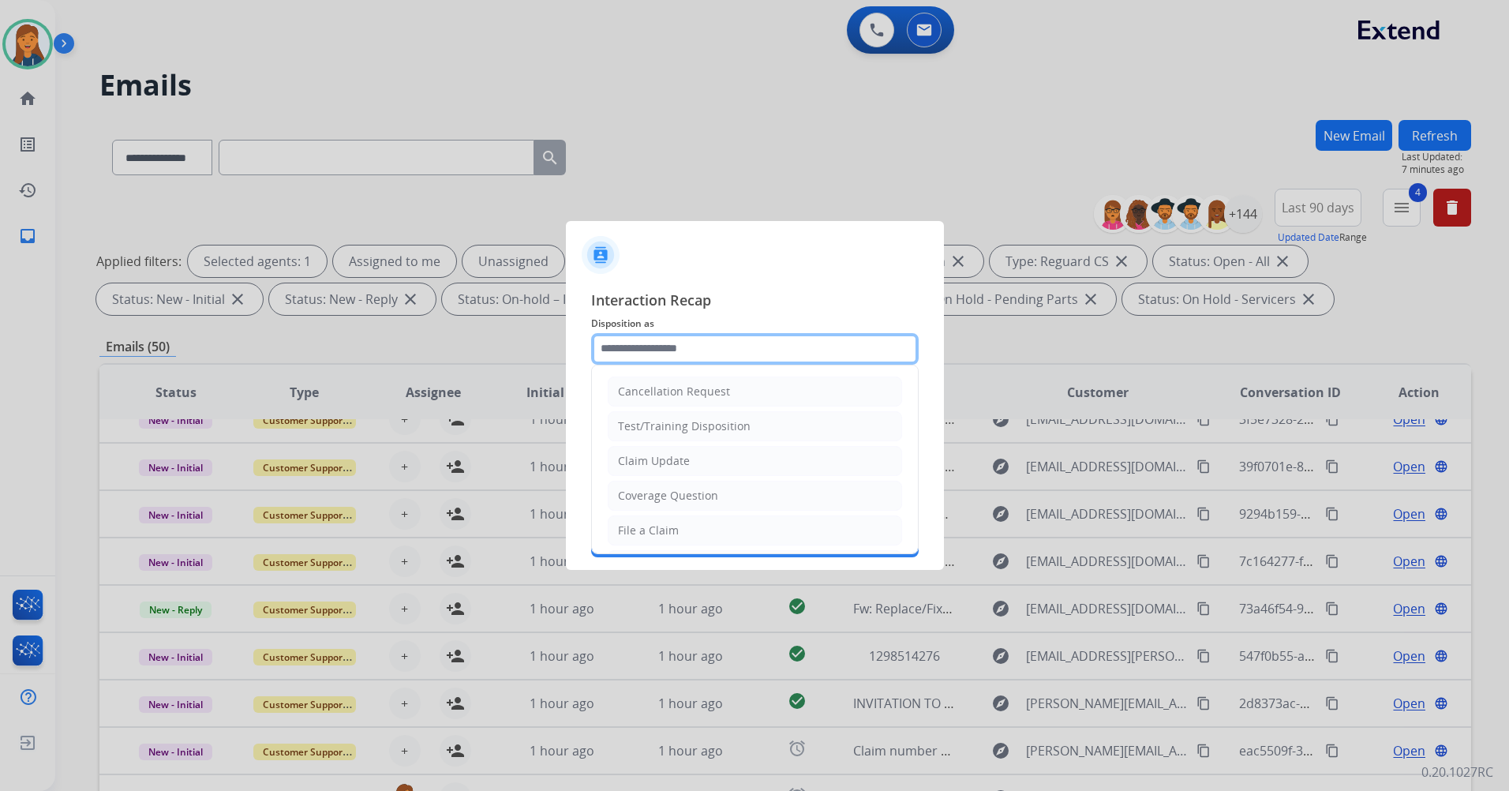
click at [647, 359] on input "text" at bounding box center [755, 349] width 328 height 32
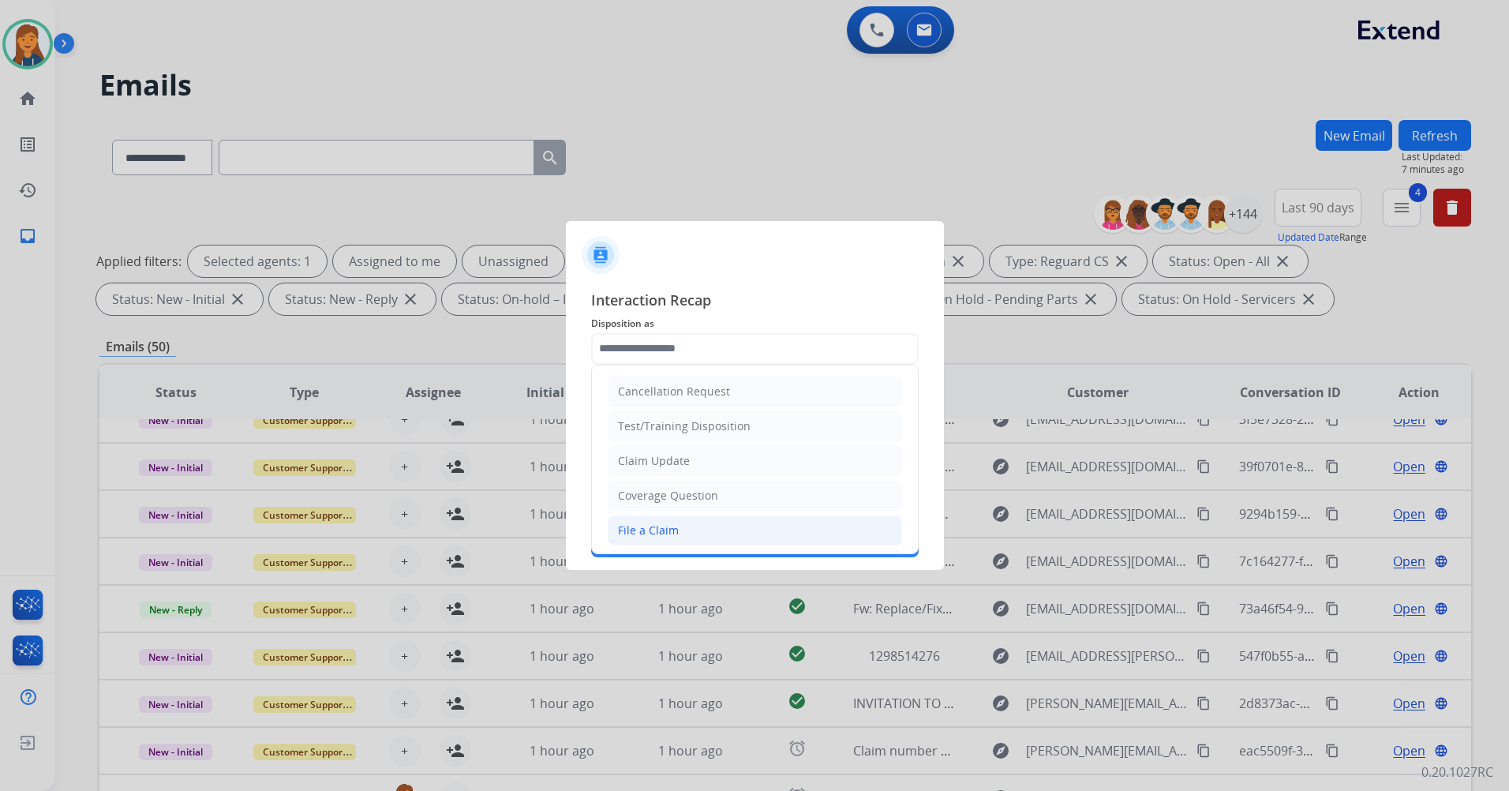
click at [639, 538] on div "File a Claim" at bounding box center [648, 531] width 61 height 16
type input "**********"
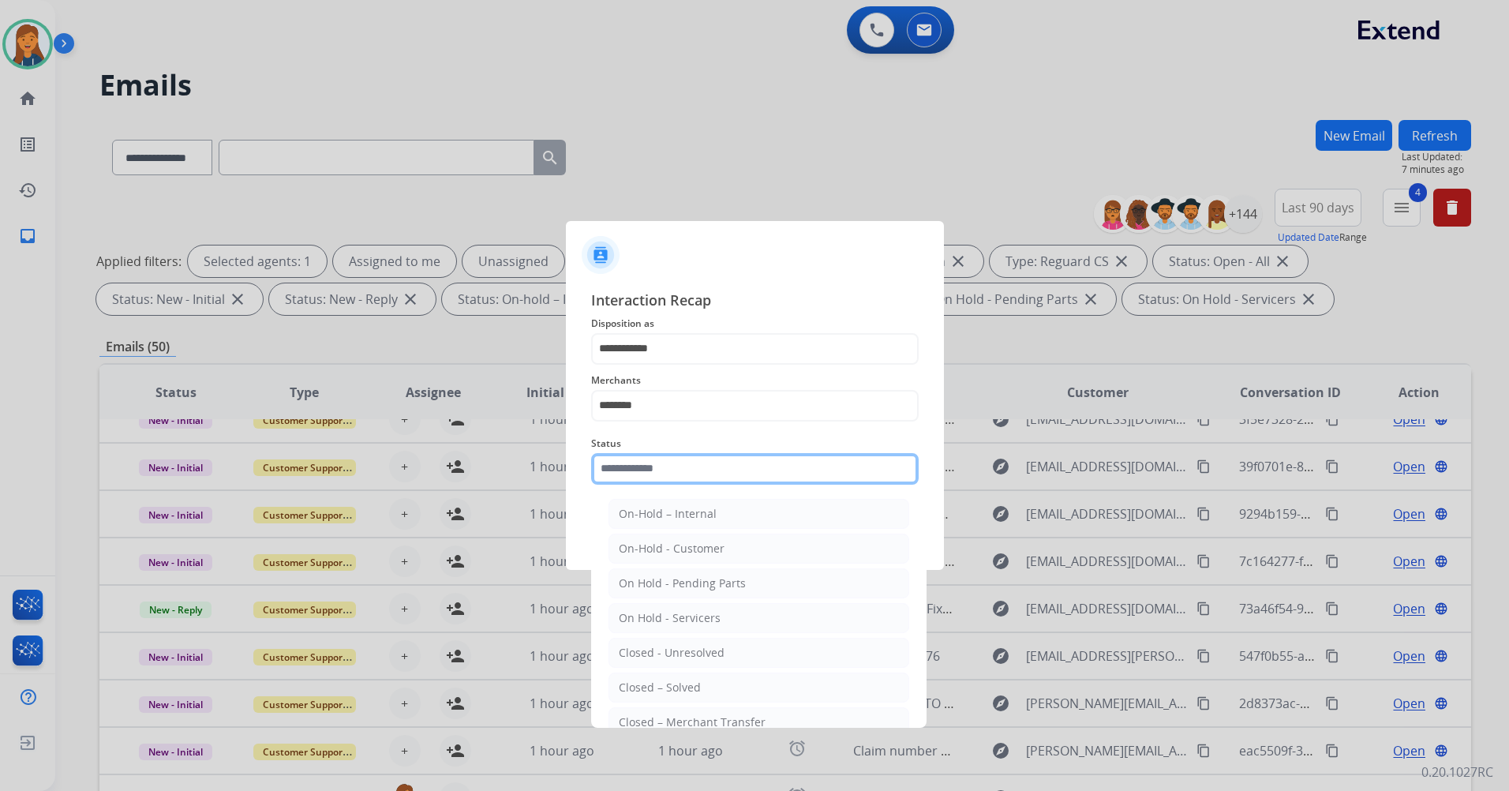
click at [645, 475] on input "text" at bounding box center [755, 469] width 328 height 32
click at [650, 687] on div "Closed – Solved" at bounding box center [660, 688] width 82 height 16
type input "**********"
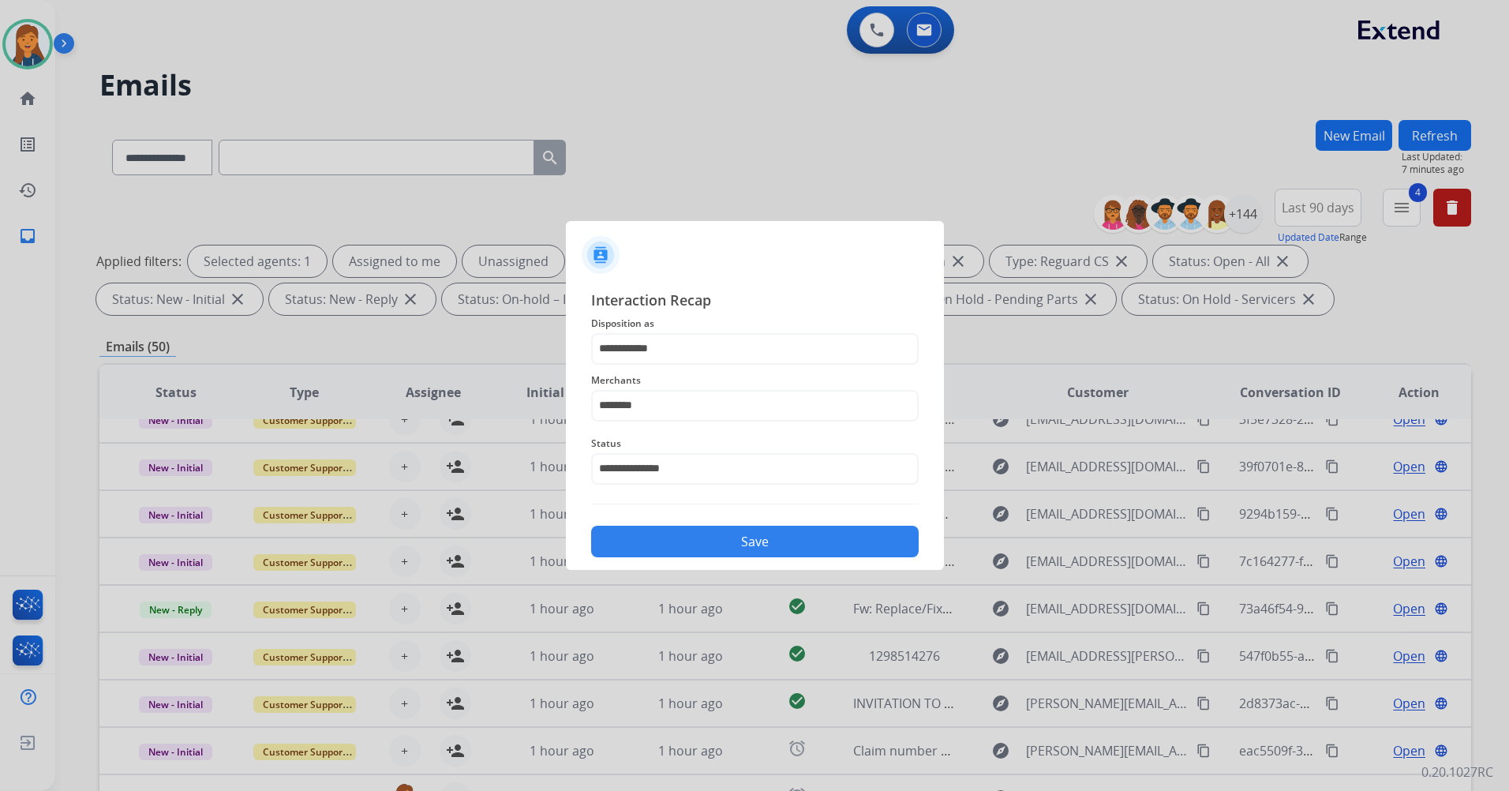
click at [631, 553] on button "Save" at bounding box center [755, 542] width 328 height 32
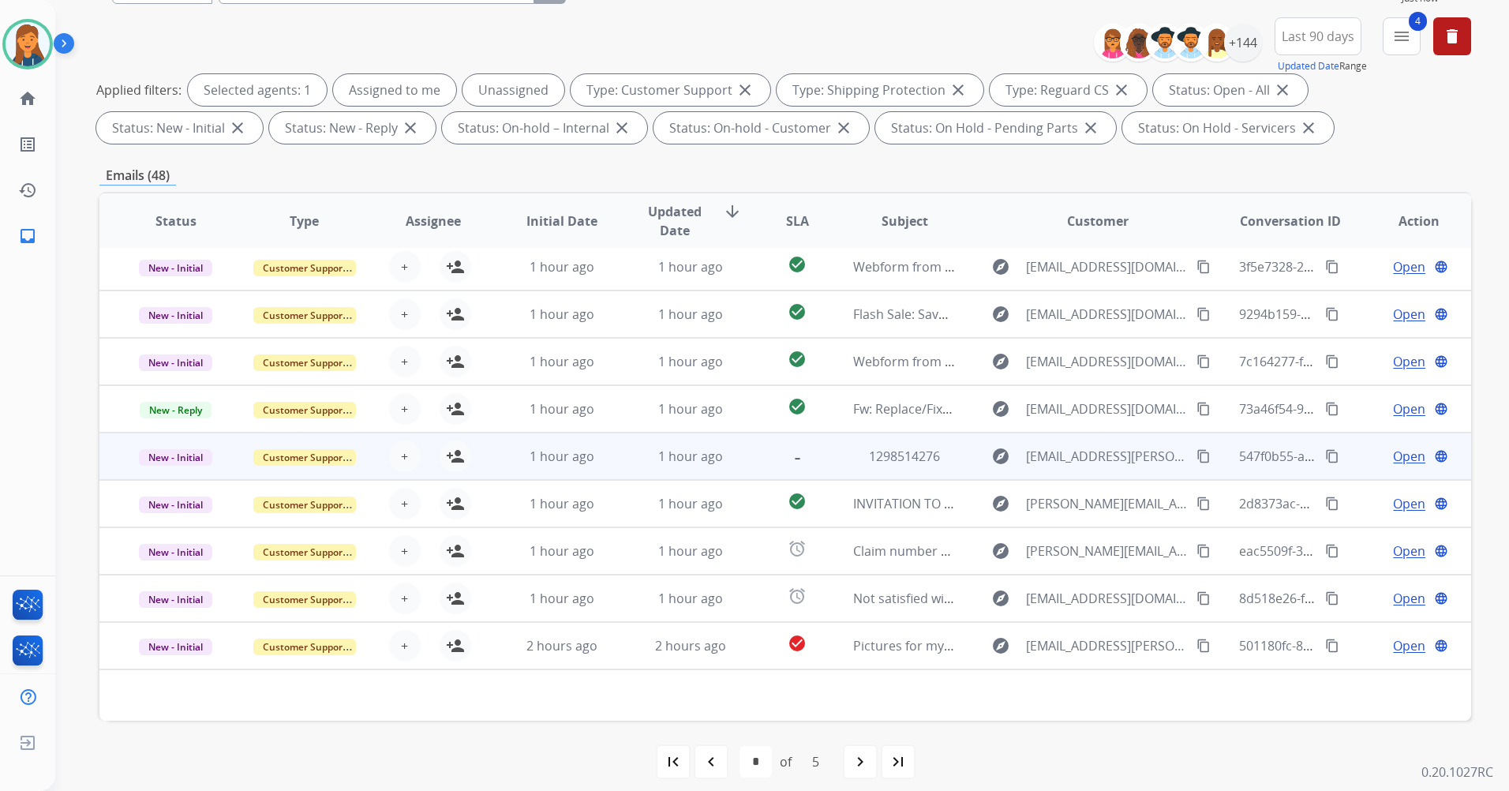
scroll to position [183, 0]
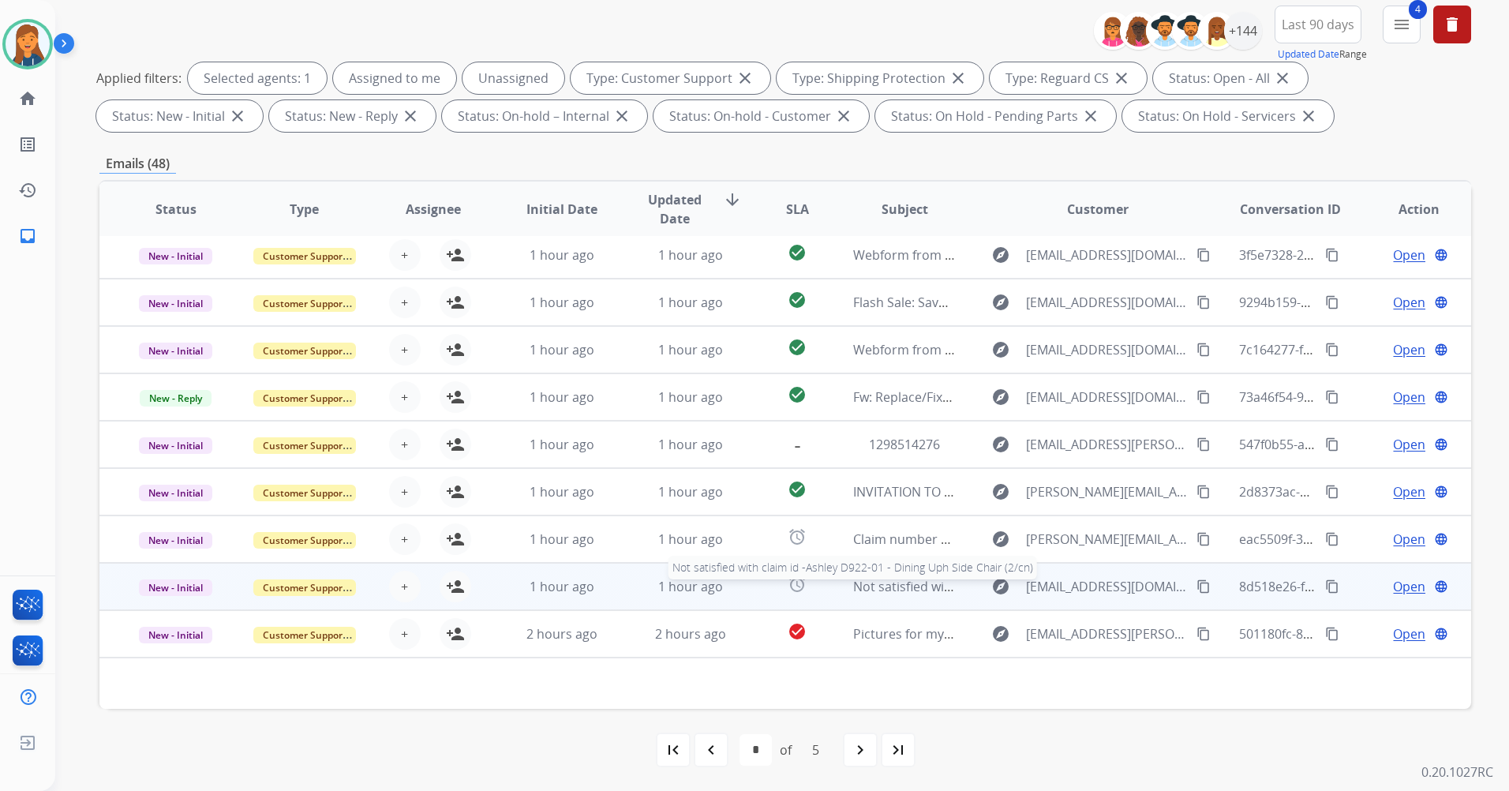
click at [868, 588] on span "Not satisfied with claim id -Ashley D922-01 - Dining Uph Side Chair (2/cn)" at bounding box center [1067, 586] width 428 height 17
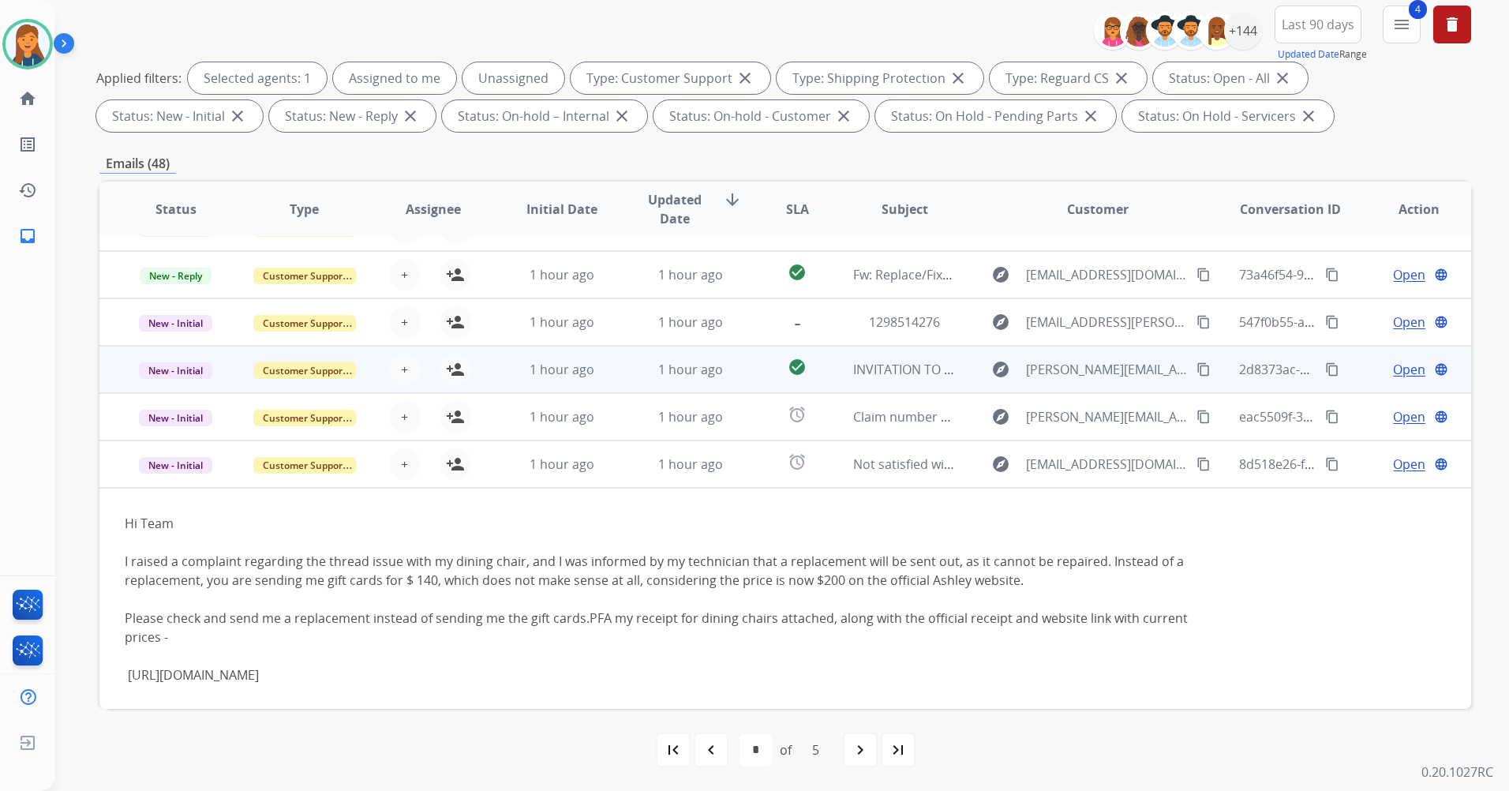
scroll to position [142, 0]
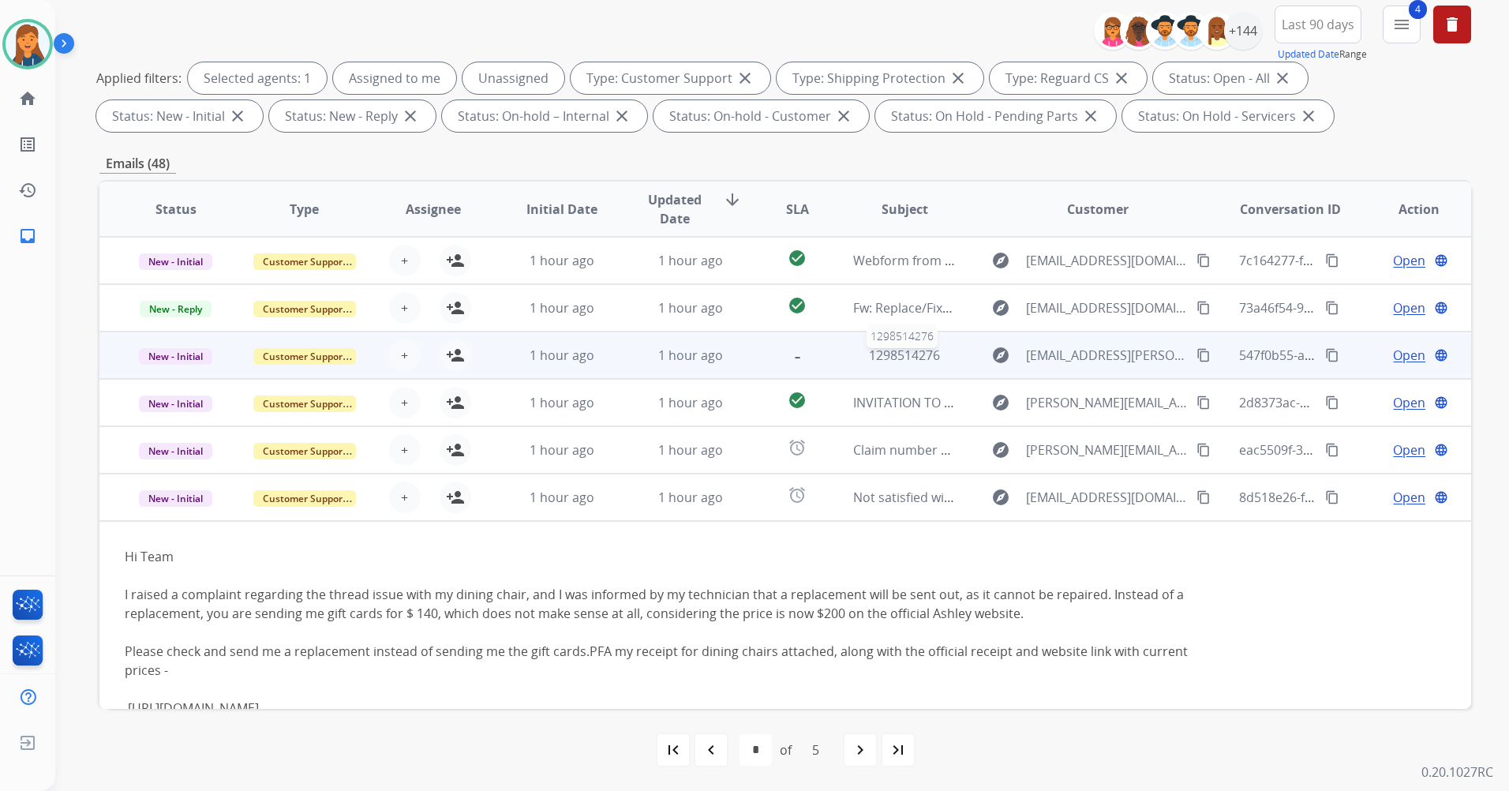
click at [883, 358] on span "1298514276" at bounding box center [904, 355] width 71 height 17
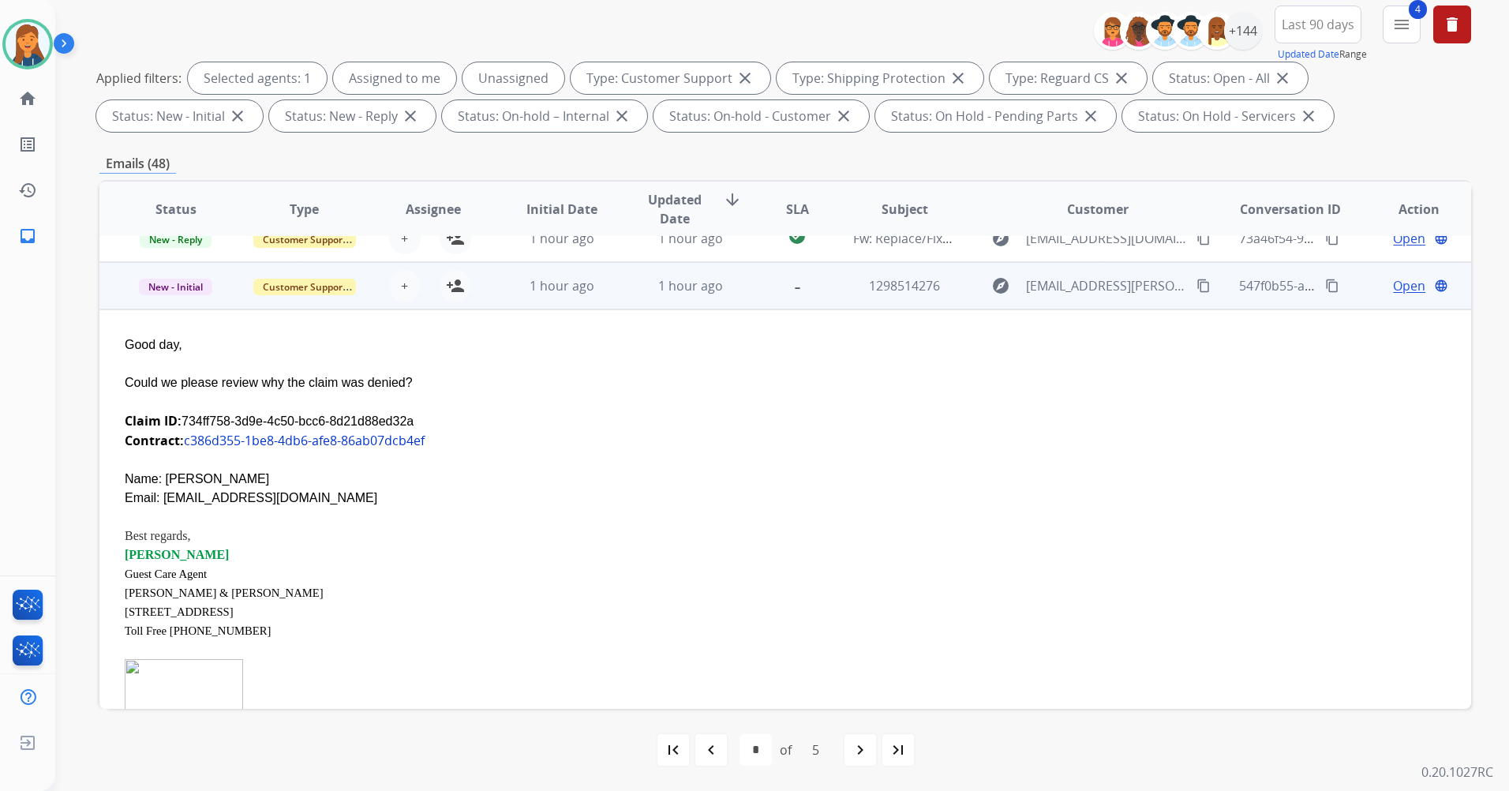
scroll to position [237, 0]
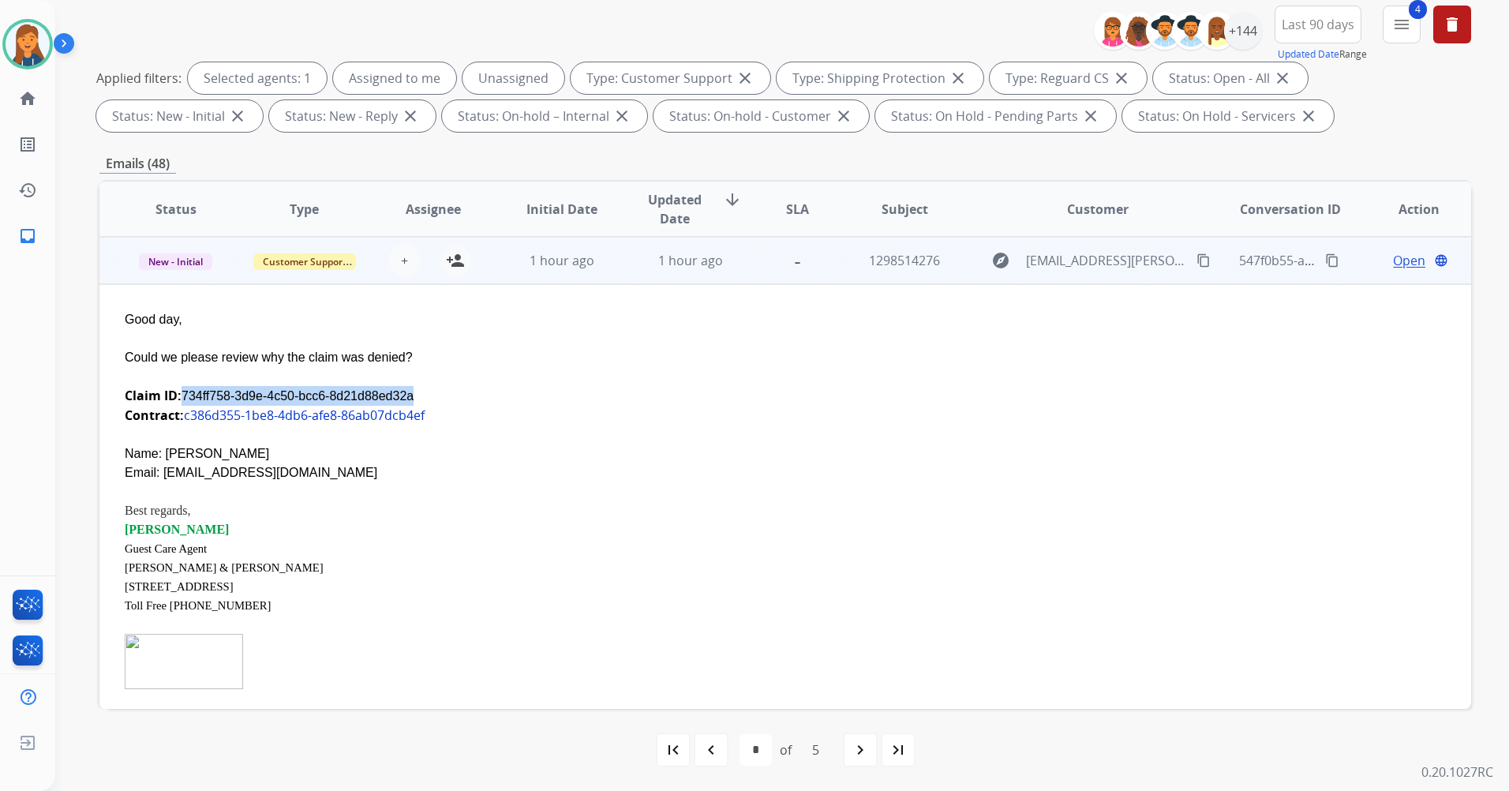
drag, startPoint x: 395, startPoint y: 396, endPoint x: 181, endPoint y: 400, distance: 214.0
click at [181, 400] on div "Claim ID: 734ff758-3d9e-4c50-bcc6-8d21d88ed32a" at bounding box center [657, 396] width 1064 height 20
copy div "734ff758-3d9e-4c50-bcc6-8d21d88ed32a"
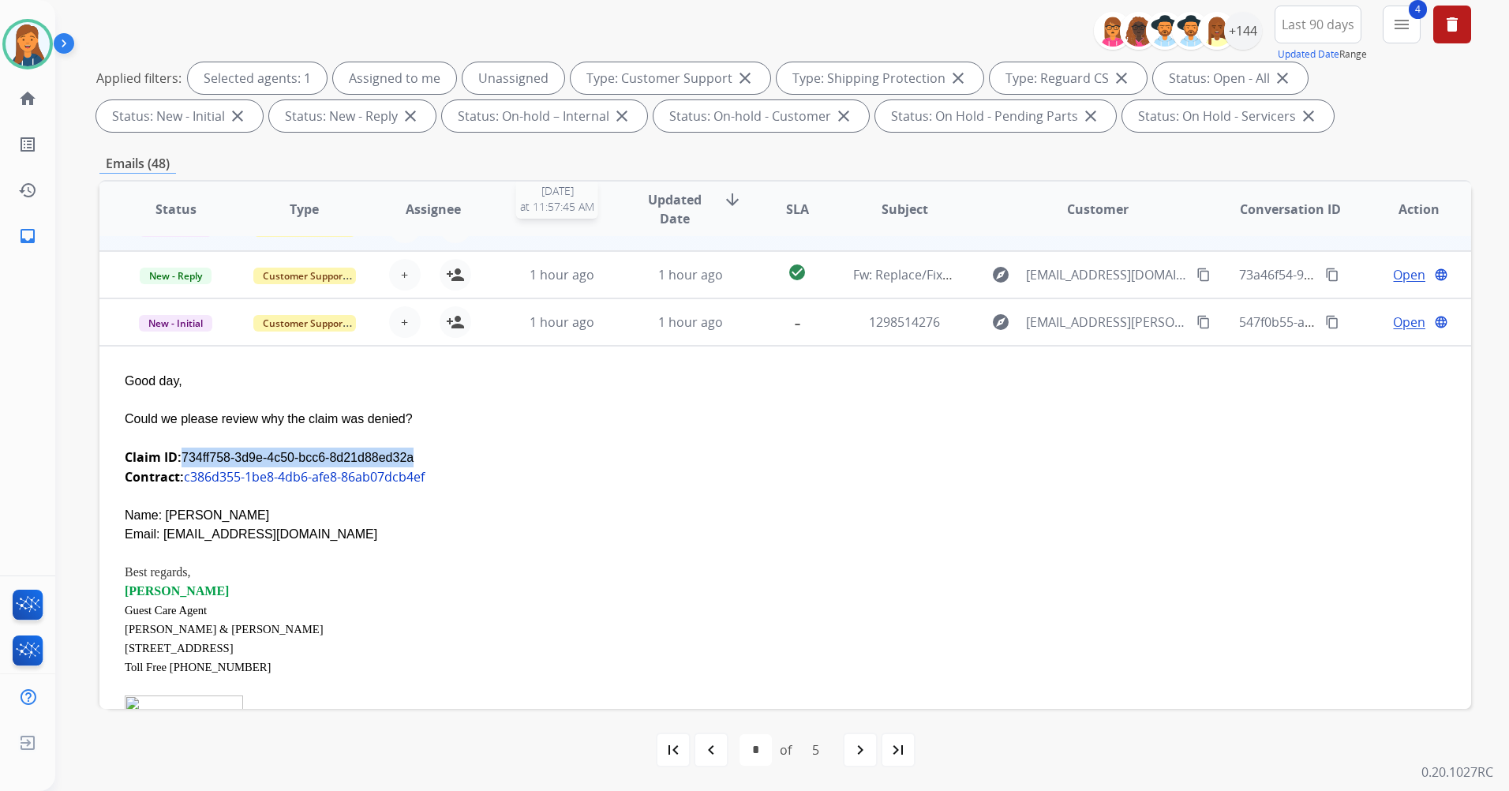
scroll to position [0, 0]
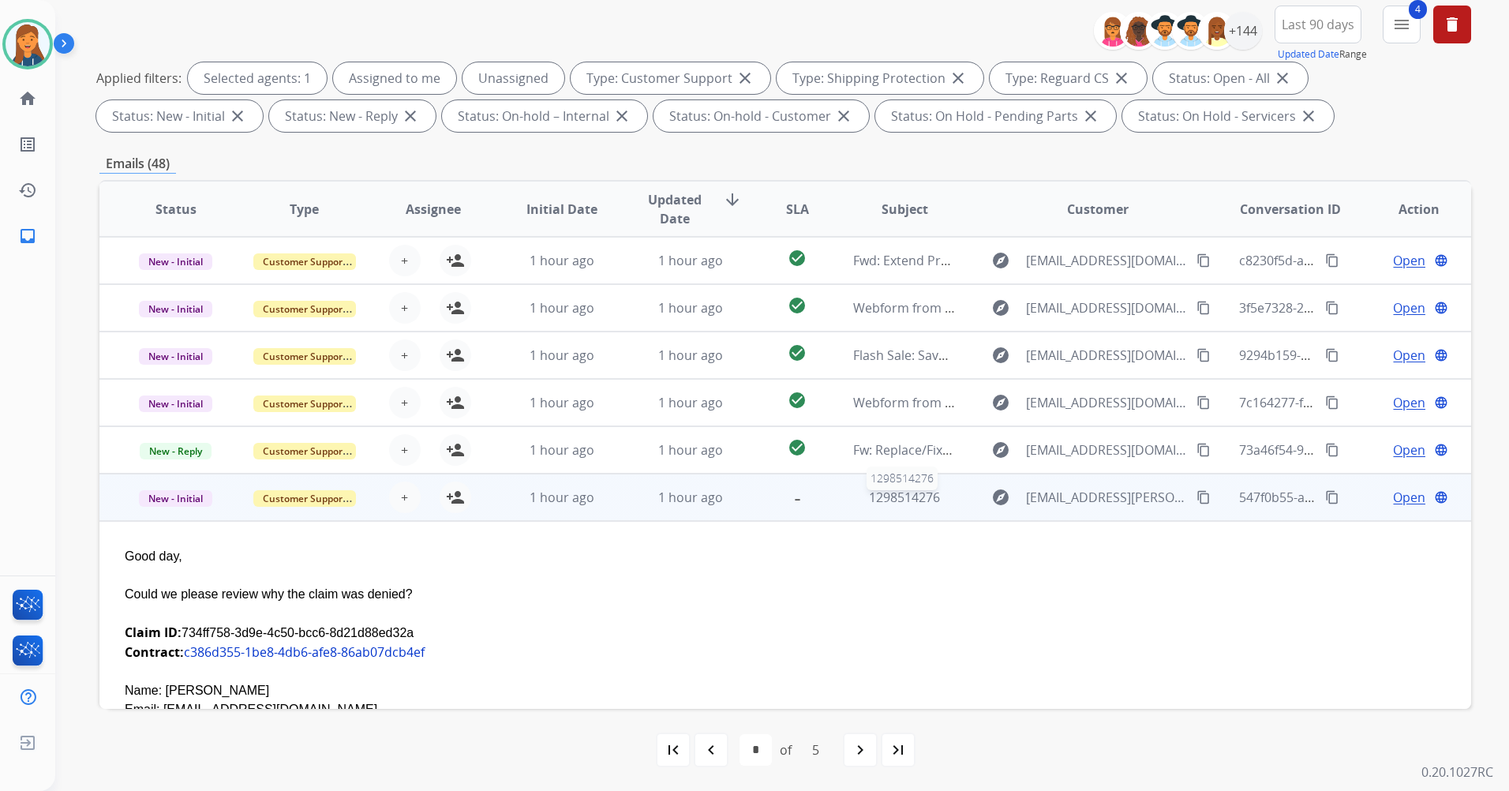
click at [911, 493] on span "1298514276" at bounding box center [904, 497] width 71 height 17
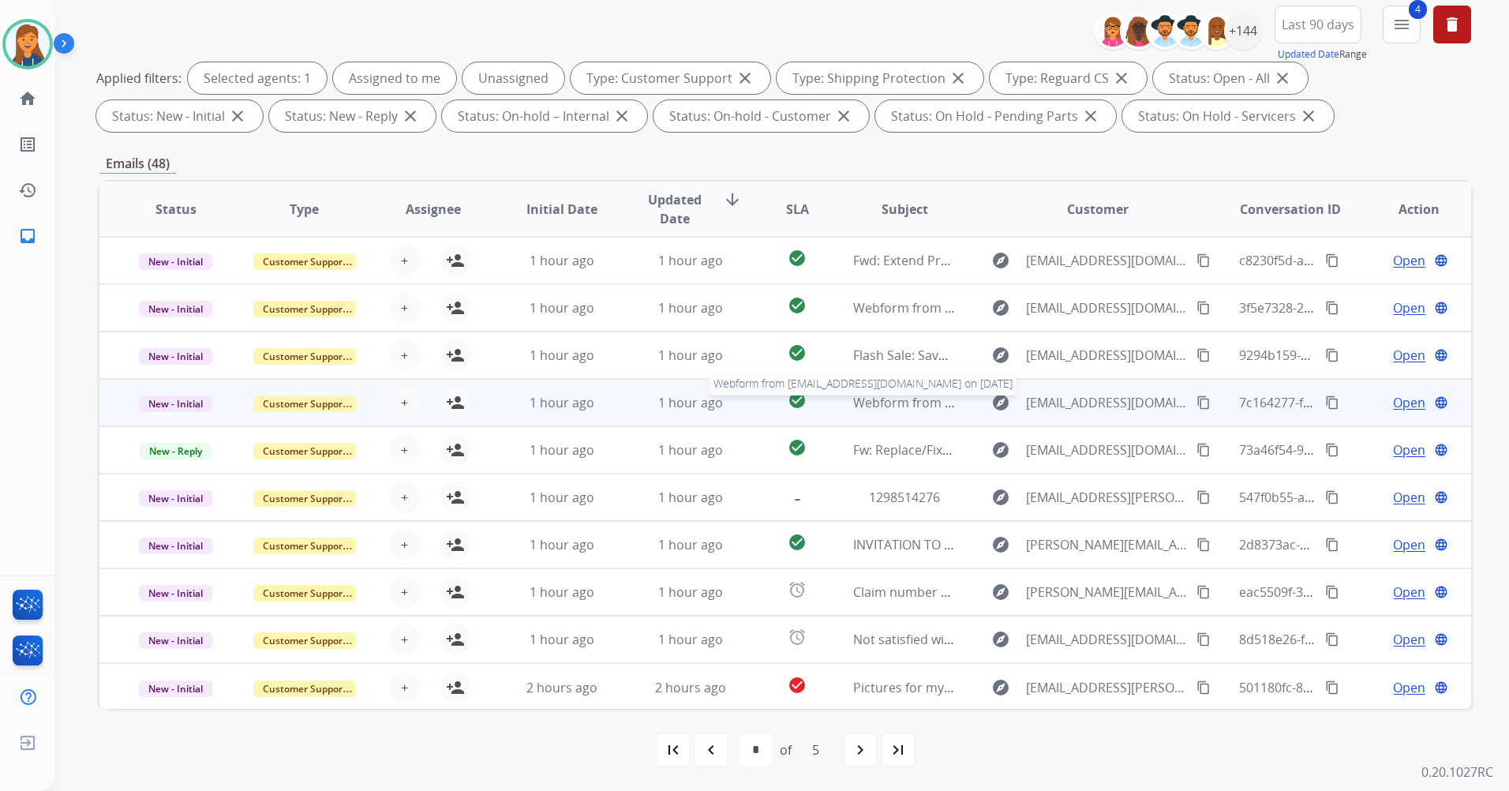
click at [899, 407] on span "Webform from [EMAIL_ADDRESS][DOMAIN_NAME] on [DATE]" at bounding box center [1032, 402] width 358 height 17
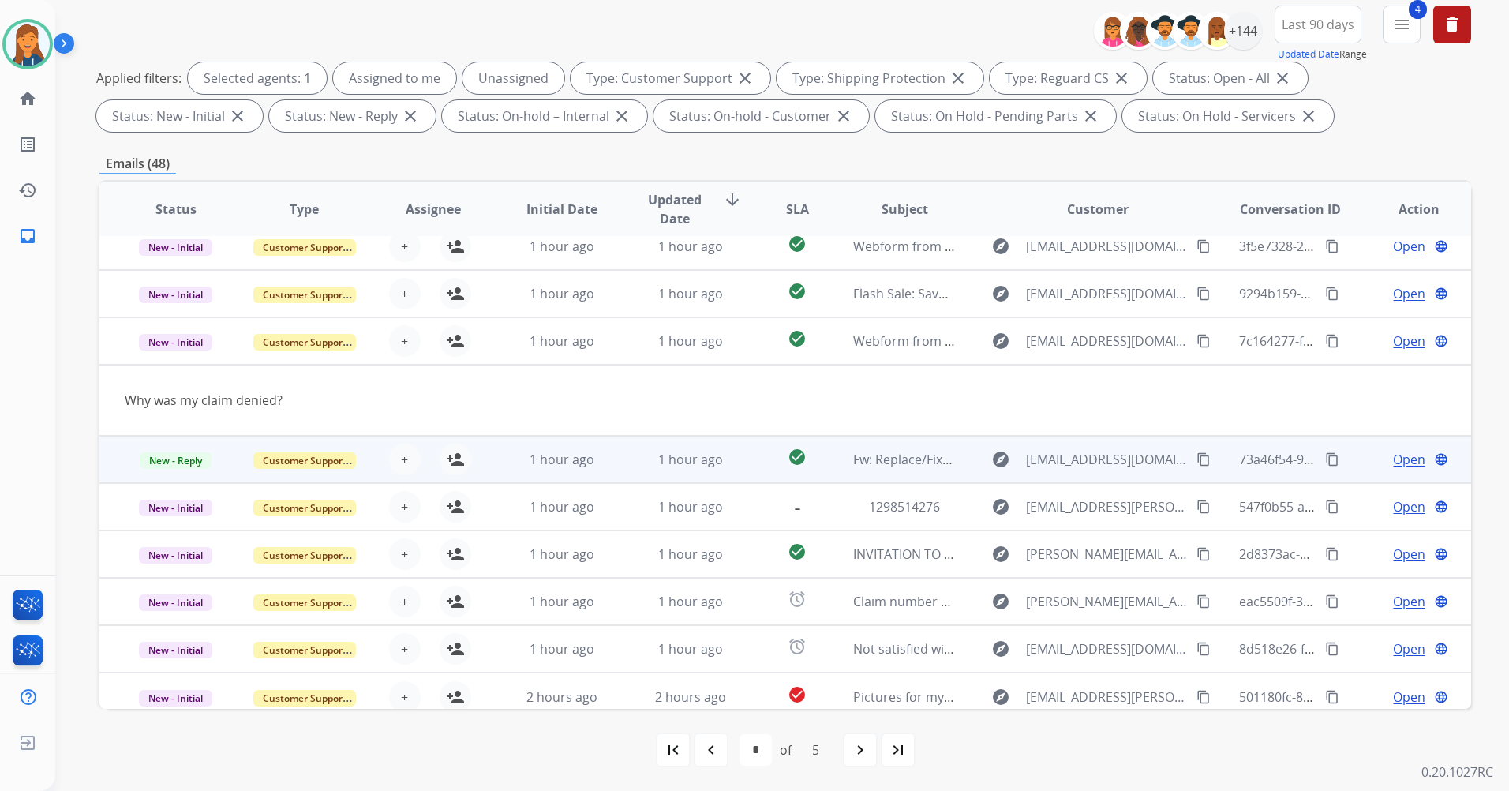
scroll to position [73, 0]
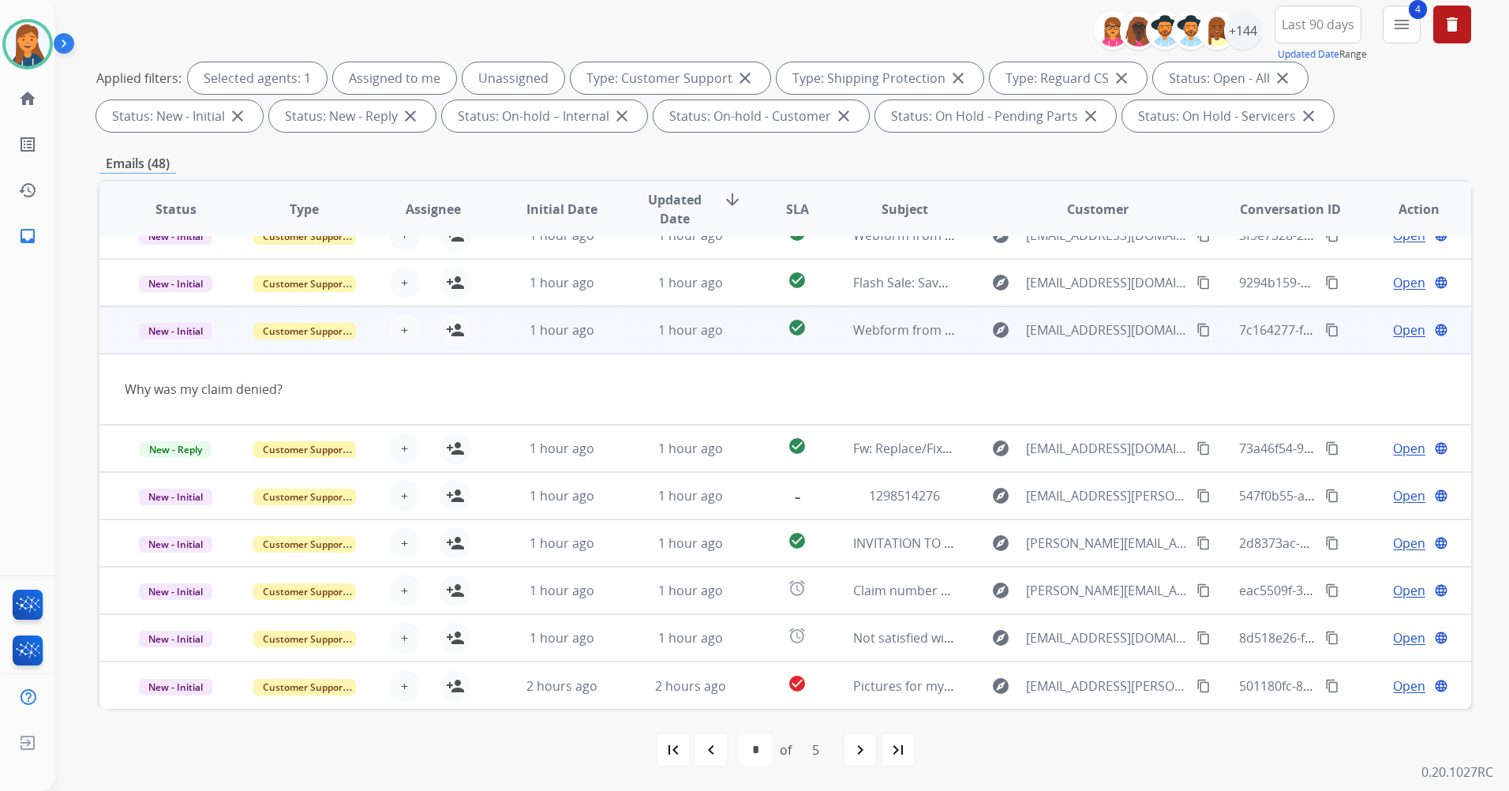
click at [1197, 335] on mat-icon "content_copy" at bounding box center [1204, 330] width 14 height 14
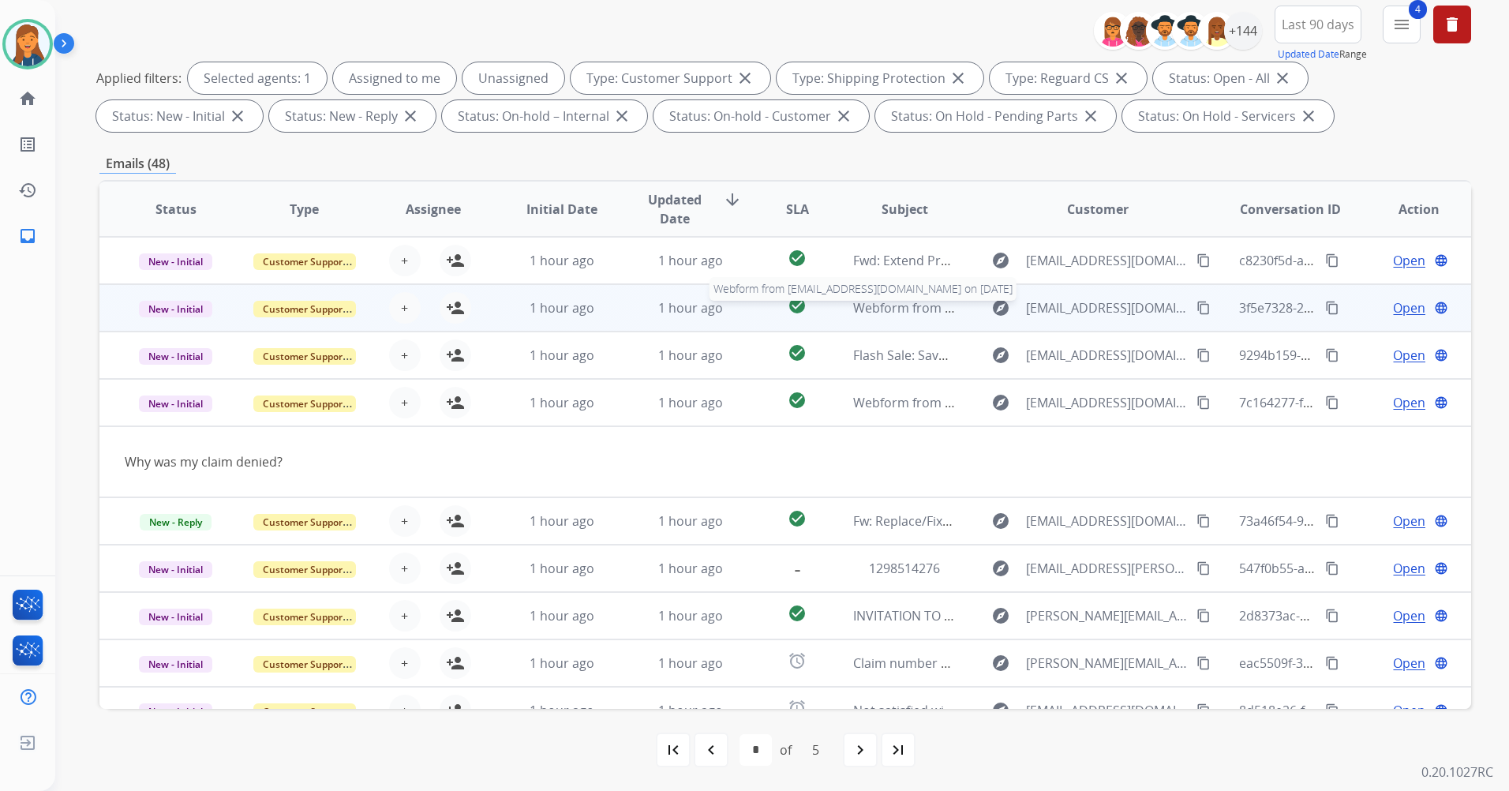
click at [909, 309] on span "Webform from [EMAIL_ADDRESS][DOMAIN_NAME] on [DATE]" at bounding box center [1032, 307] width 358 height 17
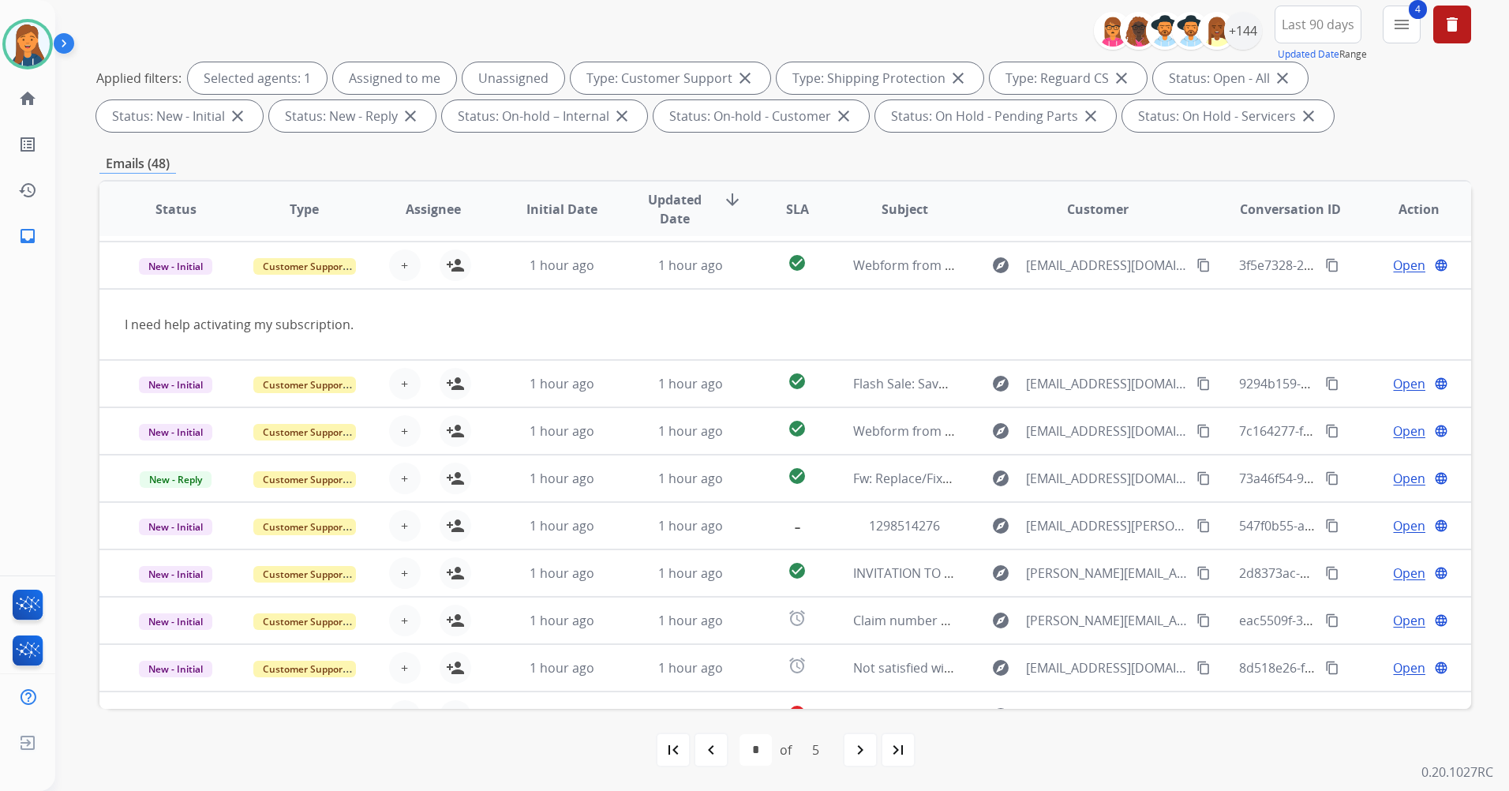
scroll to position [47, 0]
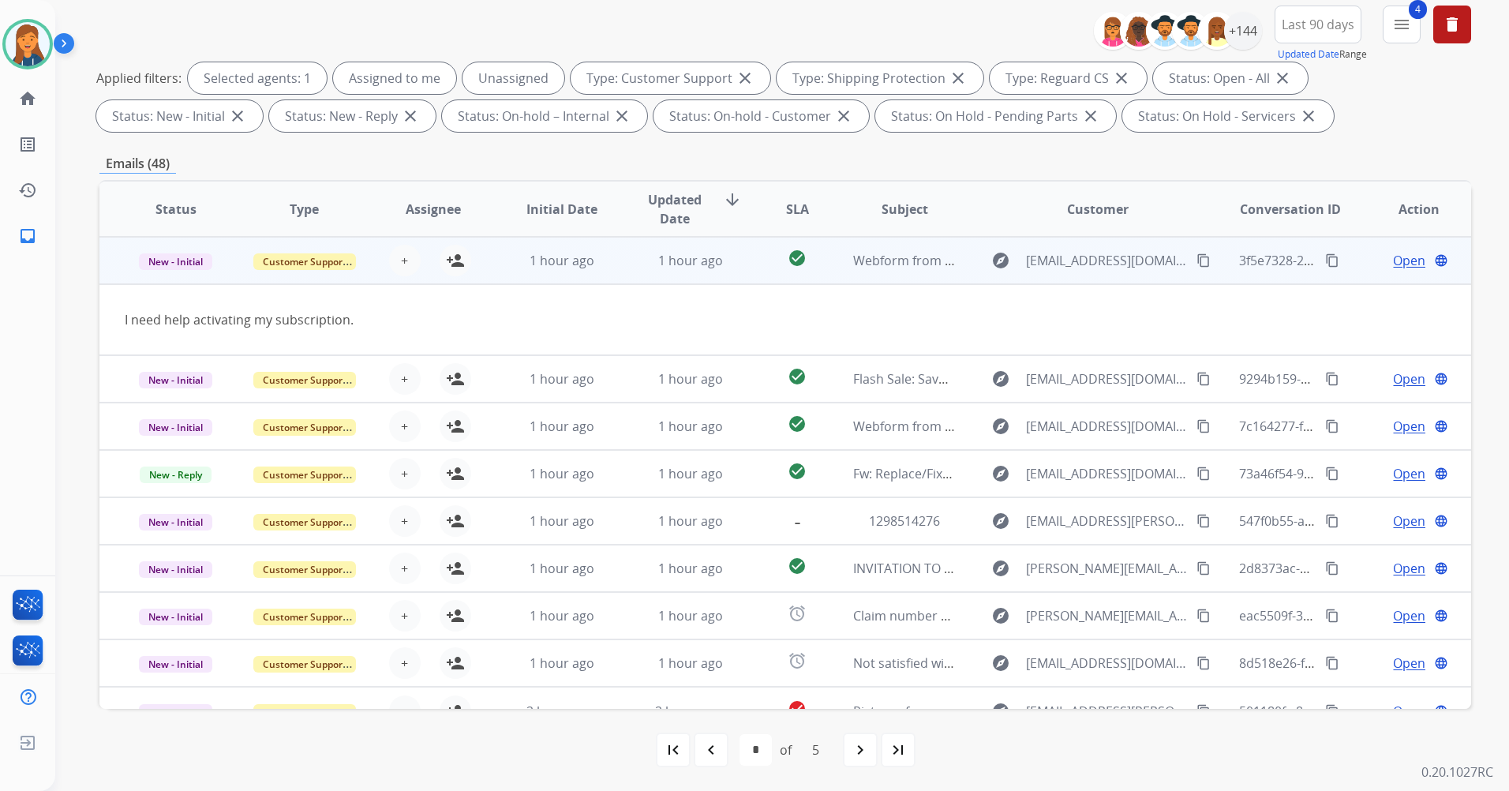
click at [1197, 261] on mat-icon "content_copy" at bounding box center [1204, 260] width 14 height 14
click at [456, 260] on mat-icon "person_add" at bounding box center [455, 260] width 19 height 19
click at [1400, 249] on td "Open language" at bounding box center [1407, 260] width 129 height 47
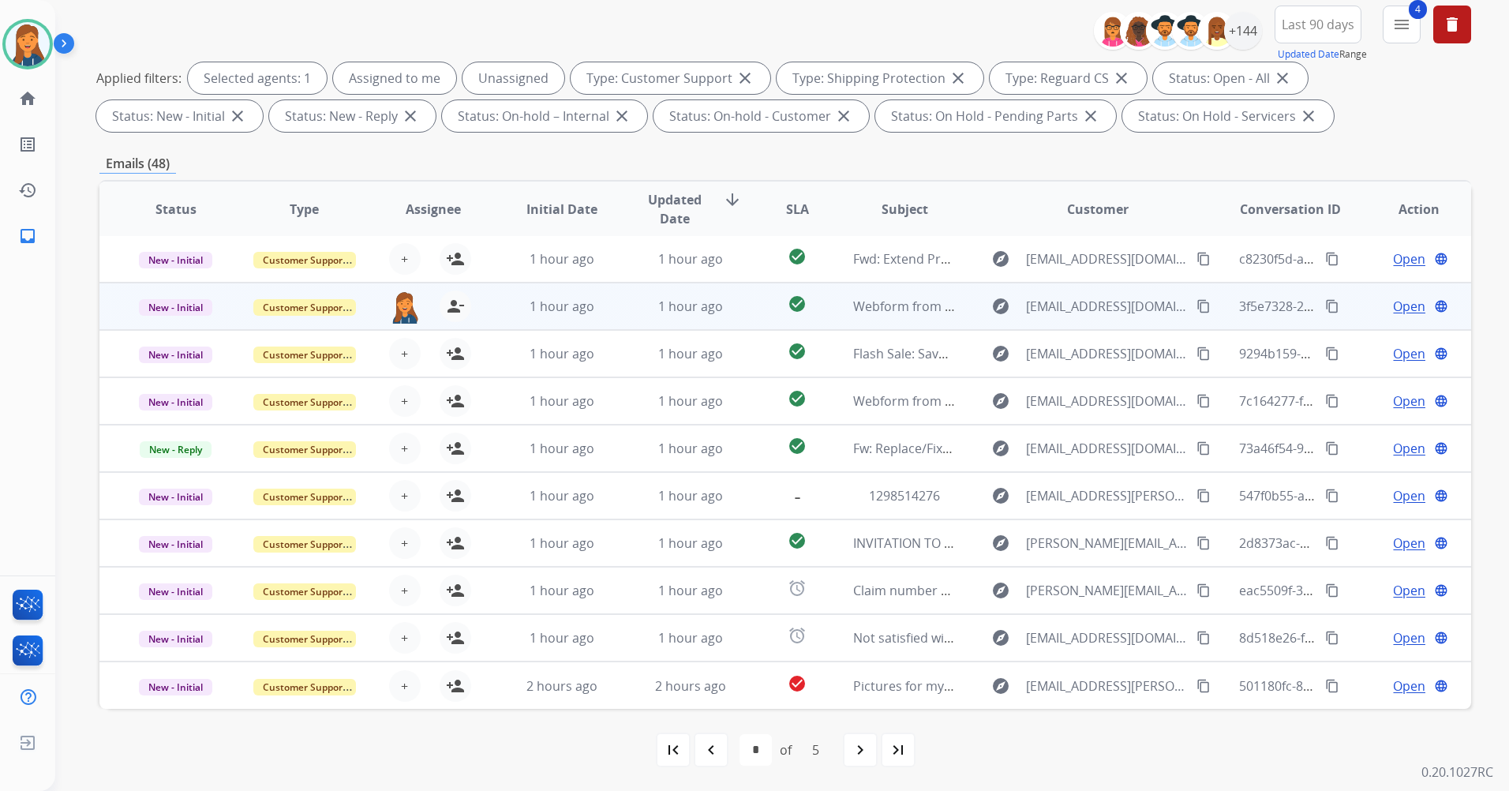
scroll to position [2, 0]
click at [1393, 308] on span "Open" at bounding box center [1409, 306] width 32 height 19
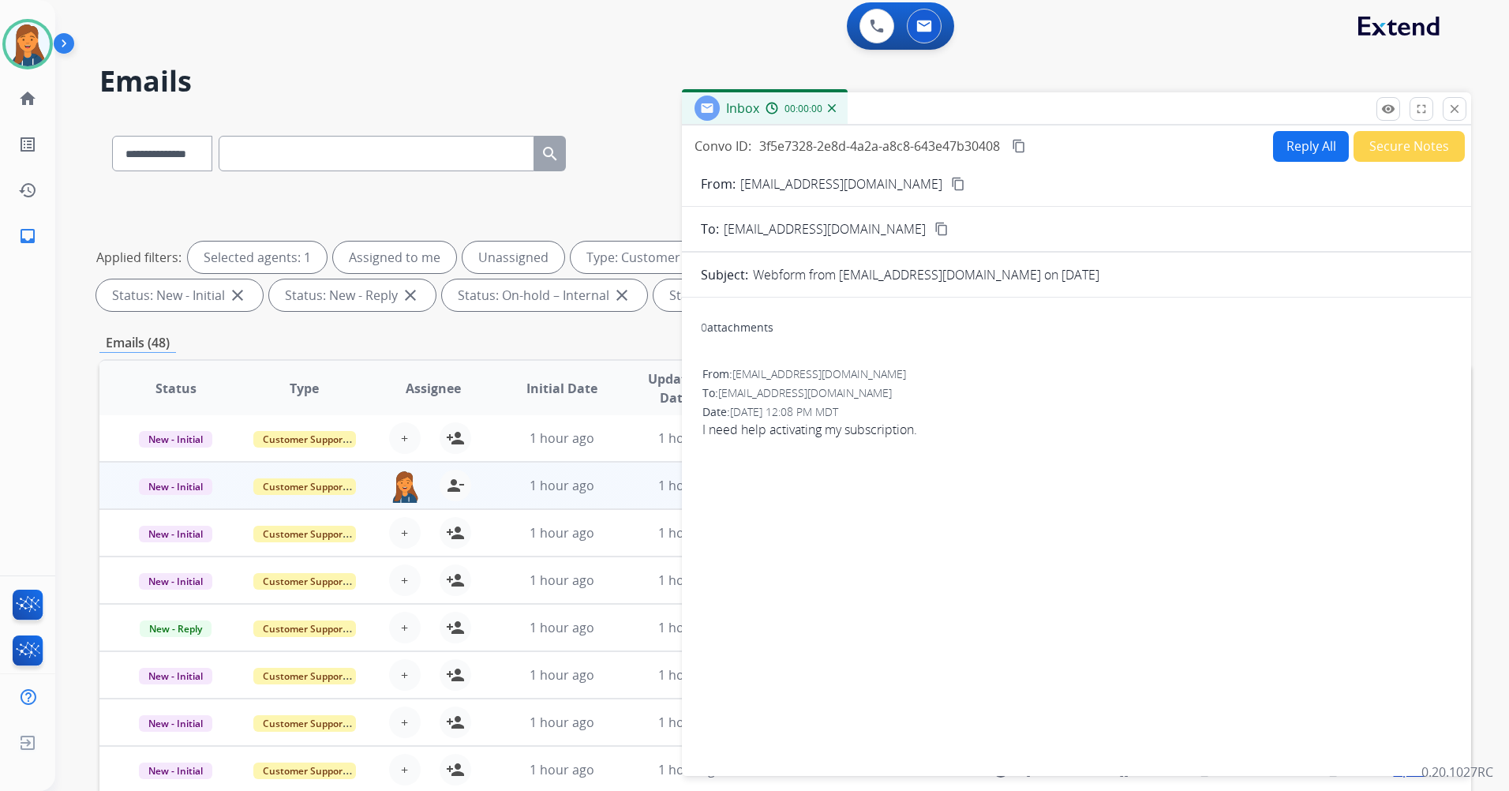
scroll to position [0, 0]
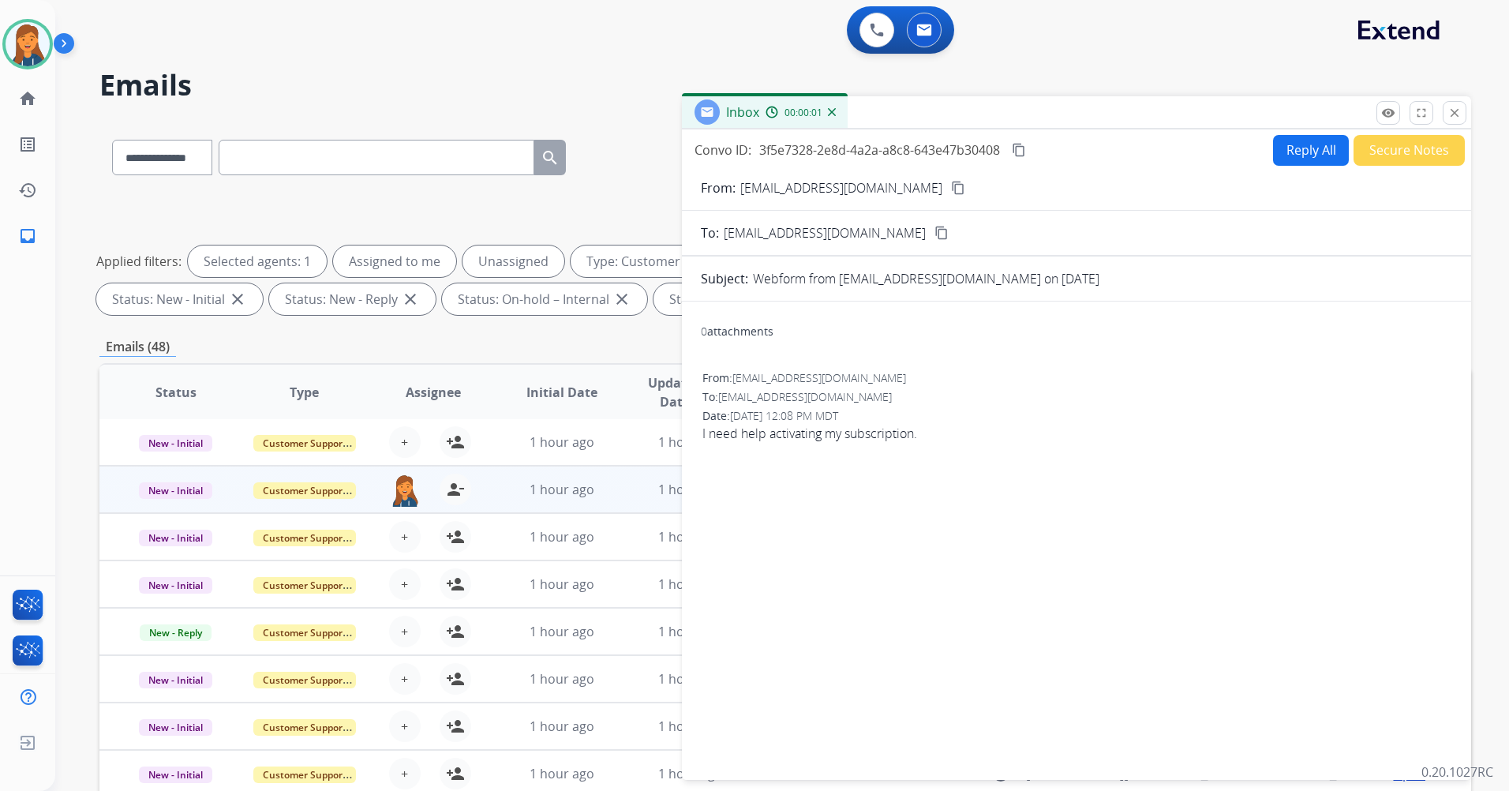
click at [1283, 152] on button "Reply All" at bounding box center [1311, 150] width 76 height 31
select select "**********"
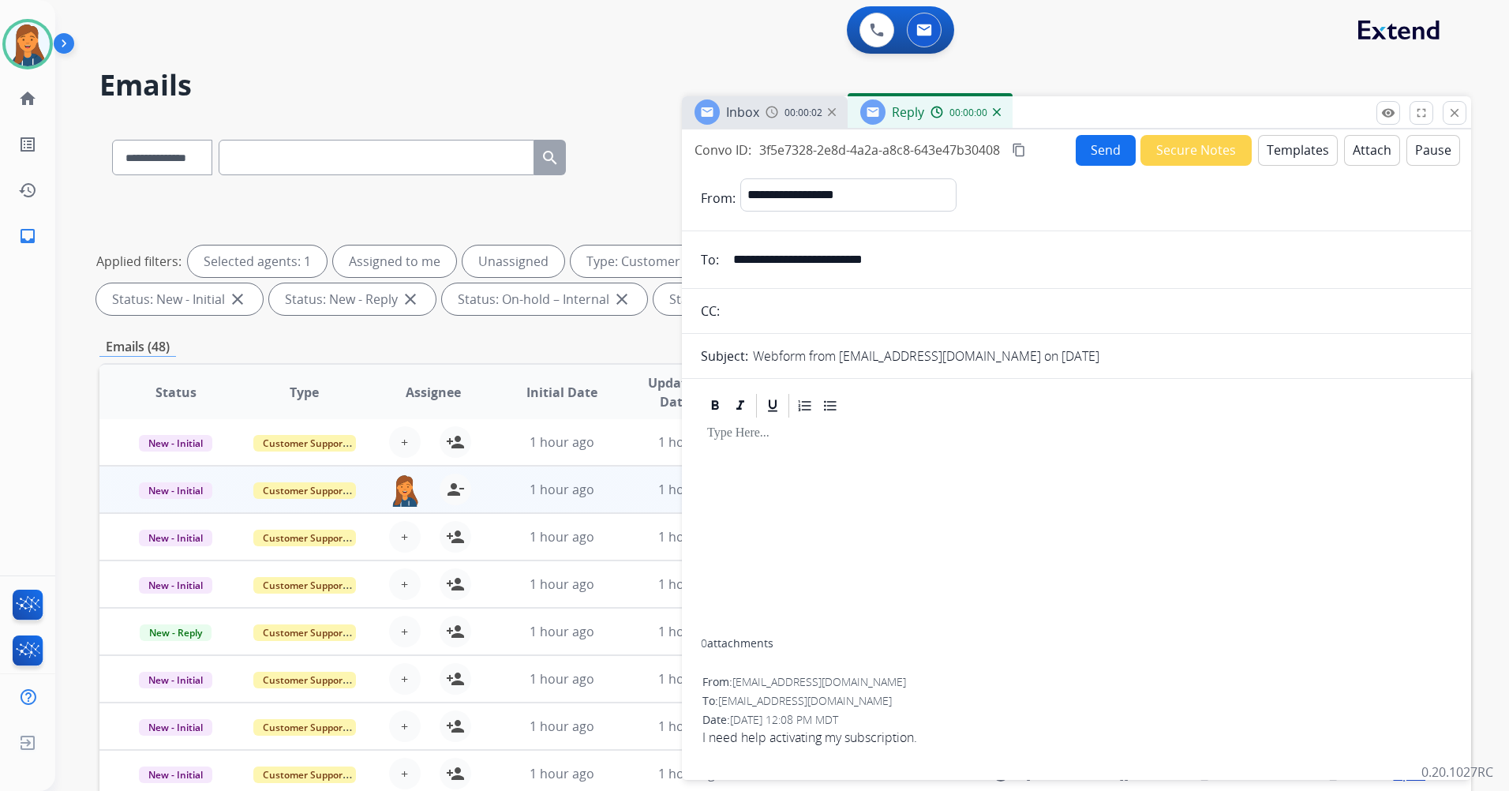
click at [1272, 146] on button "Templates" at bounding box center [1298, 150] width 80 height 31
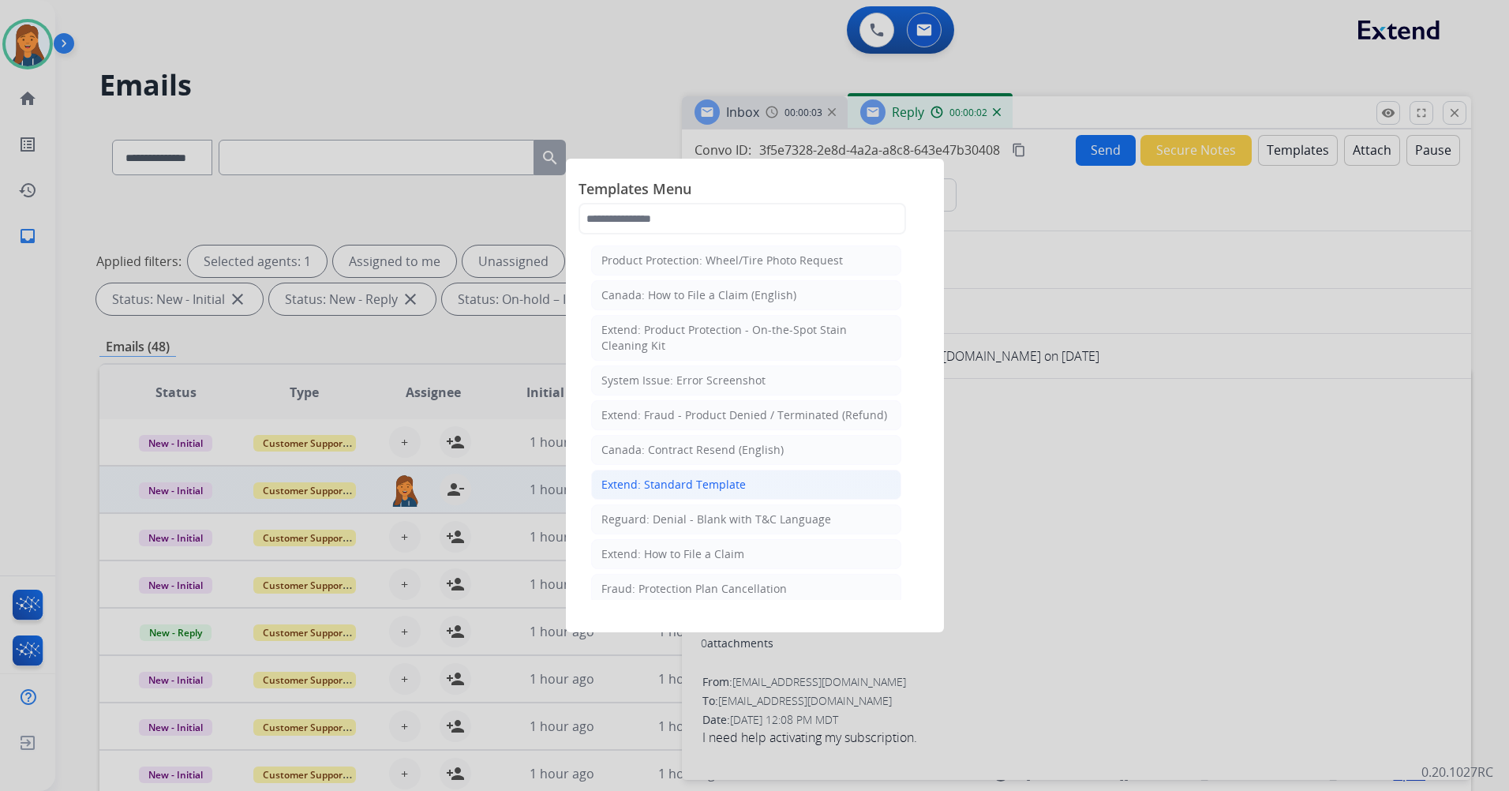
click at [669, 482] on div "Extend: Standard Template" at bounding box center [673, 485] width 144 height 16
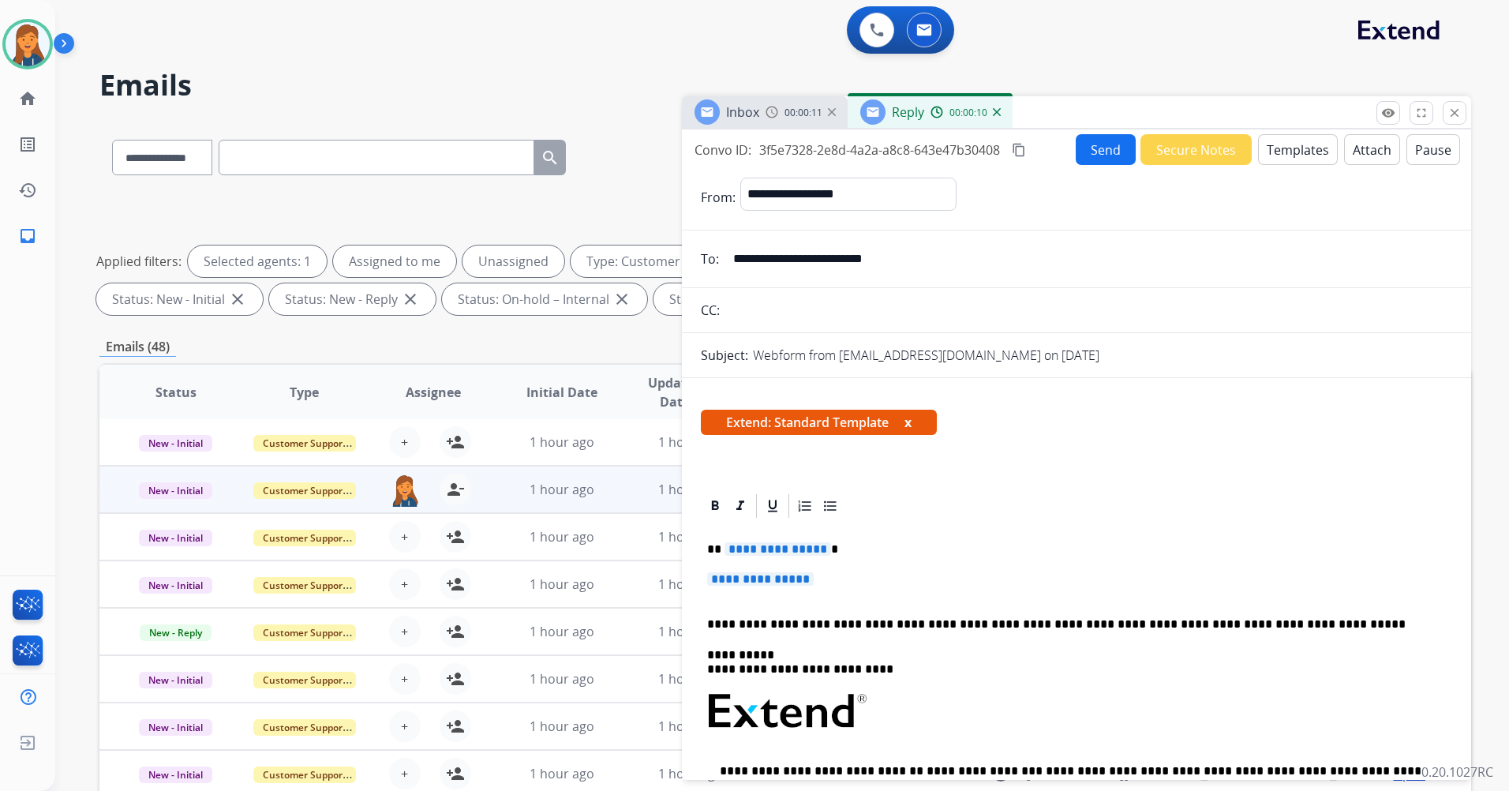
click at [756, 549] on span "**********" at bounding box center [778, 548] width 107 height 13
paste div
click at [769, 579] on span "**********" at bounding box center [760, 578] width 107 height 13
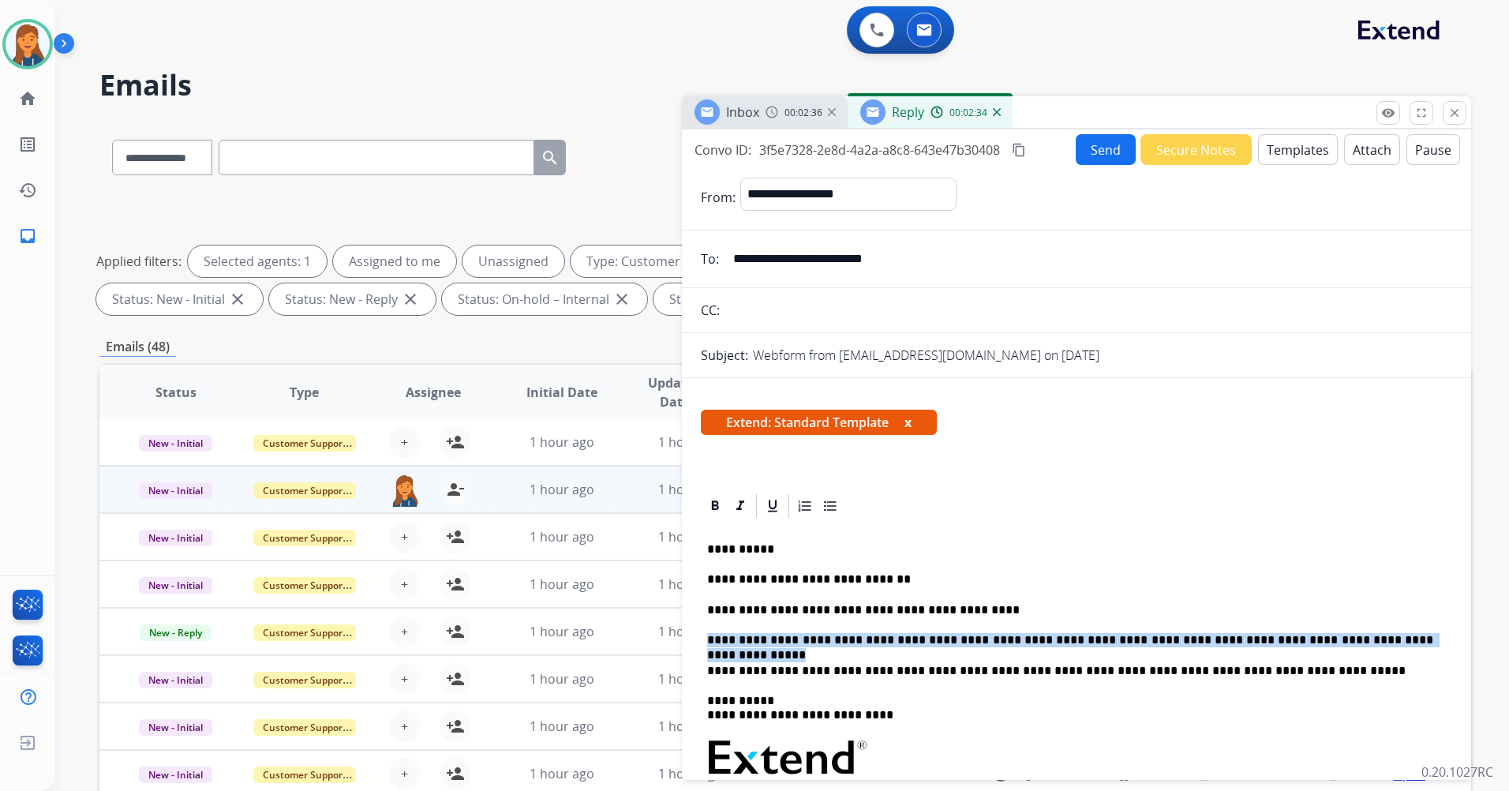
drag, startPoint x: 706, startPoint y: 645, endPoint x: 1400, endPoint y: 631, distance: 694.0
click at [1400, 631] on div "**********" at bounding box center [1076, 776] width 751 height 512
copy p "**********"
click at [1022, 150] on mat-icon "content_copy" at bounding box center [1019, 150] width 14 height 14
click at [1084, 157] on button "Send" at bounding box center [1106, 149] width 60 height 31
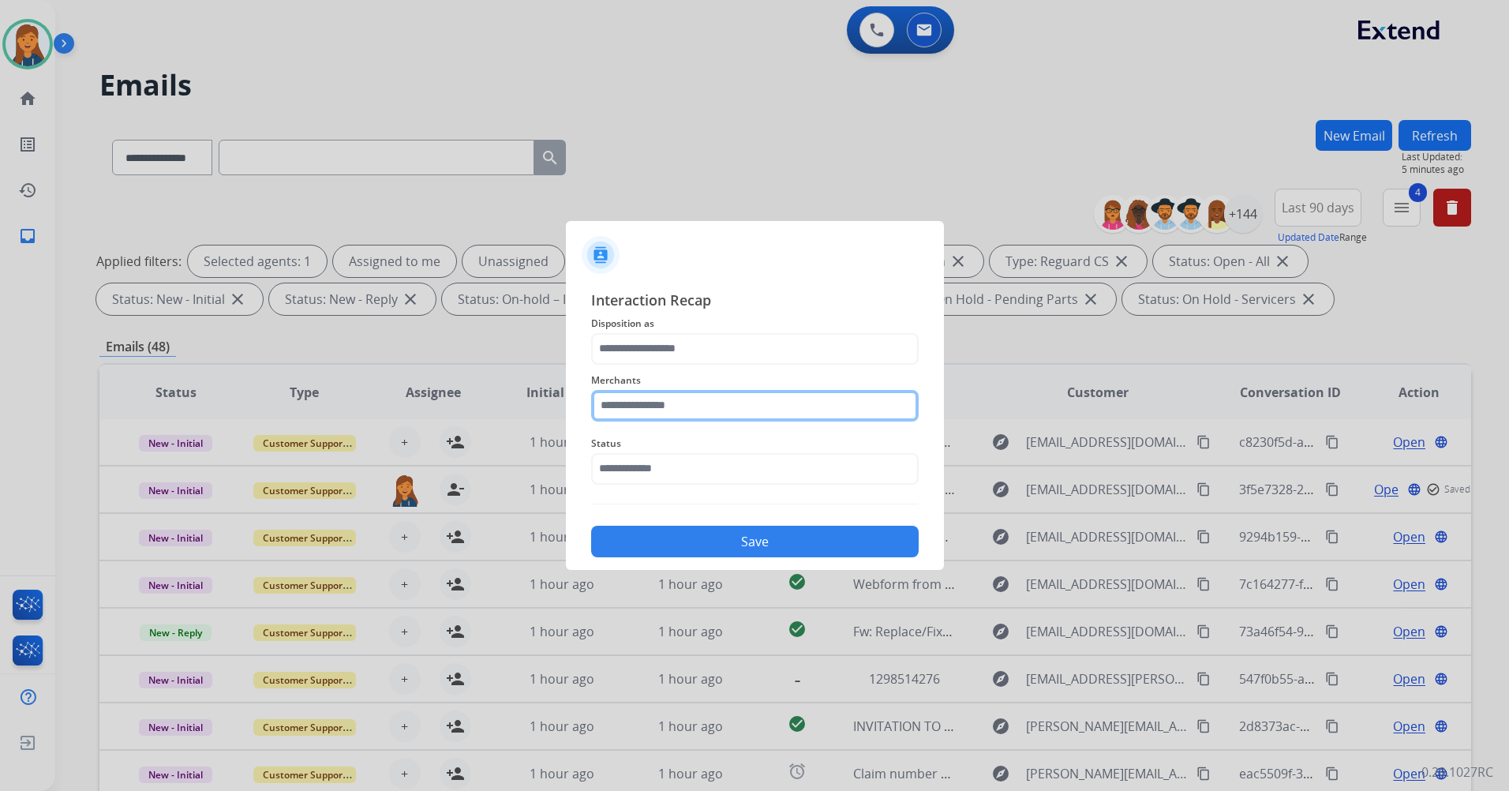
click at [677, 404] on input "text" at bounding box center [755, 406] width 328 height 32
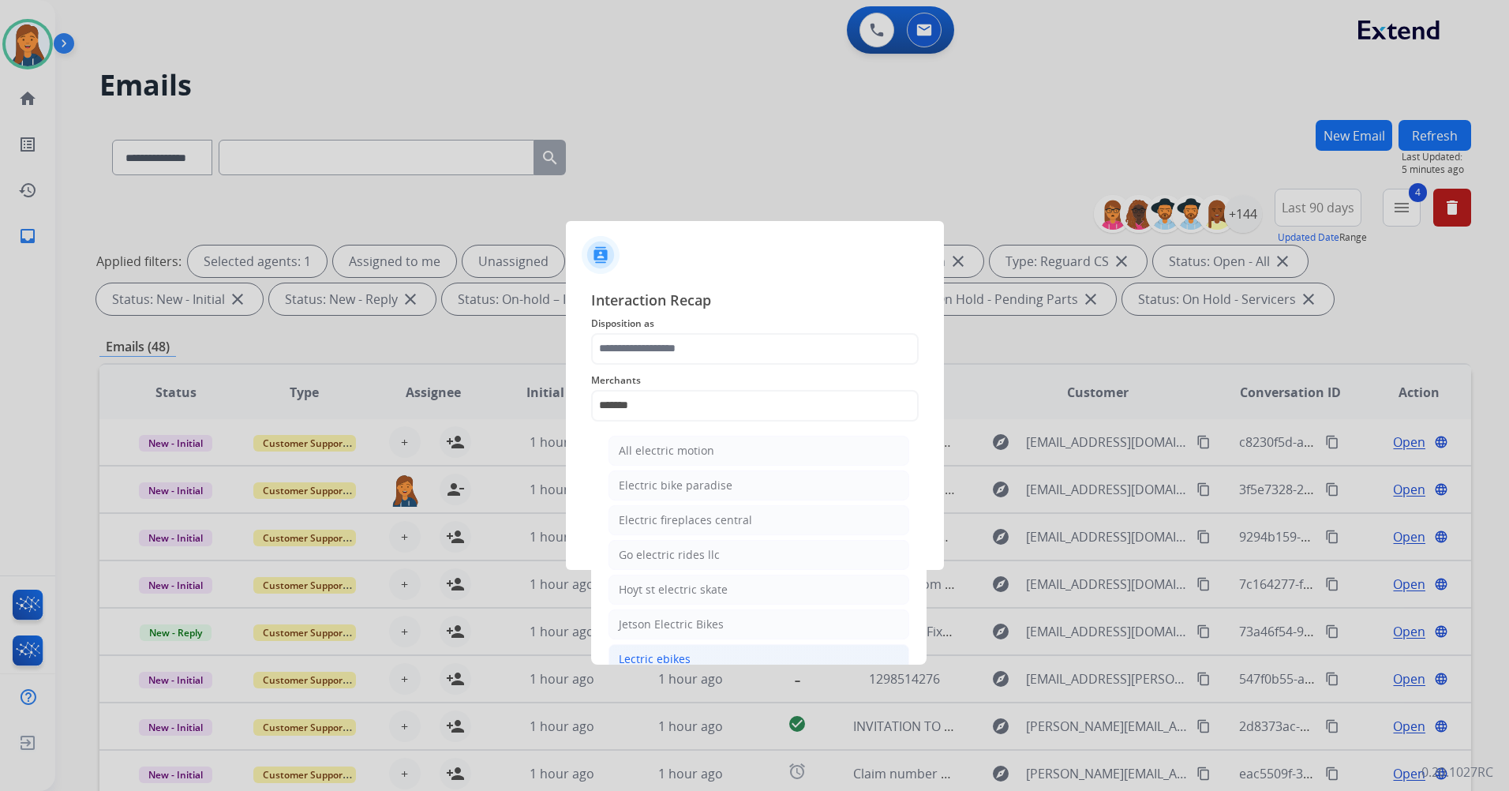
click at [658, 658] on div "Lectric ebikes" at bounding box center [655, 659] width 72 height 16
type input "**********"
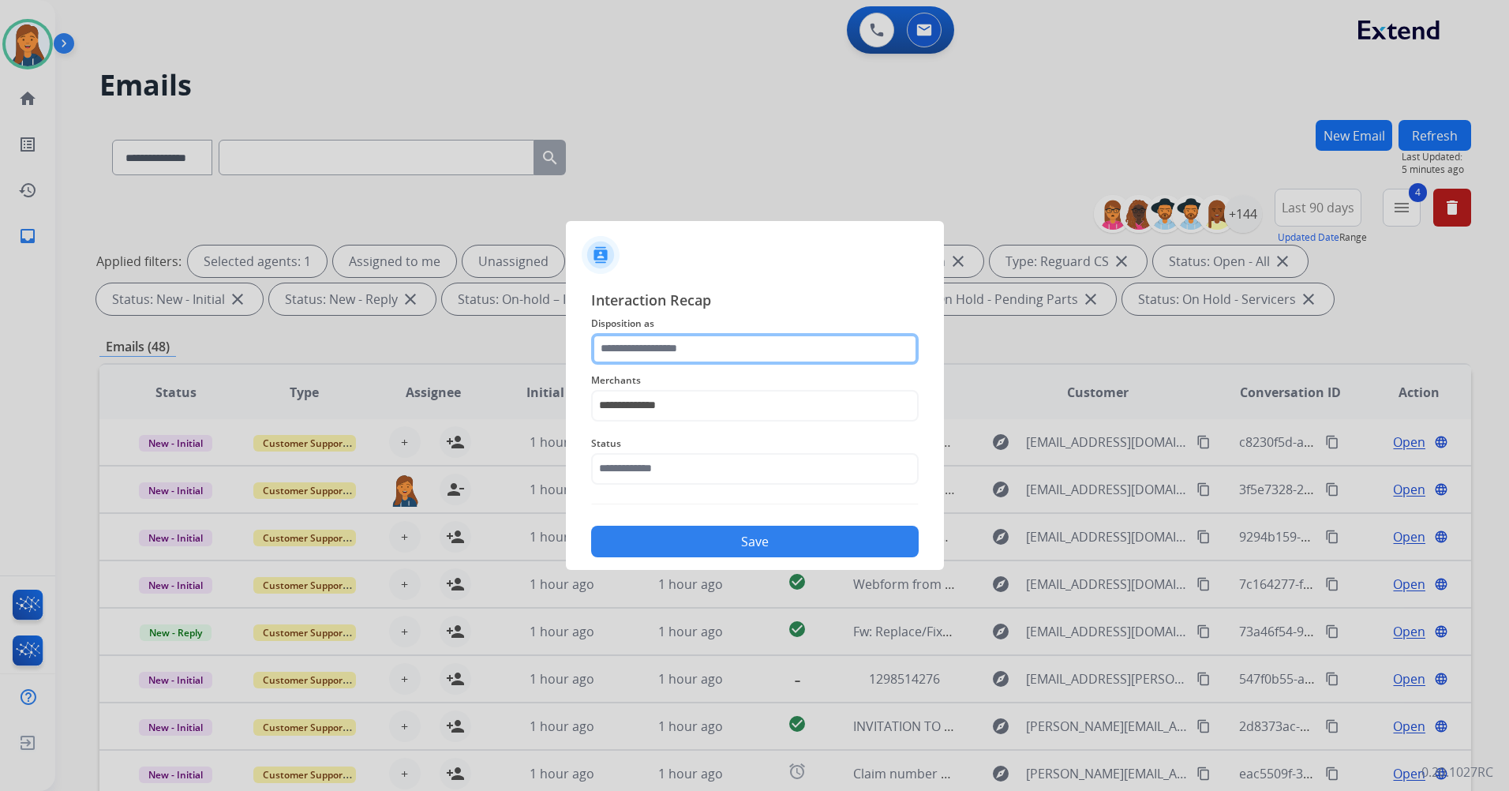
click at [658, 345] on input "text" at bounding box center [755, 349] width 328 height 32
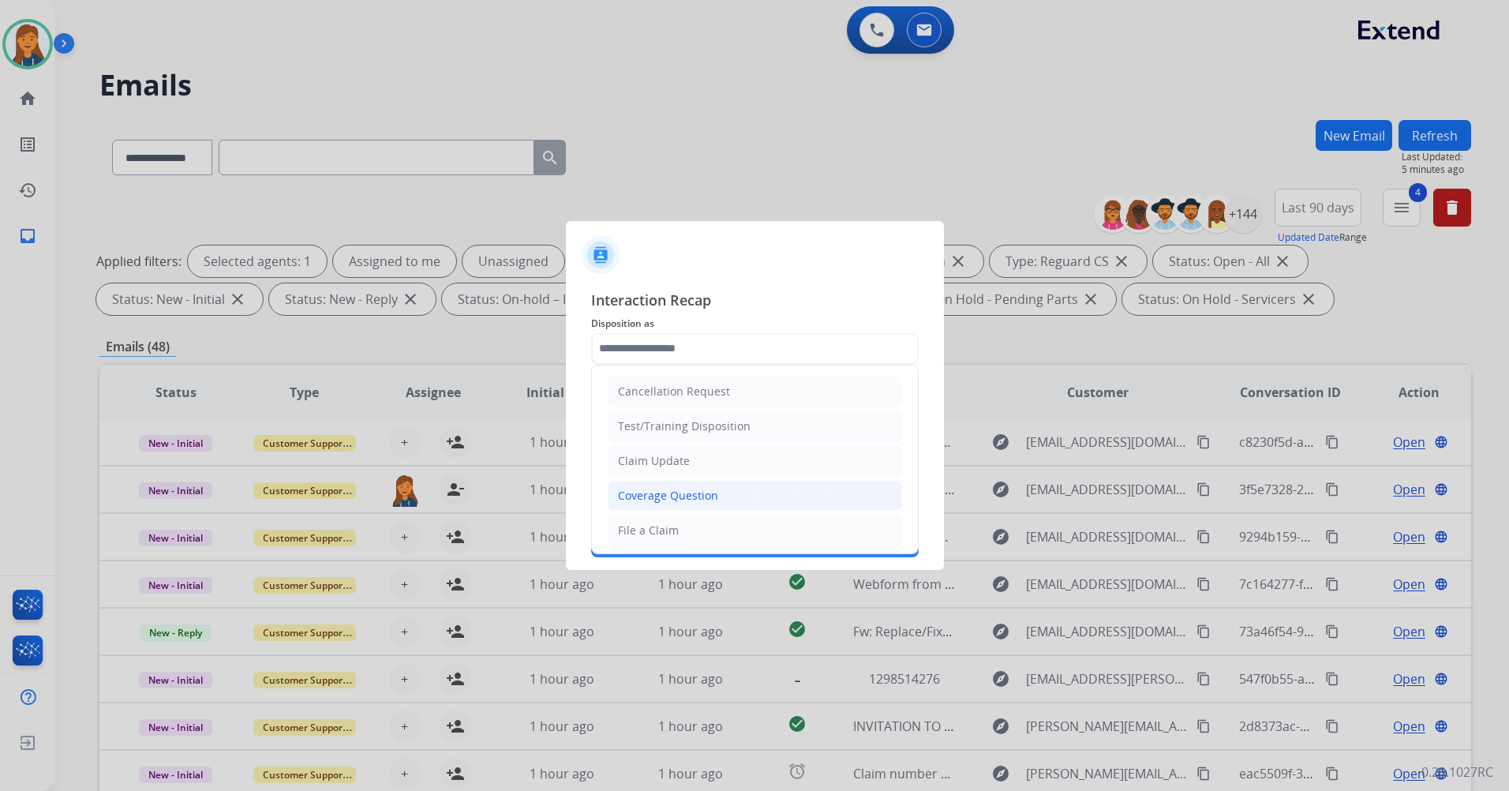
click at [633, 488] on div "Coverage Question" at bounding box center [668, 496] width 100 height 16
type input "**********"
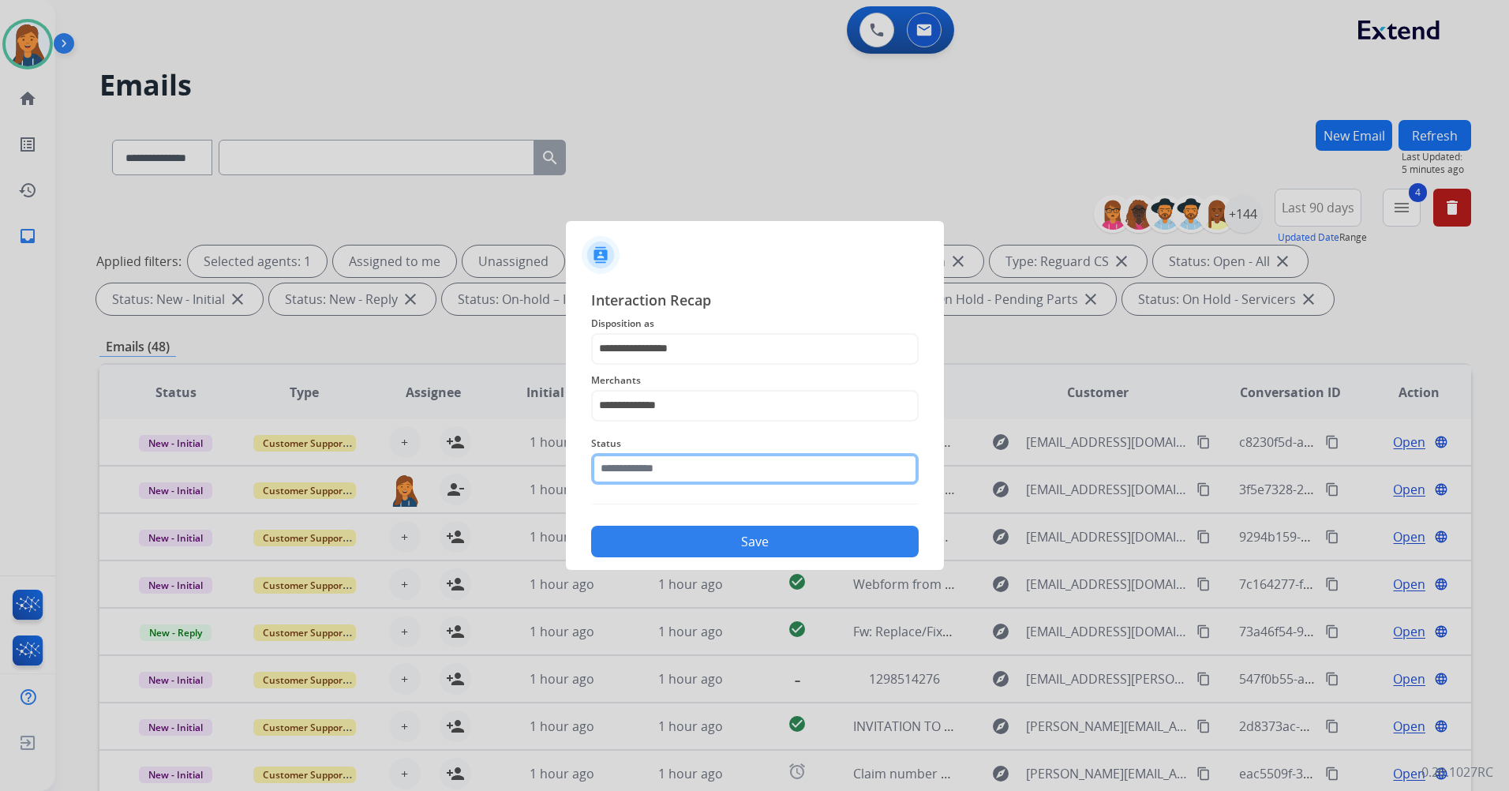
click at [631, 482] on input "text" at bounding box center [755, 469] width 328 height 32
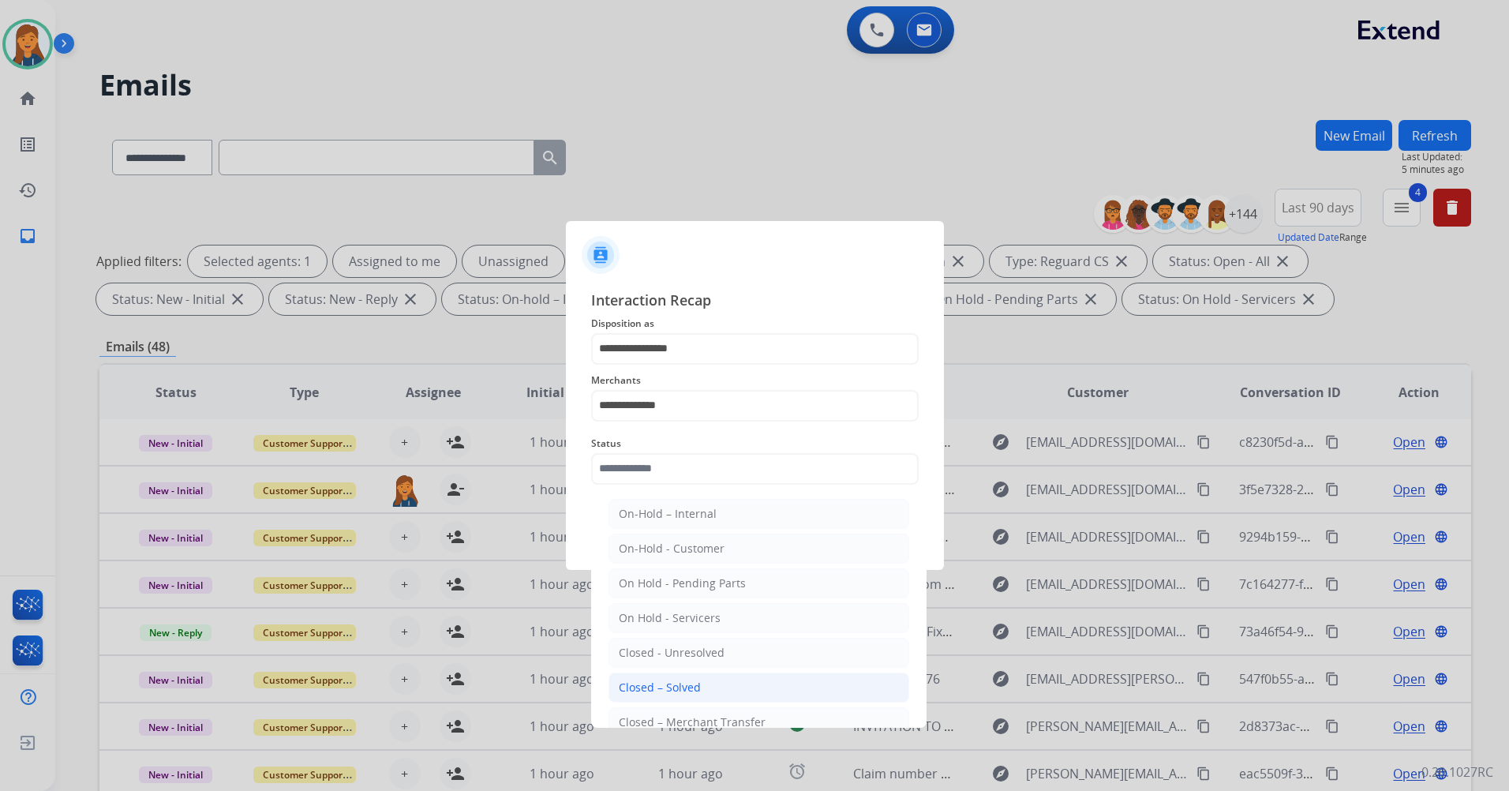
click at [652, 676] on li "Closed – Solved" at bounding box center [759, 688] width 301 height 30
type input "**********"
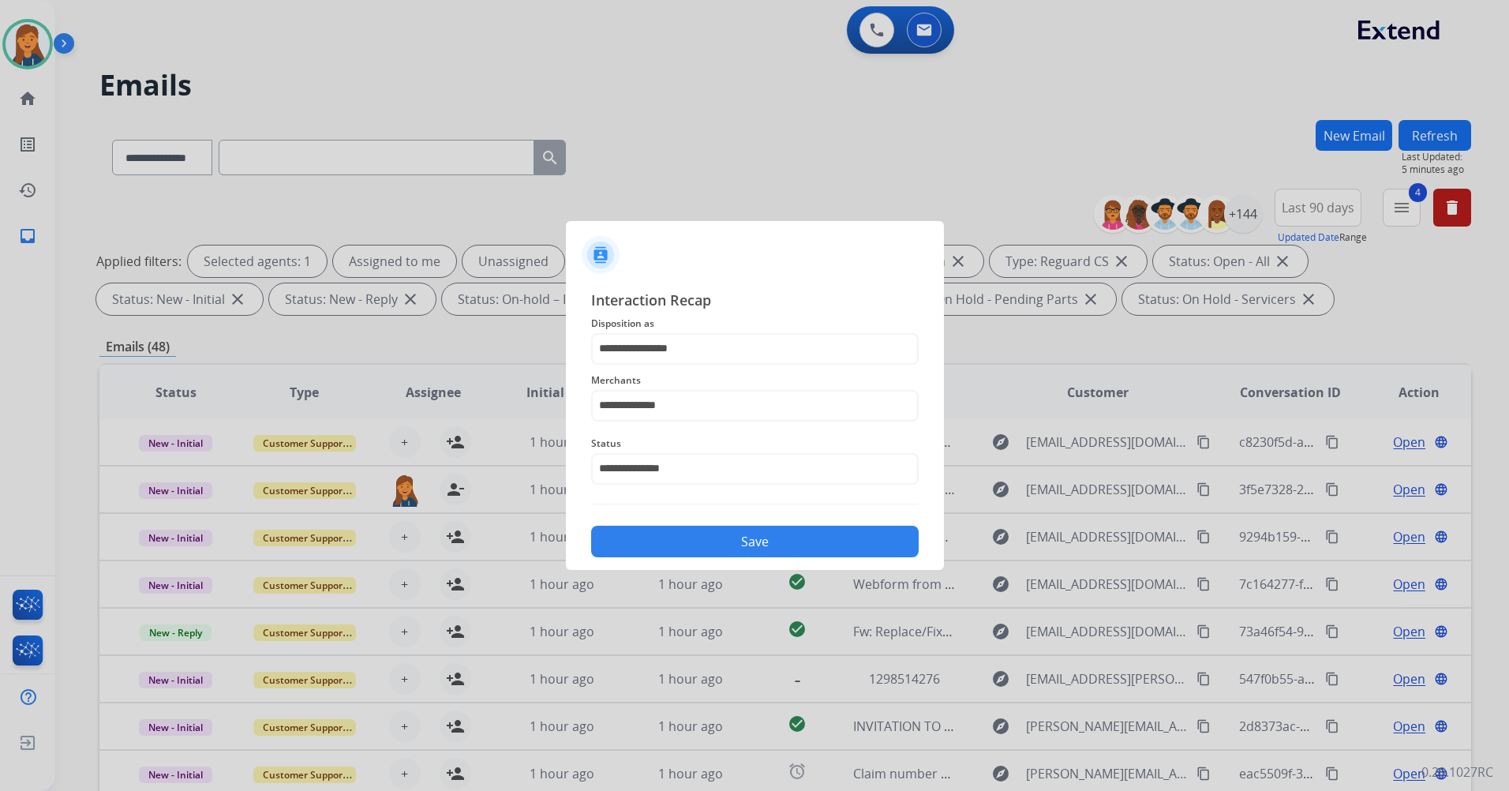
click at [643, 537] on button "Save" at bounding box center [755, 542] width 328 height 32
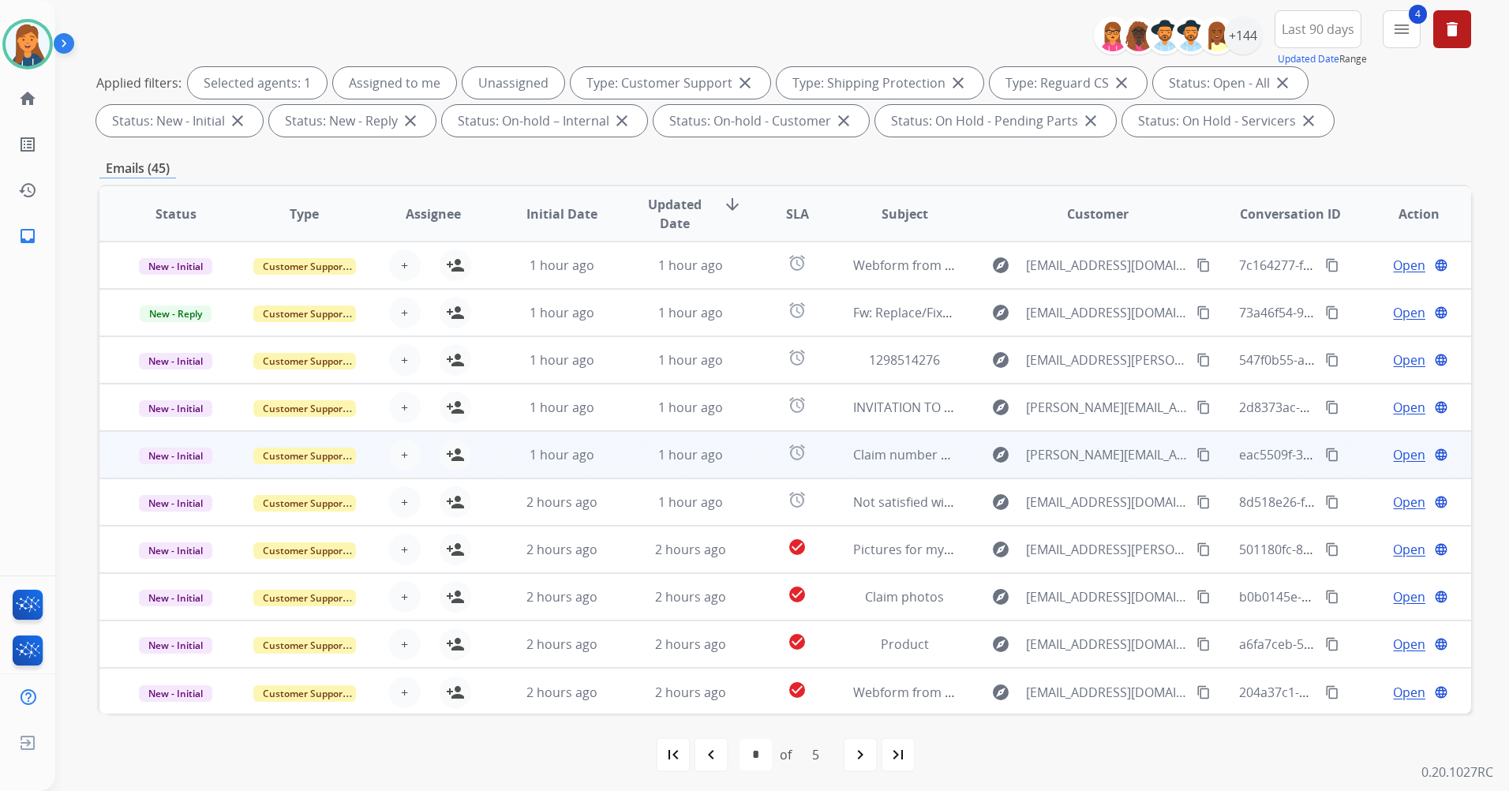
scroll to position [183, 0]
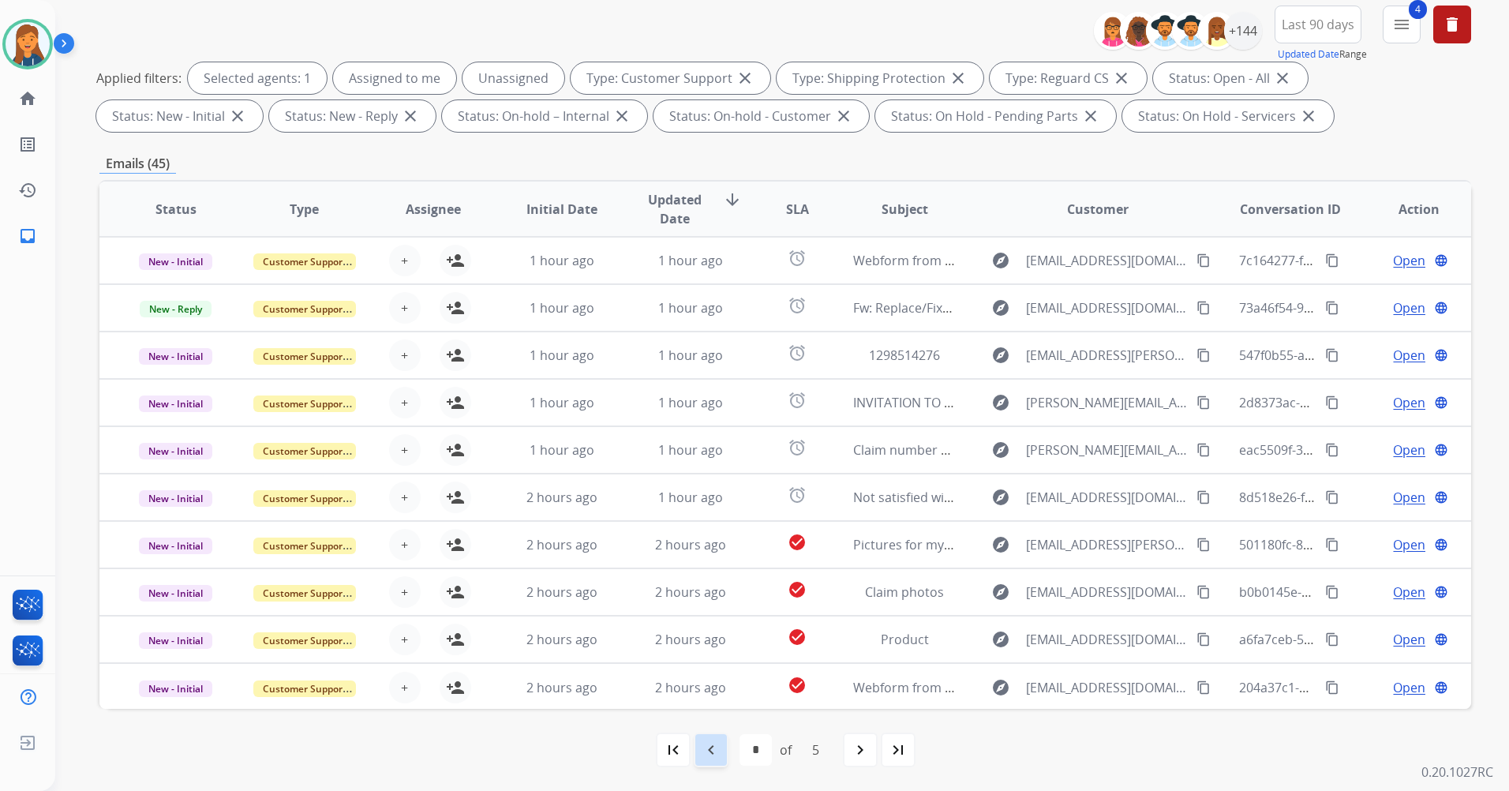
click at [725, 744] on div "navigate_before" at bounding box center [711, 750] width 35 height 35
select select "*"
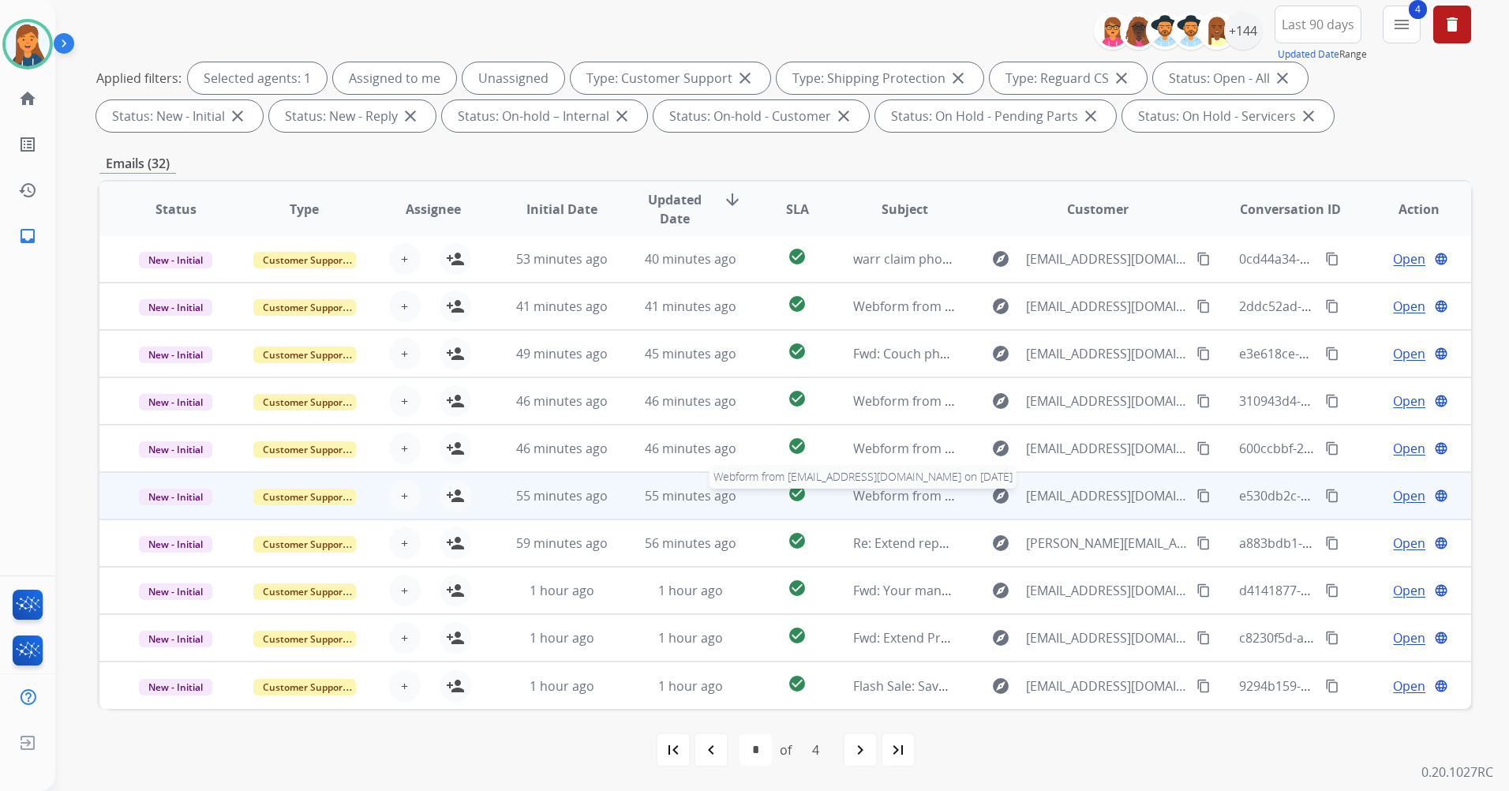
click at [869, 497] on span "Webform from [EMAIL_ADDRESS][DOMAIN_NAME] on [DATE]" at bounding box center [1032, 495] width 358 height 17
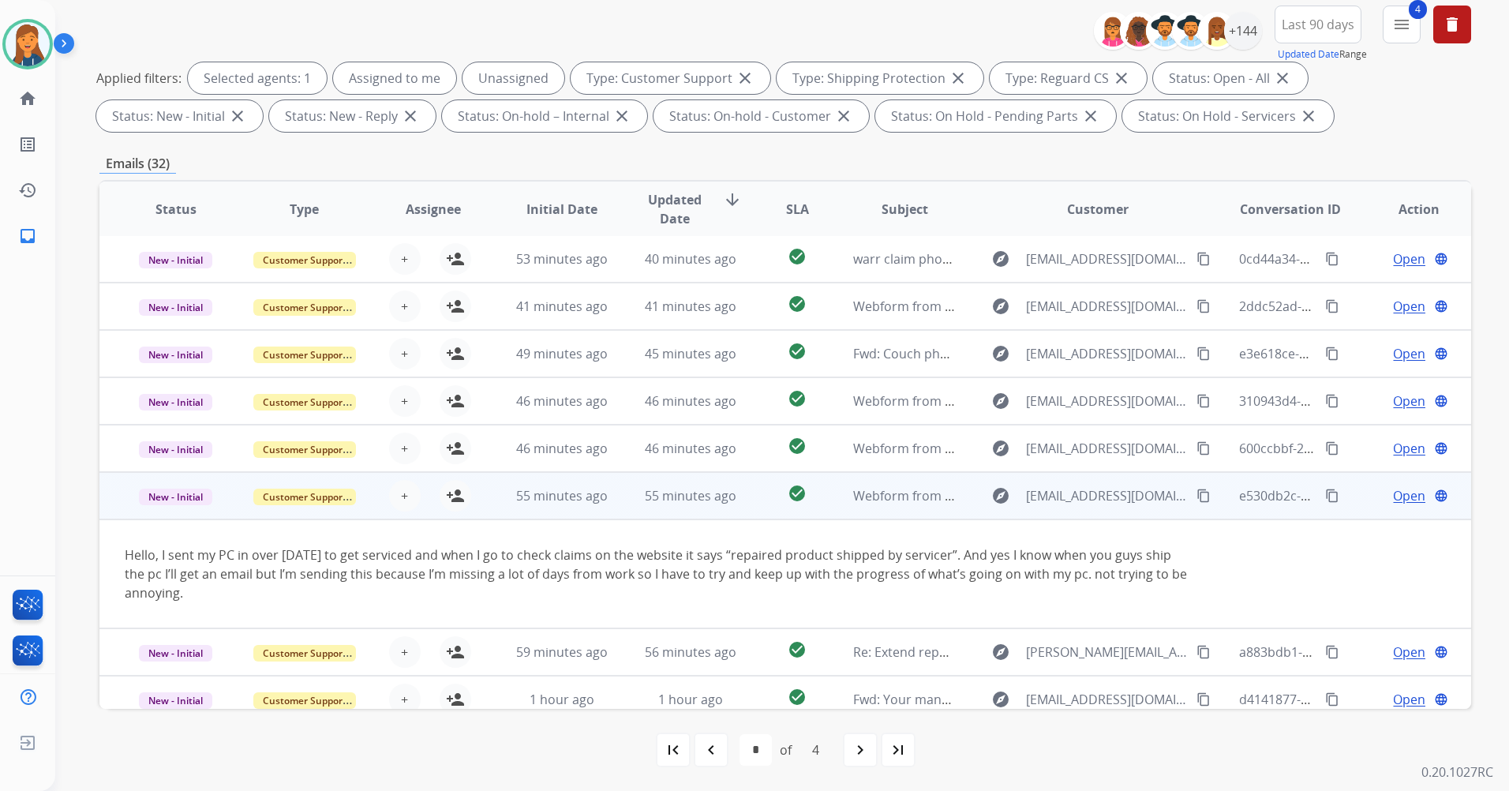
scroll to position [111, 0]
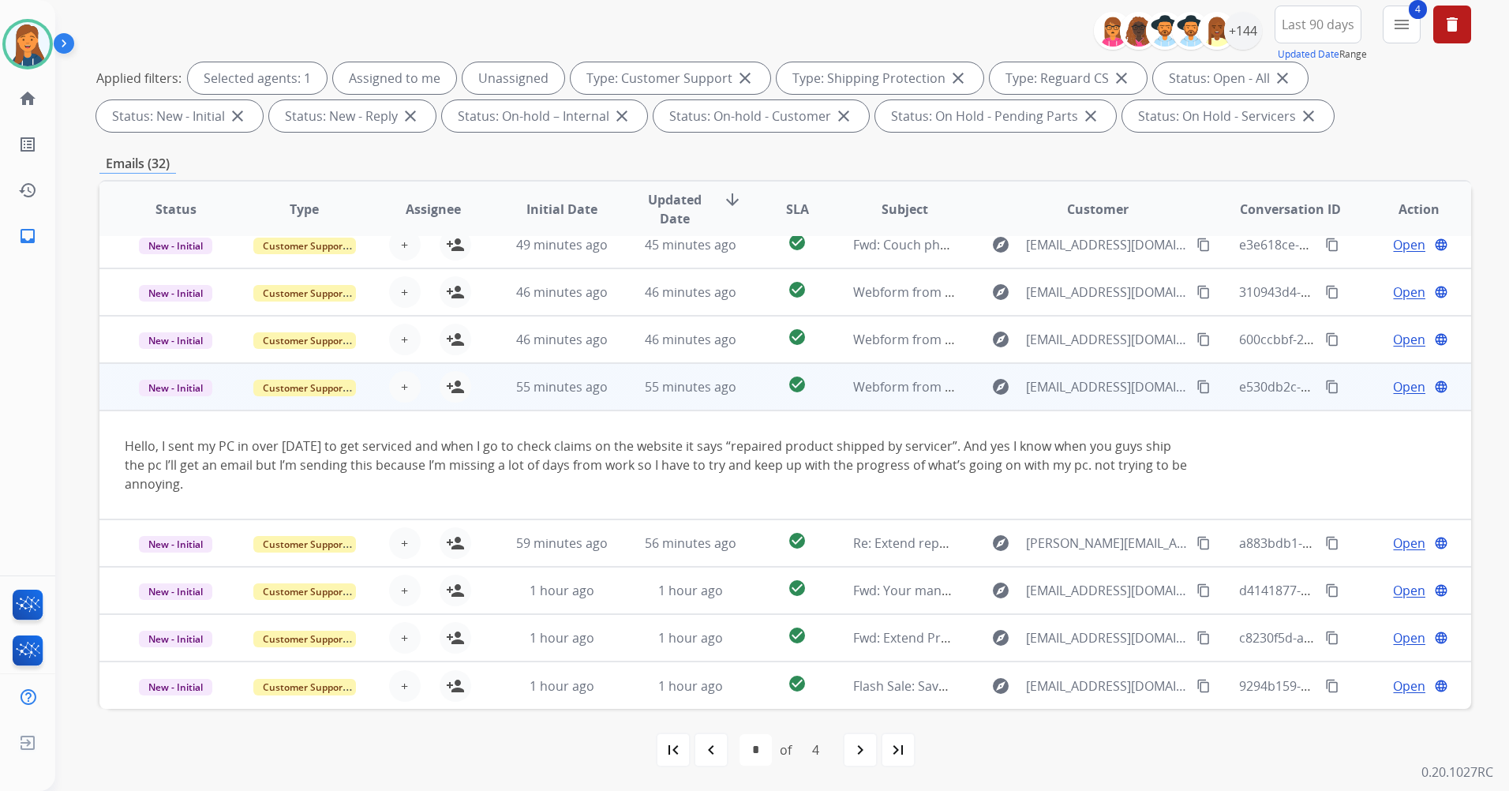
click at [1197, 384] on mat-icon "content_copy" at bounding box center [1204, 387] width 14 height 14
click at [892, 384] on span "Webform from [EMAIL_ADDRESS][DOMAIN_NAME] on [DATE]" at bounding box center [1032, 386] width 358 height 17
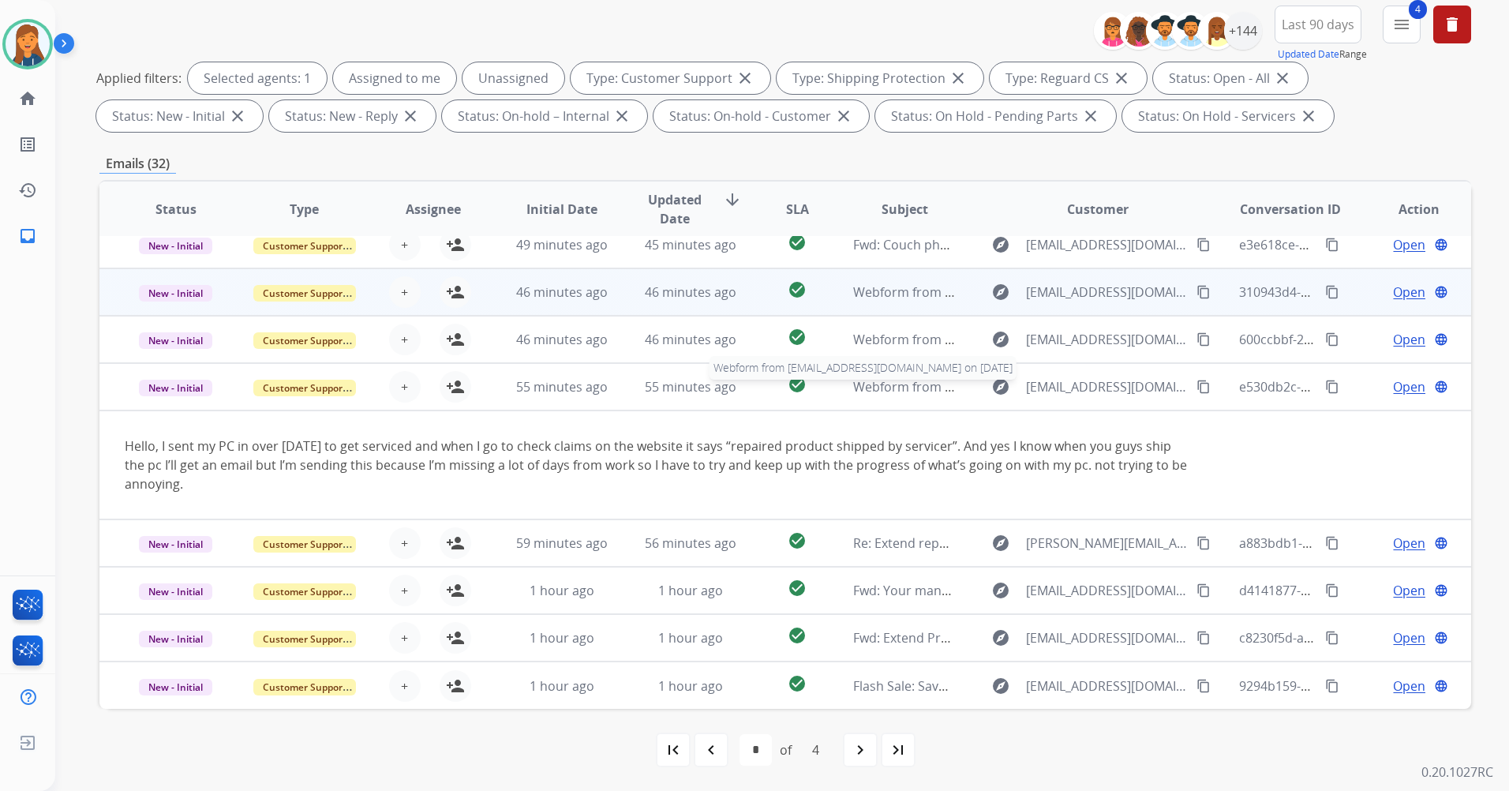
scroll to position [2, 0]
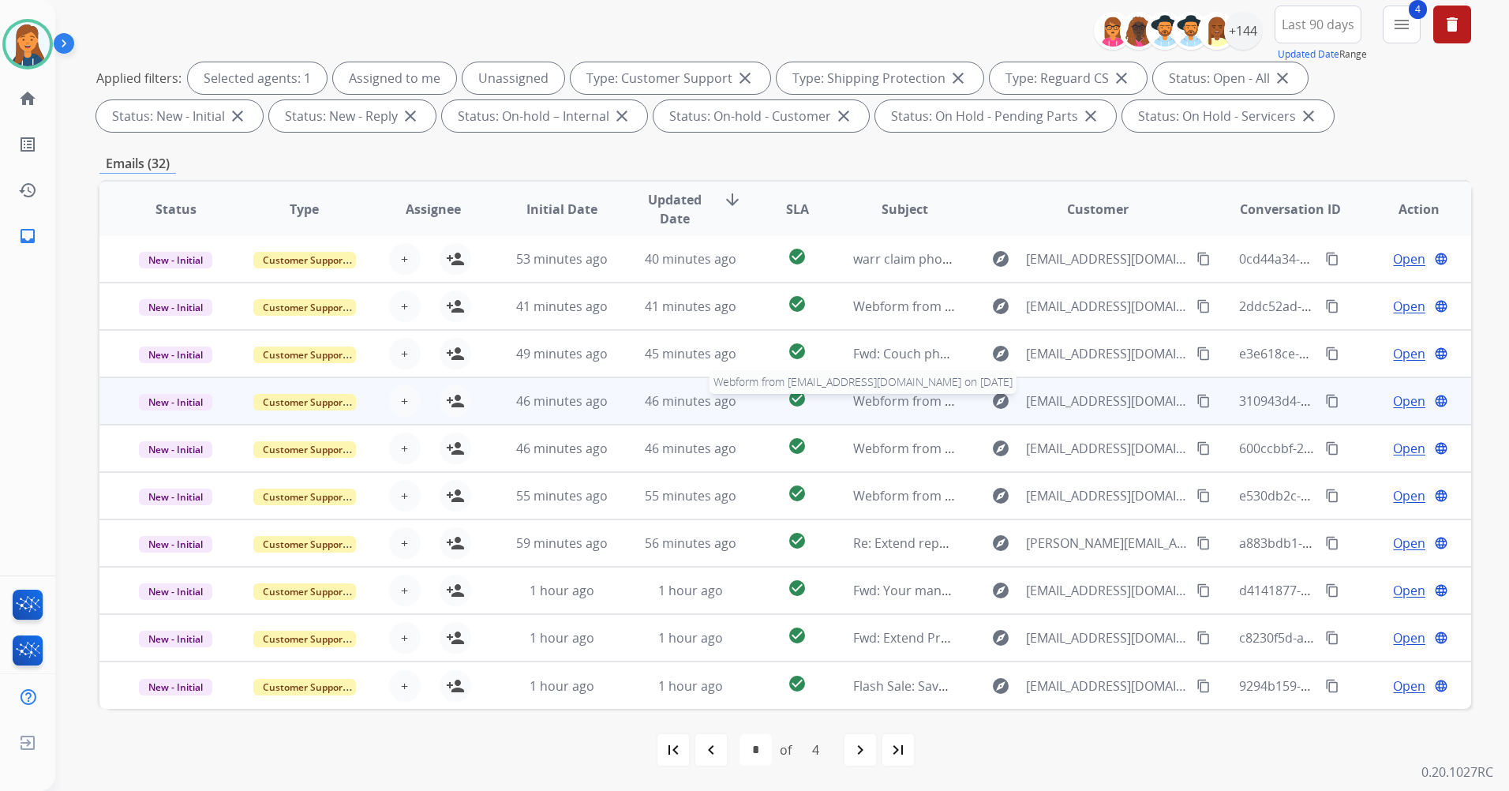
click at [872, 401] on span "Webform from [EMAIL_ADDRESS][DOMAIN_NAME] on [DATE]" at bounding box center [1032, 400] width 358 height 17
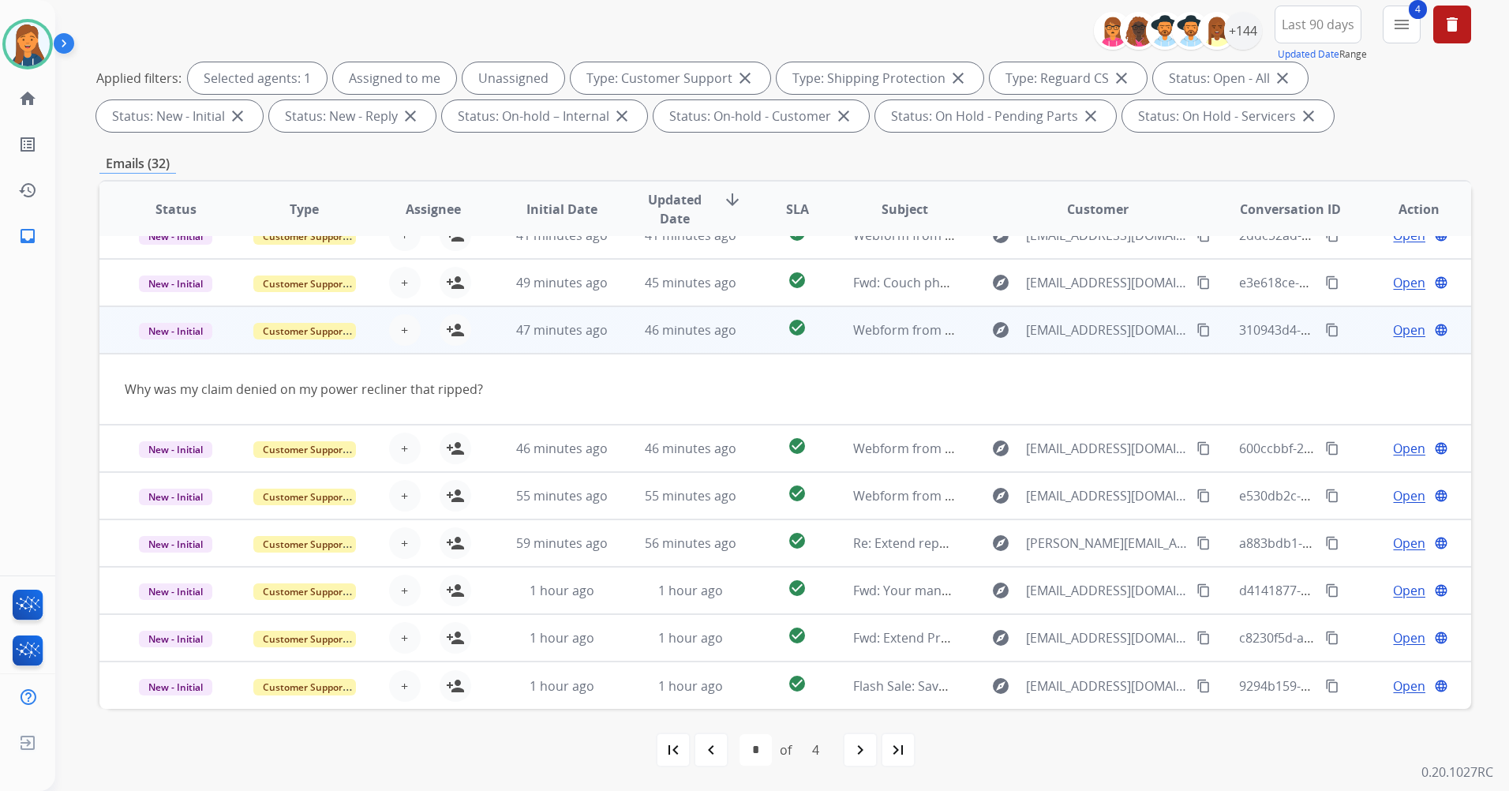
scroll to position [73, 0]
click at [1197, 332] on mat-icon "content_copy" at bounding box center [1204, 330] width 14 height 14
click at [454, 324] on mat-icon "person_add" at bounding box center [455, 329] width 19 height 19
click at [1393, 331] on span "Open" at bounding box center [1409, 329] width 32 height 19
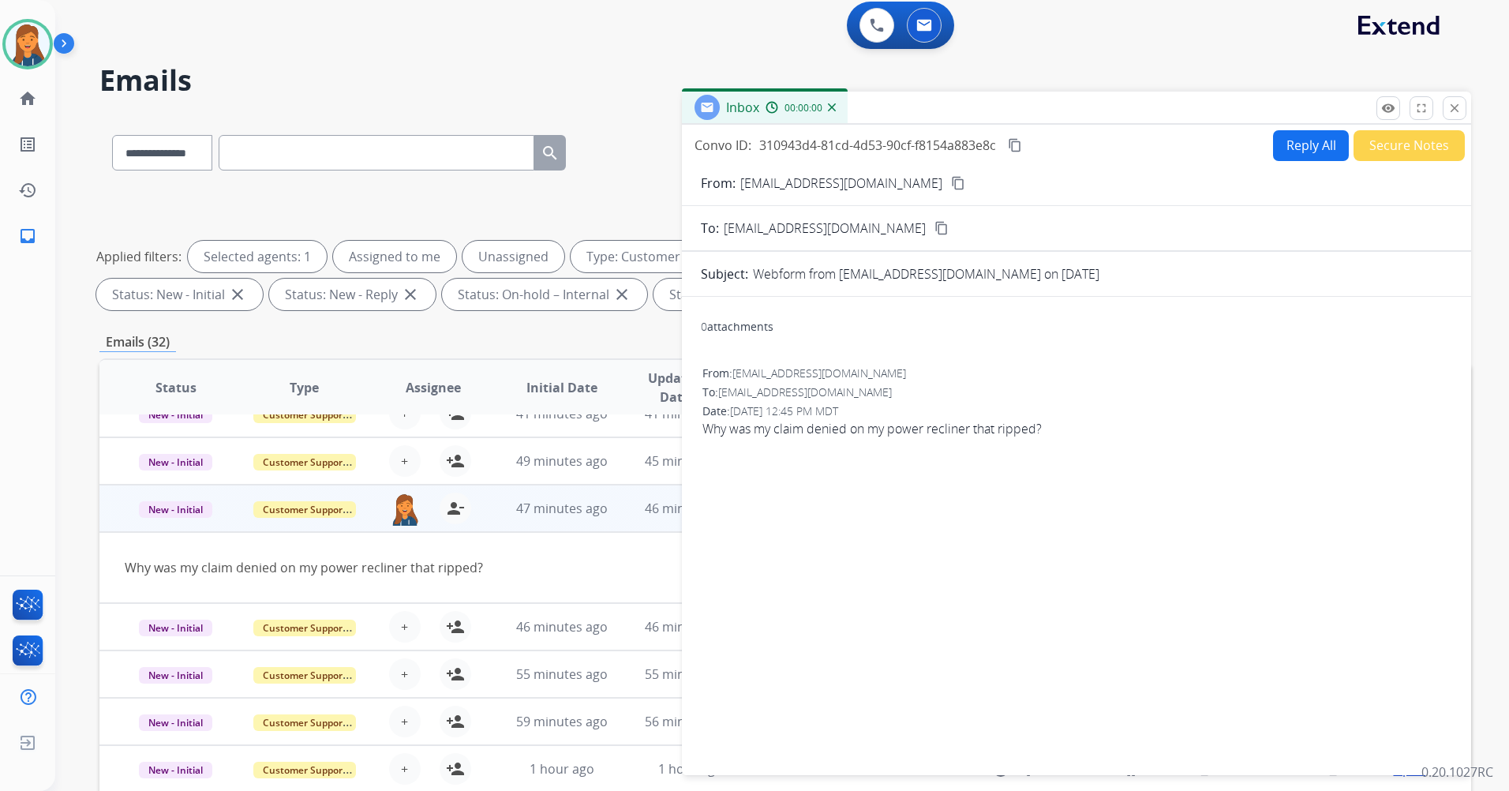
scroll to position [0, 0]
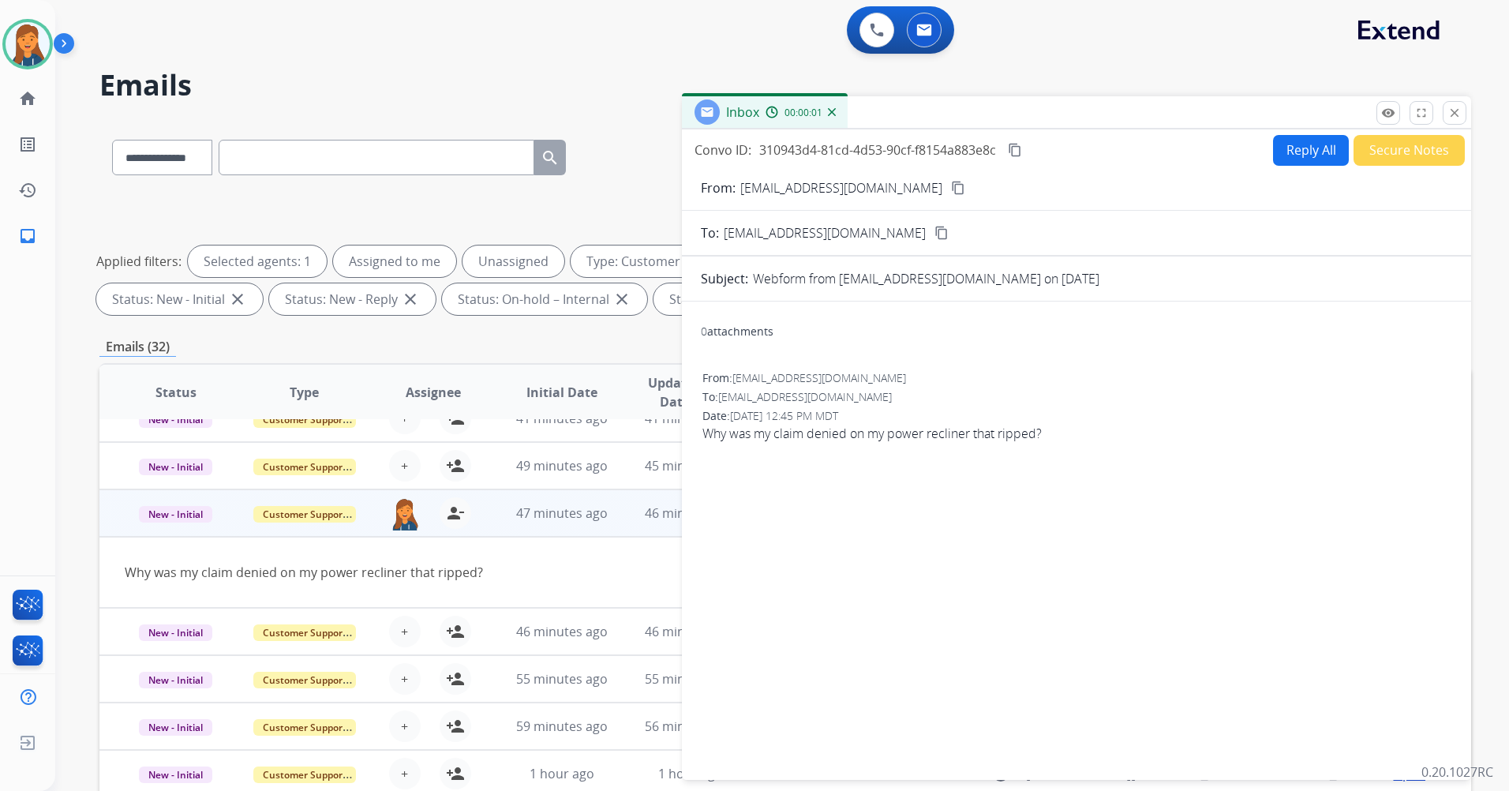
click at [1321, 154] on button "Reply All" at bounding box center [1311, 150] width 76 height 31
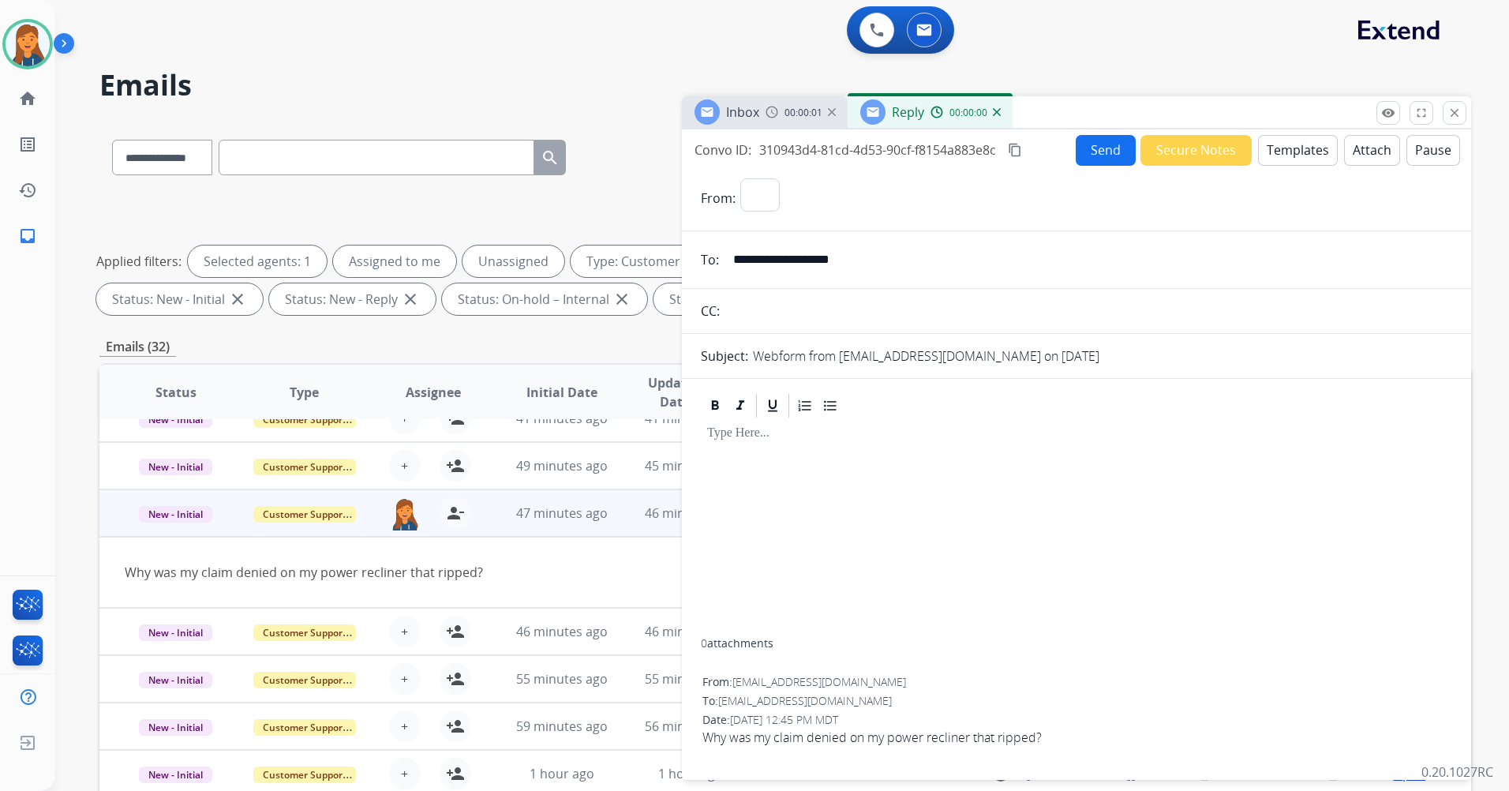
select select "**********"
click at [1263, 153] on button "Templates" at bounding box center [1298, 150] width 80 height 31
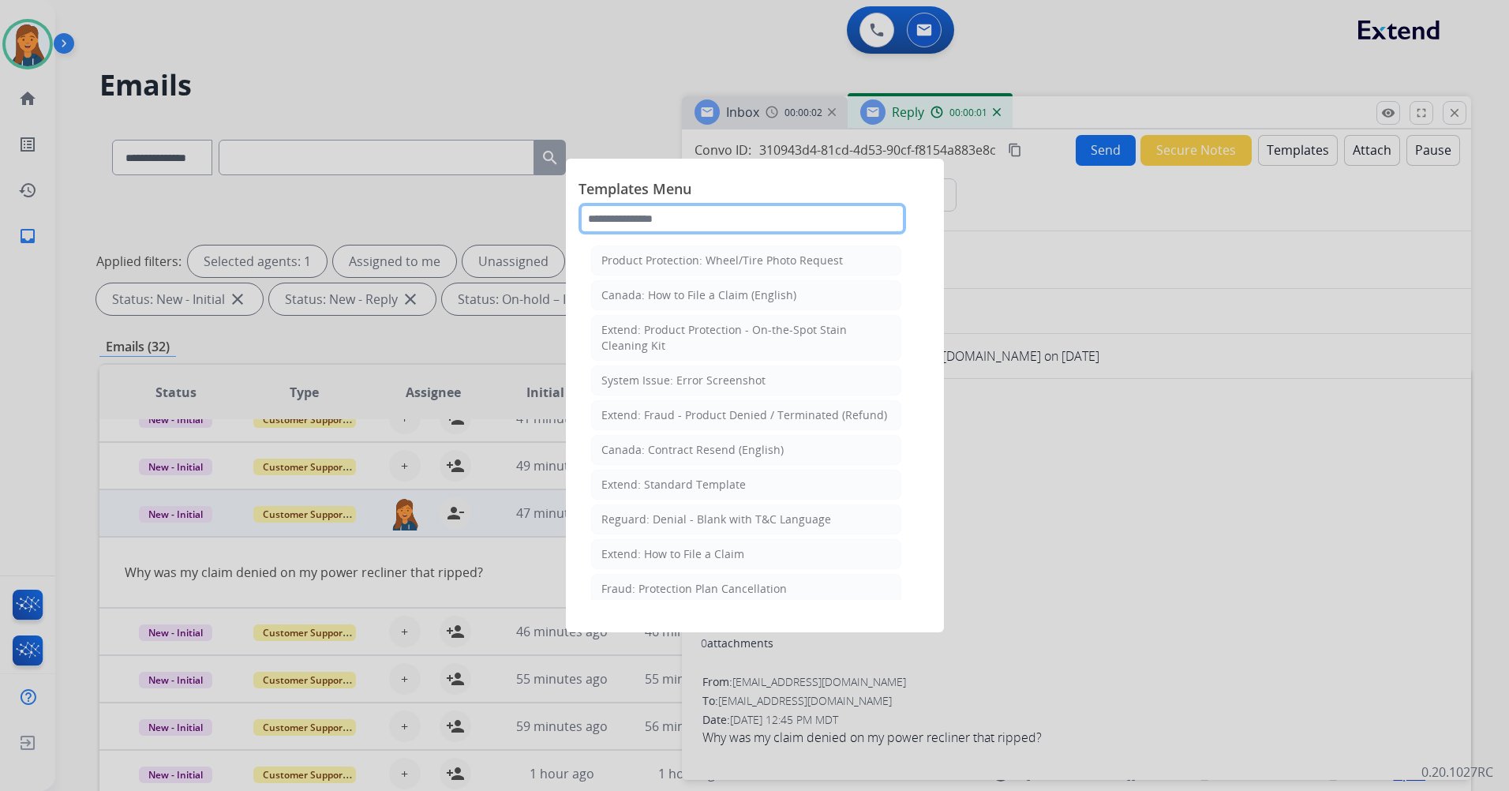
click at [720, 209] on input "text" at bounding box center [743, 219] width 328 height 32
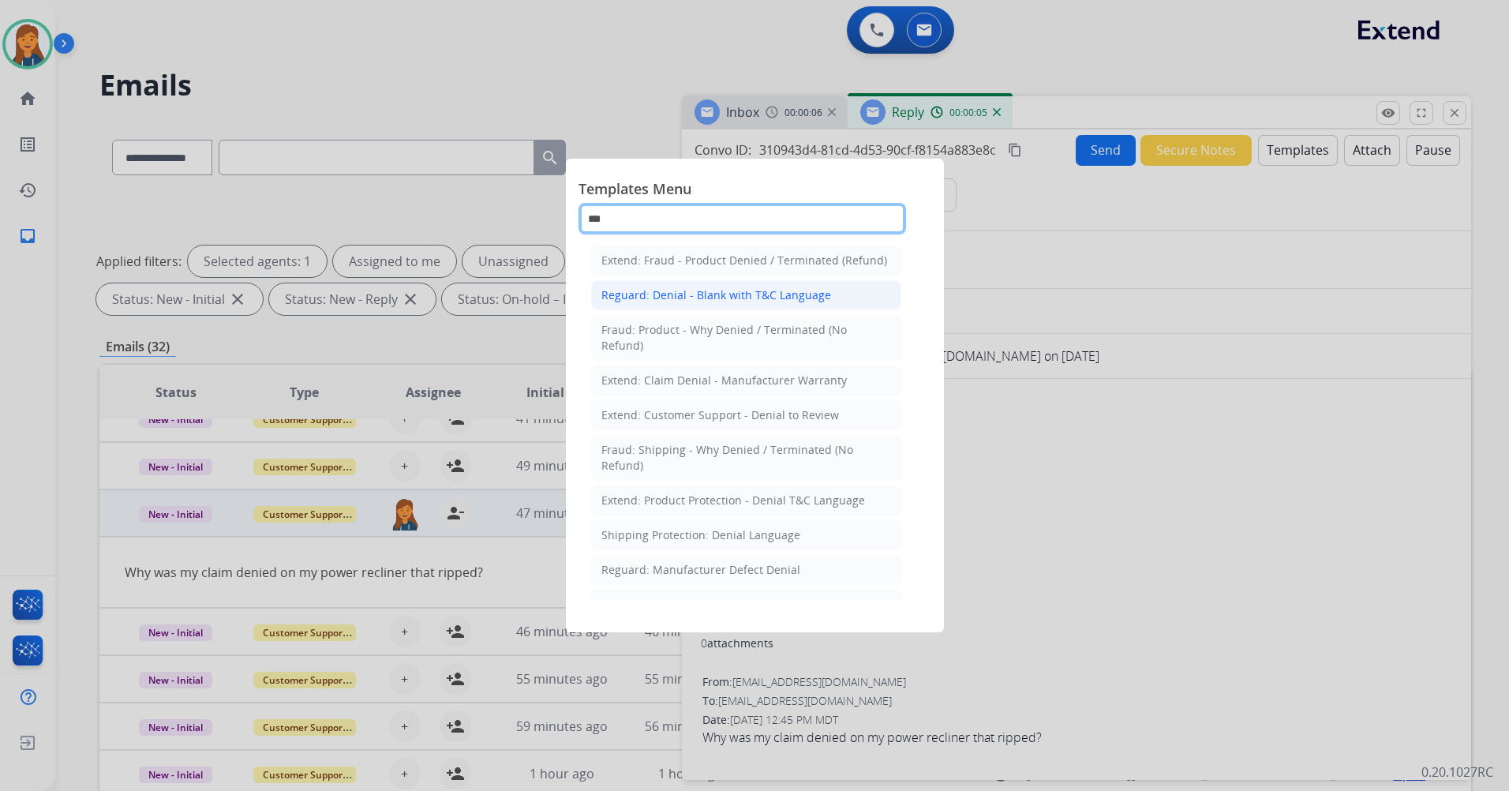
type input "***"
click at [727, 289] on div "Reguard: Denial - Blank with T&C Language" at bounding box center [716, 295] width 230 height 16
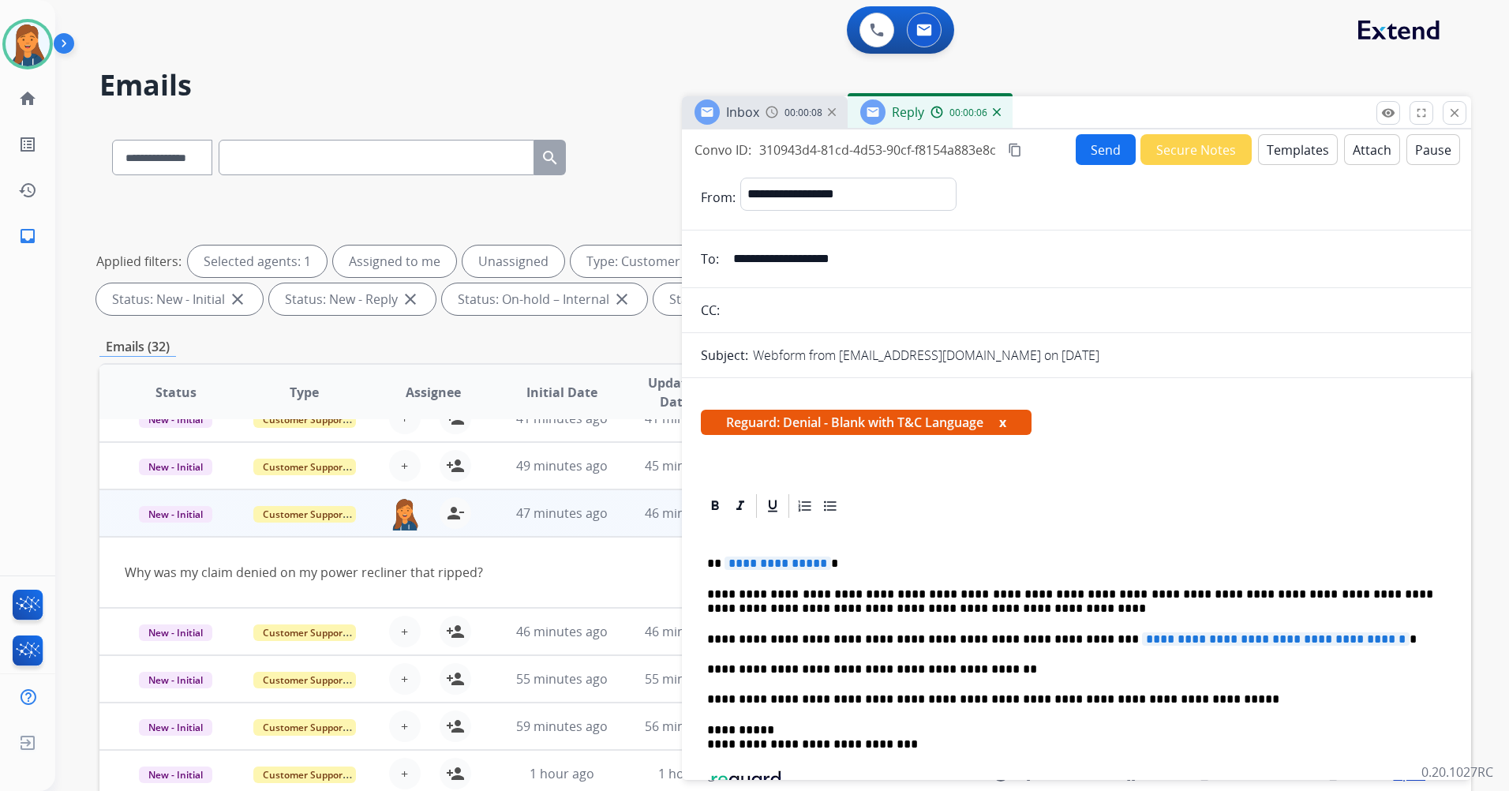
click at [1142, 639] on span "**********" at bounding box center [1276, 638] width 268 height 13
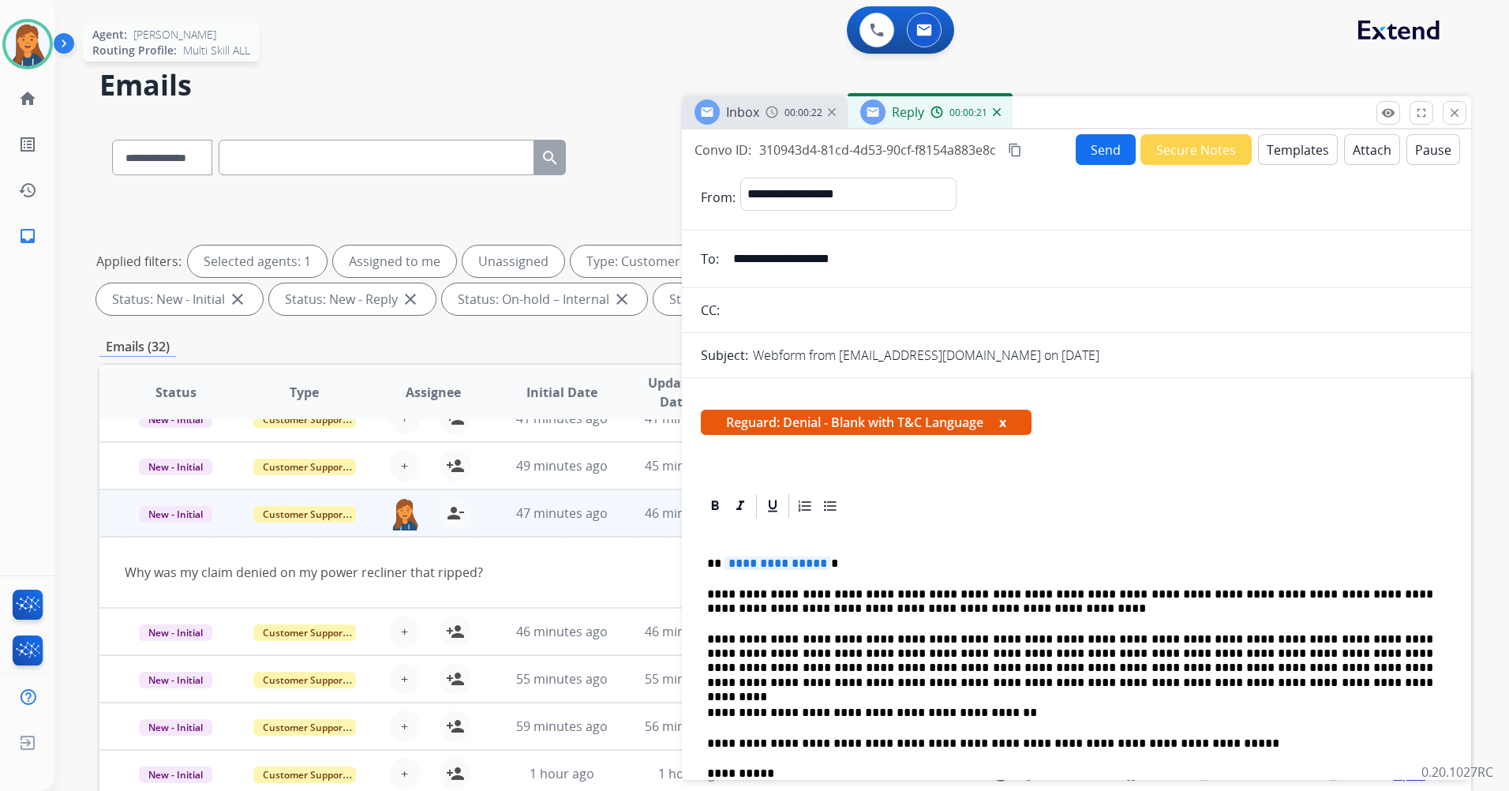
click at [34, 44] on img at bounding box center [28, 44] width 44 height 44
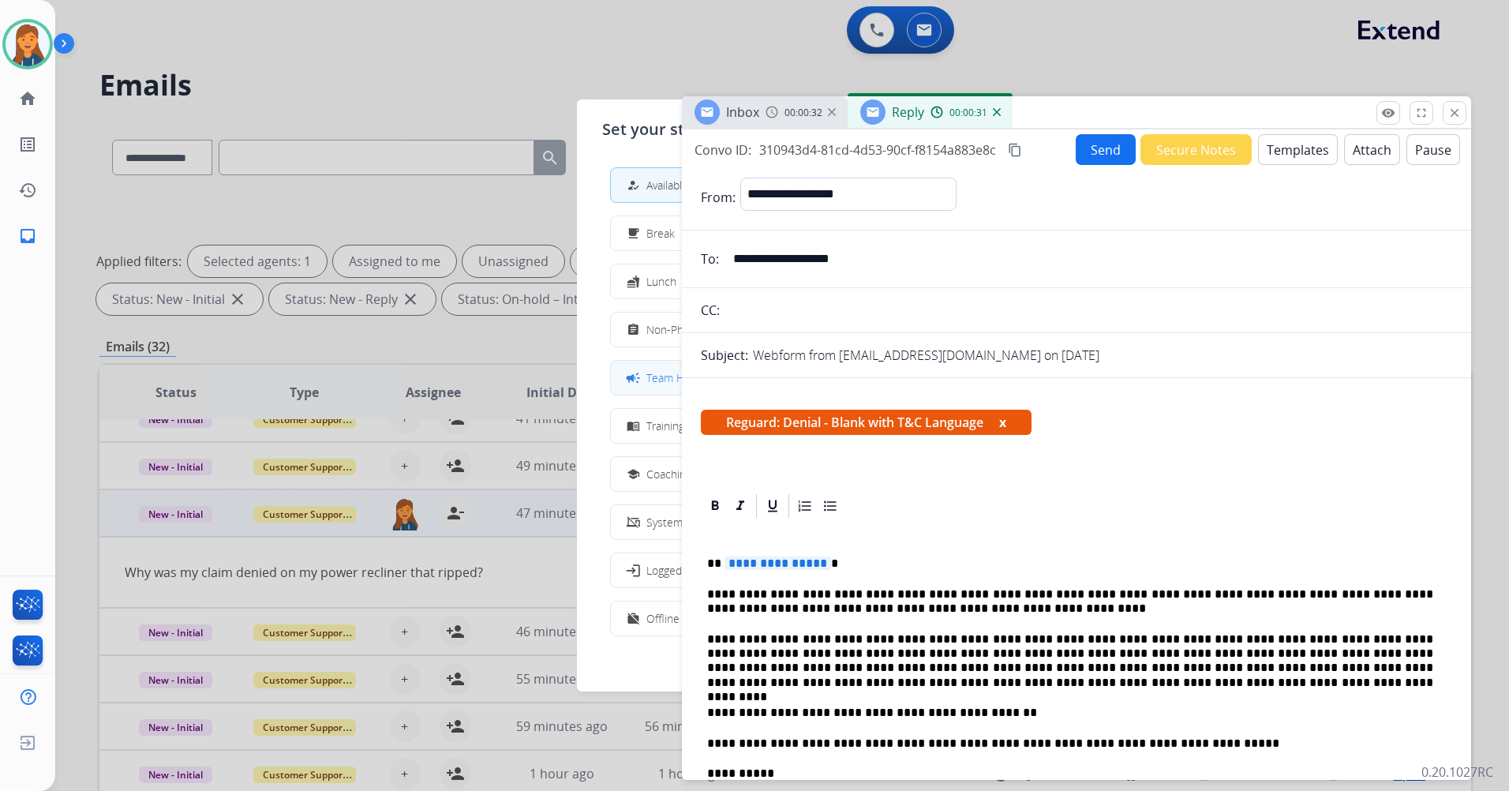
click at [635, 384] on mat-icon "campaign" at bounding box center [633, 377] width 16 height 16
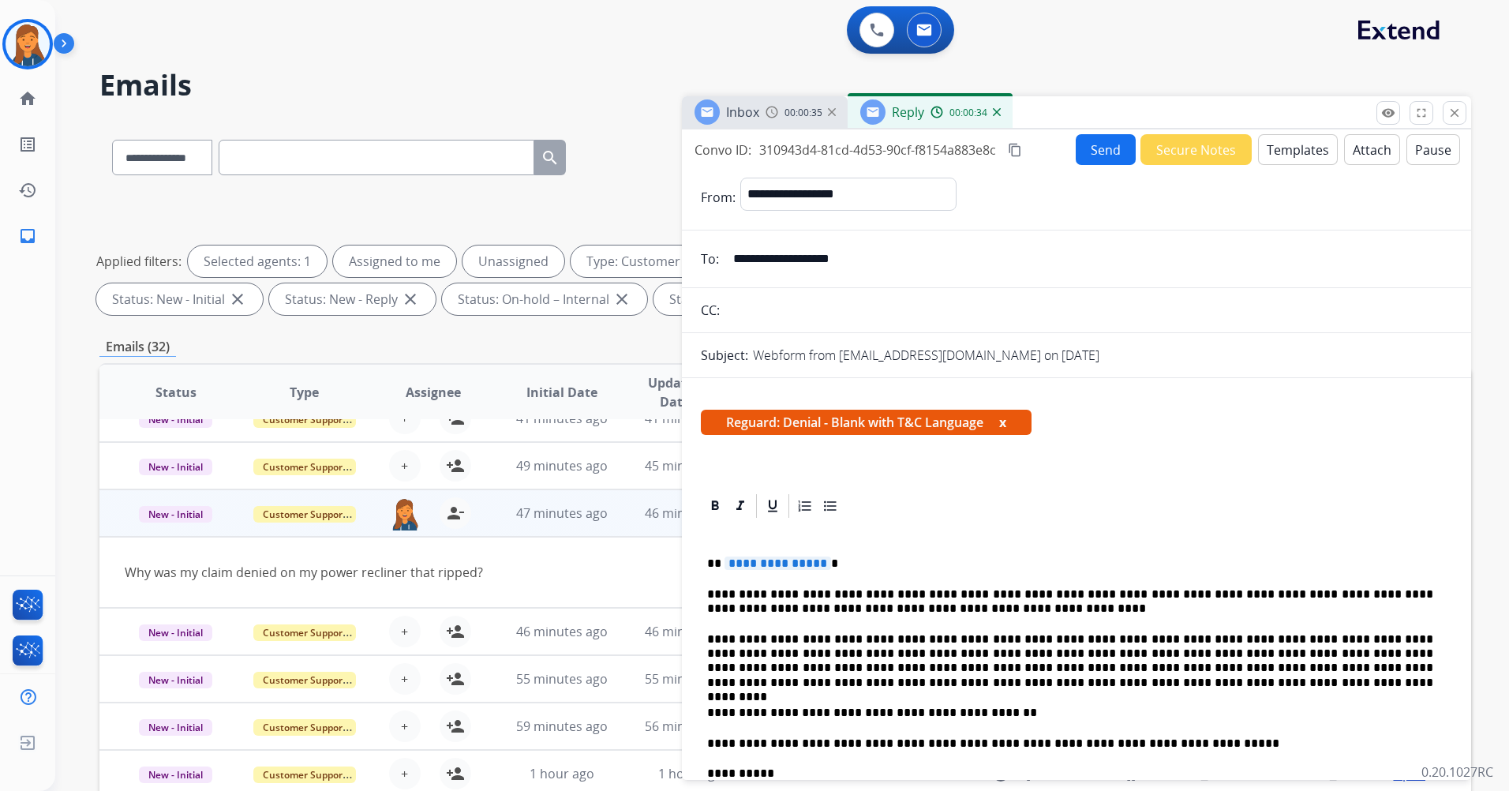
click at [746, 568] on span "**********" at bounding box center [778, 563] width 107 height 13
click at [1021, 144] on mat-icon "content_copy" at bounding box center [1015, 150] width 14 height 14
click at [1082, 141] on button "Send" at bounding box center [1106, 149] width 60 height 31
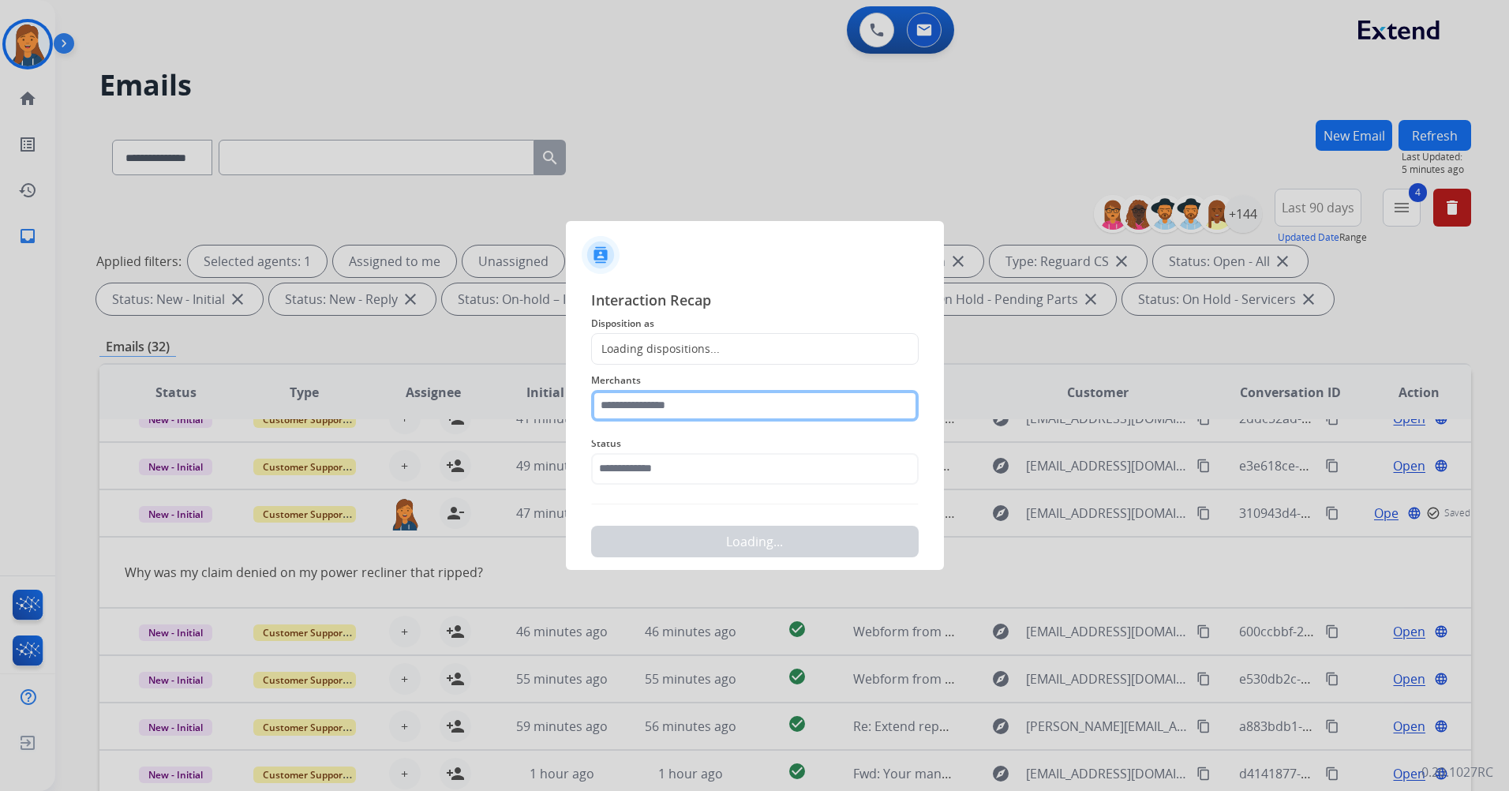
click at [689, 414] on input "text" at bounding box center [755, 406] width 328 height 32
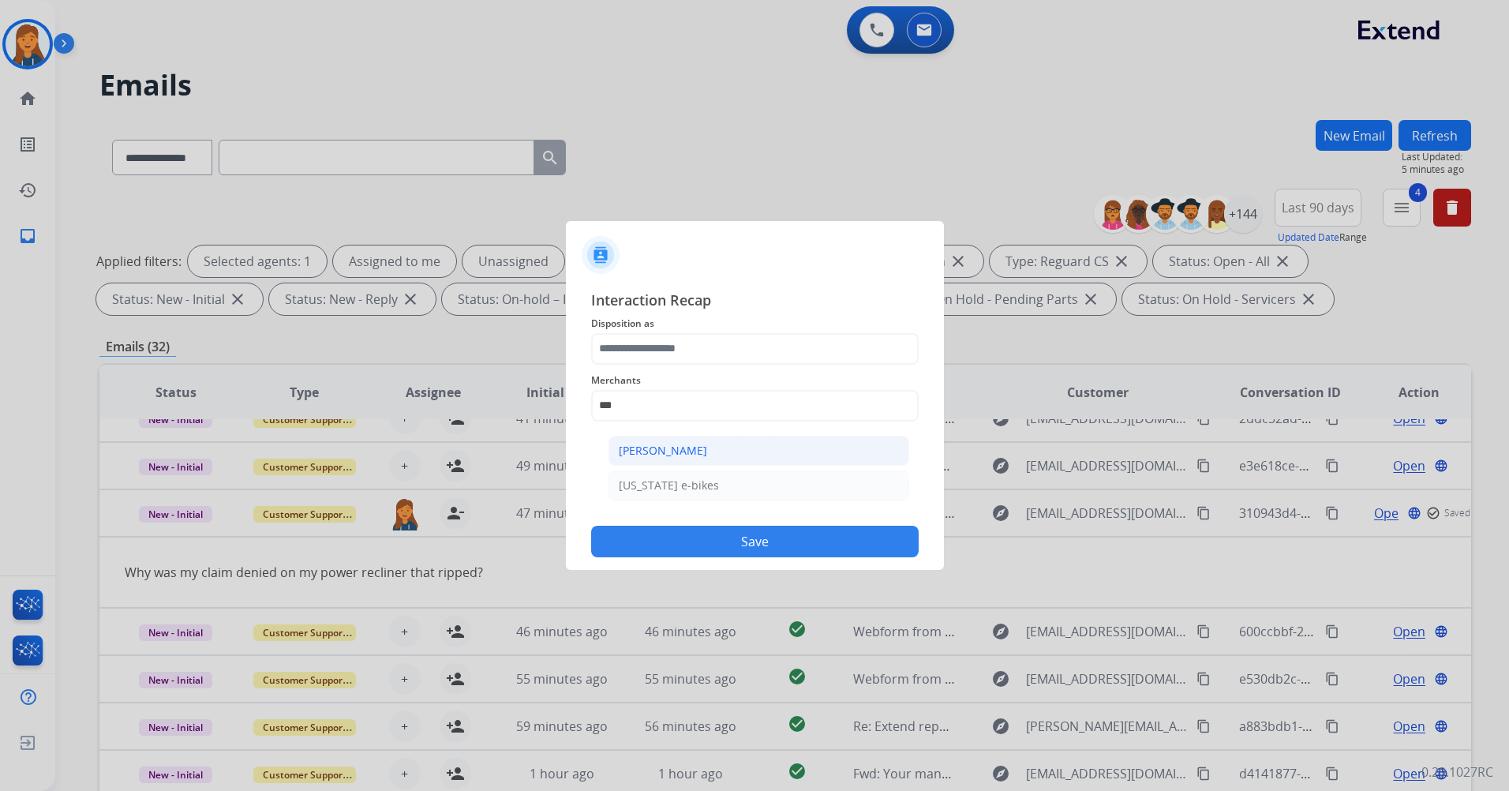
click at [691, 443] on div "[PERSON_NAME]" at bounding box center [663, 451] width 88 height 16
type input "**********"
click at [714, 331] on span "Disposition as" at bounding box center [755, 323] width 328 height 19
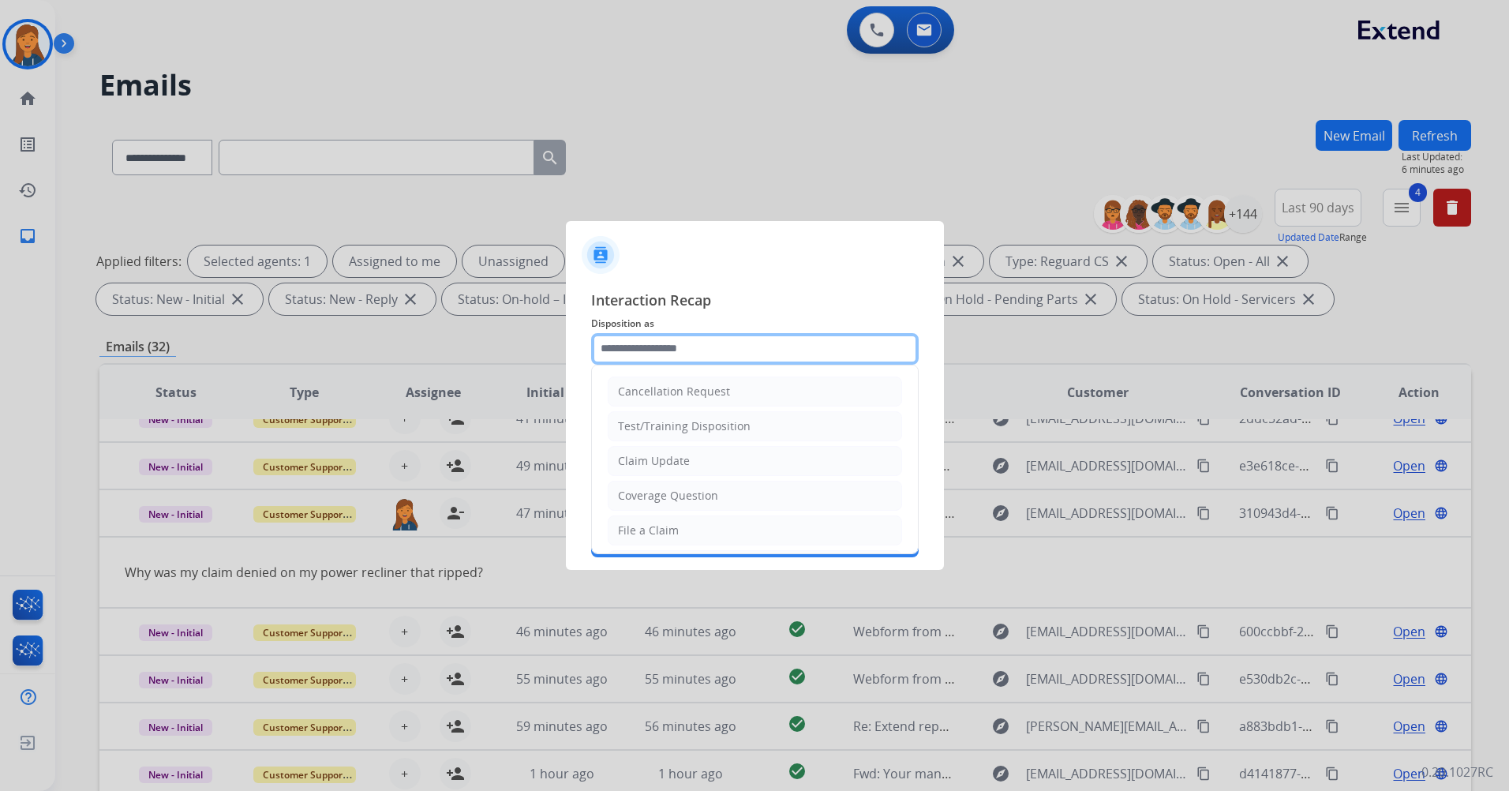
click at [765, 350] on input "text" at bounding box center [755, 349] width 328 height 32
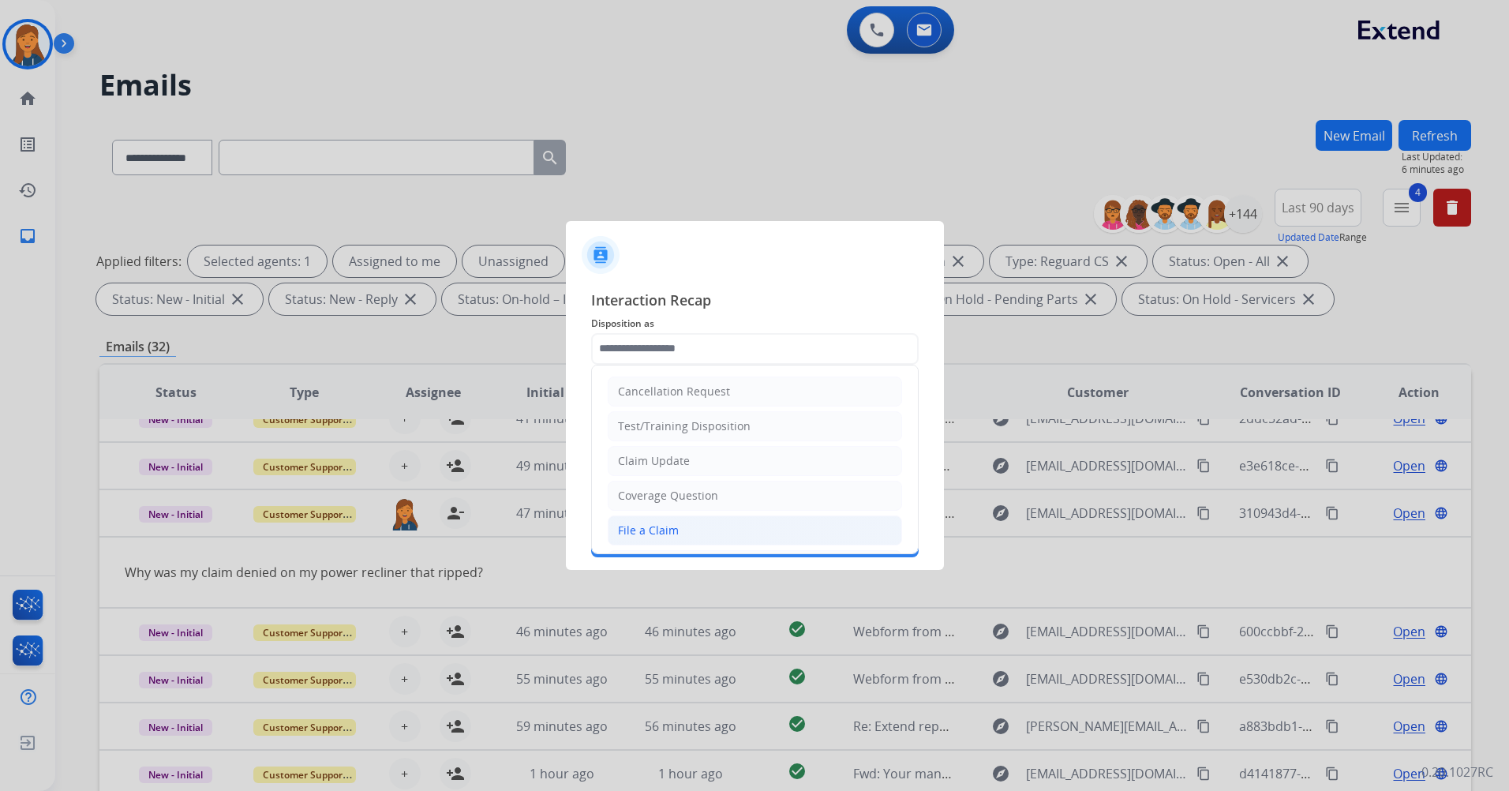
click at [626, 524] on div "File a Claim" at bounding box center [648, 531] width 61 height 16
type input "**********"
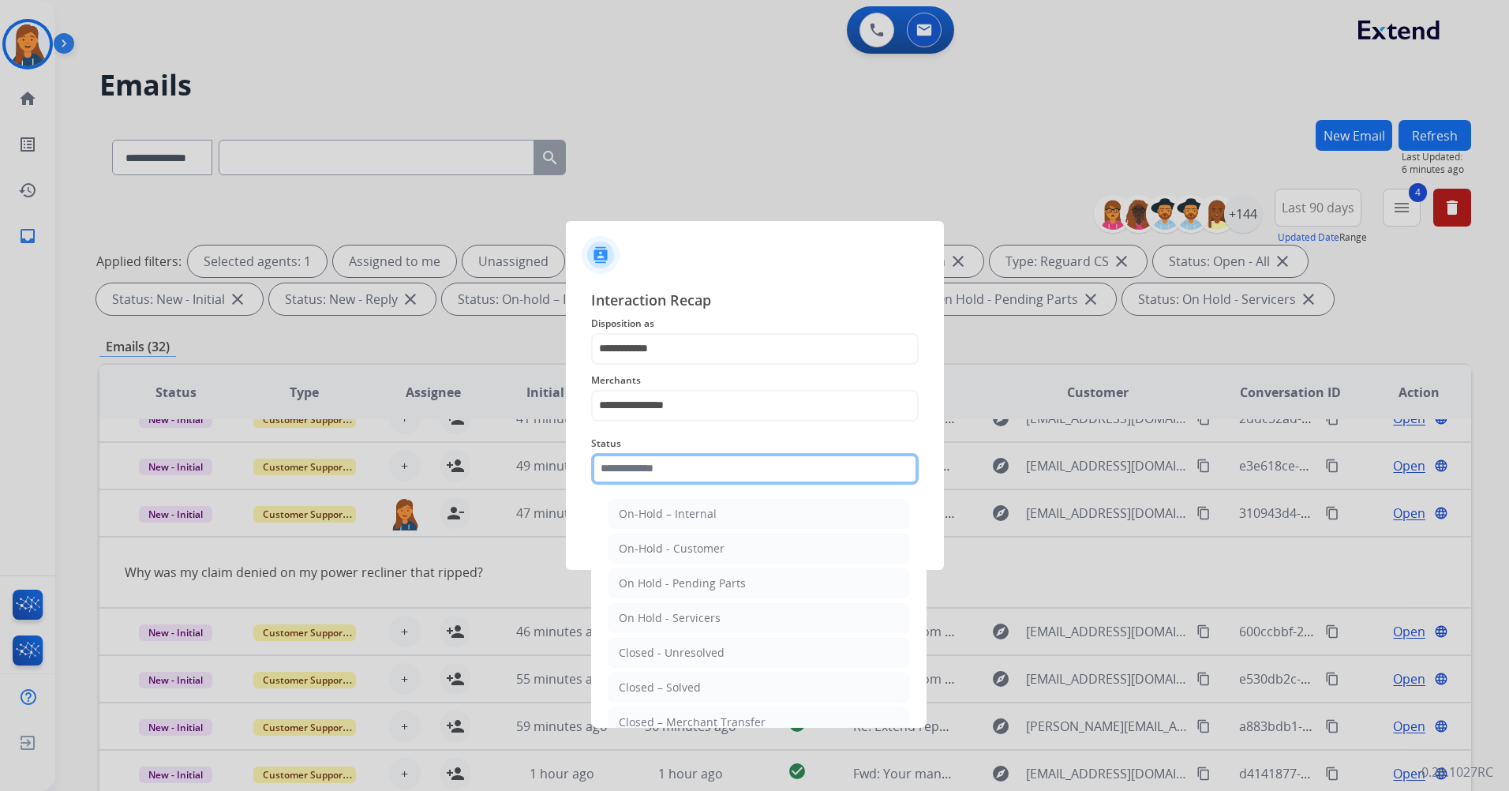
drag, startPoint x: 629, startPoint y: 473, endPoint x: 626, endPoint y: 485, distance: 13.0
click at [626, 472] on input "text" at bounding box center [755, 469] width 328 height 32
click at [695, 681] on div "Closed – Solved" at bounding box center [660, 688] width 82 height 16
type input "**********"
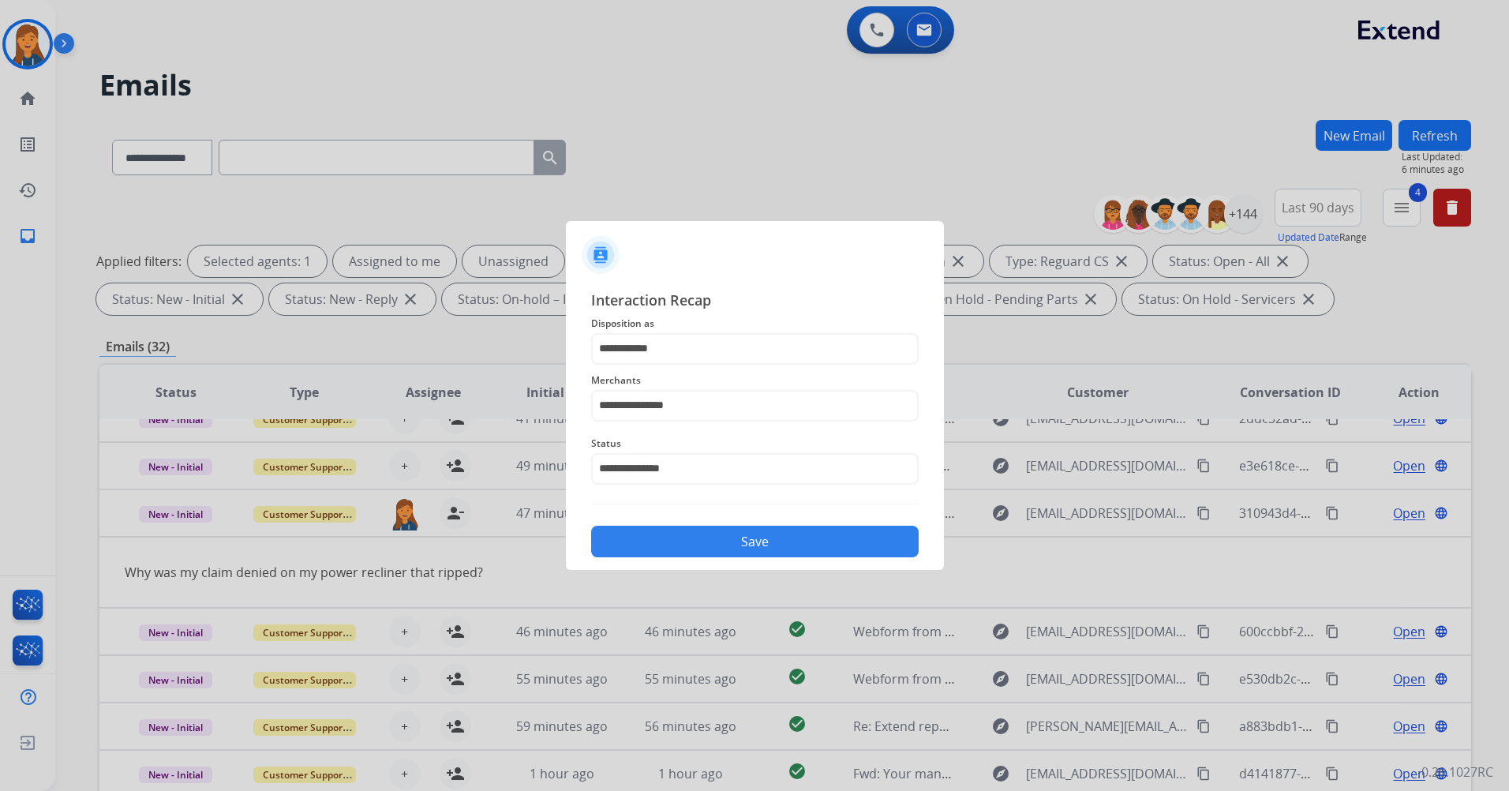
click at [680, 546] on button "Save" at bounding box center [755, 542] width 328 height 32
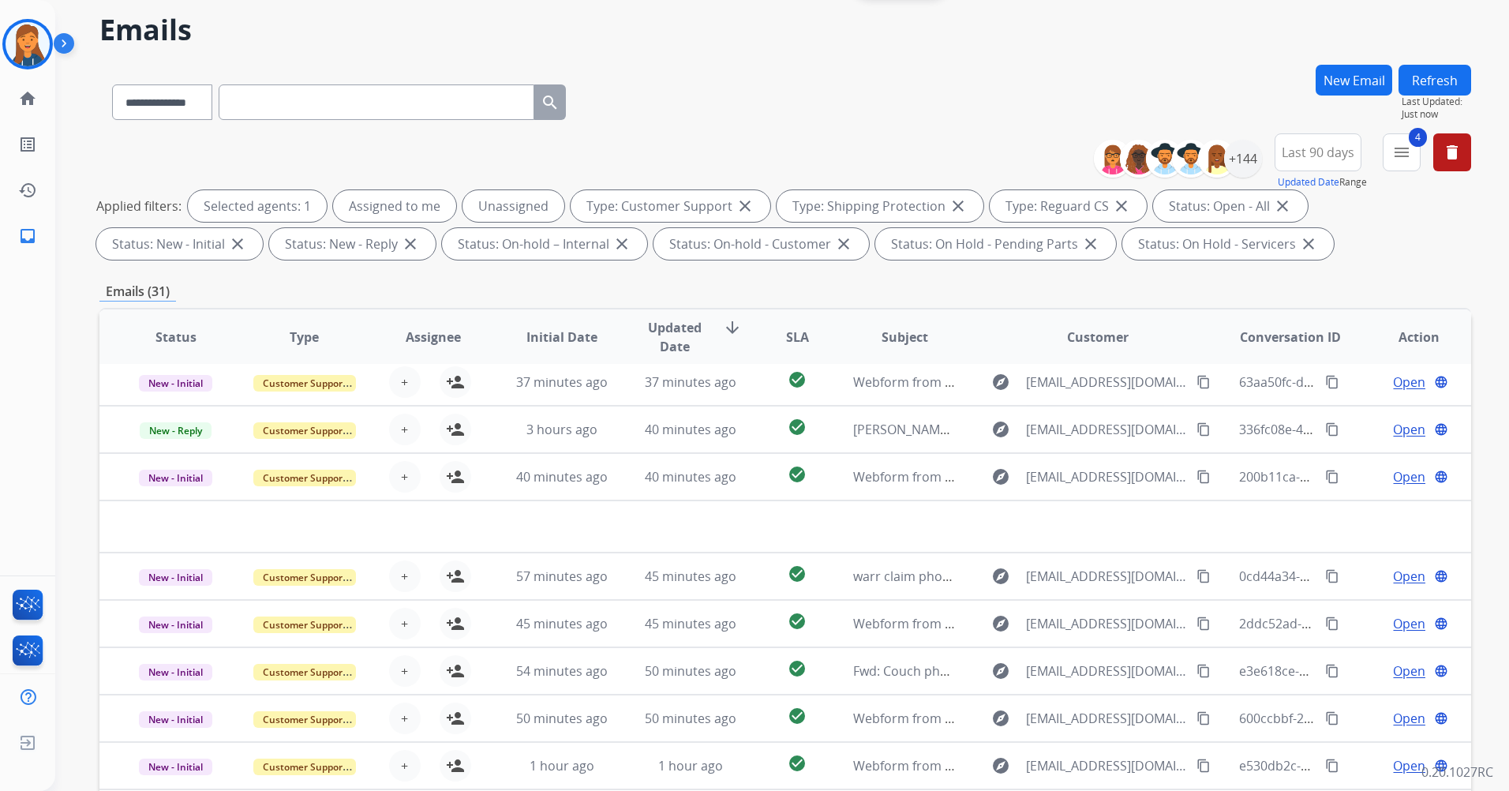
scroll to position [79, 0]
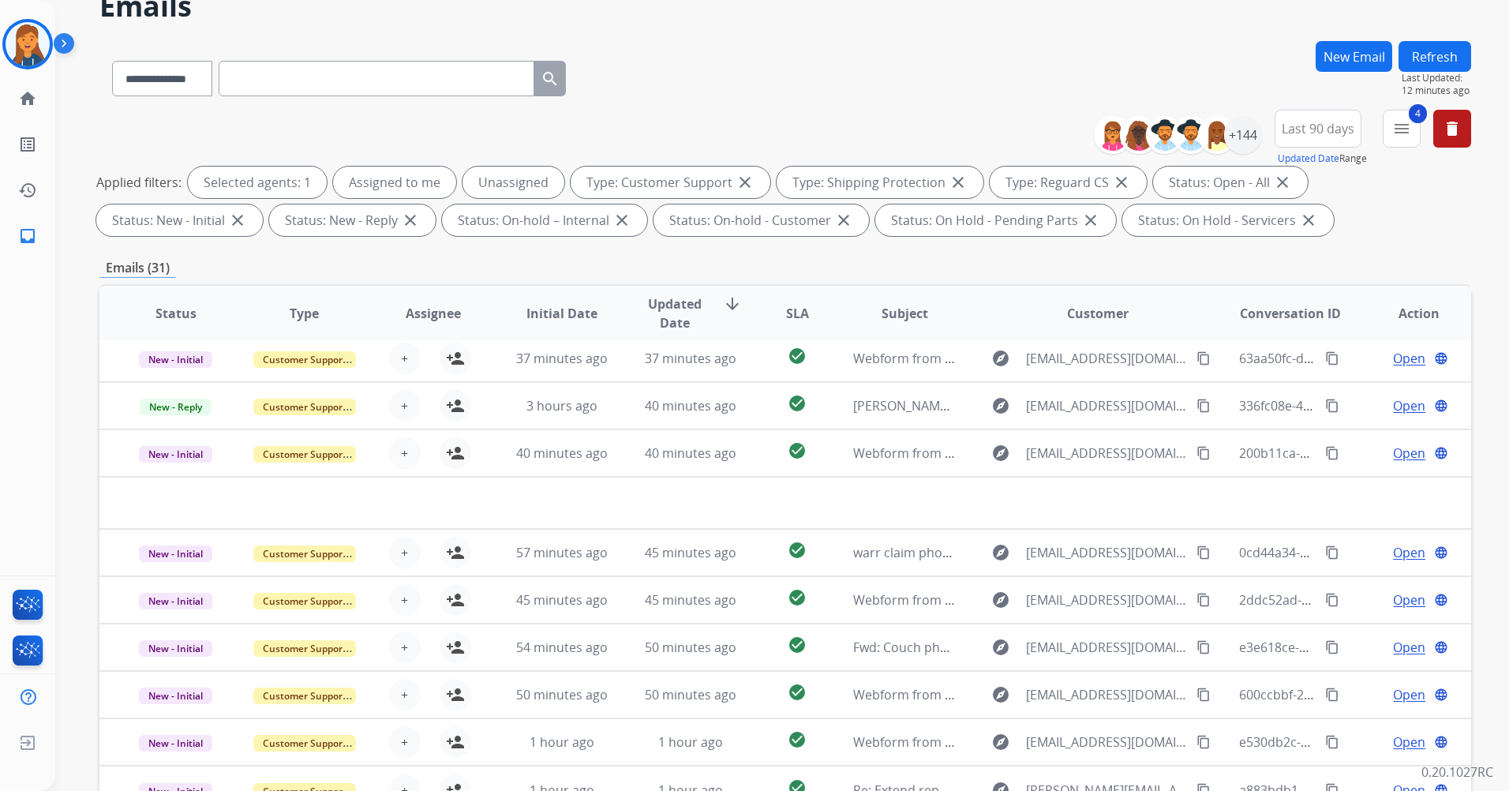
drag, startPoint x: 42, startPoint y: 43, endPoint x: 58, endPoint y: 54, distance: 19.5
click at [42, 43] on img at bounding box center [28, 44] width 44 height 44
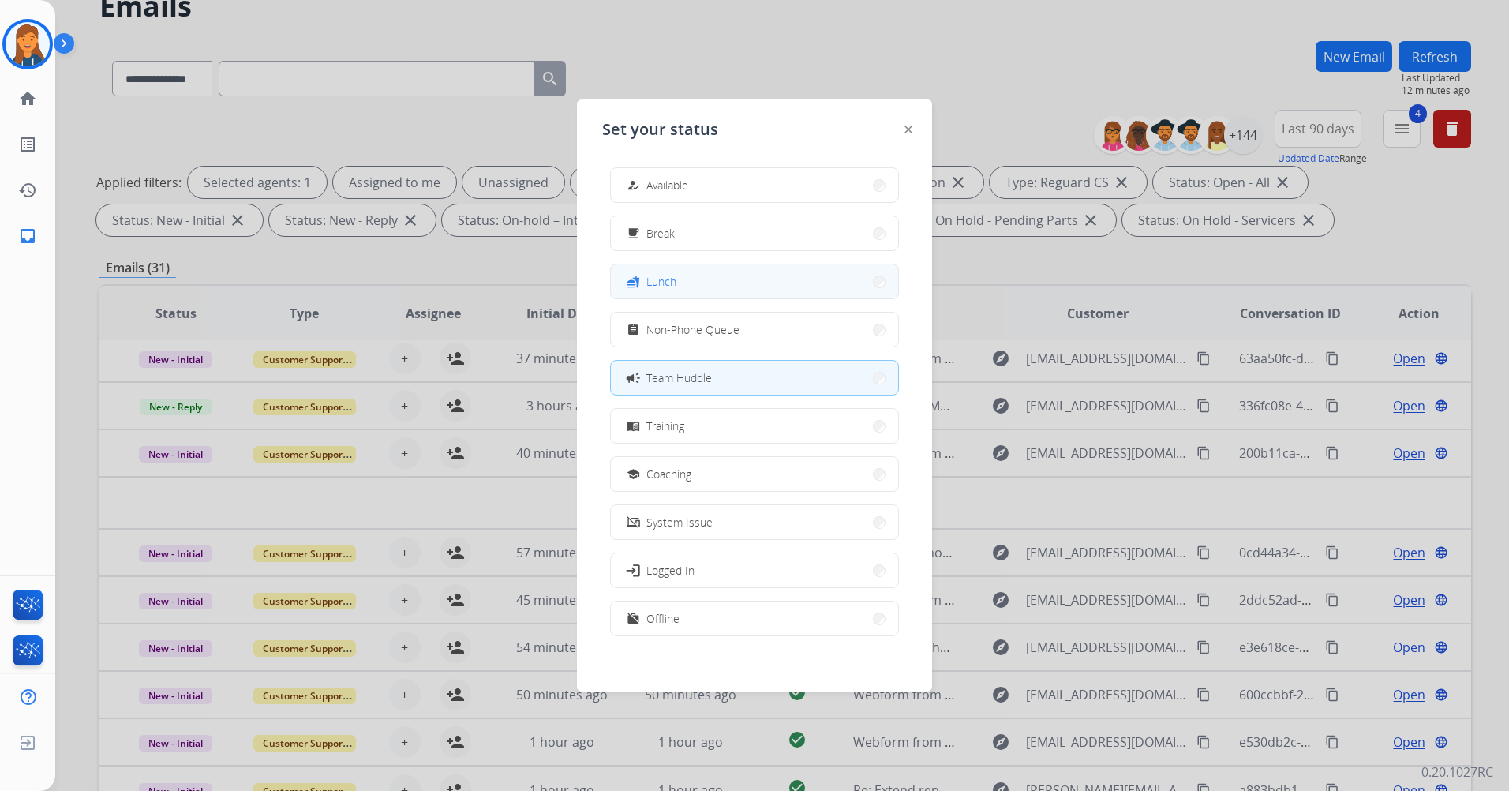
click at [688, 288] on button "fastfood Lunch" at bounding box center [754, 281] width 287 height 34
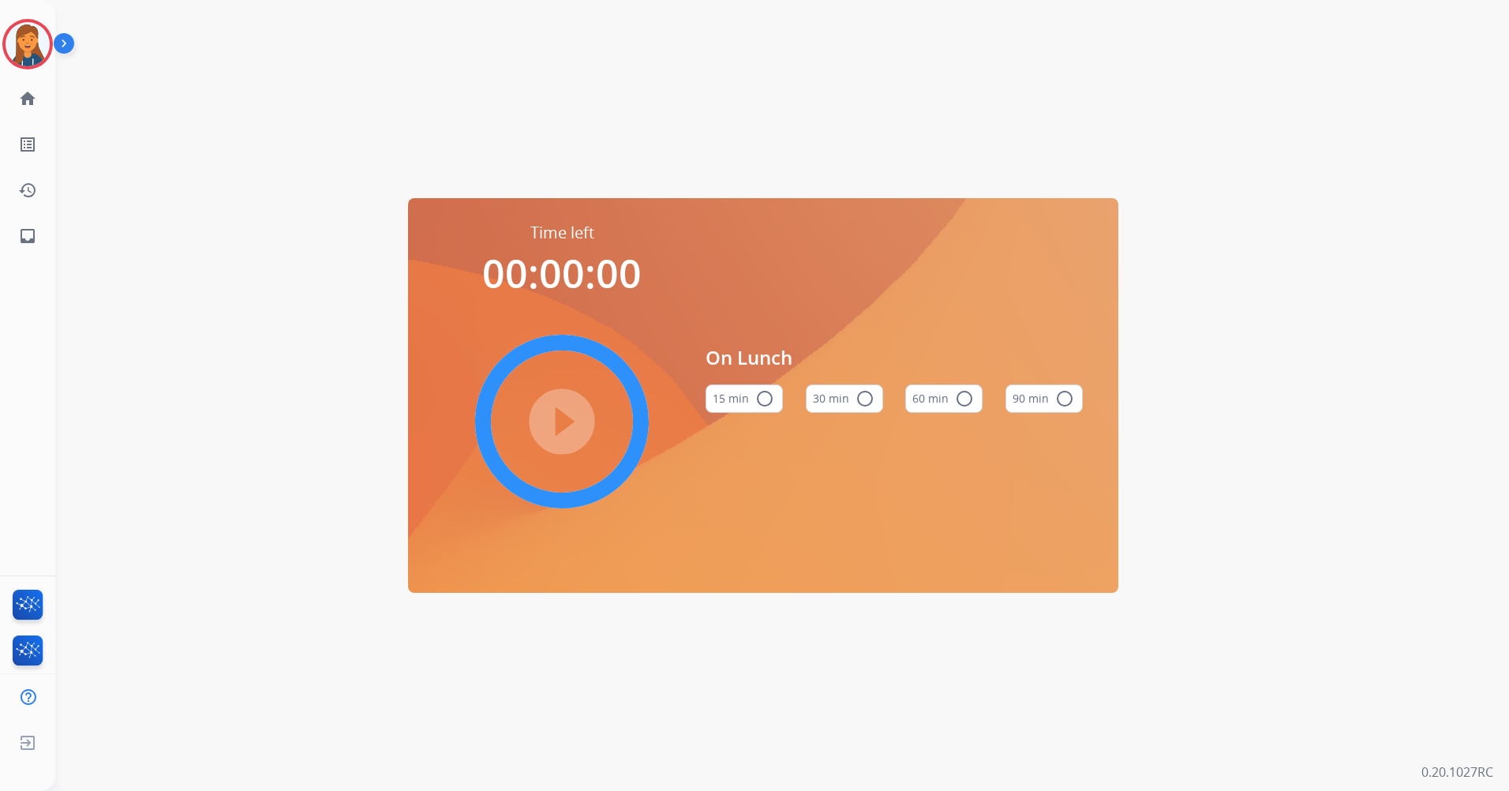
drag, startPoint x: 973, startPoint y: 409, endPoint x: 924, endPoint y: 403, distance: 48.5
click at [973, 409] on button "60 min radio_button_unchecked" at bounding box center [943, 398] width 77 height 28
click at [553, 423] on mat-icon "play_circle_filled" at bounding box center [562, 421] width 19 height 19
